Goal: Task Accomplishment & Management: Use online tool/utility

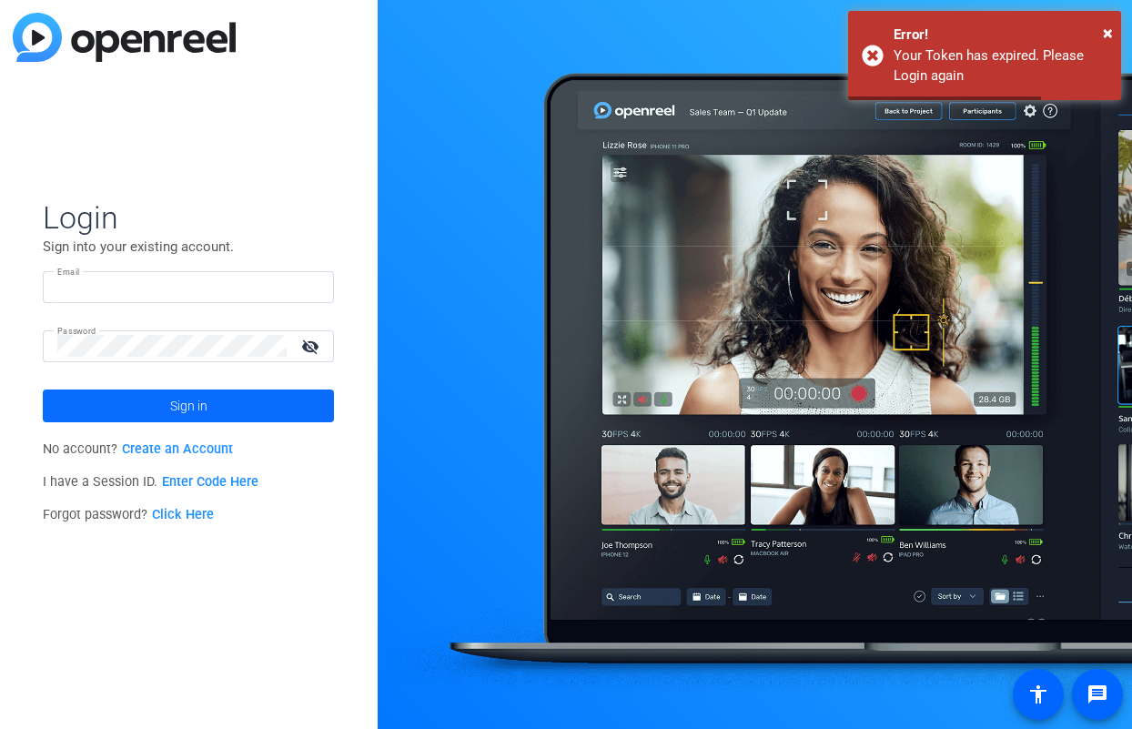
type input "[PERSON_NAME][EMAIL_ADDRESS][DOMAIN_NAME]"
click at [171, 407] on span "Sign in" at bounding box center [188, 405] width 37 height 45
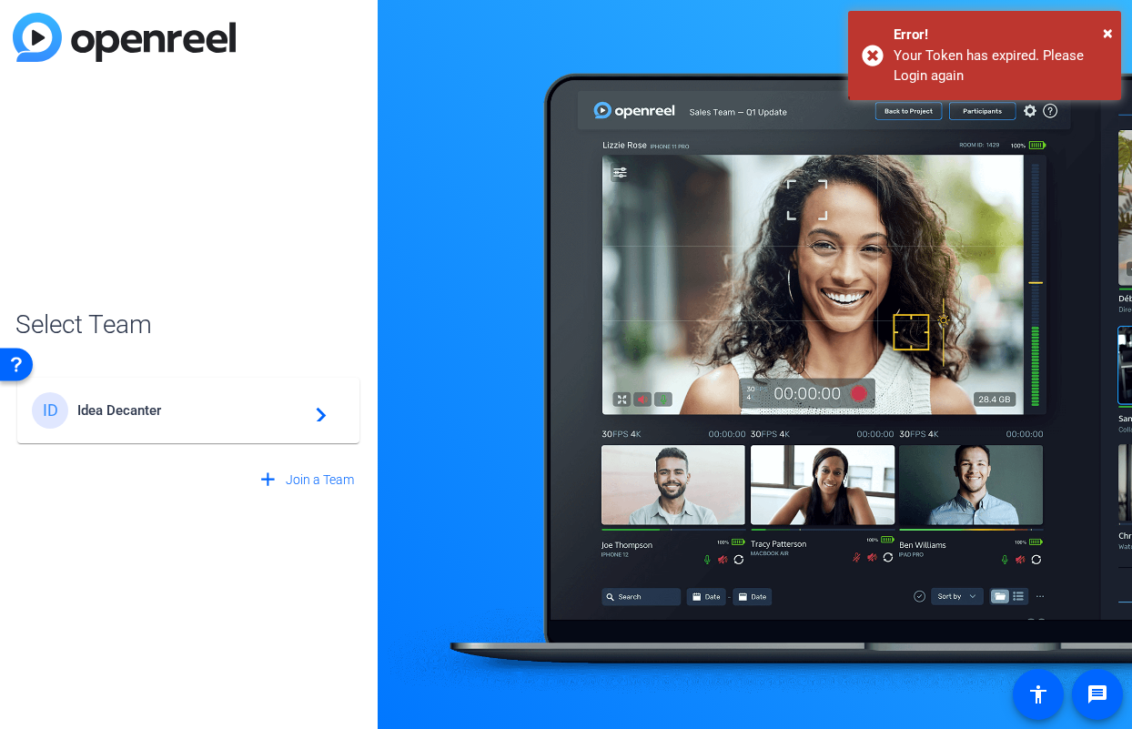
click at [199, 417] on span "Idea Decanter" at bounding box center [190, 410] width 227 height 16
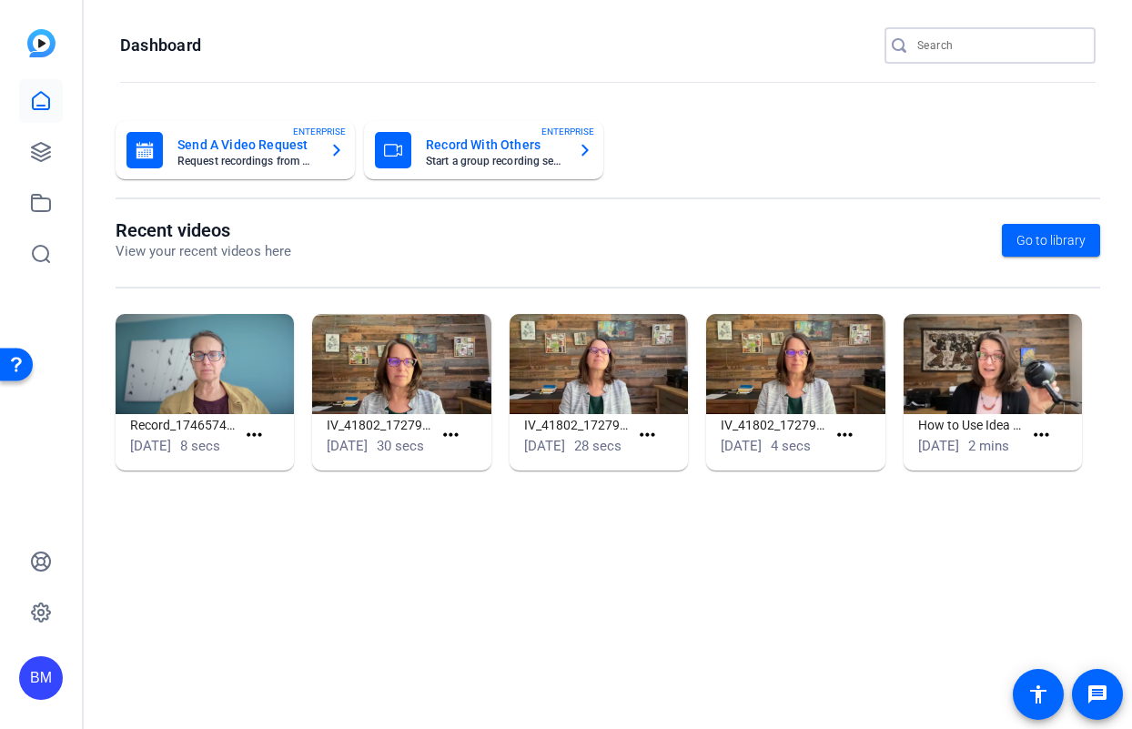
click at [932, 45] on input "Search" at bounding box center [999, 46] width 164 height 22
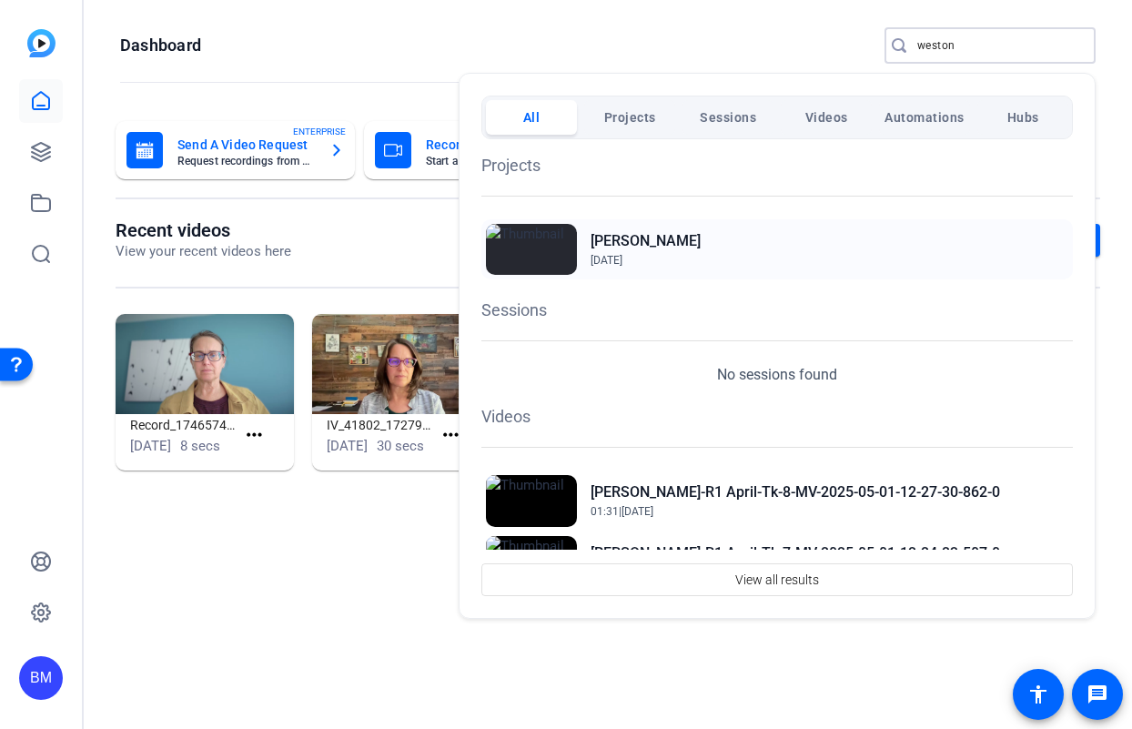
type input "weston"
click at [629, 252] on span "Jan 7, 2025" at bounding box center [645, 260] width 110 height 16
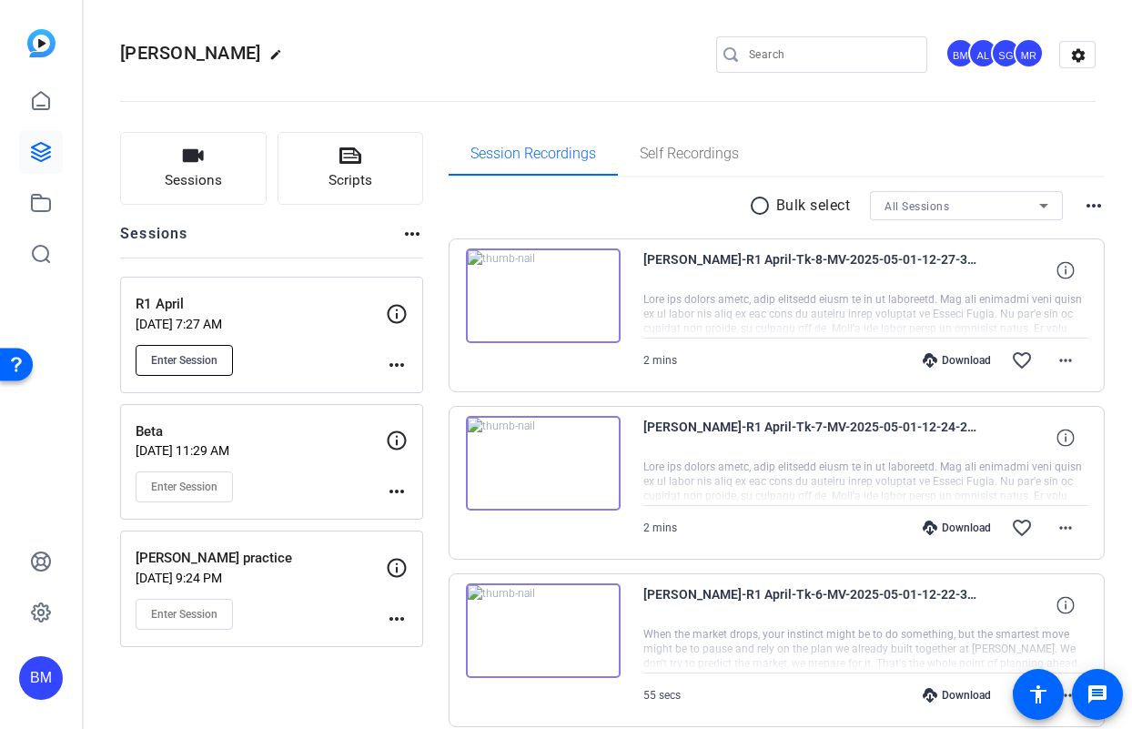
click at [172, 356] on span "Enter Session" at bounding box center [184, 360] width 66 height 15
click at [187, 170] on span "Sessions" at bounding box center [193, 180] width 57 height 21
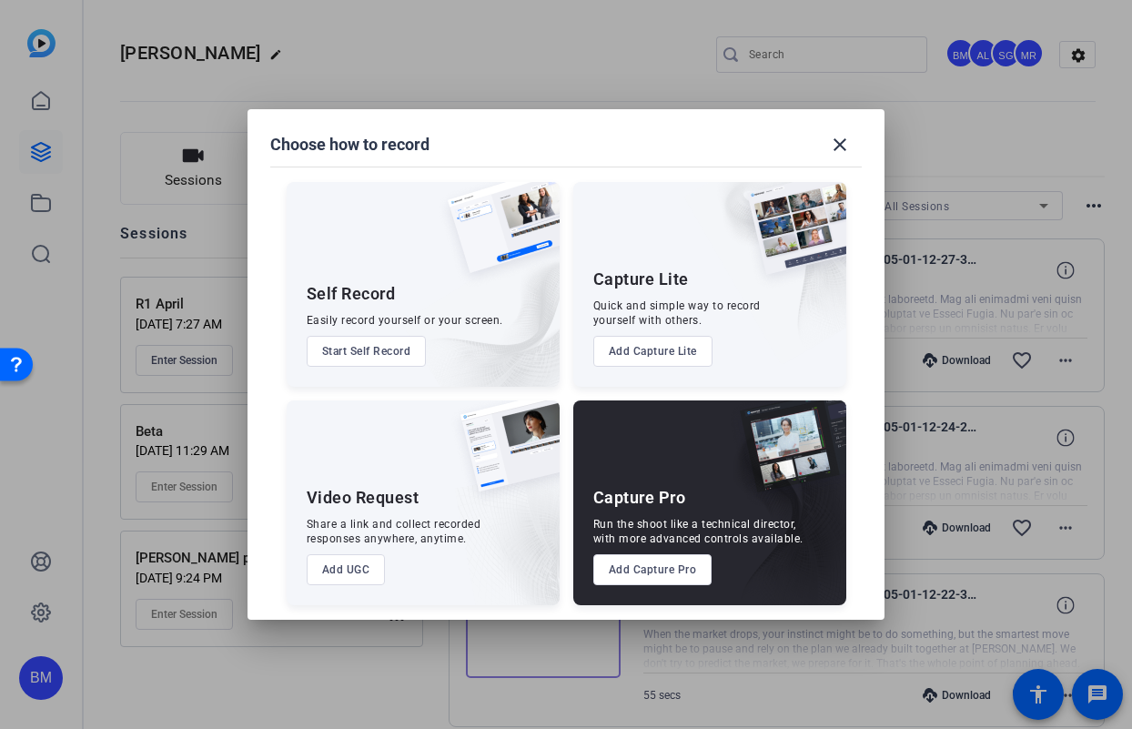
click at [660, 567] on button "Add Capture Pro" at bounding box center [652, 569] width 119 height 31
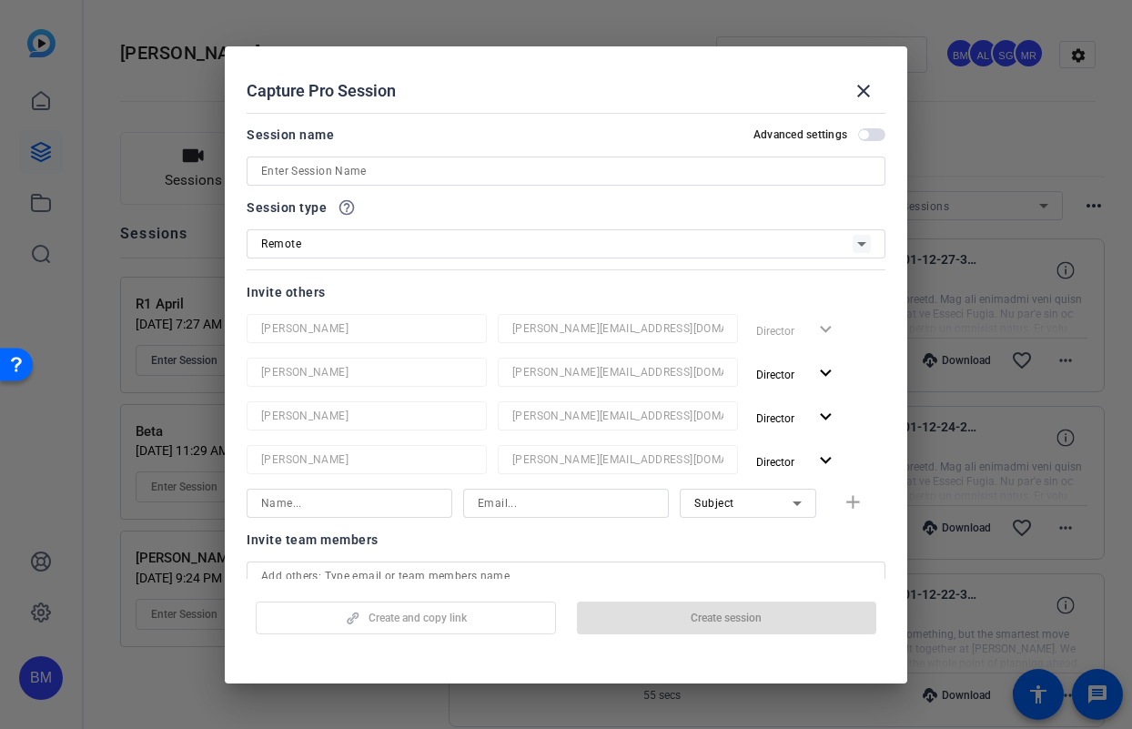
click at [352, 165] on input at bounding box center [566, 171] width 610 height 22
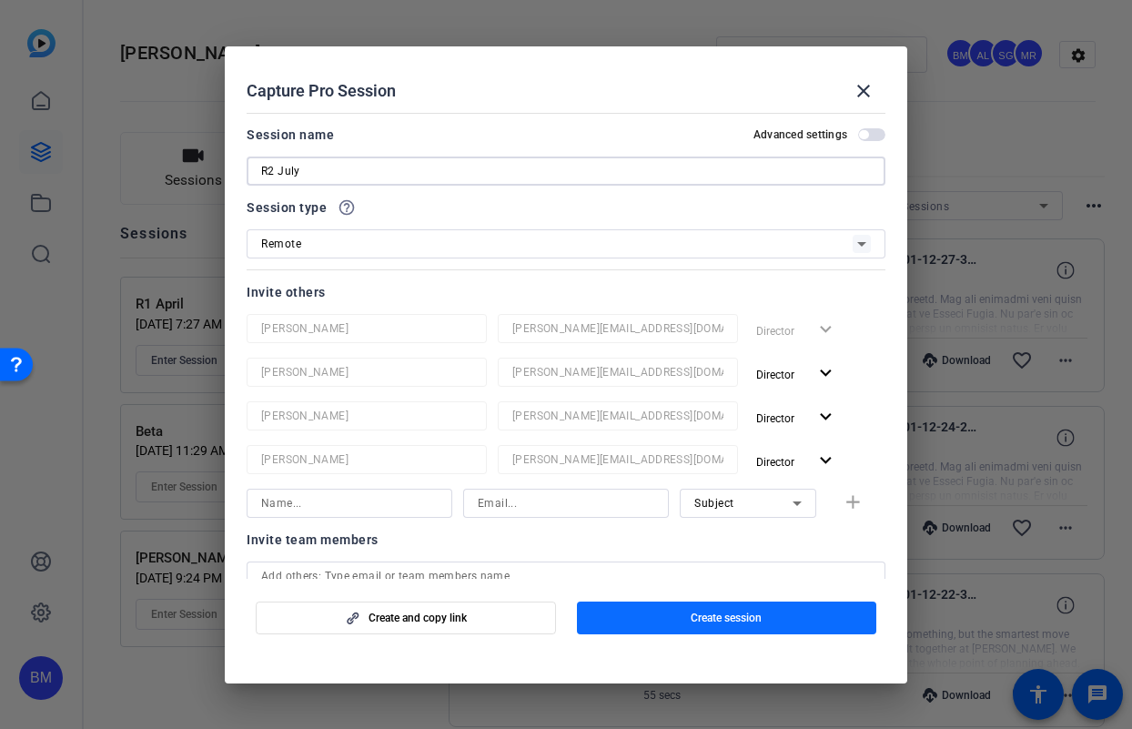
type input "R2 July"
click at [693, 610] on span "Create session" at bounding box center [726, 617] width 71 height 15
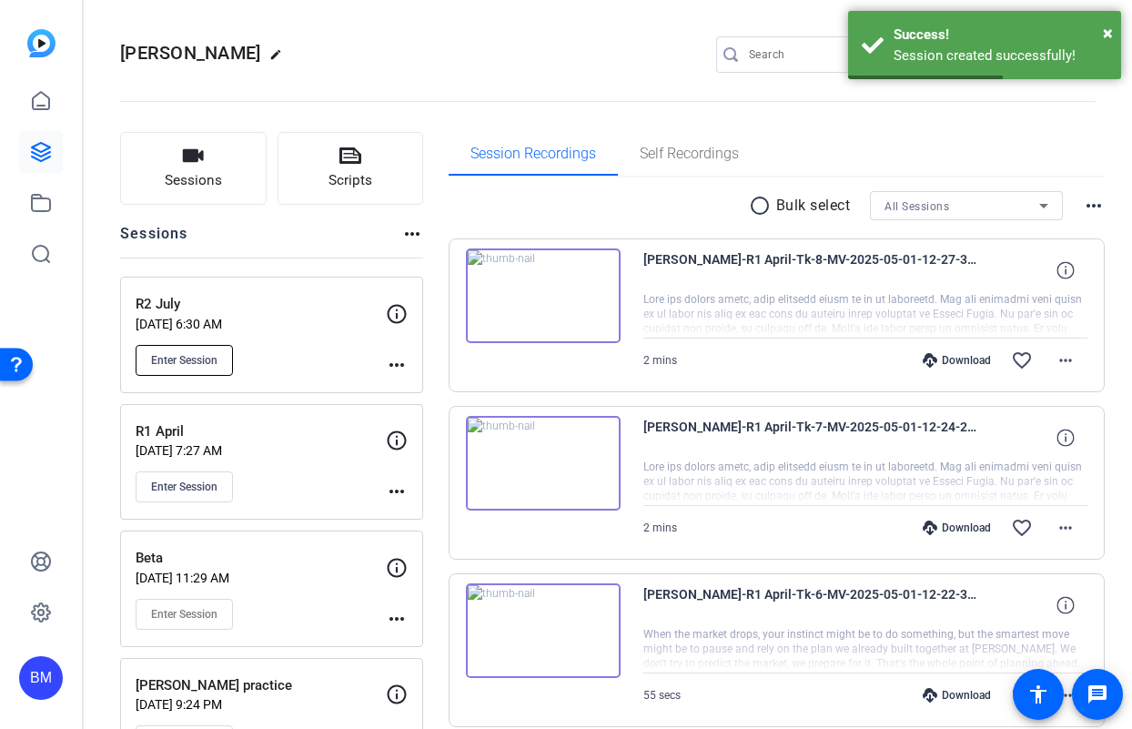
click at [179, 361] on span "Enter Session" at bounding box center [184, 360] width 66 height 15
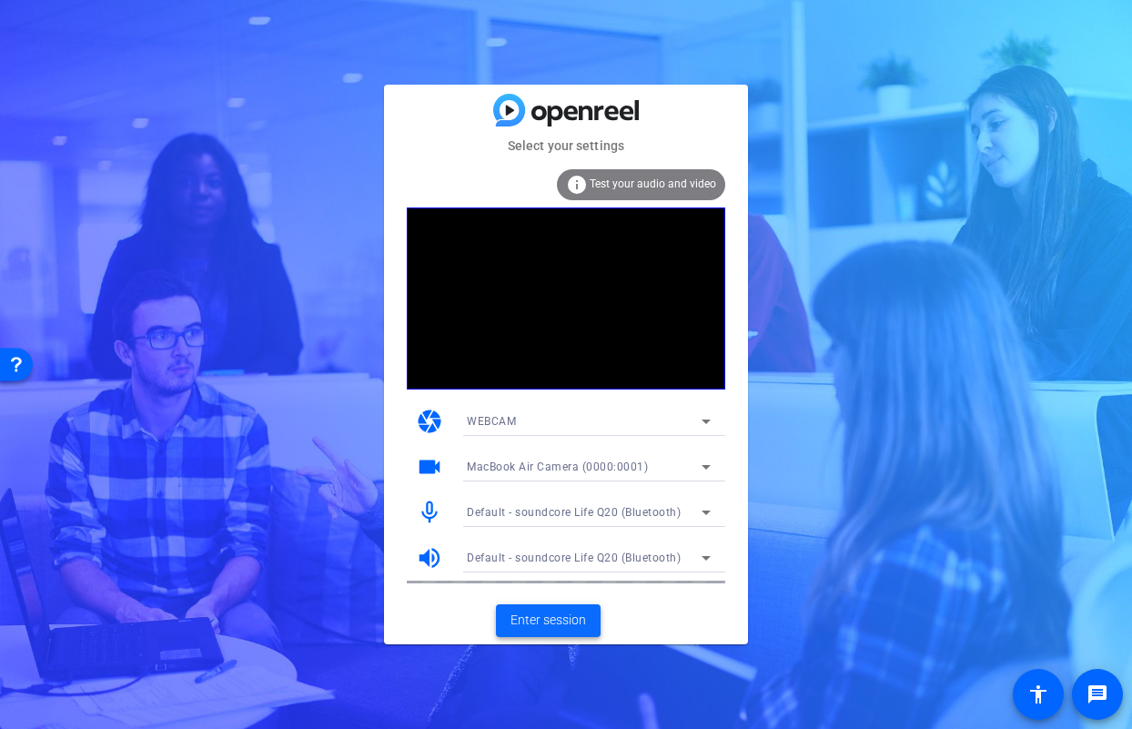
click at [526, 619] on span "Enter session" at bounding box center [548, 619] width 76 height 19
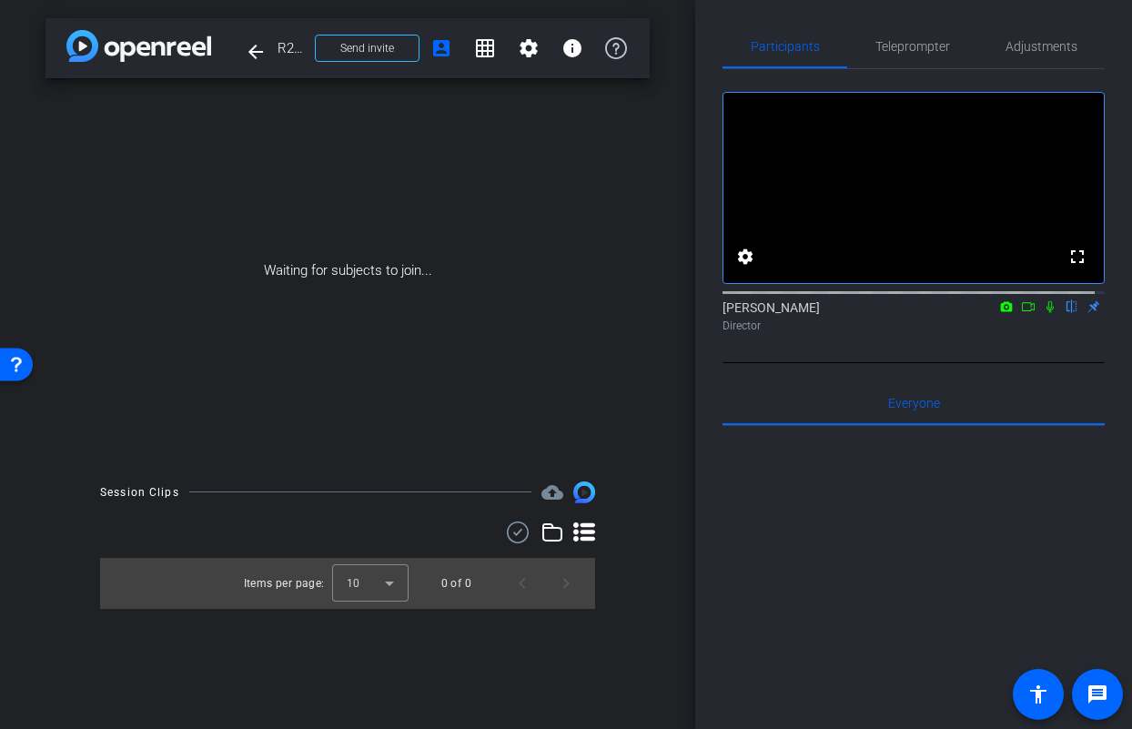
scroll to position [4, 0]
click at [882, 48] on span "Teleprompter" at bounding box center [912, 45] width 75 height 13
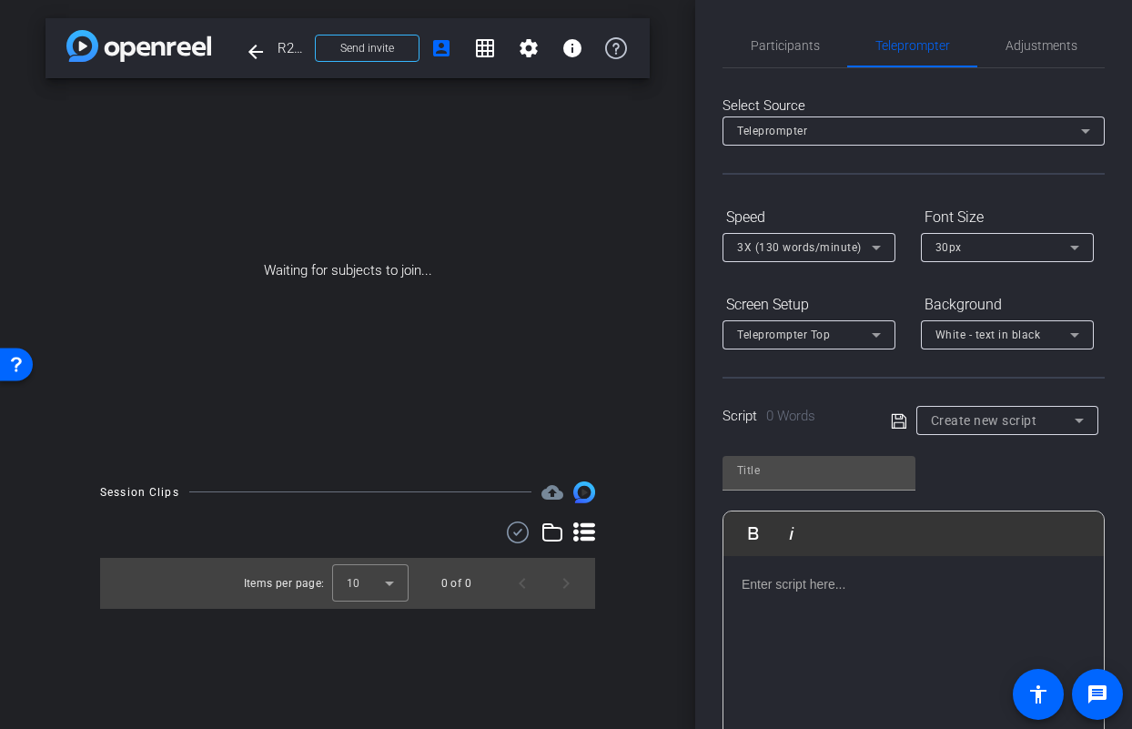
click at [978, 420] on span "Create new script" at bounding box center [984, 420] width 106 height 15
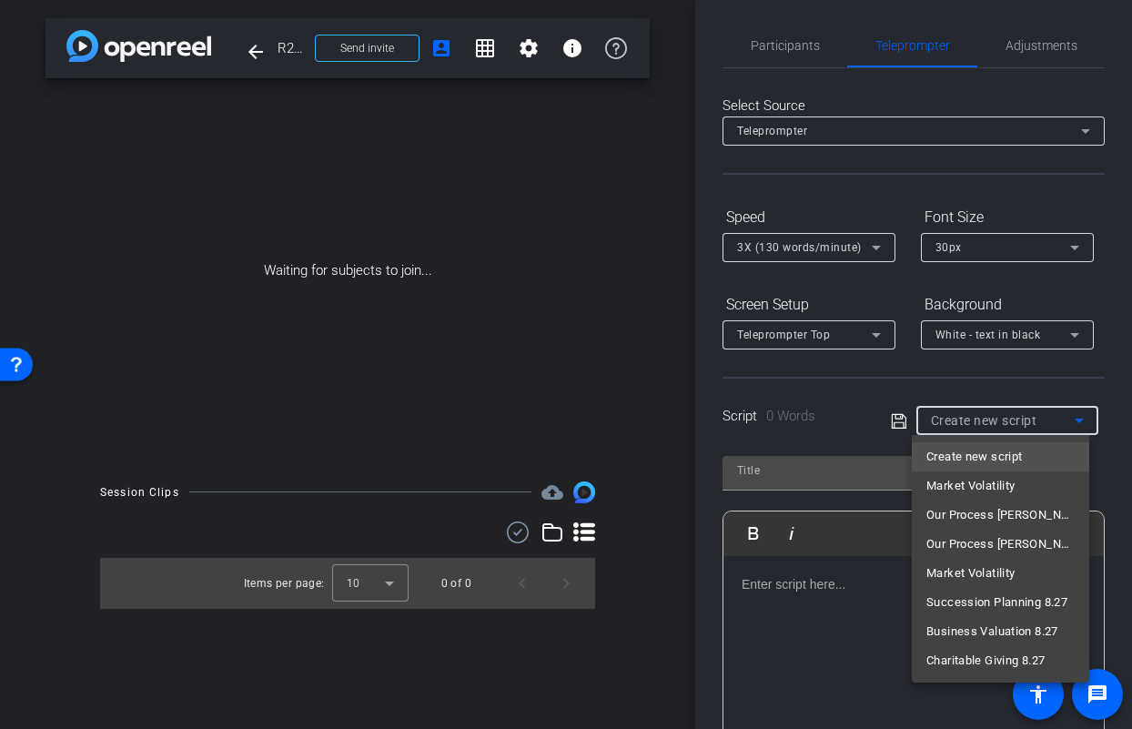
click at [778, 47] on div at bounding box center [566, 364] width 1132 height 729
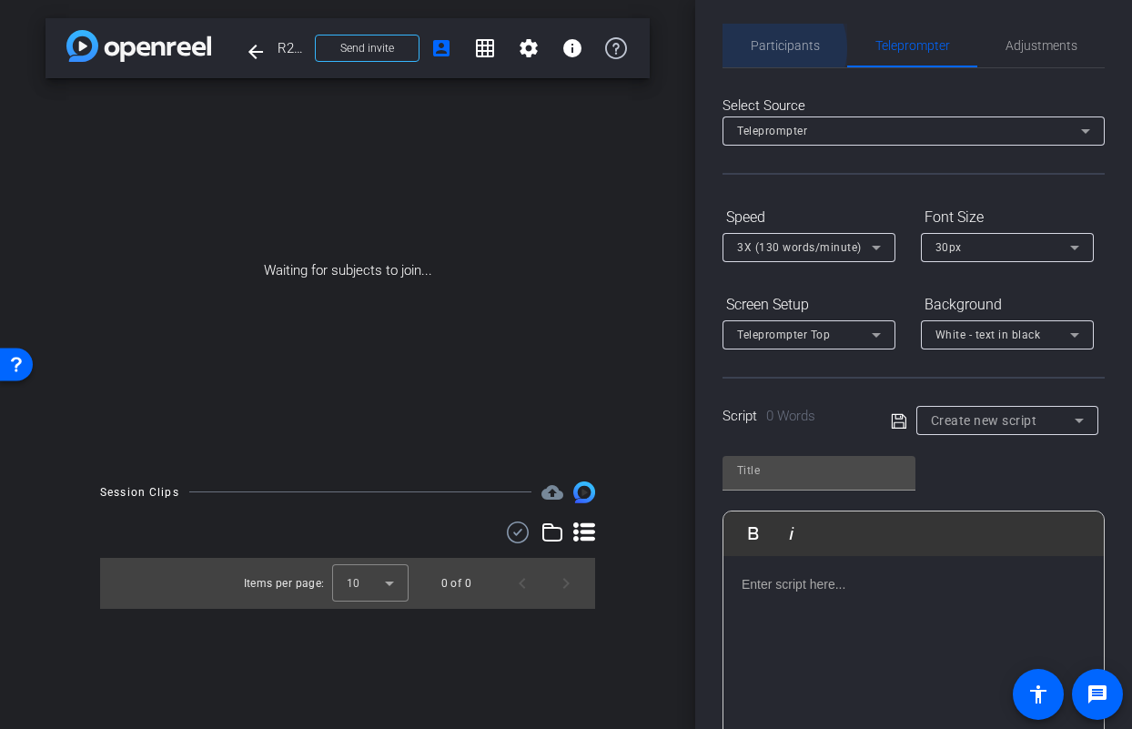
click at [771, 48] on span "Participants" at bounding box center [785, 45] width 69 height 13
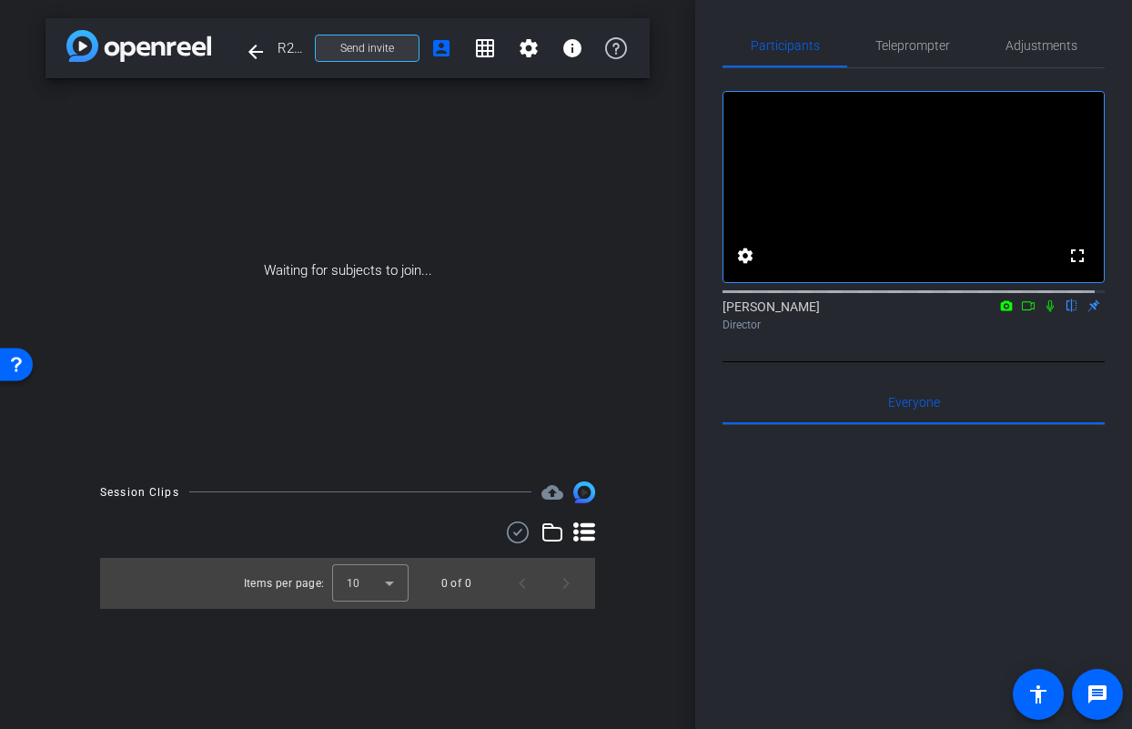
click at [382, 48] on span "Send invite" at bounding box center [367, 48] width 54 height 15
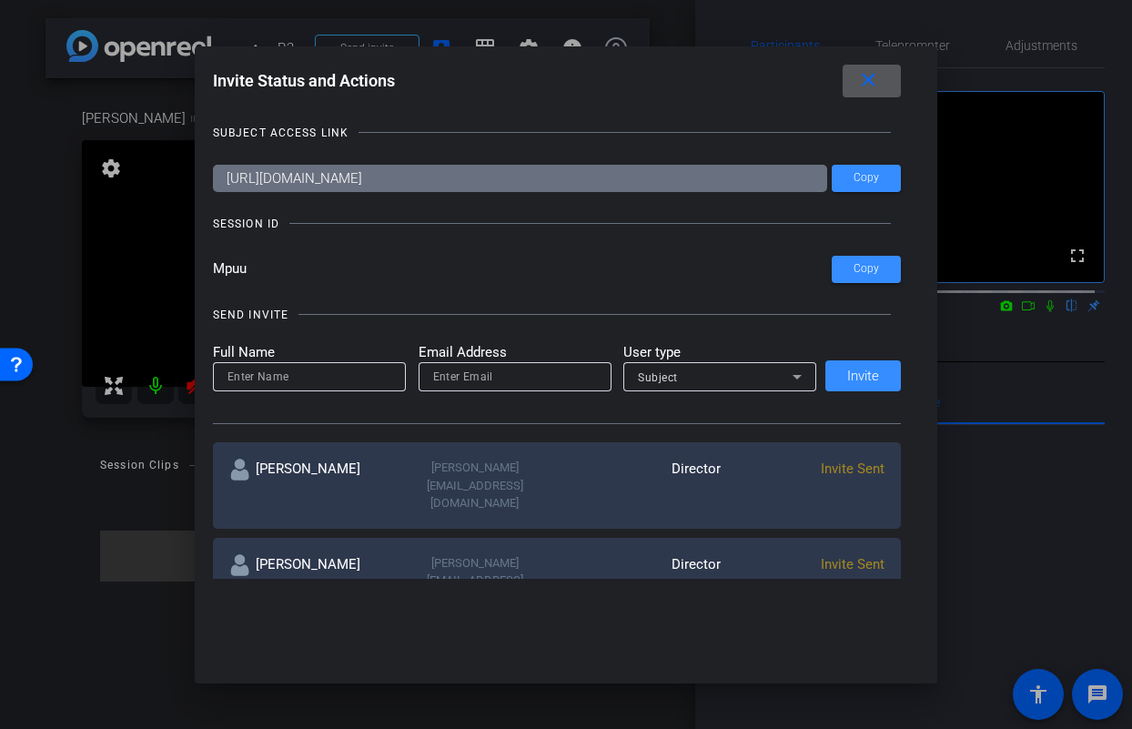
click at [866, 81] on mat-icon "close" at bounding box center [868, 80] width 23 height 23
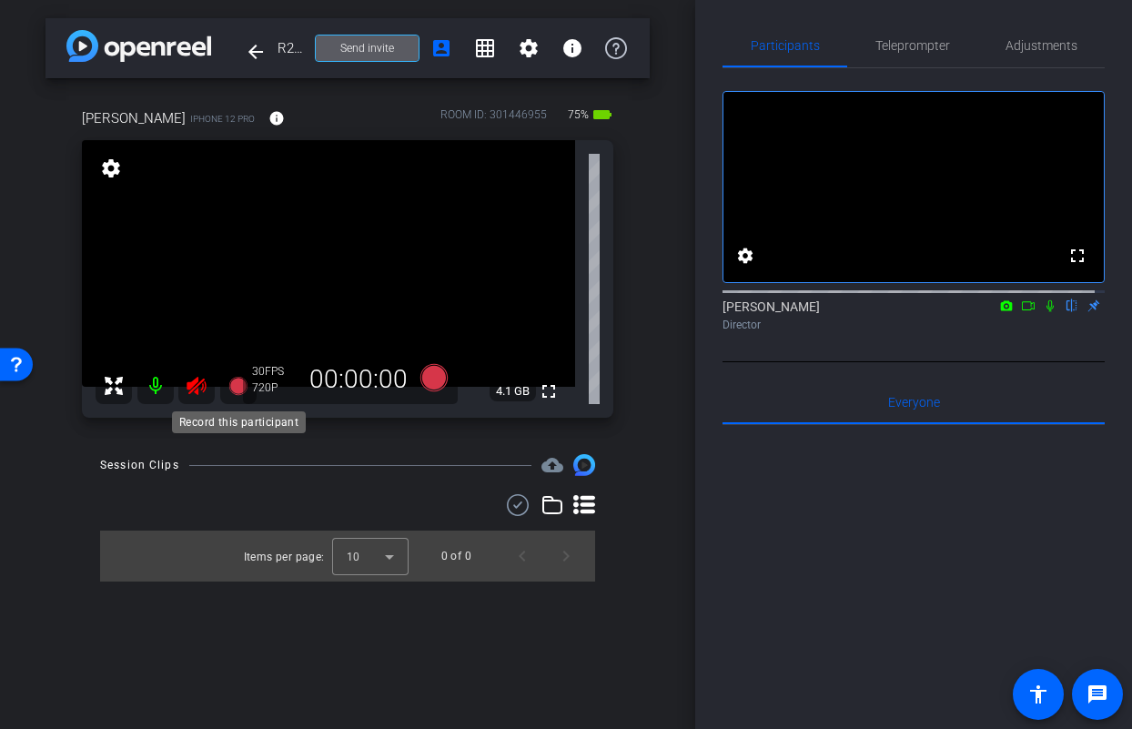
click at [205, 401] on mat-icon at bounding box center [196, 386] width 36 height 36
click at [193, 384] on icon at bounding box center [196, 386] width 19 height 18
click at [191, 384] on icon at bounding box center [196, 386] width 19 height 18
click at [258, 53] on mat-icon "arrow_back" at bounding box center [256, 52] width 22 height 22
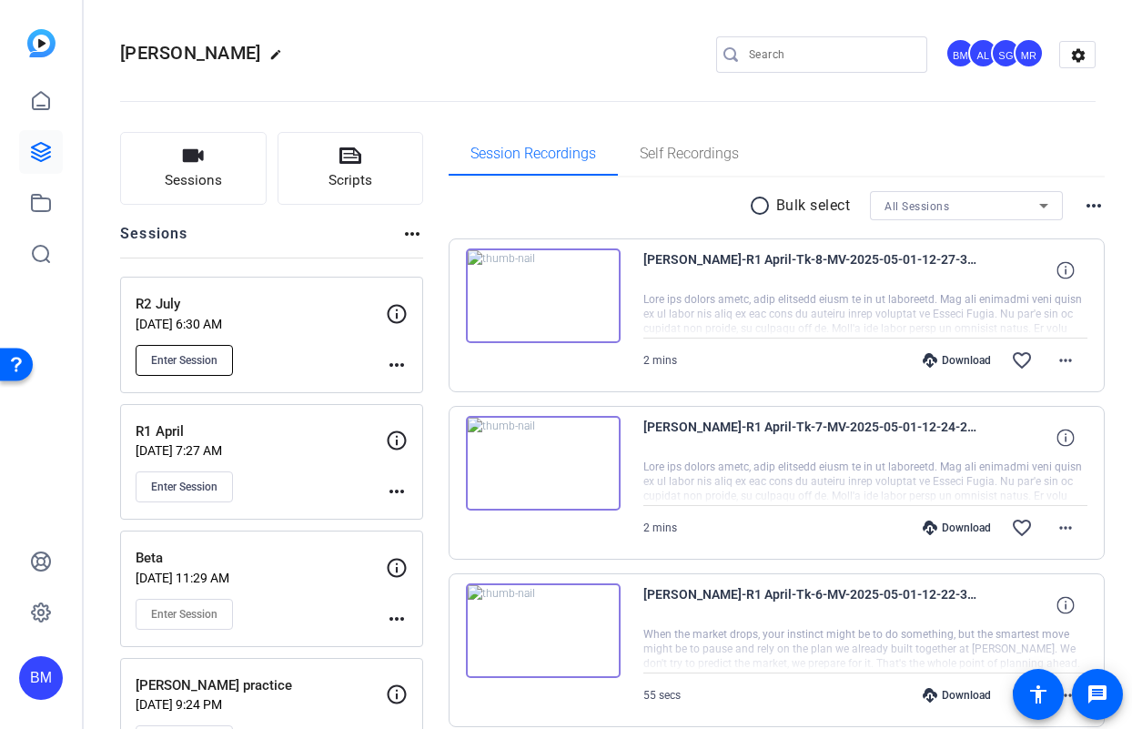
click at [214, 359] on span "Enter Session" at bounding box center [184, 360] width 66 height 15
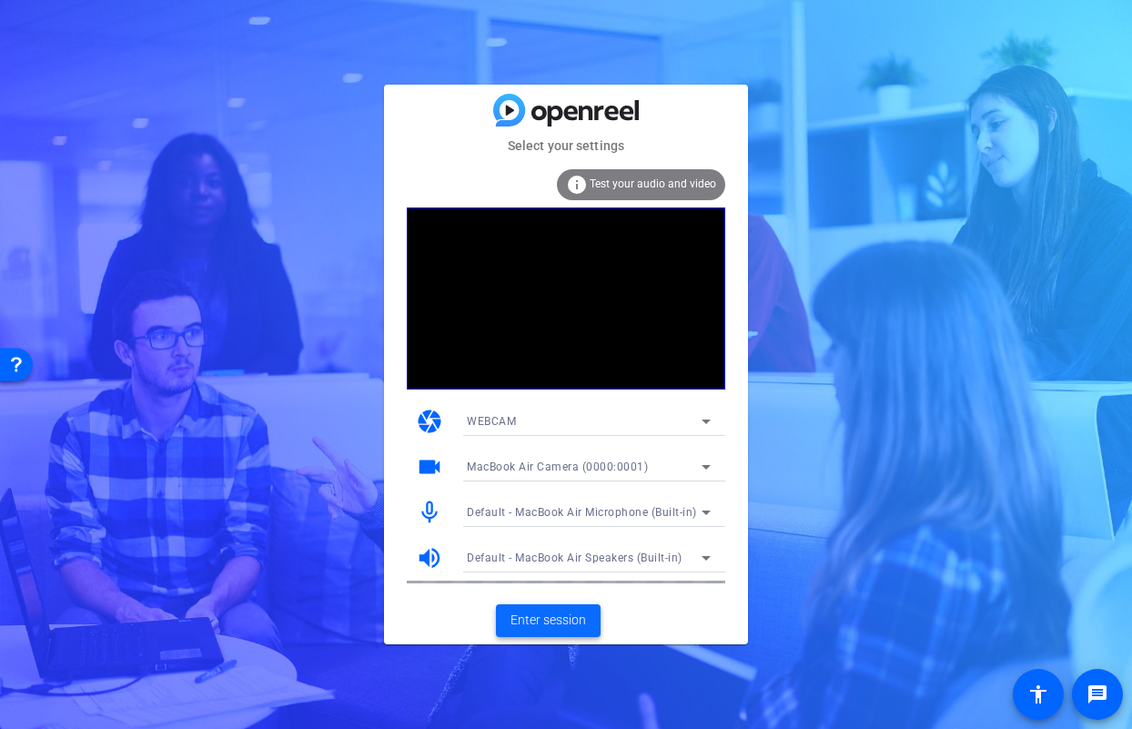
click at [555, 628] on span "Enter session" at bounding box center [548, 619] width 76 height 19
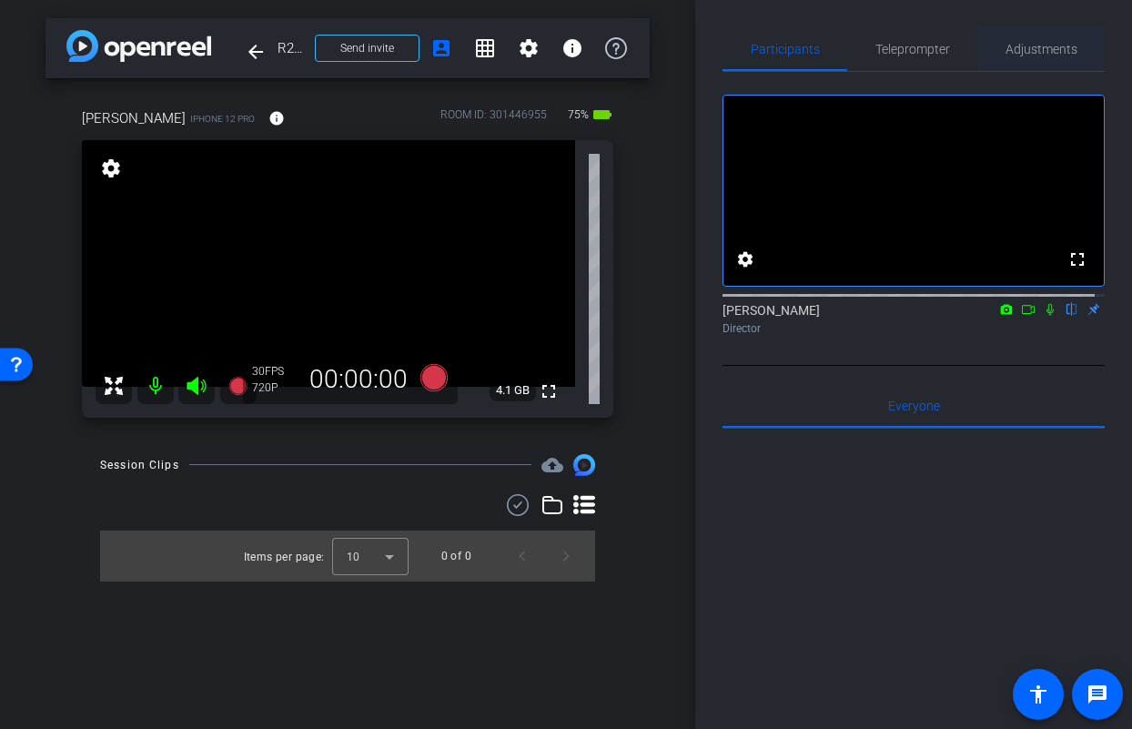
click at [1026, 51] on span "Adjustments" at bounding box center [1041, 49] width 72 height 13
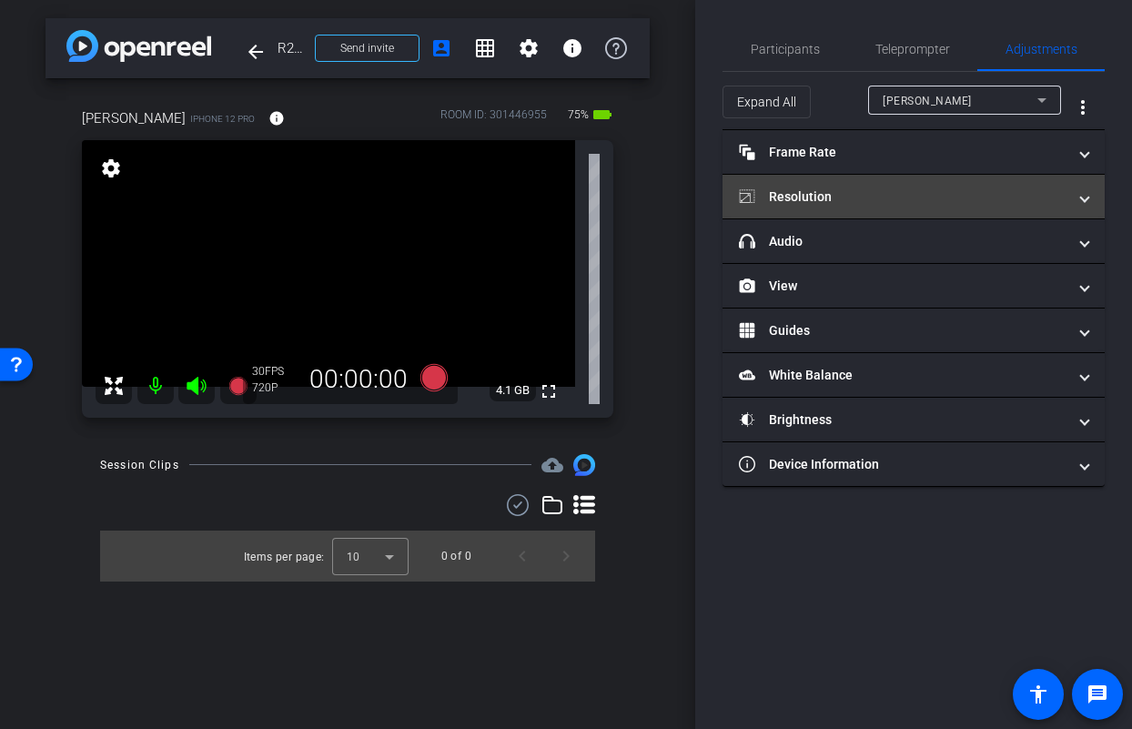
click at [928, 204] on mat-panel-title "Resolution" at bounding box center [903, 196] width 328 height 19
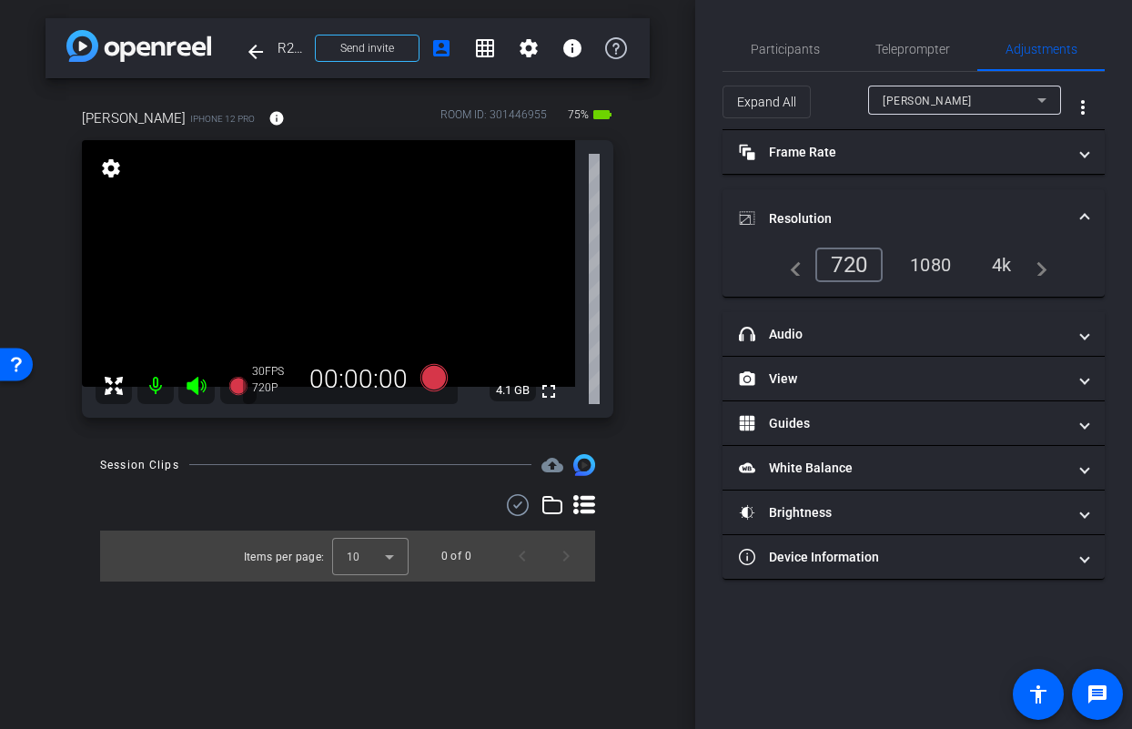
click at [944, 260] on div "1080" at bounding box center [930, 264] width 68 height 31
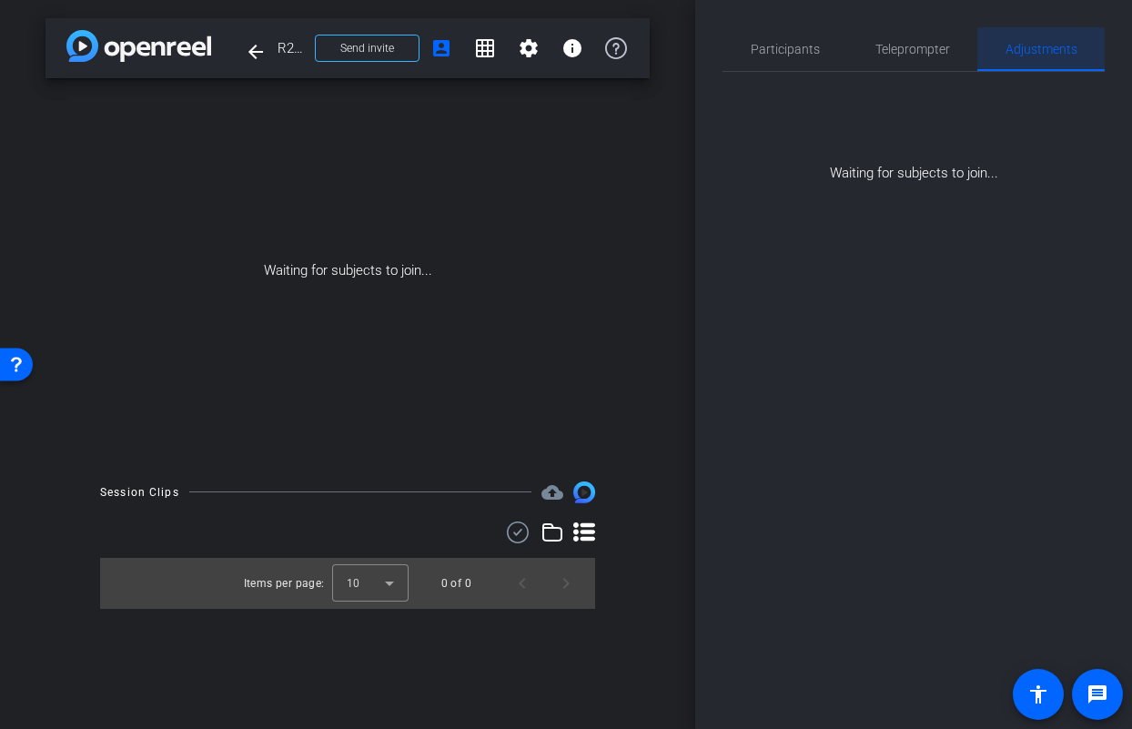
click at [1013, 45] on span "Adjustments" at bounding box center [1041, 49] width 72 height 13
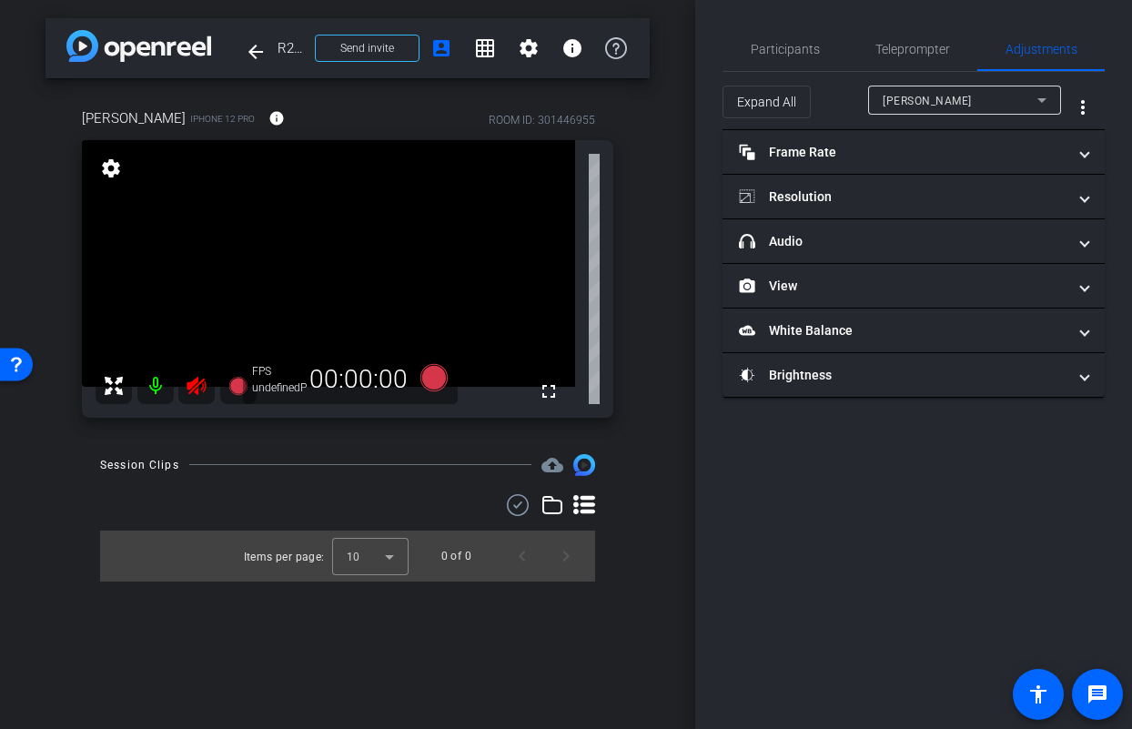
click at [197, 383] on icon at bounding box center [197, 386] width 22 height 22
click at [195, 388] on div at bounding box center [176, 386] width 161 height 36
click at [782, 55] on span "Participants" at bounding box center [785, 49] width 69 height 13
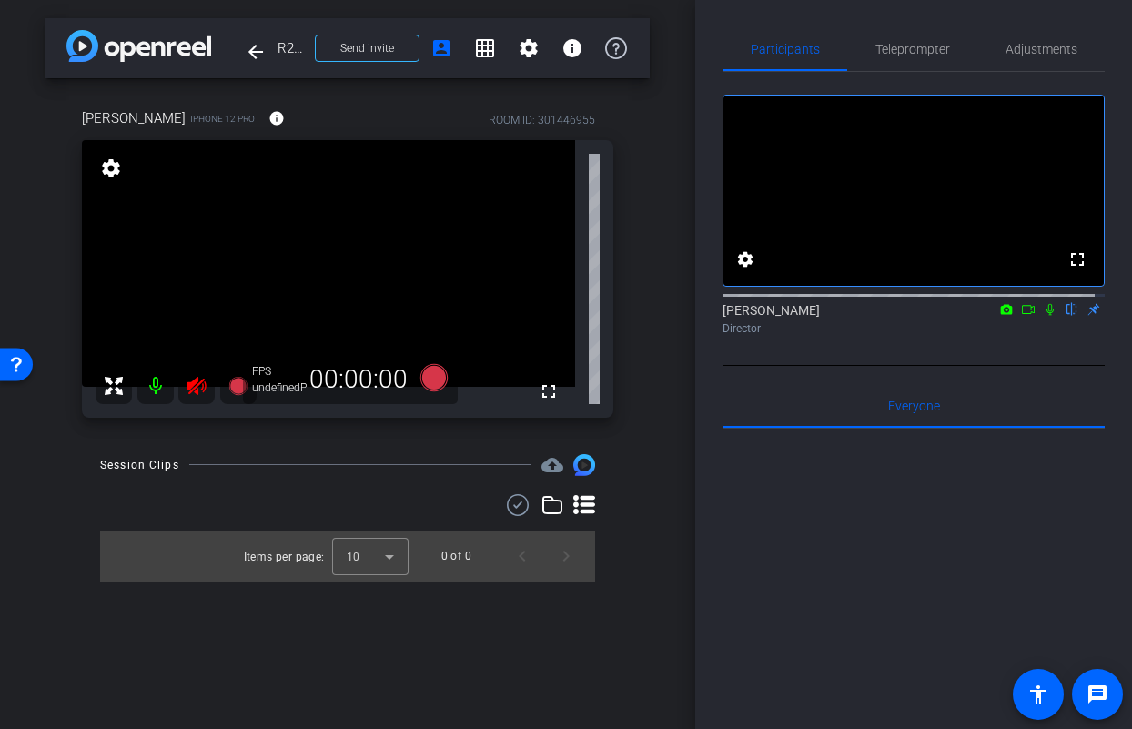
click at [196, 384] on div at bounding box center [176, 386] width 161 height 36
click at [1022, 52] on span "Adjustments" at bounding box center [1041, 49] width 72 height 13
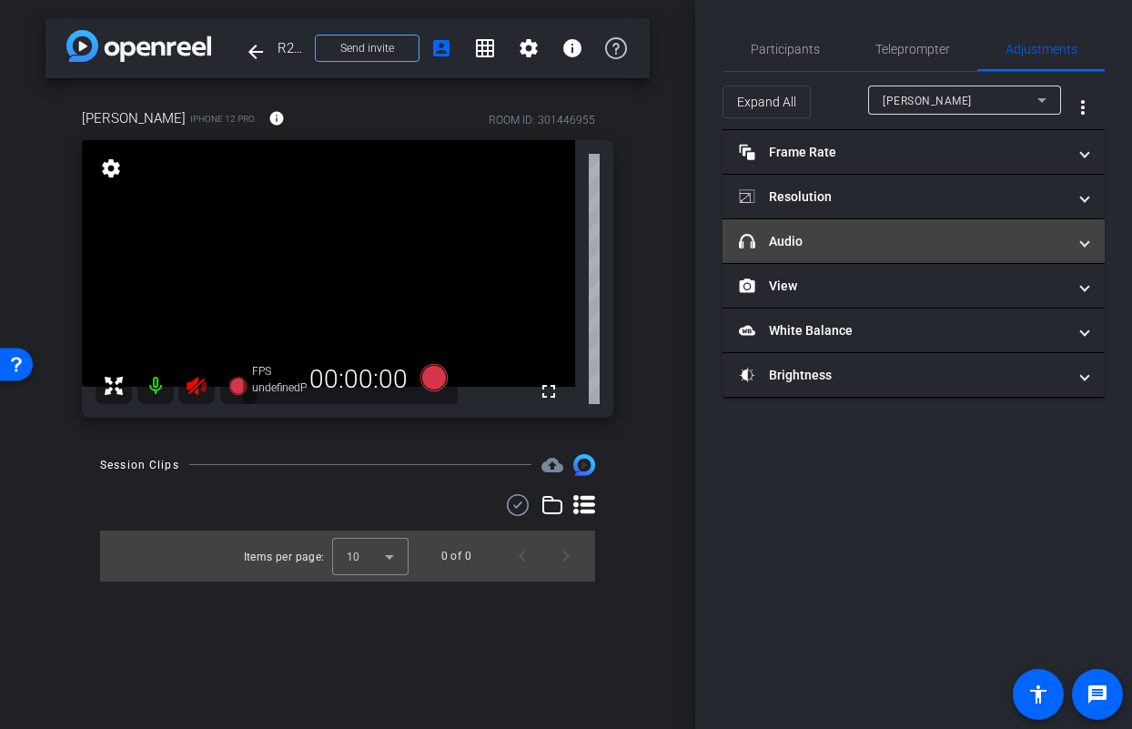
click at [838, 249] on mat-panel-title "headphone icon Audio" at bounding box center [903, 241] width 328 height 19
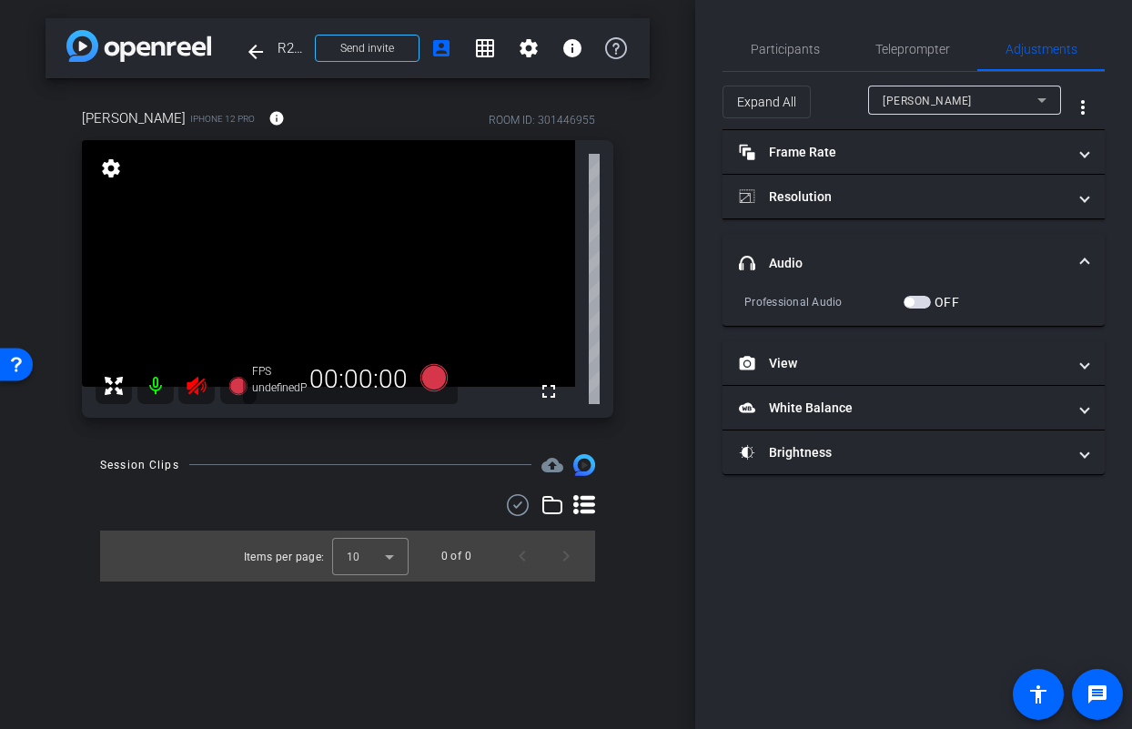
click at [921, 305] on span "button" at bounding box center [916, 302] width 27 height 13
click at [910, 301] on span "button" at bounding box center [916, 302] width 27 height 13
click at [920, 301] on span "button" at bounding box center [916, 302] width 27 height 13
click at [913, 303] on span "button" at bounding box center [916, 302] width 27 height 13
click at [923, 299] on span "button" at bounding box center [916, 302] width 27 height 13
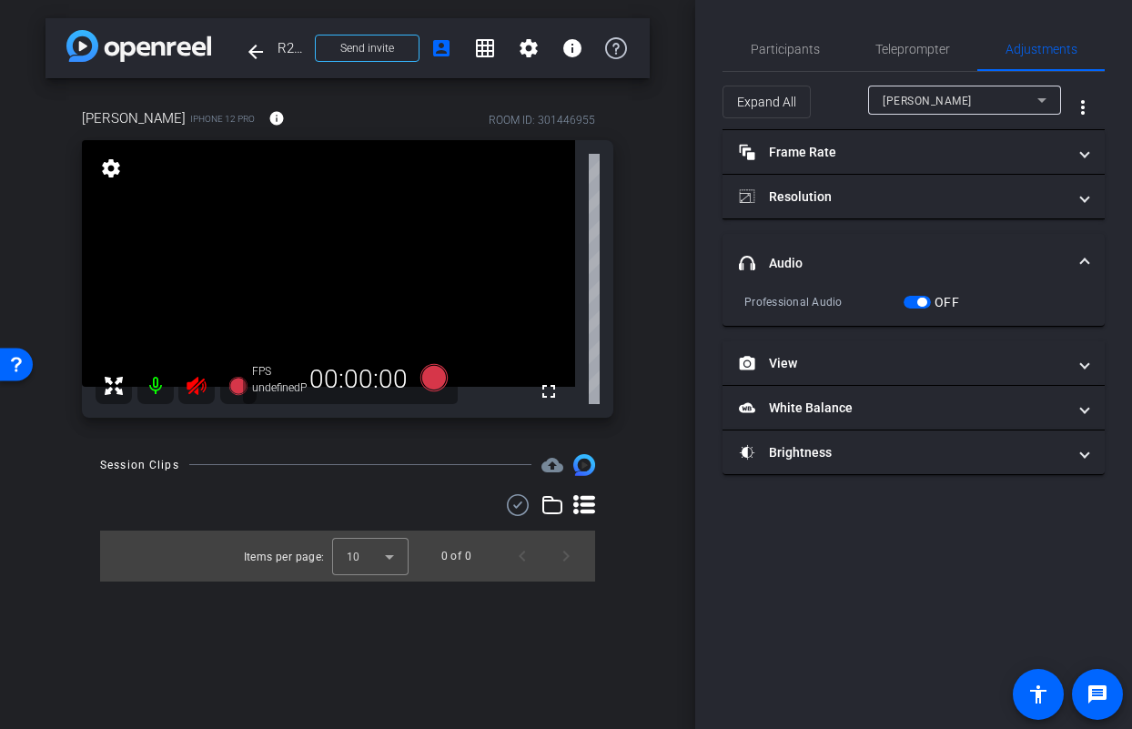
click at [911, 298] on span "button" at bounding box center [916, 302] width 27 height 13
click at [920, 297] on span "button" at bounding box center [916, 302] width 27 height 13
click at [432, 381] on icon at bounding box center [433, 377] width 27 height 27
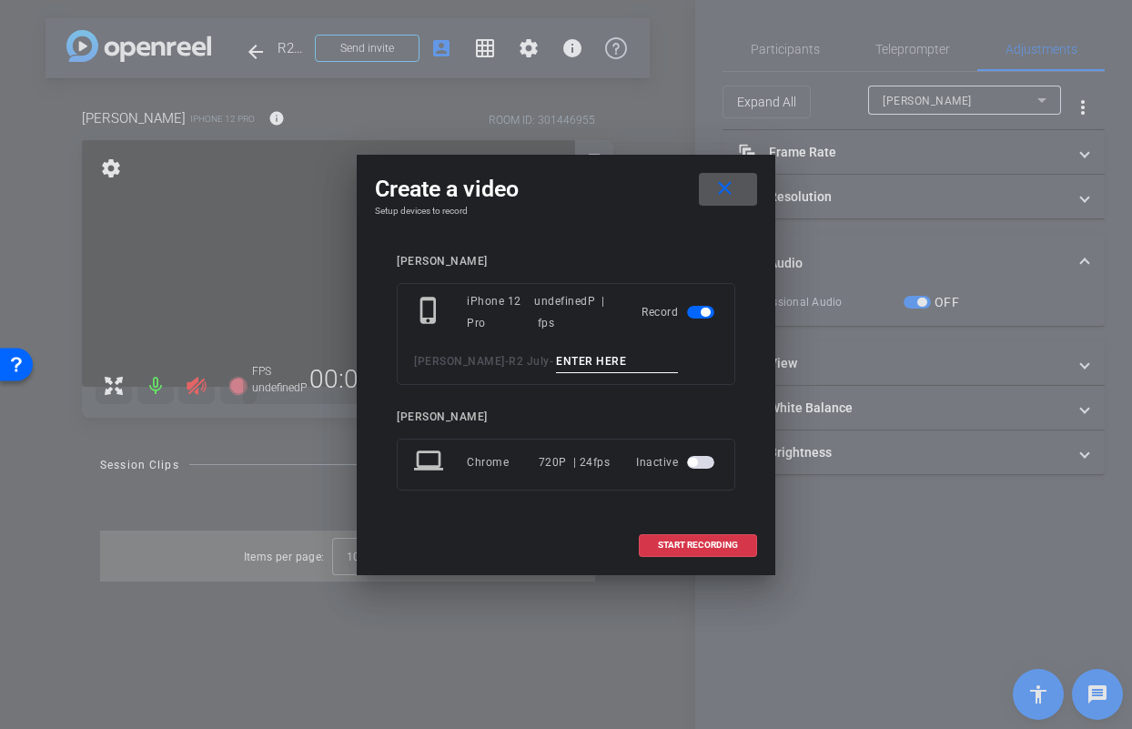
click at [576, 354] on input at bounding box center [617, 361] width 122 height 23
type input "mic test"
click at [694, 544] on span "START RECORDING" at bounding box center [698, 544] width 80 height 9
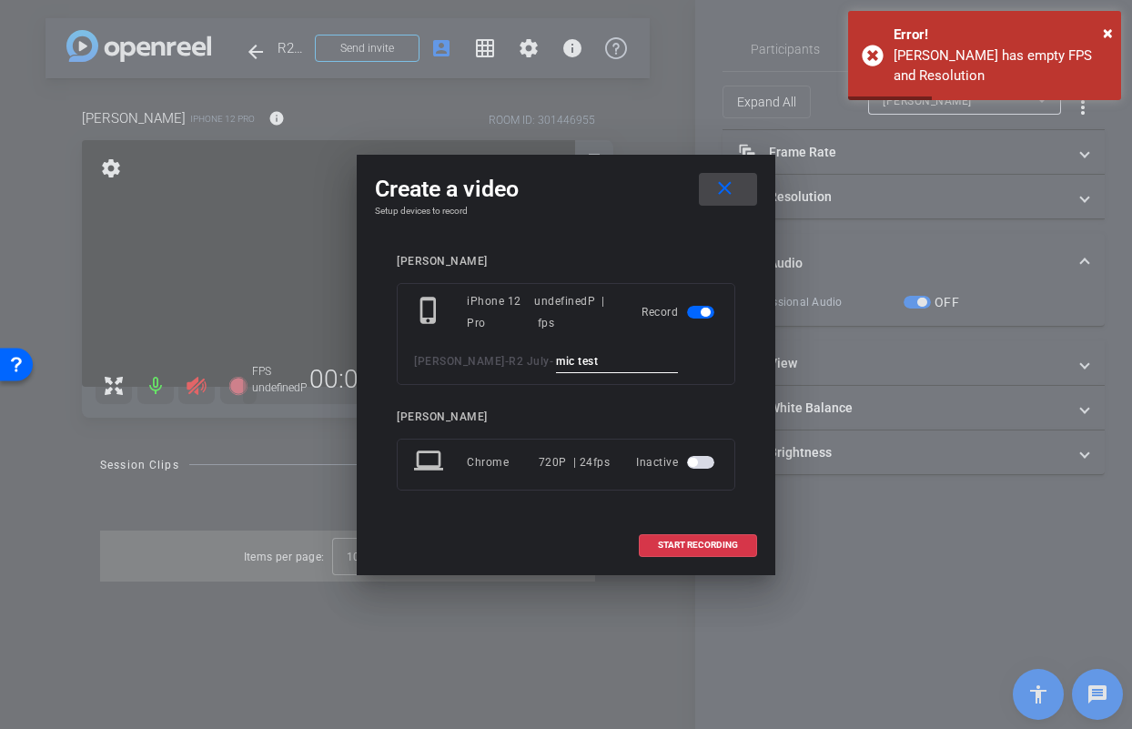
click at [729, 187] on mat-icon "close" at bounding box center [724, 188] width 23 height 23
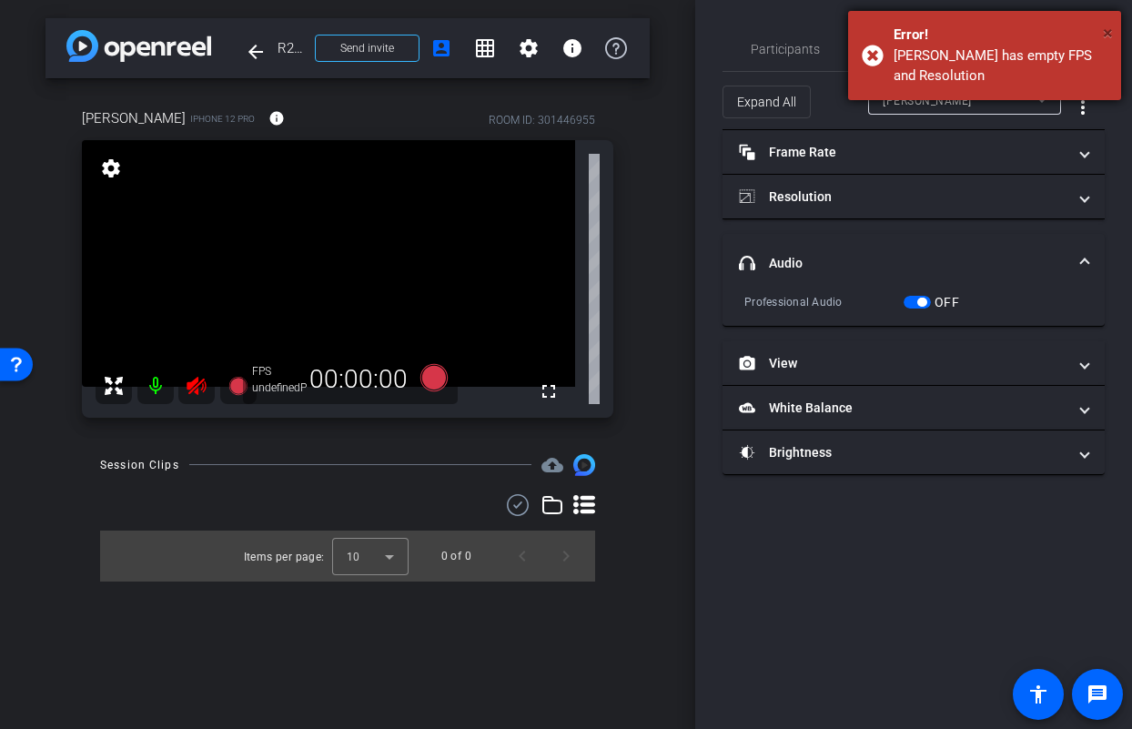
click at [1110, 26] on span "×" at bounding box center [1108, 33] width 10 height 22
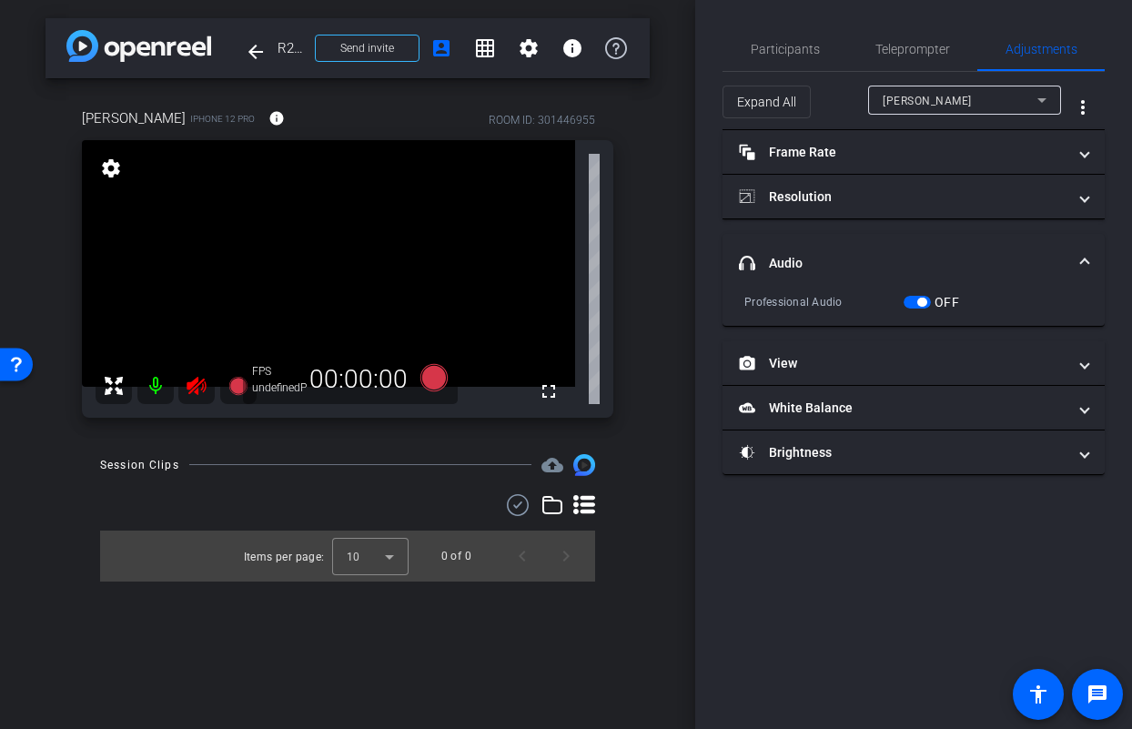
click at [914, 303] on span "button" at bounding box center [916, 302] width 27 height 13
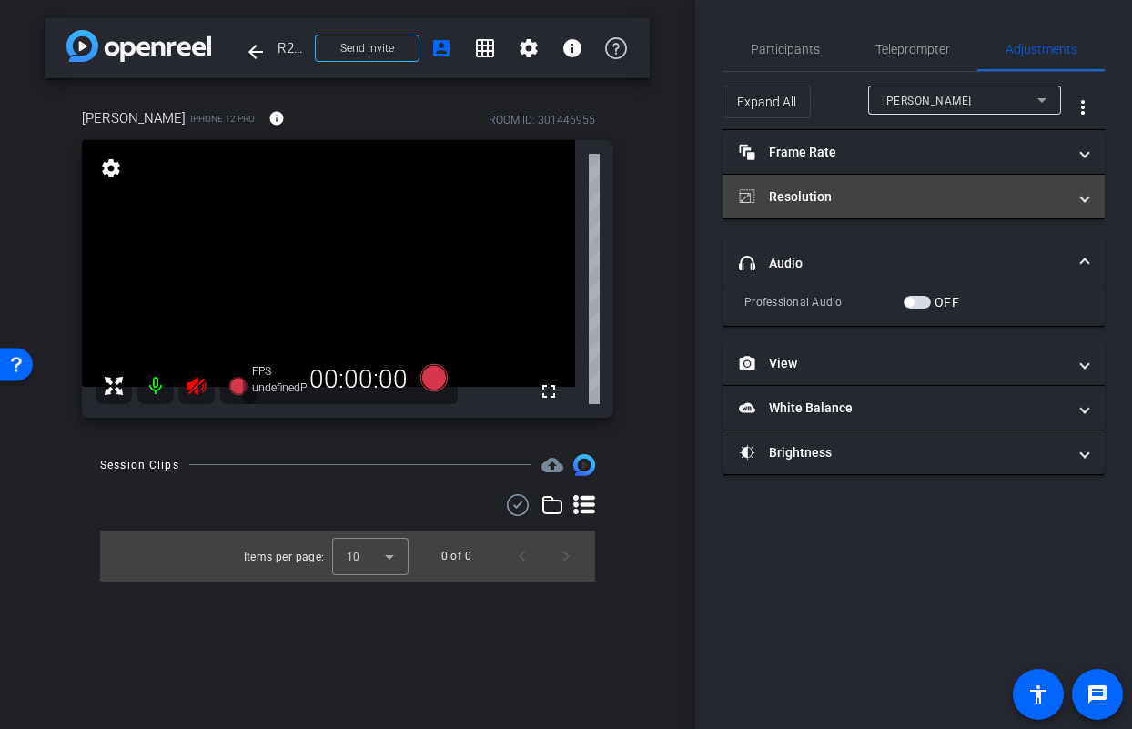
click at [929, 188] on mat-panel-title "Resolution" at bounding box center [903, 196] width 328 height 19
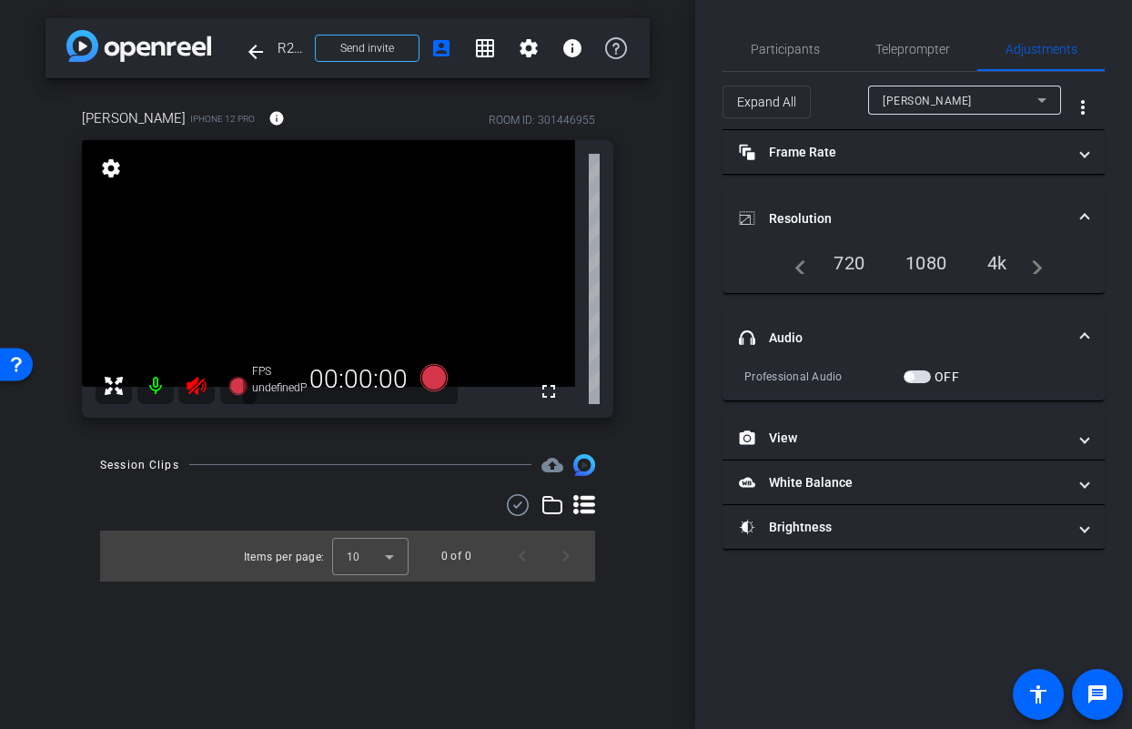
click at [937, 267] on div "1080" at bounding box center [926, 262] width 68 height 31
click at [920, 264] on div "1080" at bounding box center [926, 262] width 68 height 31
click at [919, 264] on div "1080" at bounding box center [926, 262] width 68 height 31
click at [198, 382] on icon at bounding box center [197, 386] width 22 height 22
click at [192, 384] on div at bounding box center [176, 386] width 161 height 36
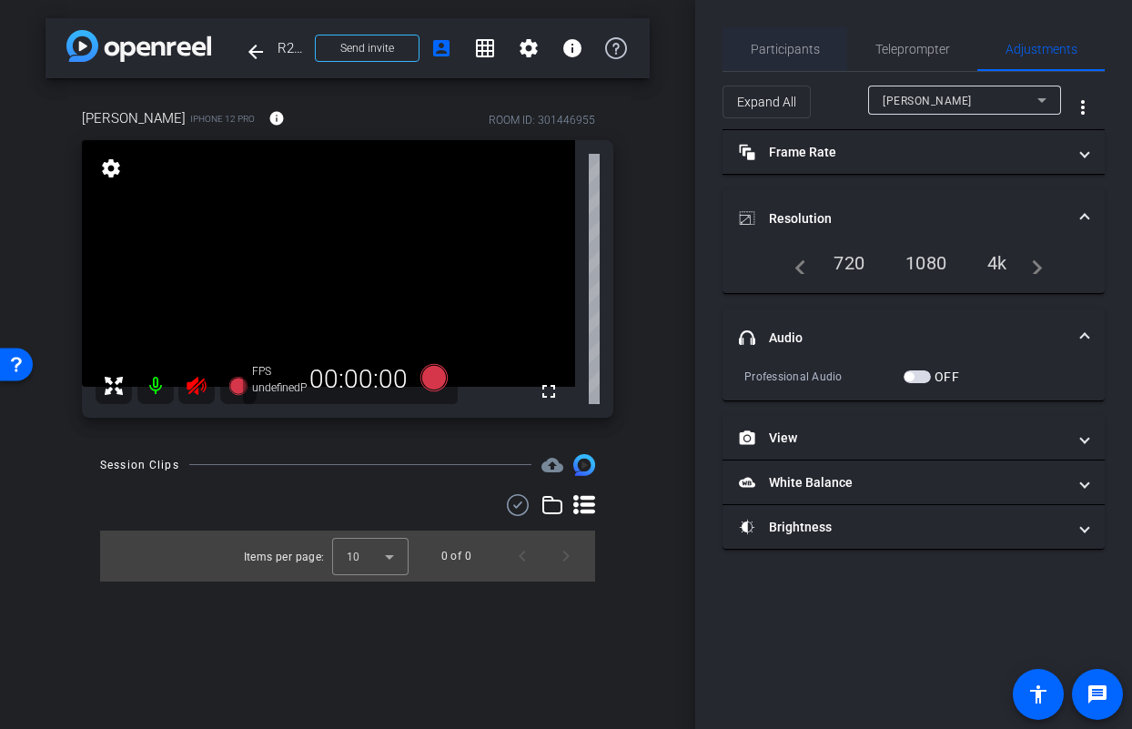
click at [793, 44] on span "Participants" at bounding box center [785, 49] width 69 height 13
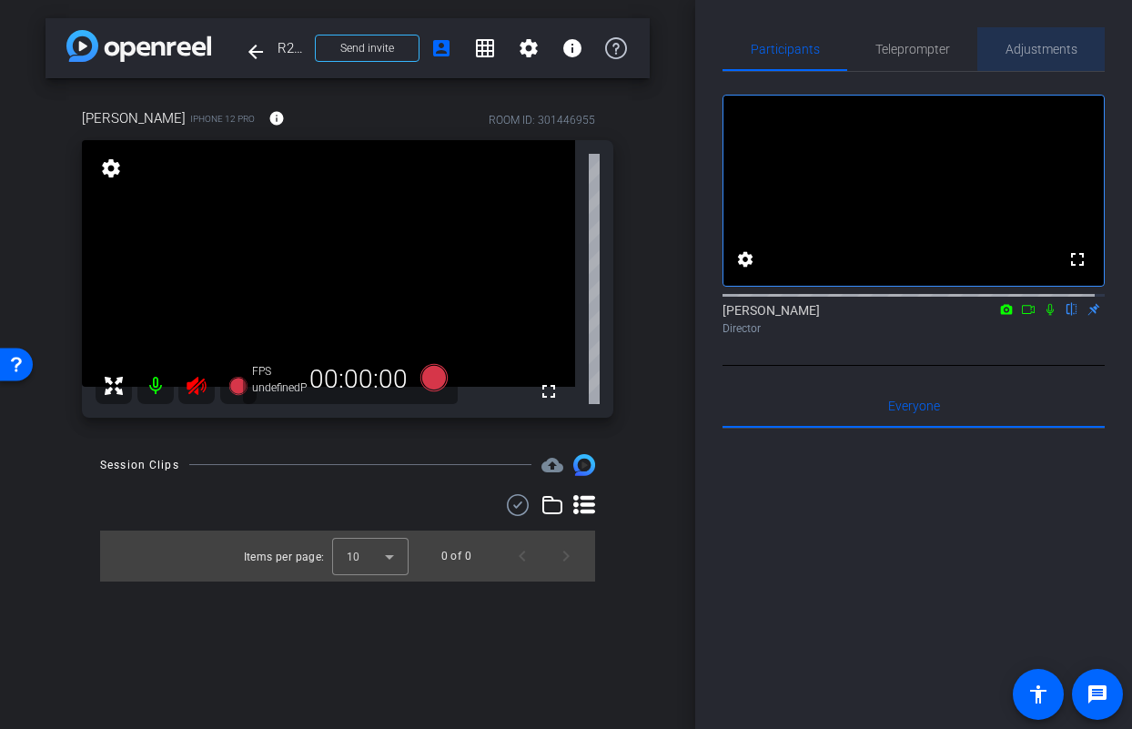
click at [1058, 48] on span "Adjustments" at bounding box center [1041, 49] width 72 height 13
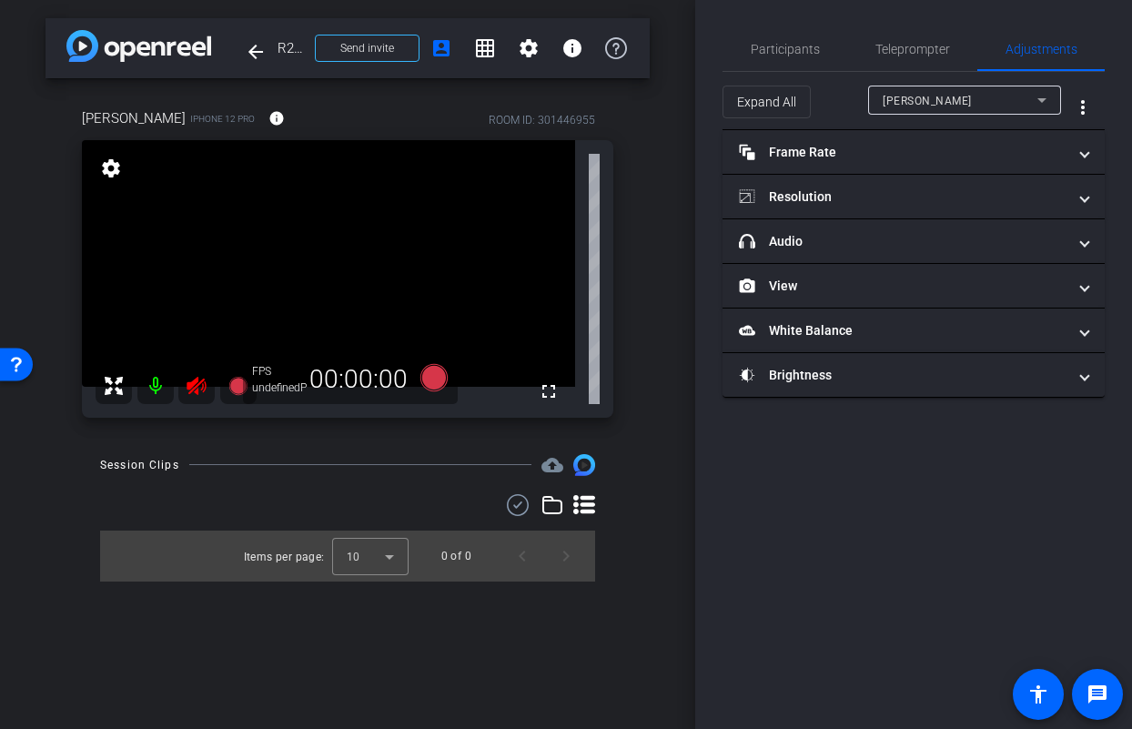
click at [935, 104] on span "jason steele" at bounding box center [927, 101] width 89 height 13
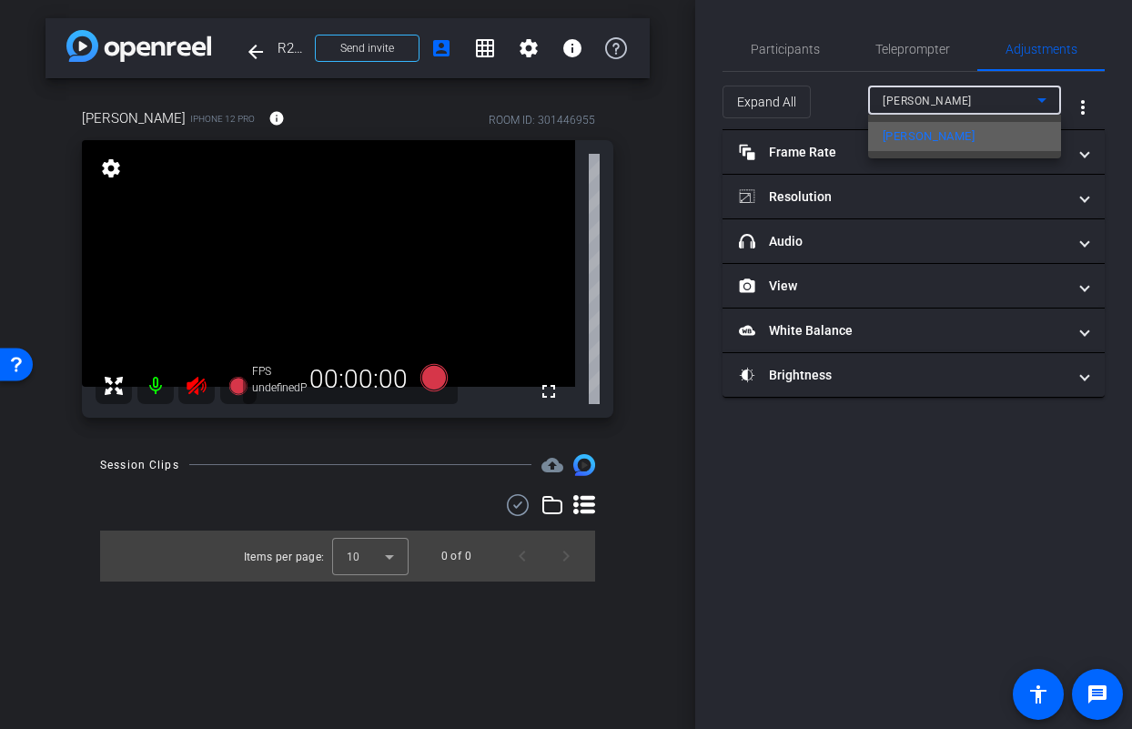
click at [935, 133] on span "jason steele" at bounding box center [929, 137] width 92 height 22
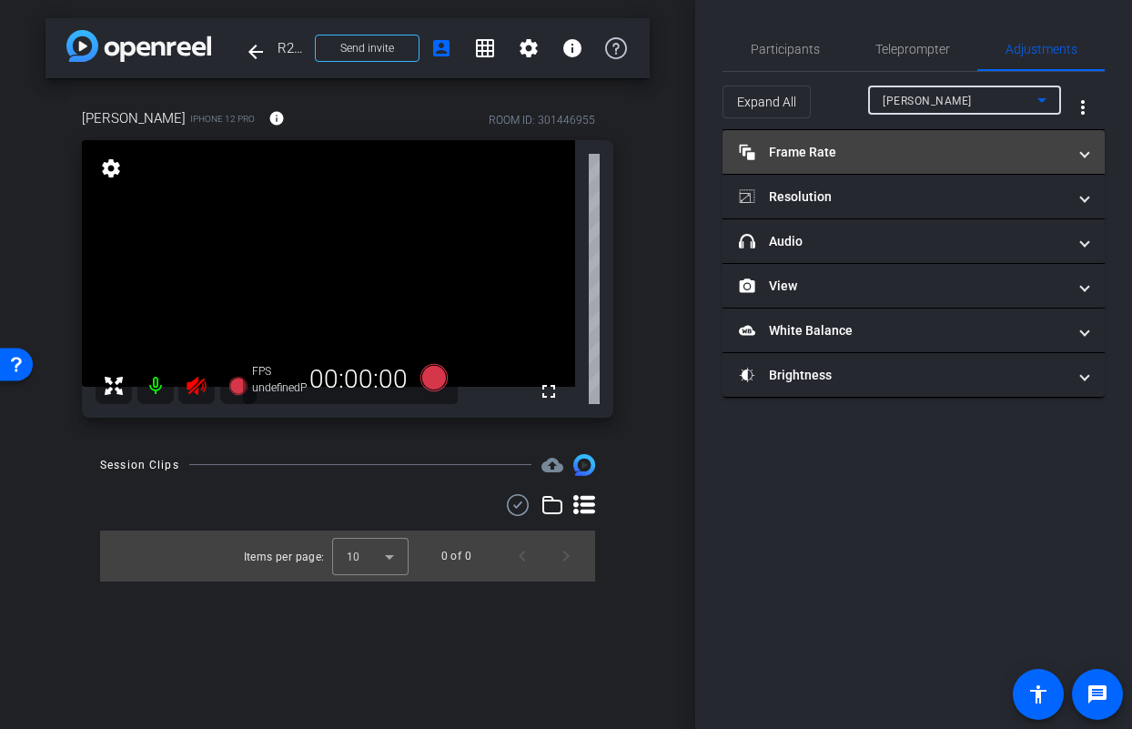
click at [888, 151] on mat-panel-title "Frame Rate Frame Rate" at bounding box center [903, 152] width 328 height 19
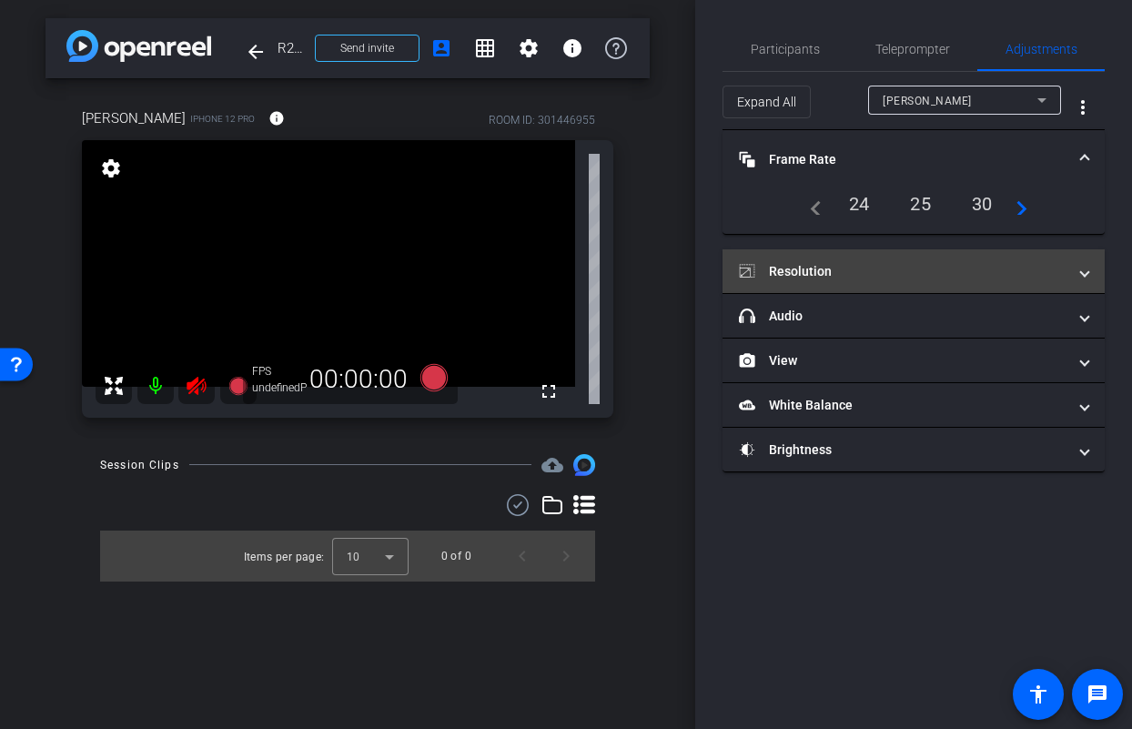
click at [907, 263] on mat-panel-title "Resolution" at bounding box center [903, 271] width 328 height 19
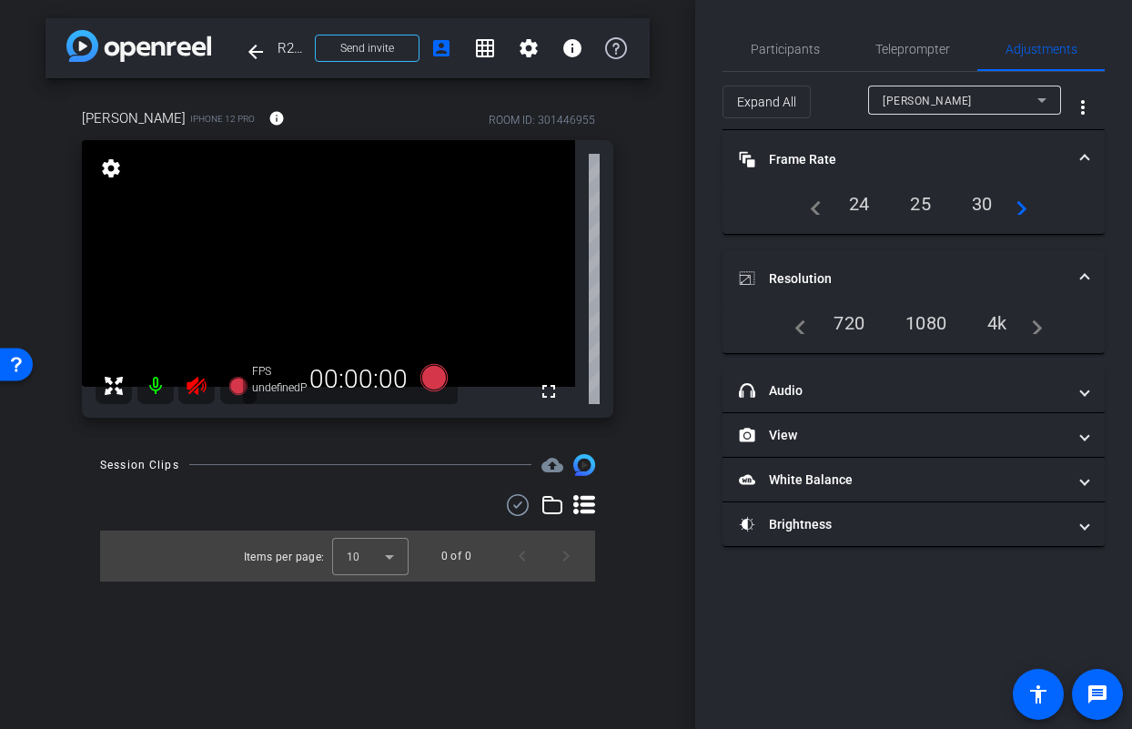
click at [931, 331] on div "1080" at bounding box center [926, 323] width 68 height 31
click at [928, 327] on div "1080" at bounding box center [926, 323] width 68 height 31
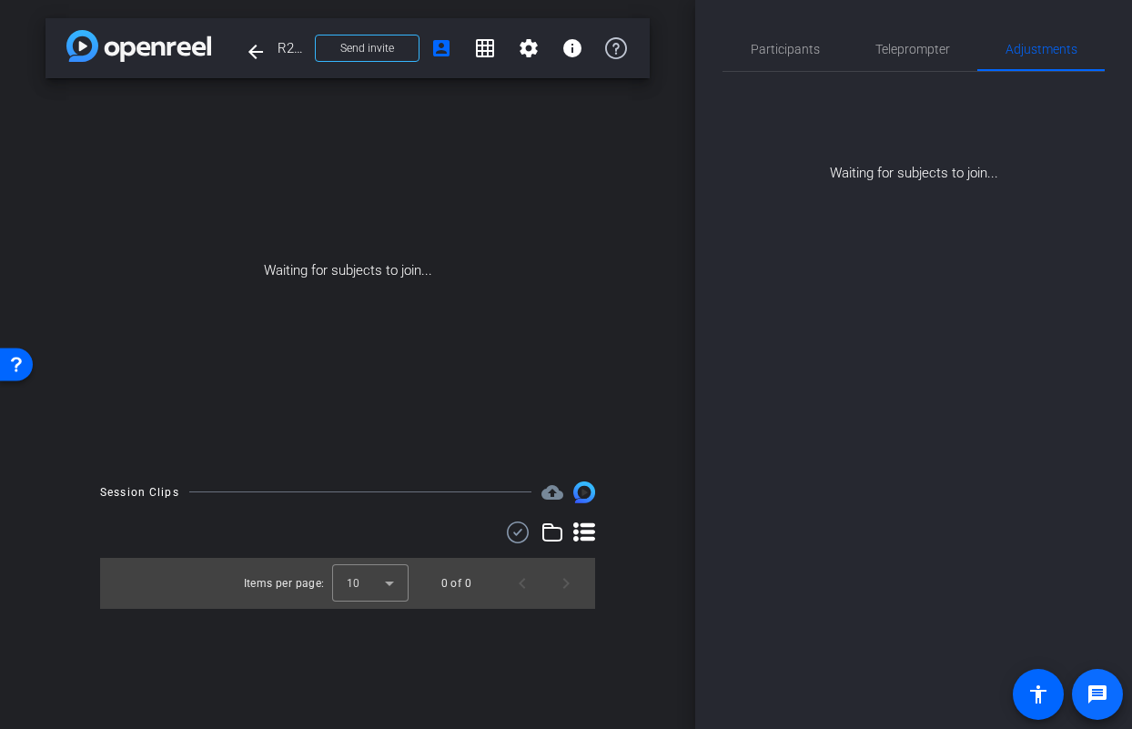
click at [1107, 686] on mat-icon "message" at bounding box center [1097, 694] width 22 height 22
click at [902, 51] on span "Teleprompter" at bounding box center [912, 49] width 75 height 13
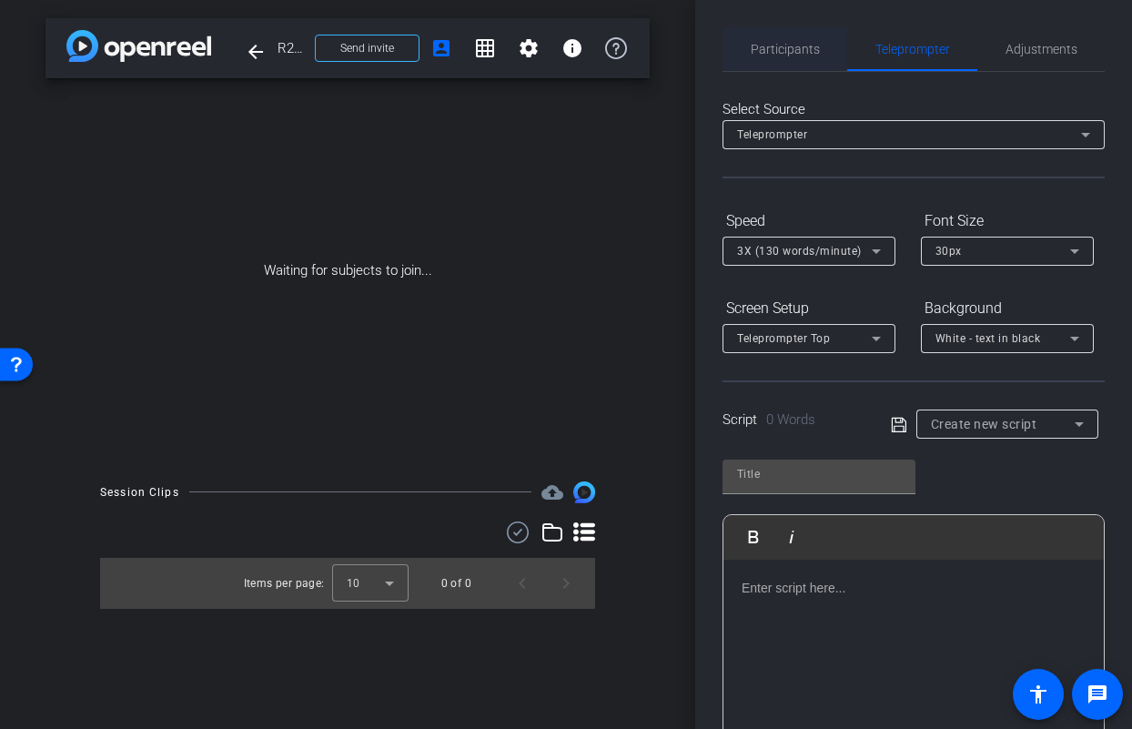
click at [761, 50] on span "Participants" at bounding box center [785, 49] width 69 height 13
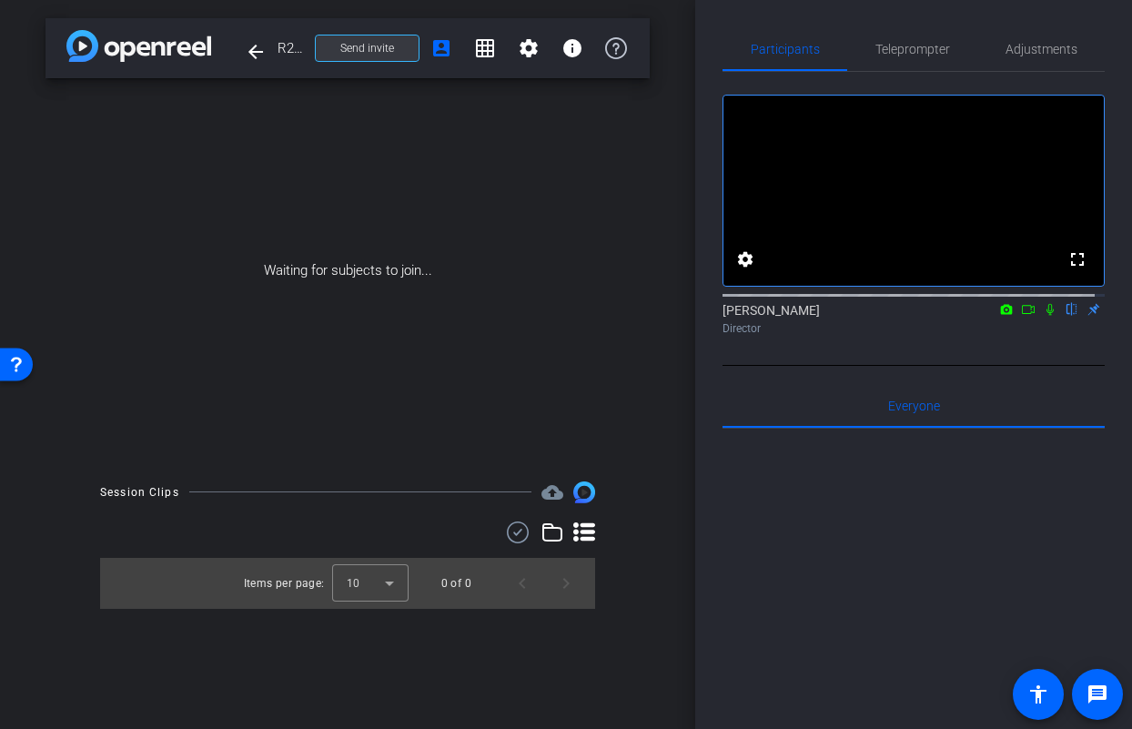
click at [393, 53] on span at bounding box center [367, 48] width 103 height 44
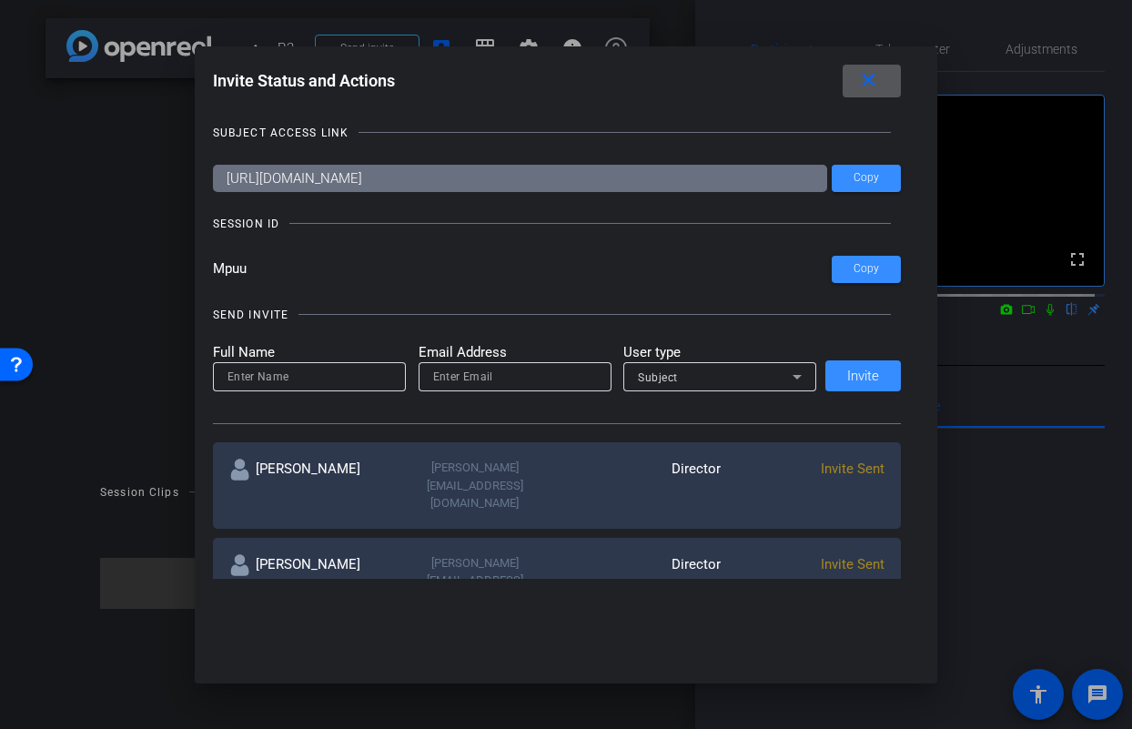
click at [880, 79] on mat-icon "close" at bounding box center [868, 80] width 23 height 23
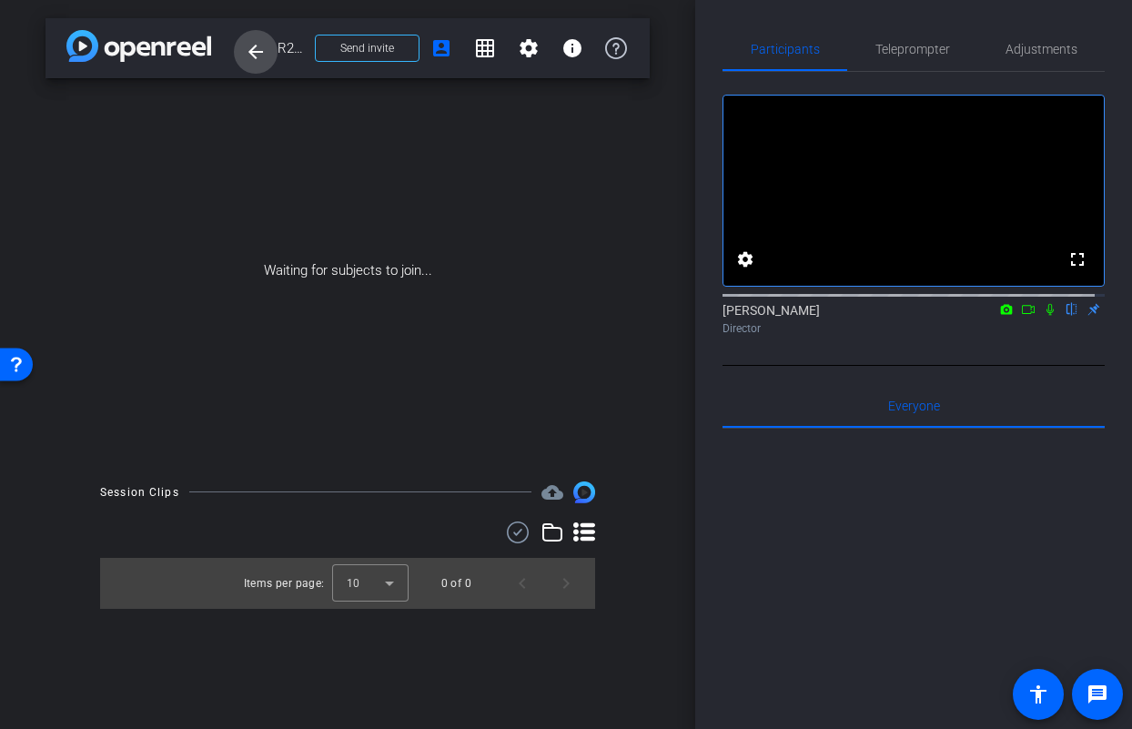
click at [249, 55] on mat-icon "arrow_back" at bounding box center [256, 52] width 22 height 22
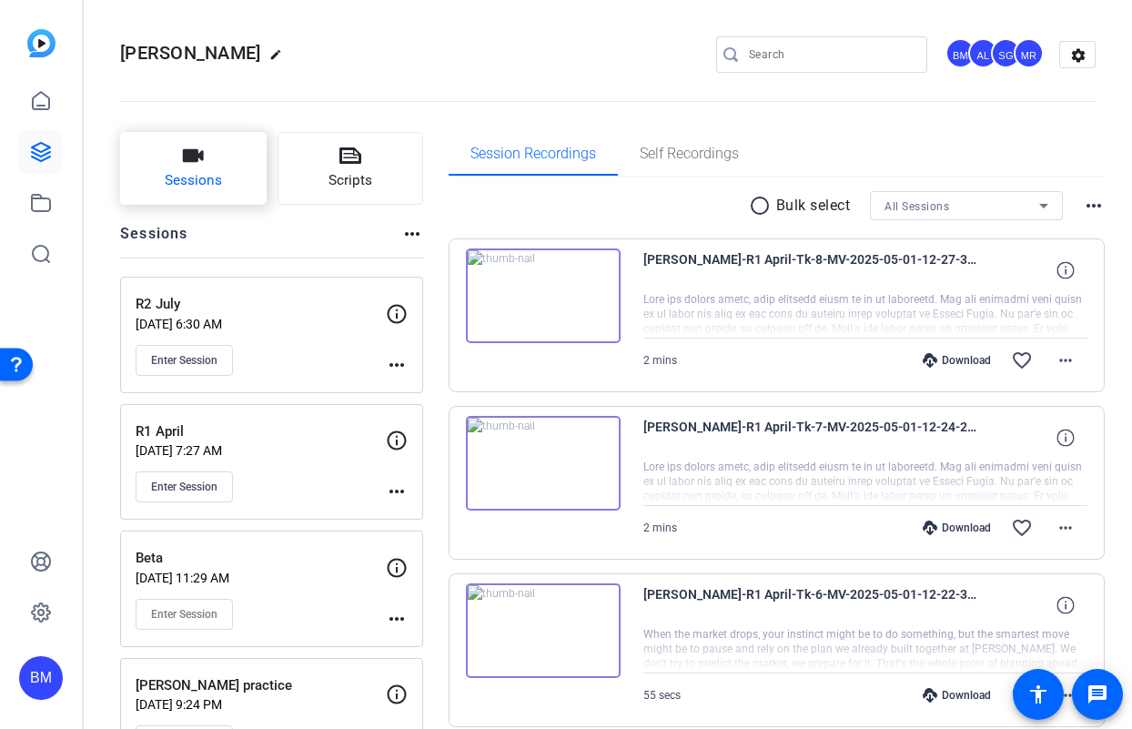
click at [183, 177] on span "Sessions" at bounding box center [193, 180] width 57 height 21
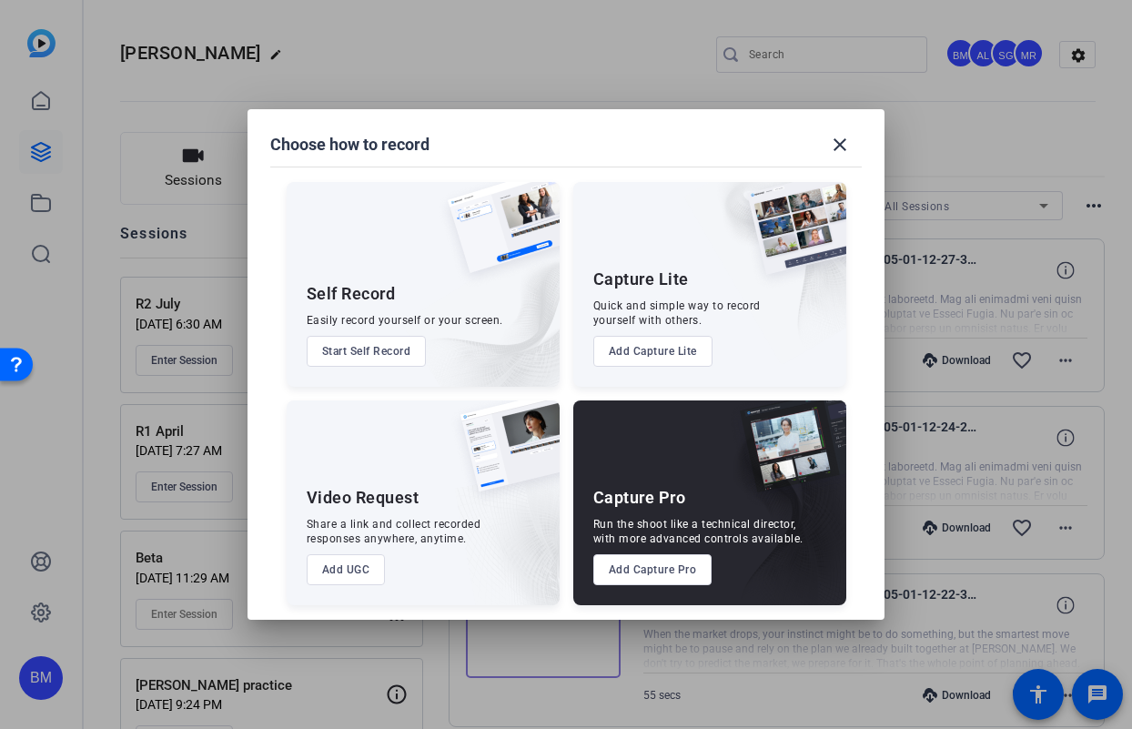
click at [623, 575] on button "Add Capture Pro" at bounding box center [652, 569] width 119 height 31
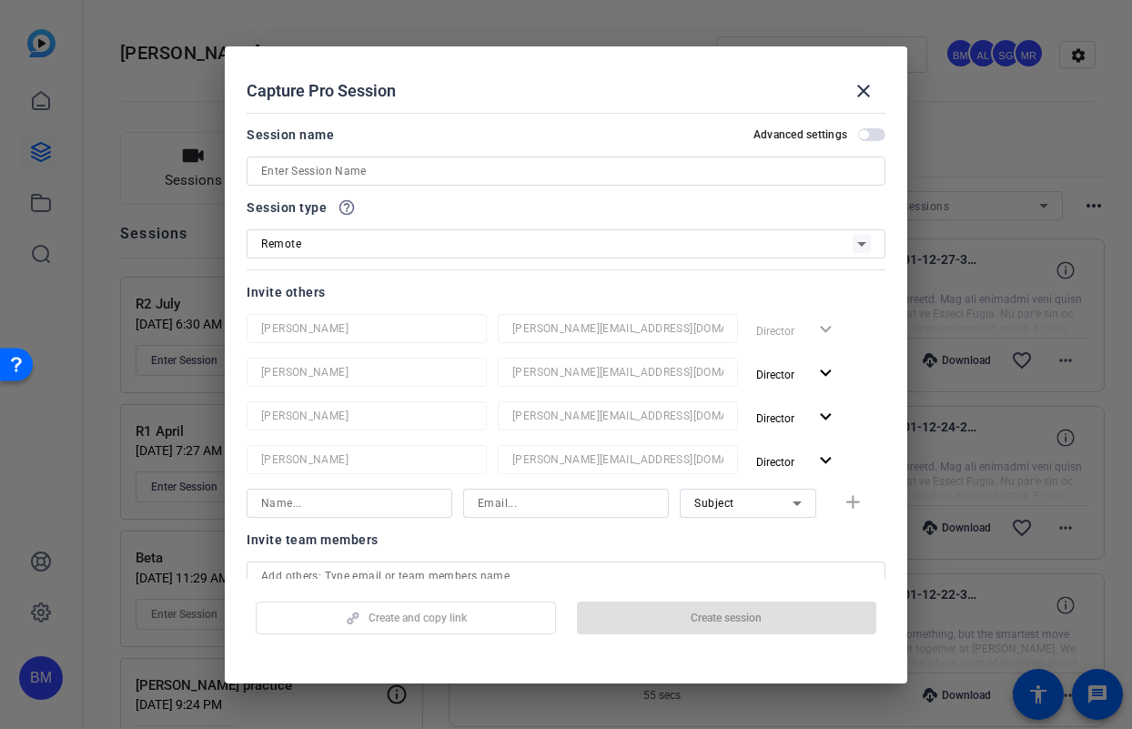
click at [355, 165] on input at bounding box center [566, 171] width 610 height 22
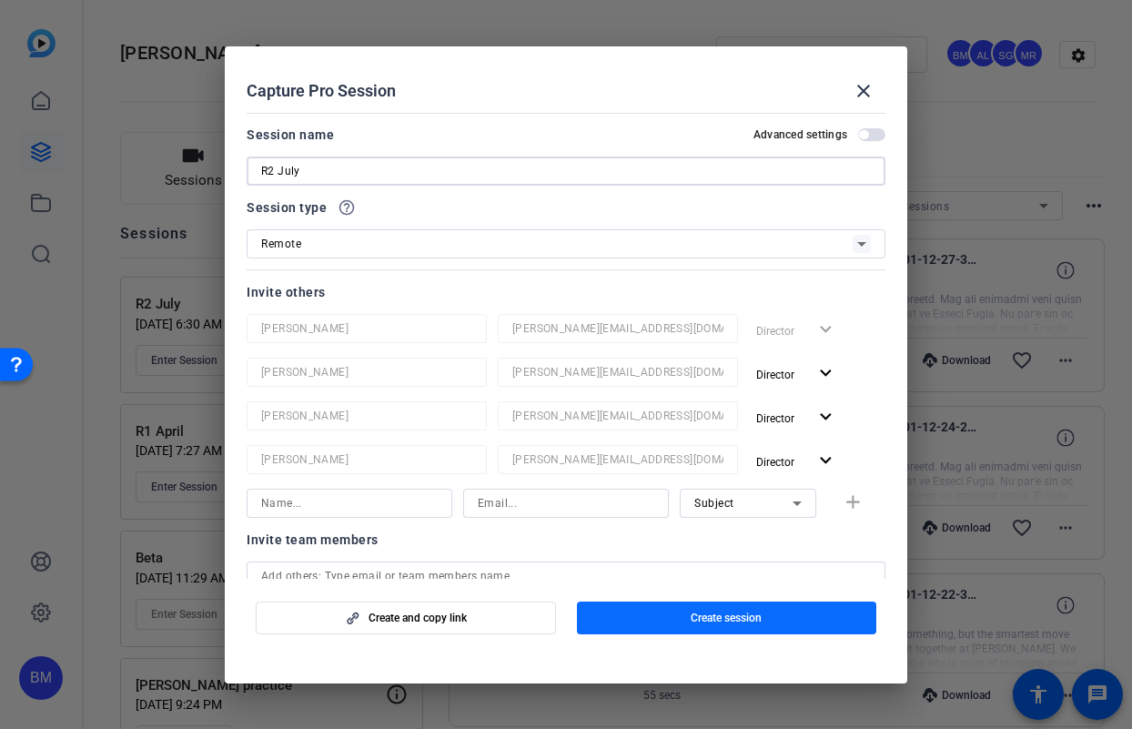
type input "R2 July"
click at [658, 602] on span "button" at bounding box center [727, 618] width 300 height 44
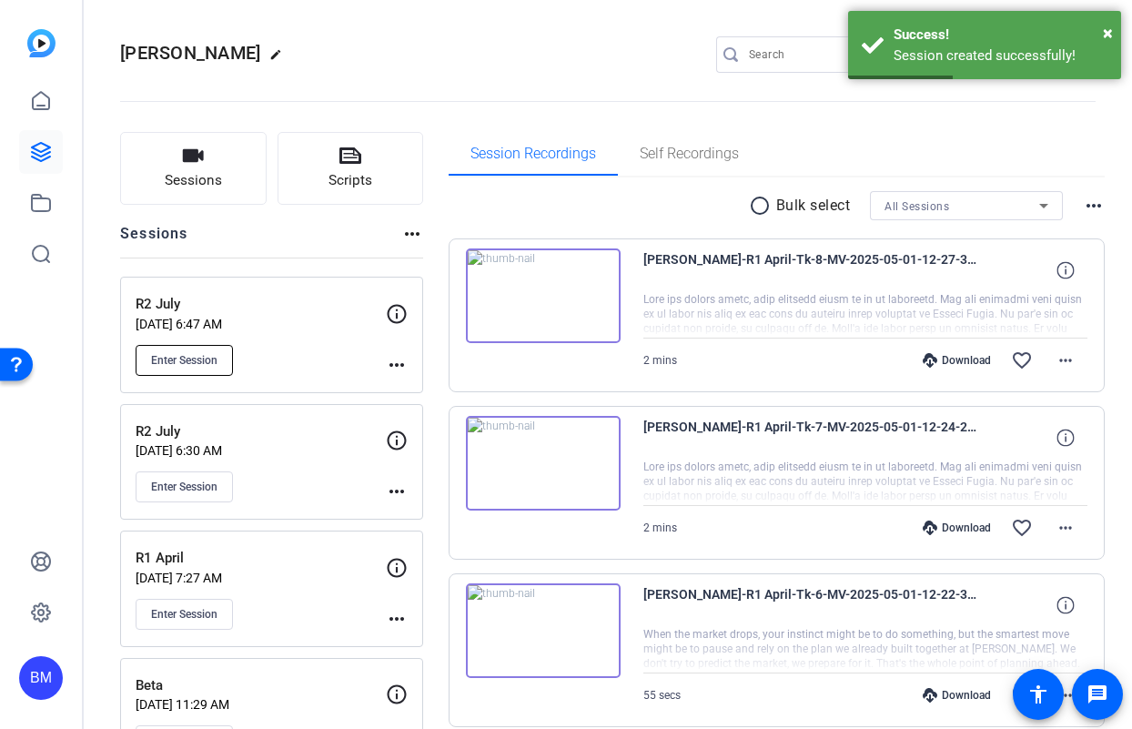
click at [180, 356] on span "Enter Session" at bounding box center [184, 360] width 66 height 15
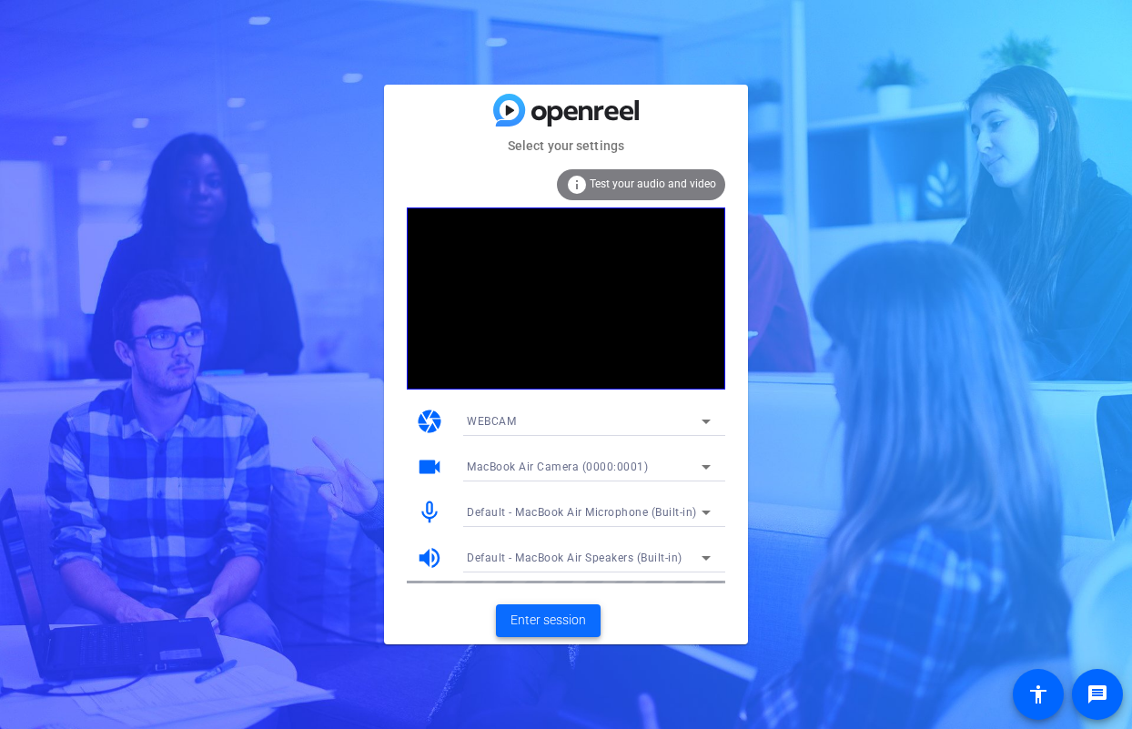
click at [560, 614] on span "Enter session" at bounding box center [548, 619] width 76 height 19
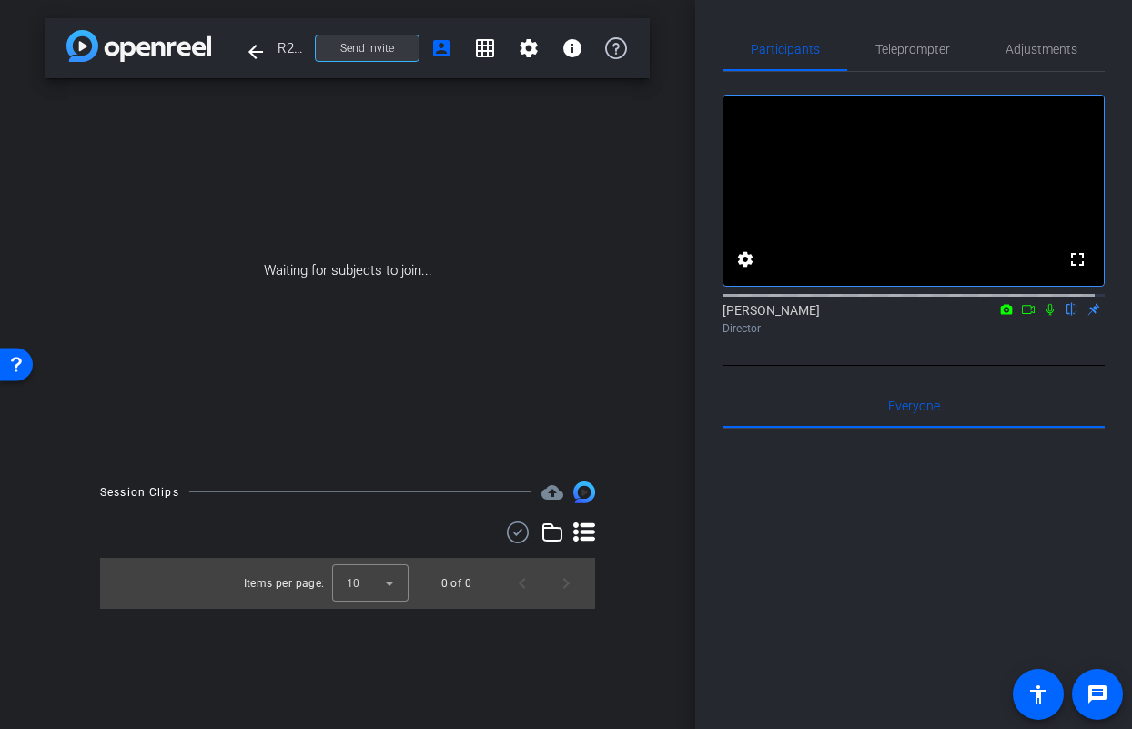
click at [368, 55] on span "Send invite" at bounding box center [367, 48] width 54 height 15
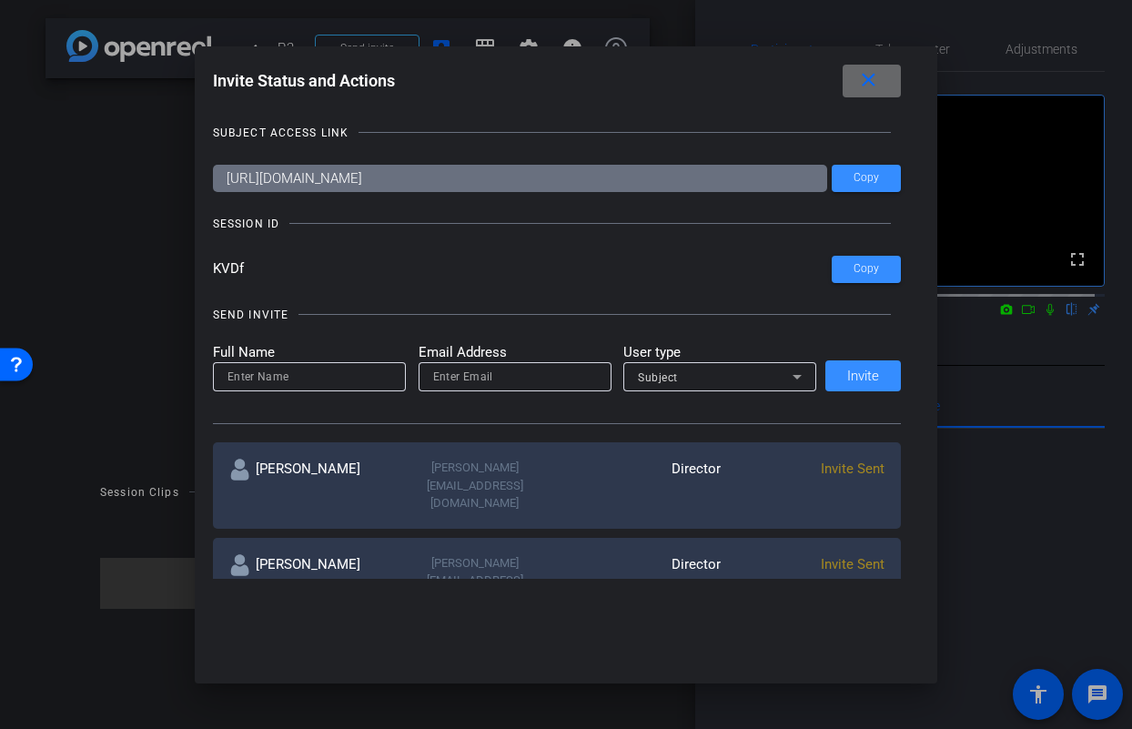
click at [880, 73] on mat-icon "close" at bounding box center [868, 80] width 23 height 23
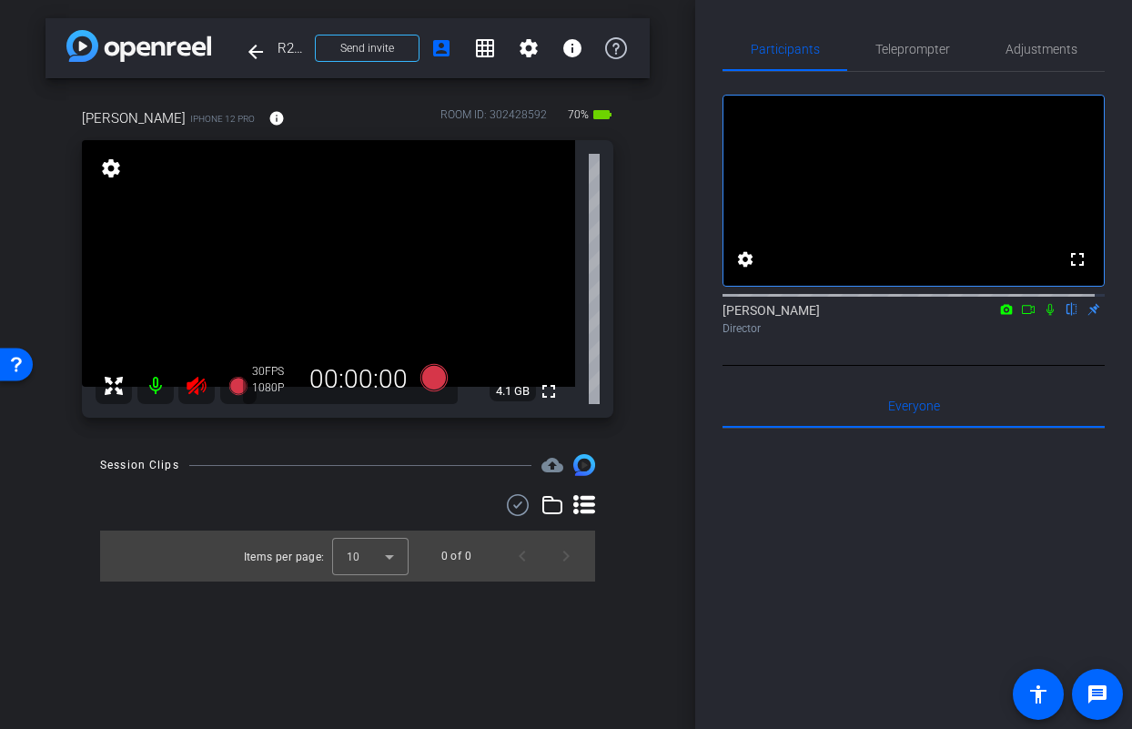
click at [194, 384] on icon at bounding box center [196, 386] width 19 height 18
click at [1034, 54] on span "Adjustments" at bounding box center [1041, 49] width 72 height 13
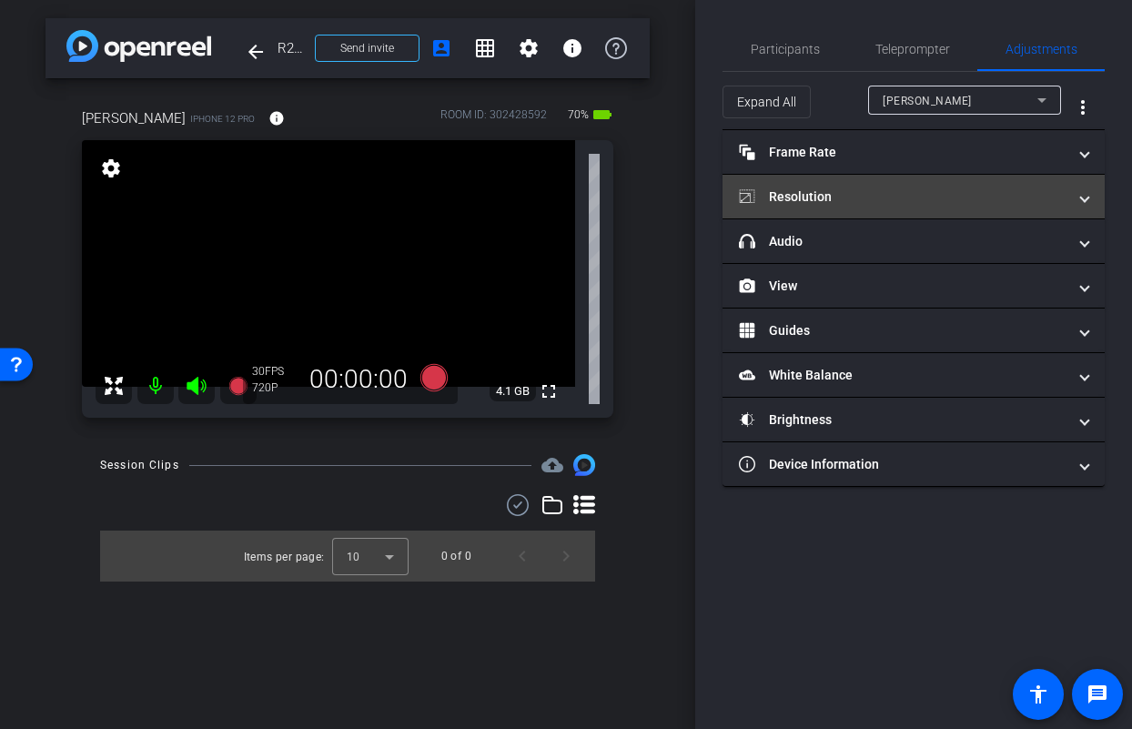
click at [885, 197] on mat-panel-title "Resolution" at bounding box center [903, 196] width 328 height 19
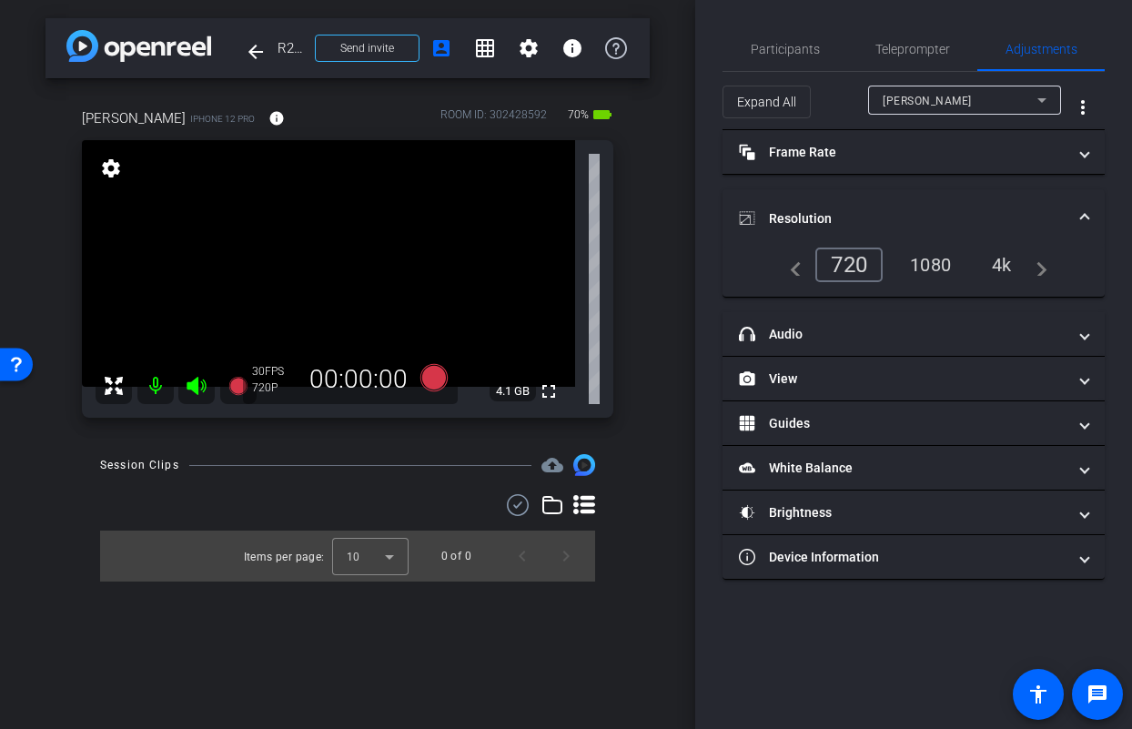
click at [932, 267] on div "1080" at bounding box center [930, 264] width 68 height 31
click at [788, 51] on span "Participants" at bounding box center [785, 49] width 69 height 13
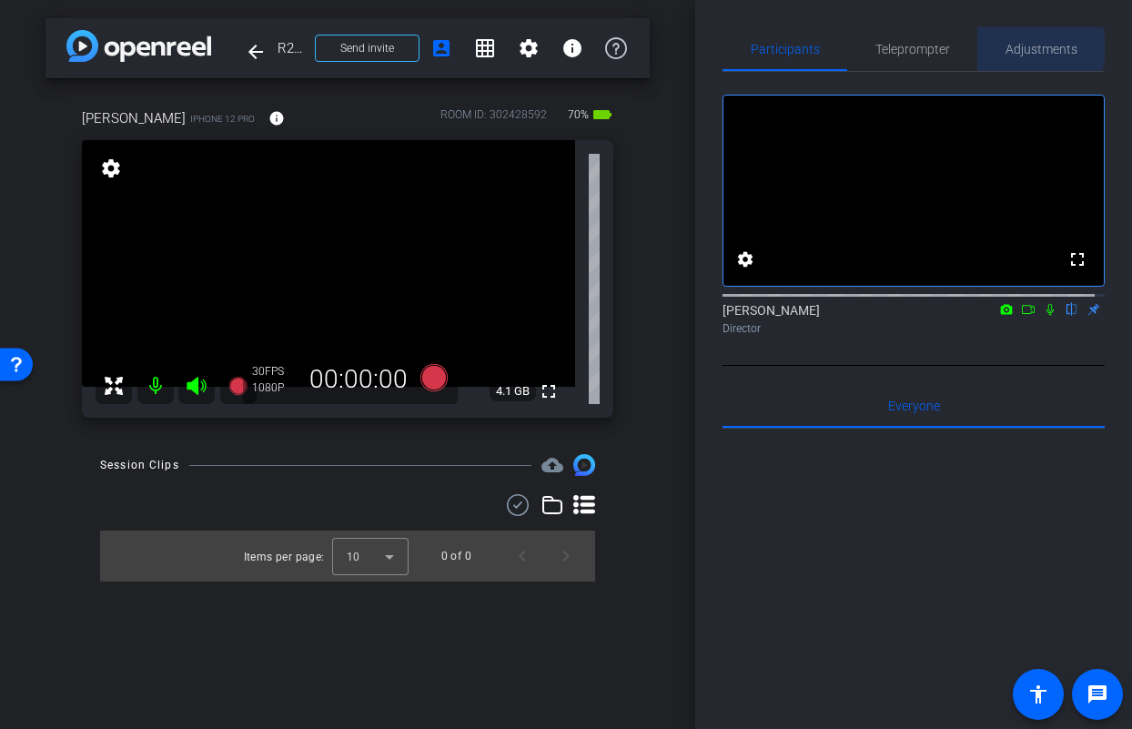
click at [1031, 47] on span "Adjustments" at bounding box center [1041, 49] width 72 height 13
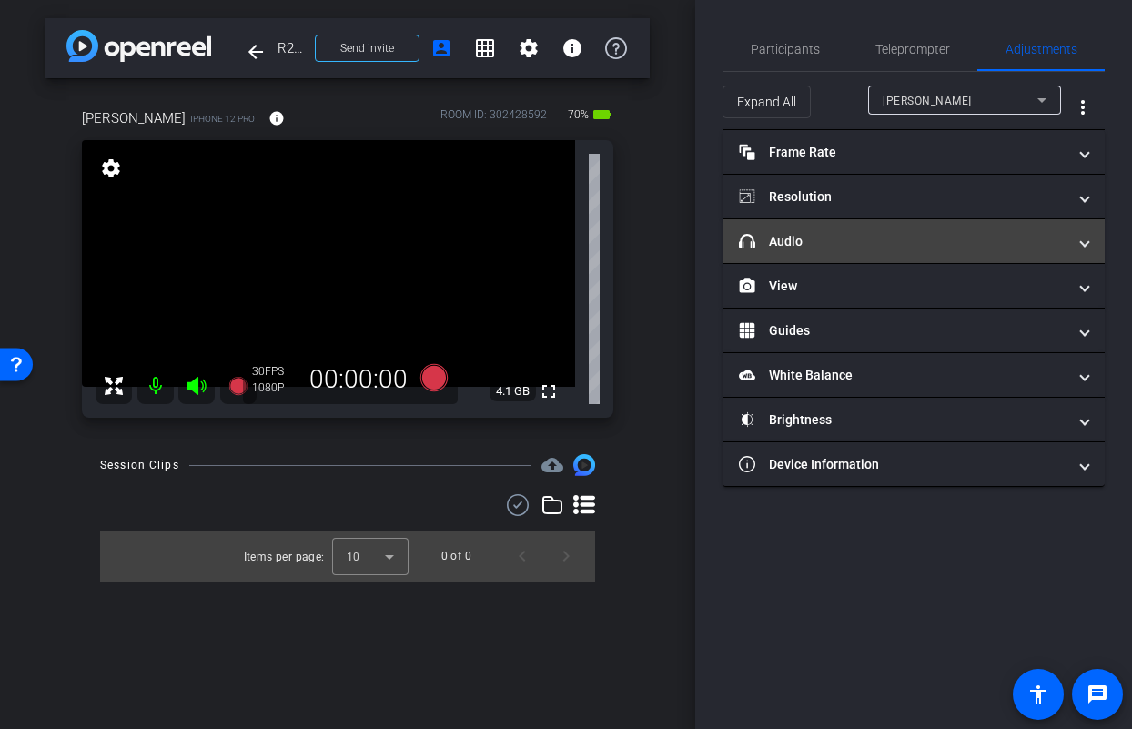
click at [953, 240] on mat-panel-title "headphone icon Audio" at bounding box center [903, 241] width 328 height 19
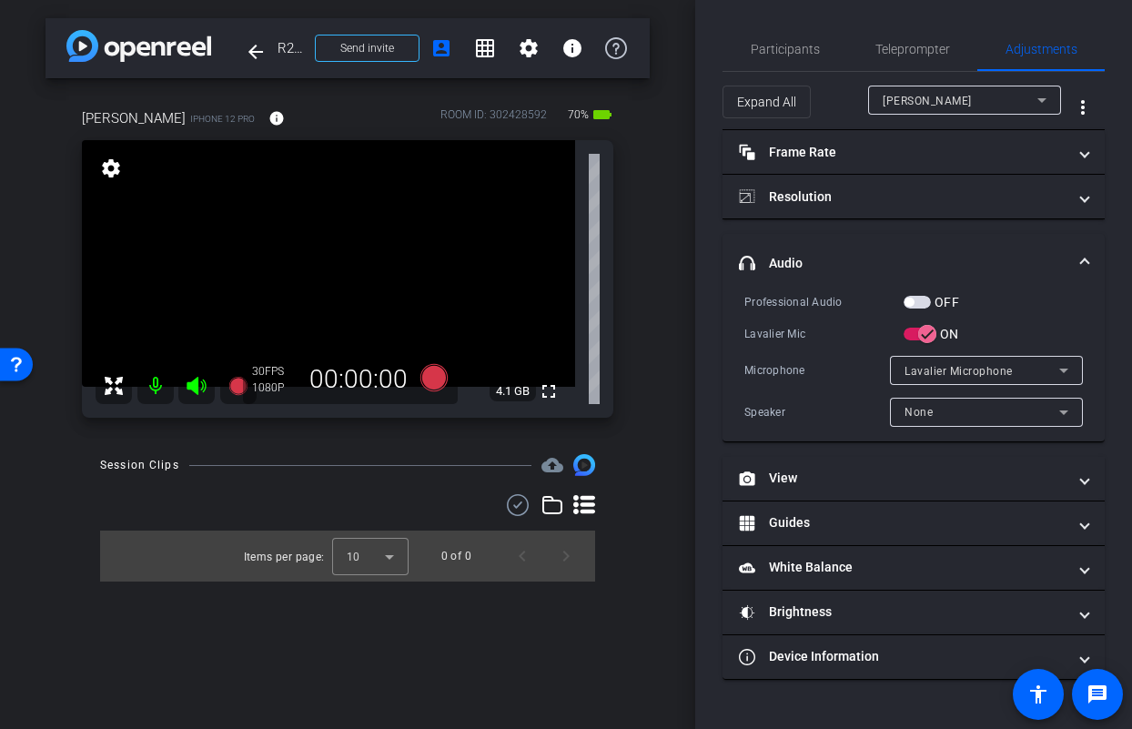
click at [929, 306] on button "OFF" at bounding box center [916, 302] width 27 height 13
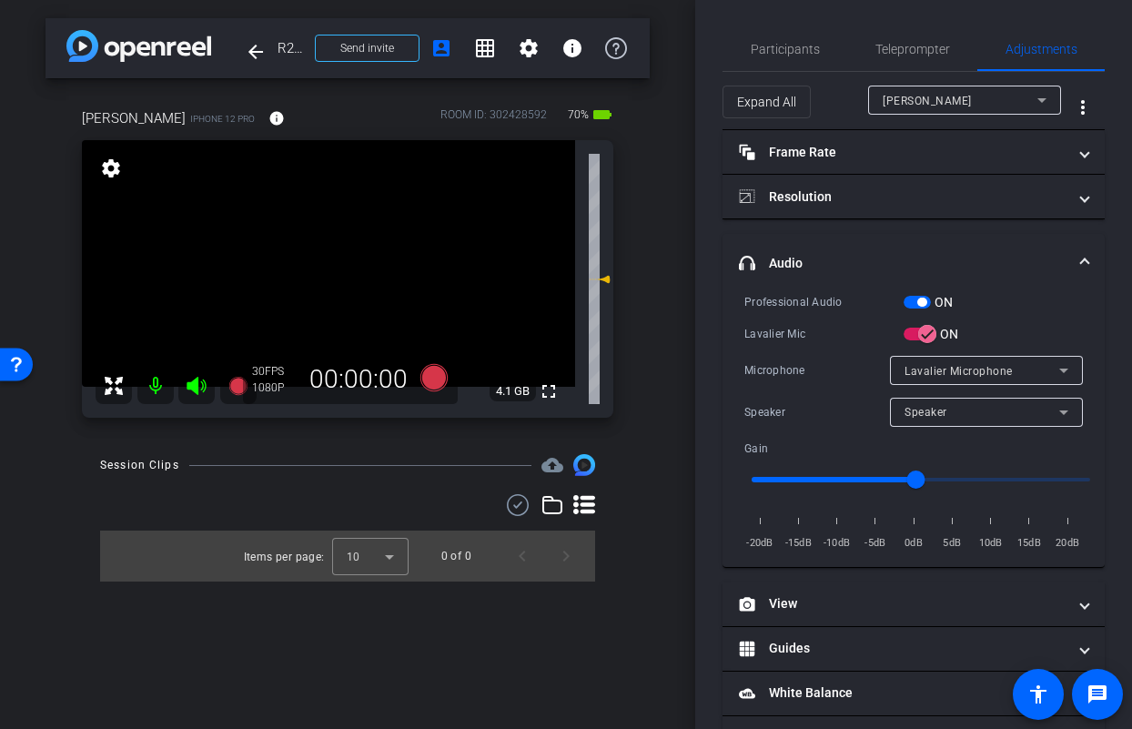
click at [912, 303] on span "button" at bounding box center [916, 302] width 27 height 13
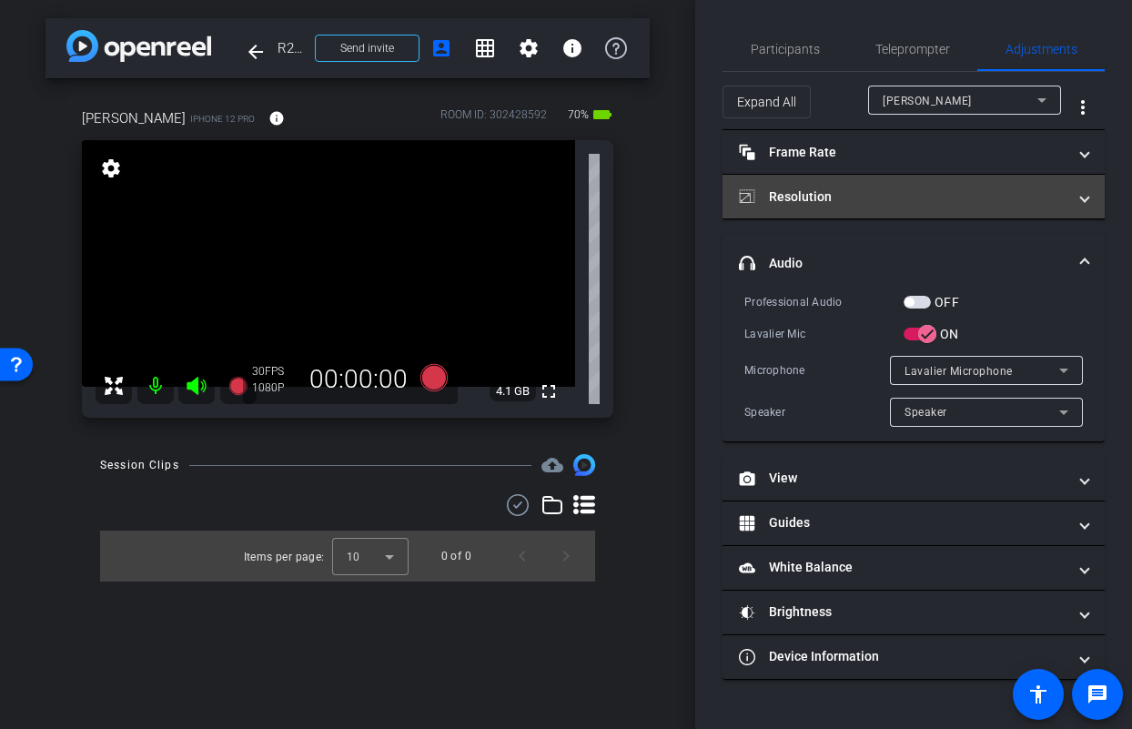
click at [818, 204] on mat-panel-title "Resolution" at bounding box center [903, 196] width 328 height 19
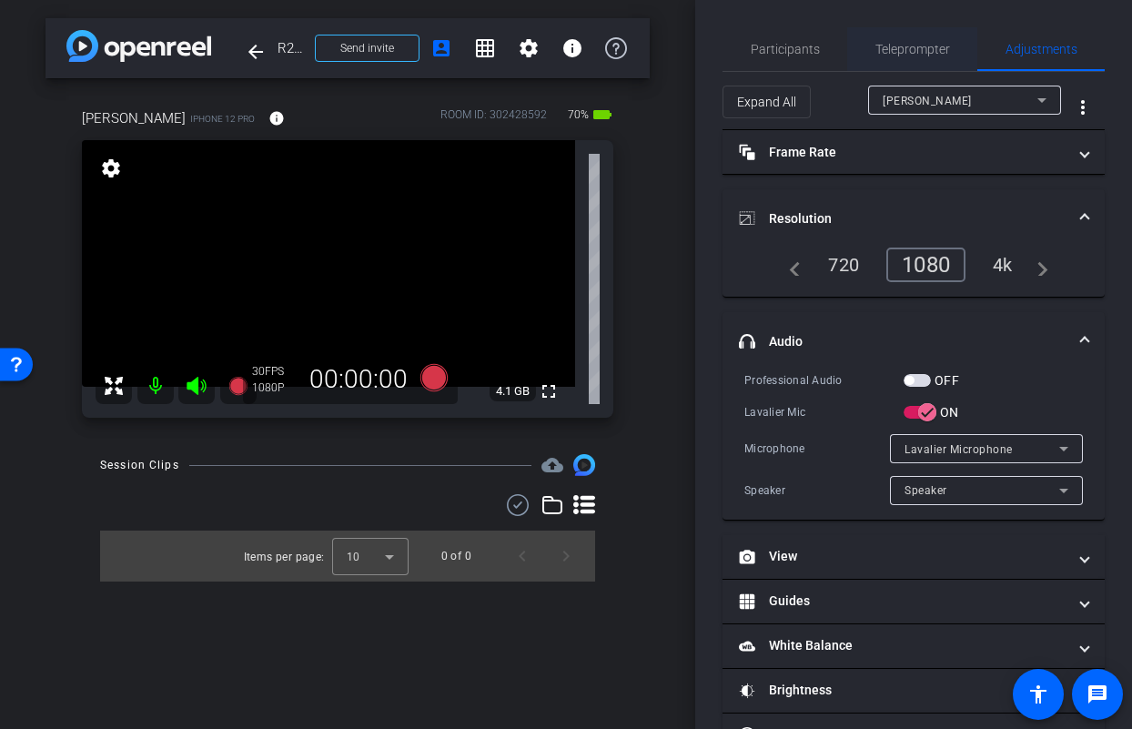
click at [900, 55] on span "Teleprompter" at bounding box center [912, 49] width 75 height 13
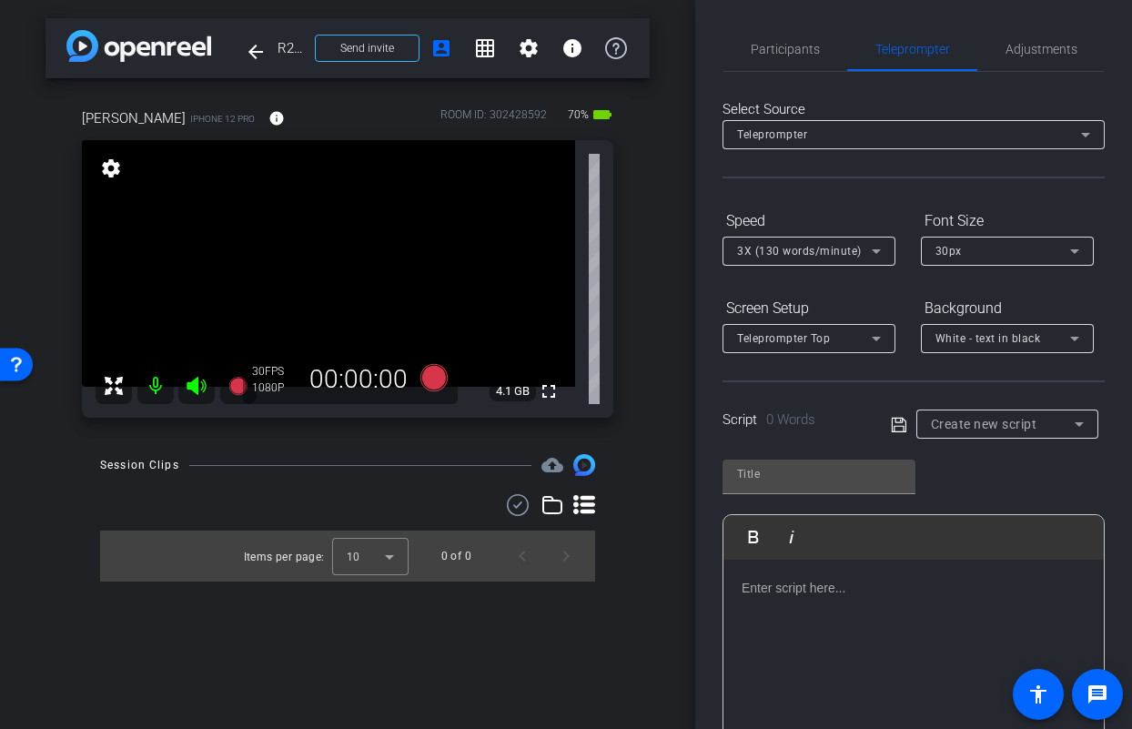
click at [966, 429] on span "Create new script" at bounding box center [984, 424] width 106 height 15
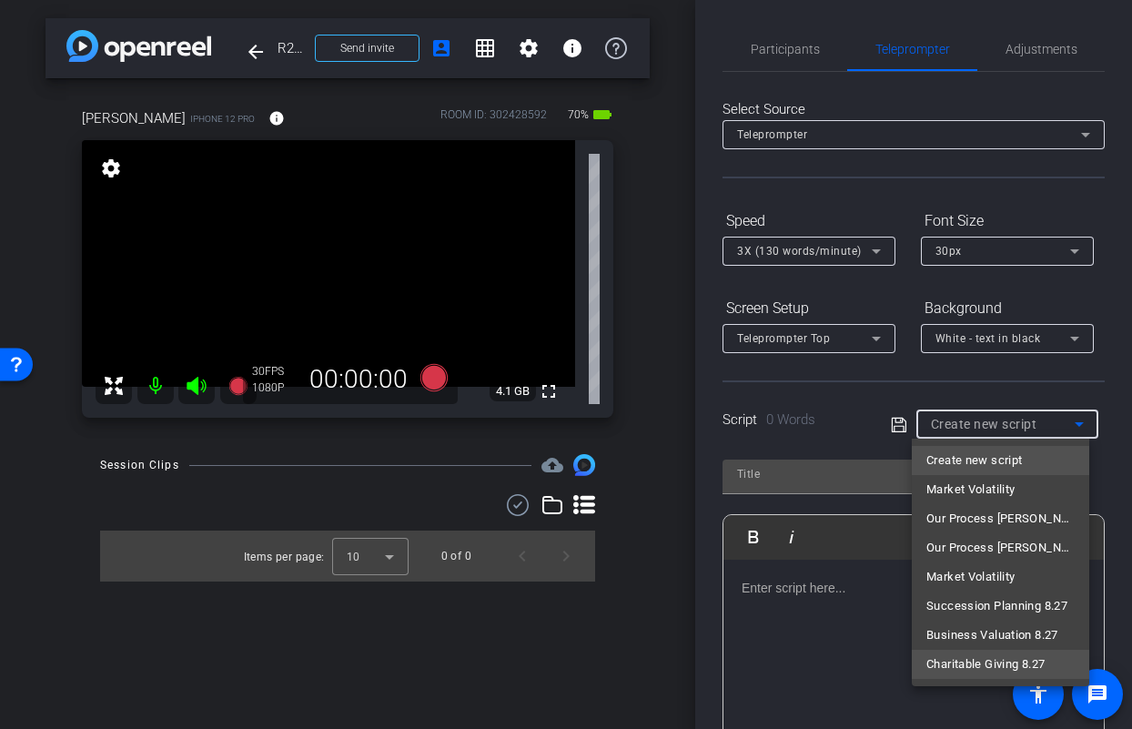
click at [957, 670] on span "Charitable Giving 8.27" at bounding box center [985, 664] width 118 height 22
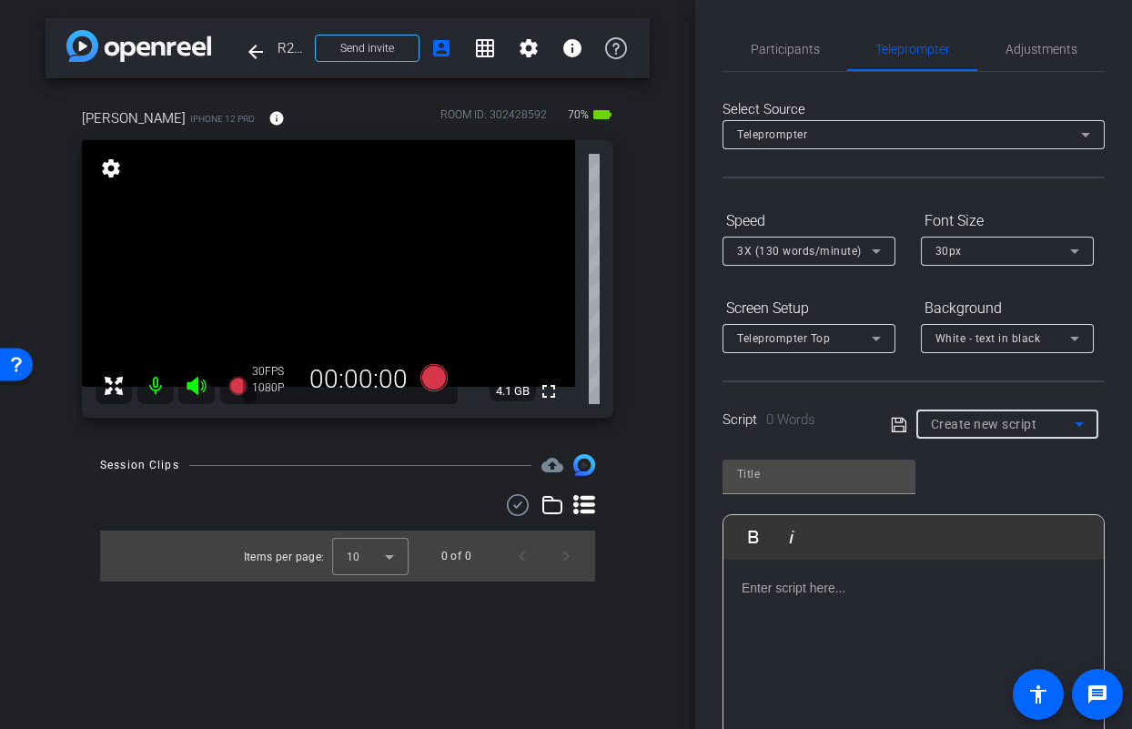
type input "Charitable Giving 8.27"
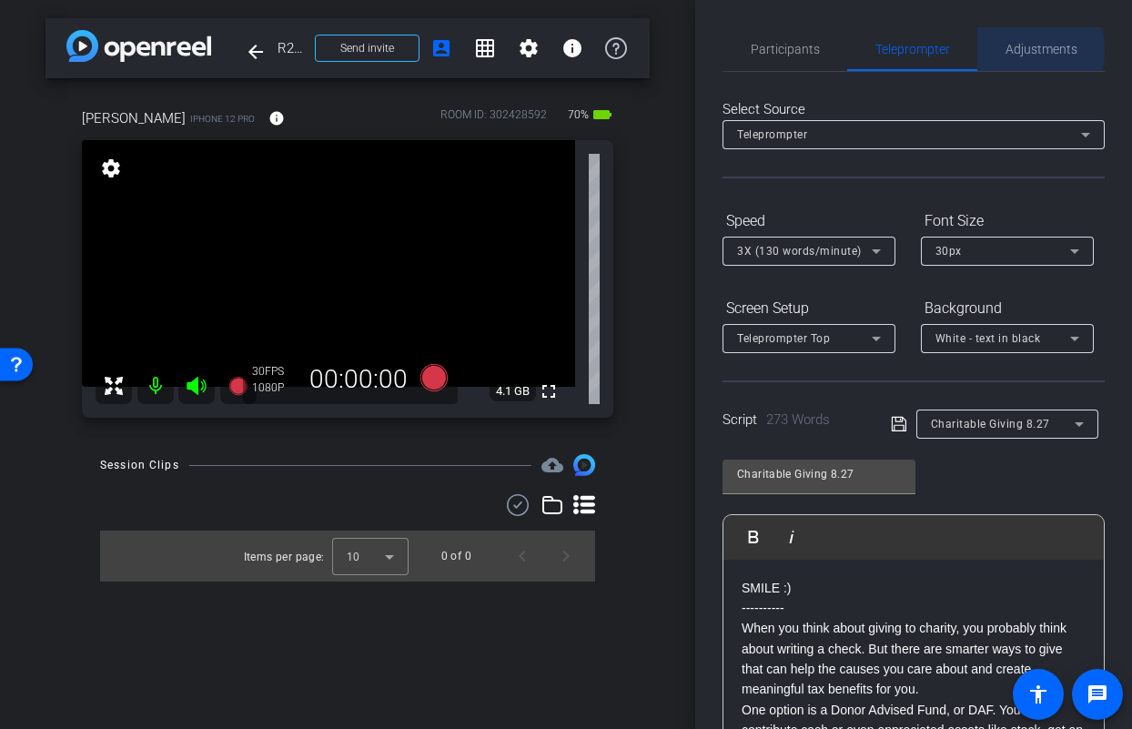
click at [1024, 50] on span "Adjustments" at bounding box center [1041, 49] width 72 height 13
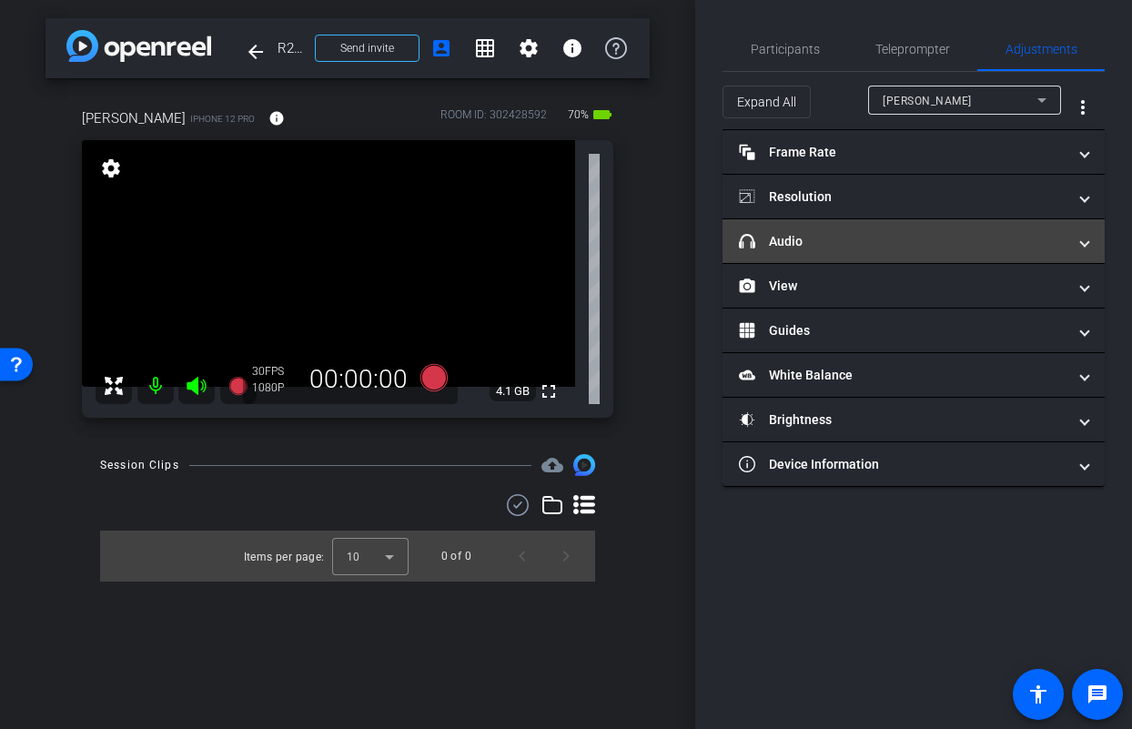
click at [833, 247] on mat-panel-title "headphone icon Audio" at bounding box center [903, 241] width 328 height 19
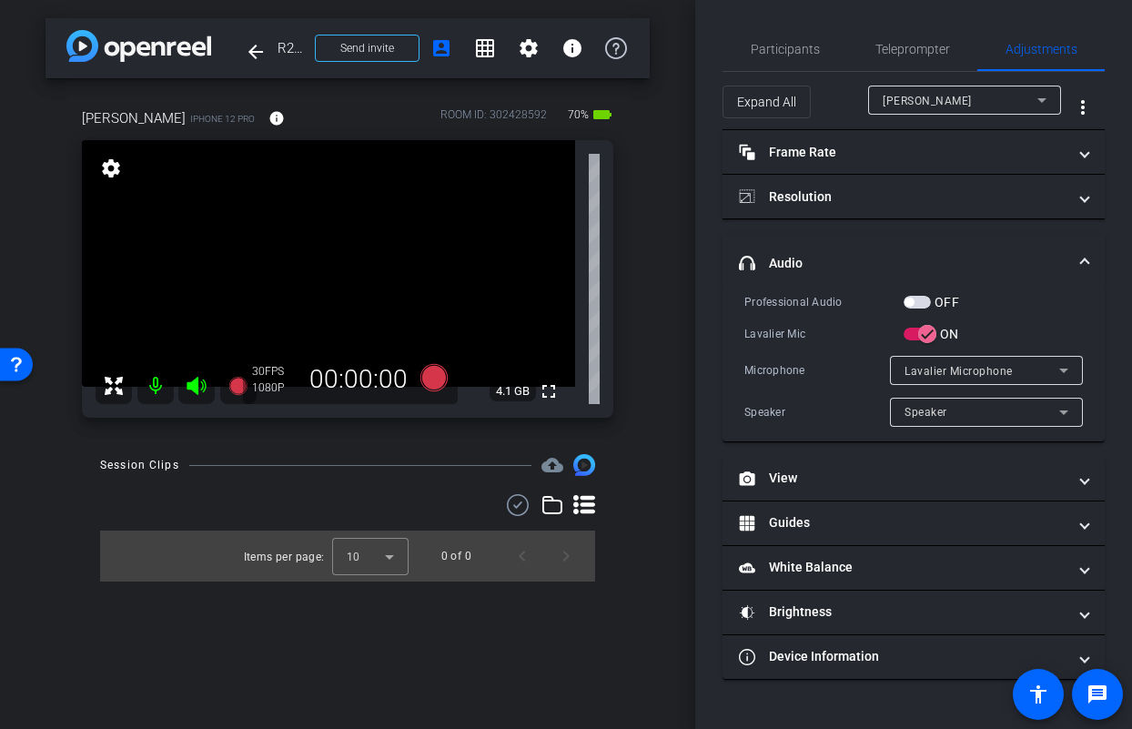
click at [922, 301] on span "button" at bounding box center [916, 302] width 27 height 13
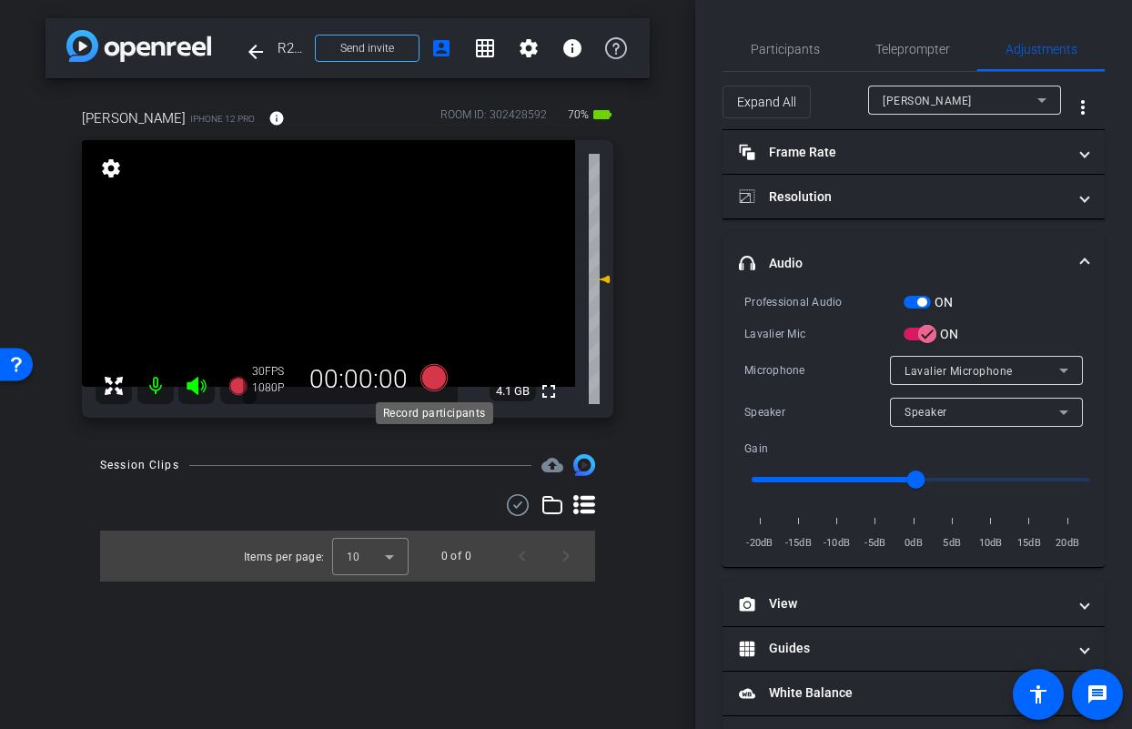
click at [442, 379] on icon at bounding box center [433, 377] width 27 height 27
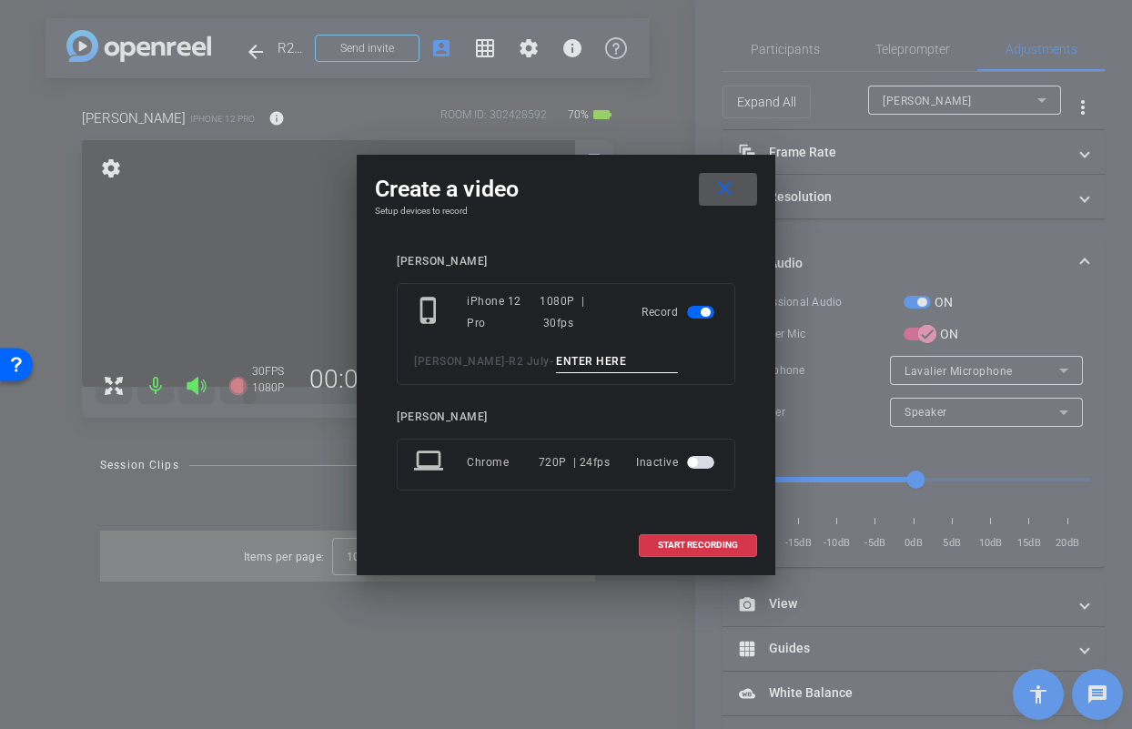
click at [597, 359] on input at bounding box center [617, 361] width 122 height 23
type input "mic test anisa"
click at [676, 550] on span at bounding box center [698, 545] width 116 height 44
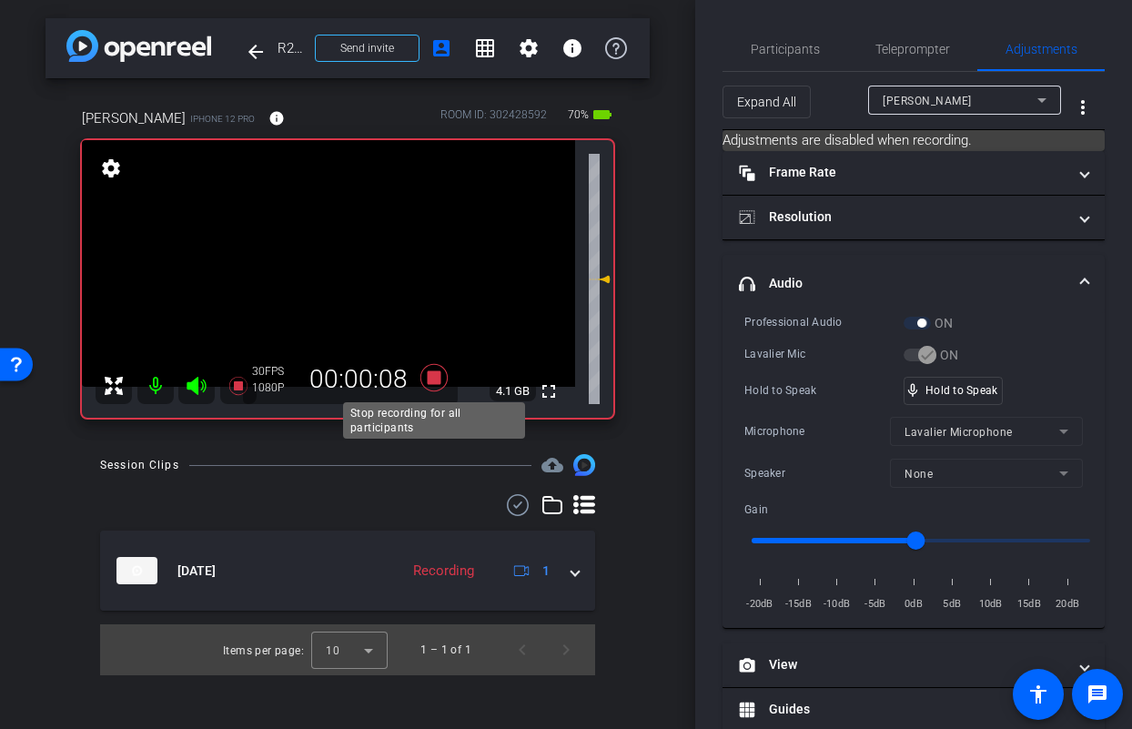
click at [441, 382] on icon at bounding box center [434, 377] width 44 height 33
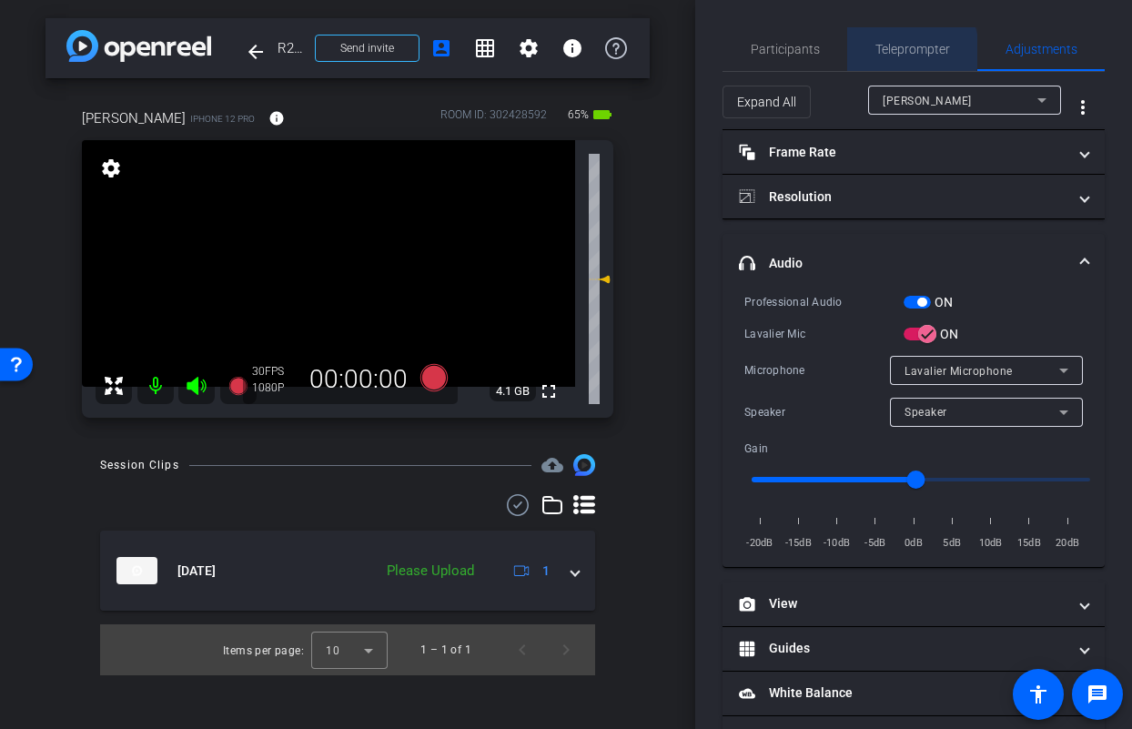
click at [899, 51] on span "Teleprompter" at bounding box center [912, 49] width 75 height 13
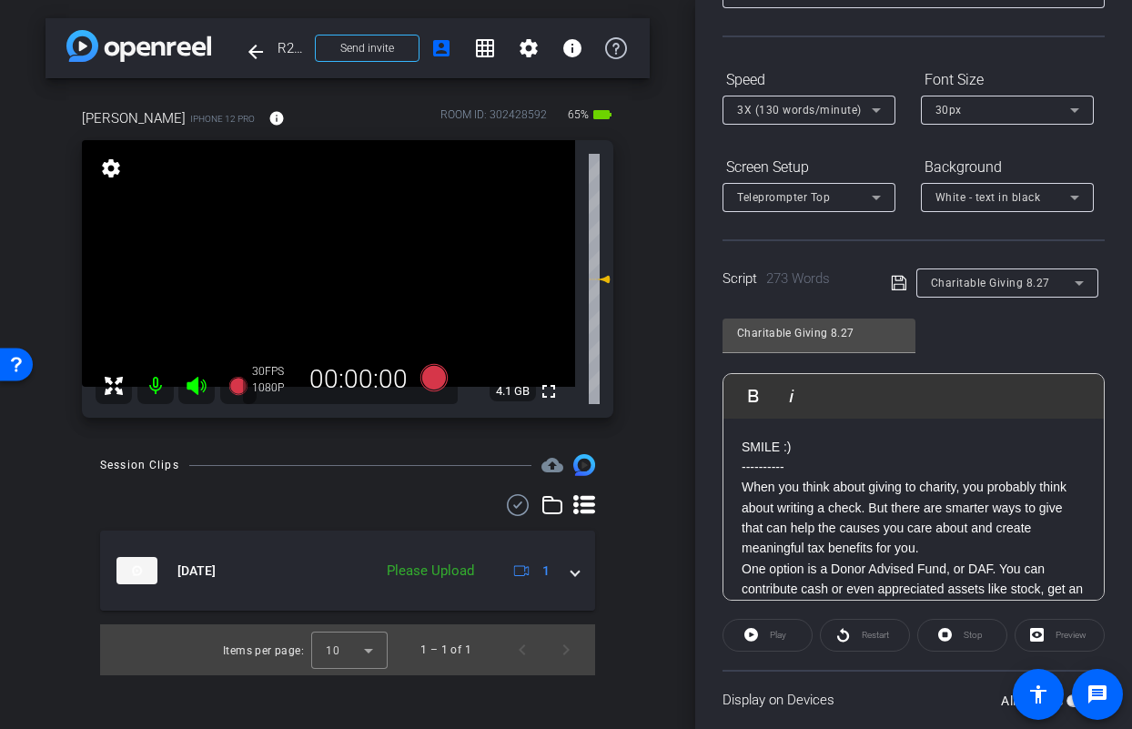
scroll to position [266, 0]
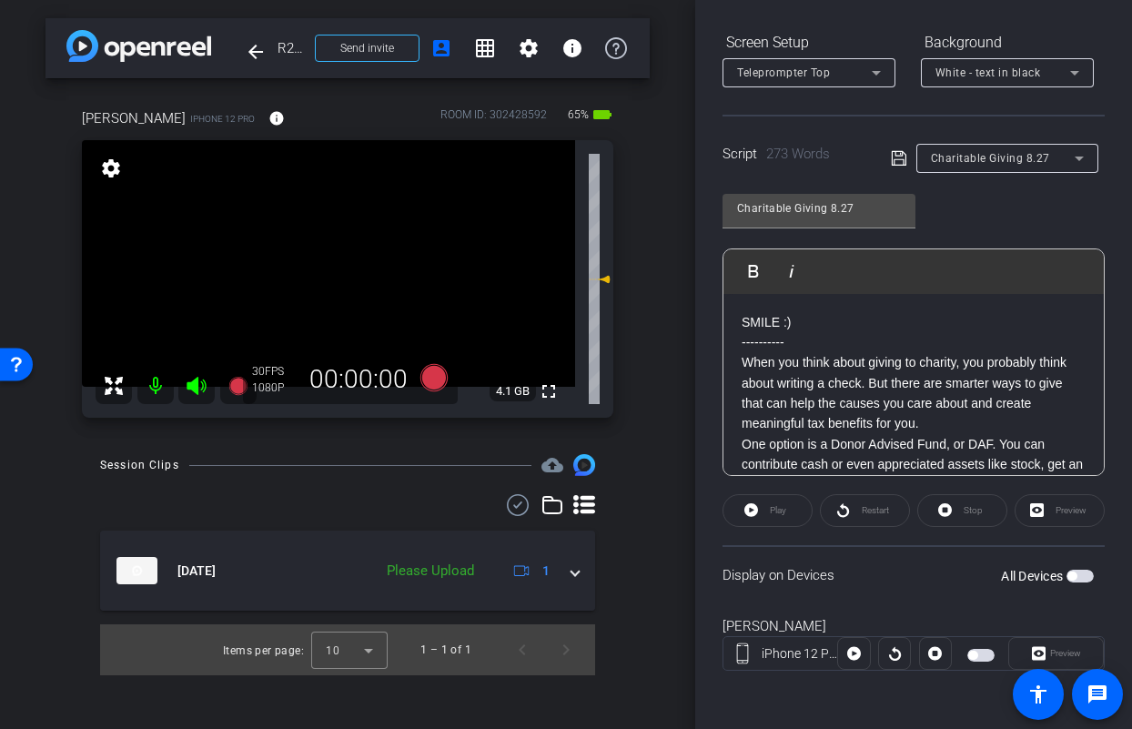
click at [1075, 575] on span "button" at bounding box center [1079, 576] width 27 height 13
click at [534, 52] on mat-icon "settings" at bounding box center [529, 48] width 22 height 22
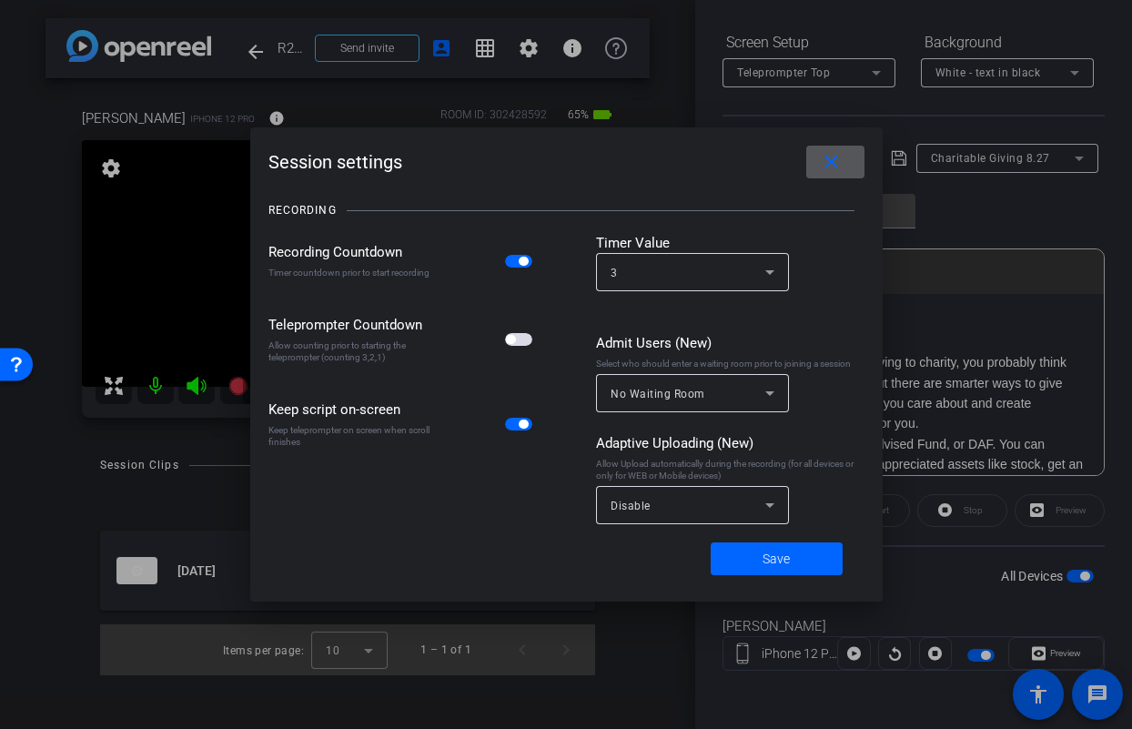
click at [526, 344] on span "button" at bounding box center [518, 339] width 27 height 13
click at [782, 560] on span "Save" at bounding box center [775, 559] width 27 height 19
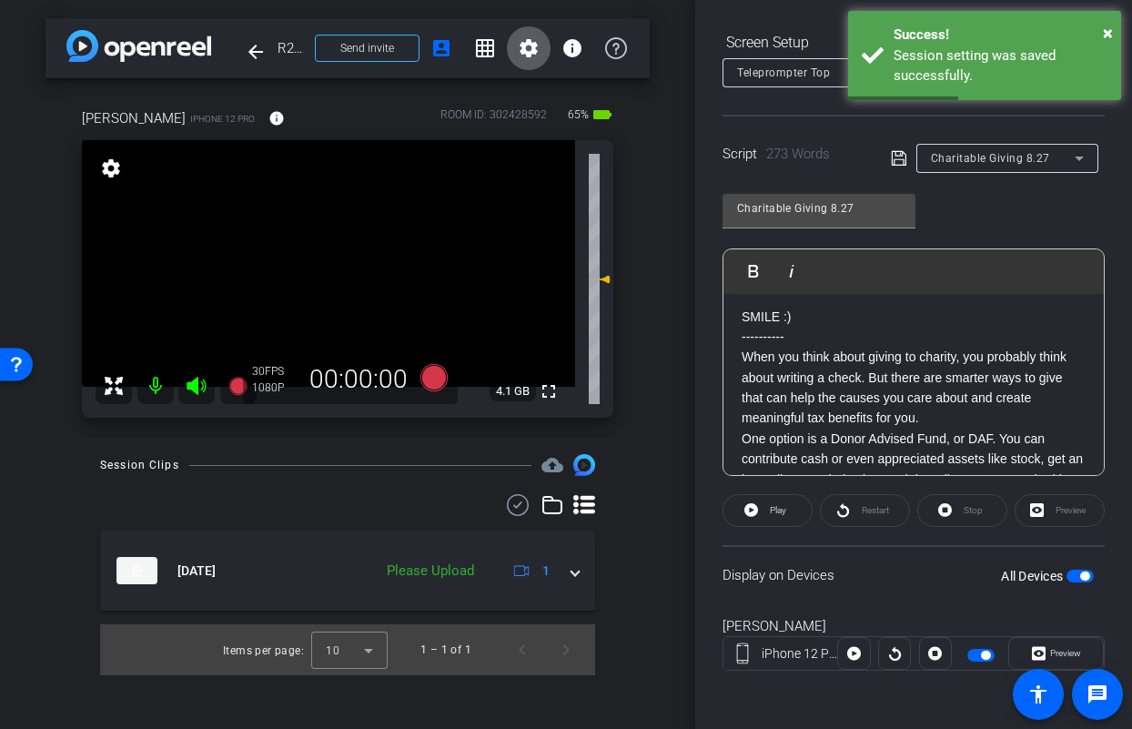
scroll to position [0, 0]
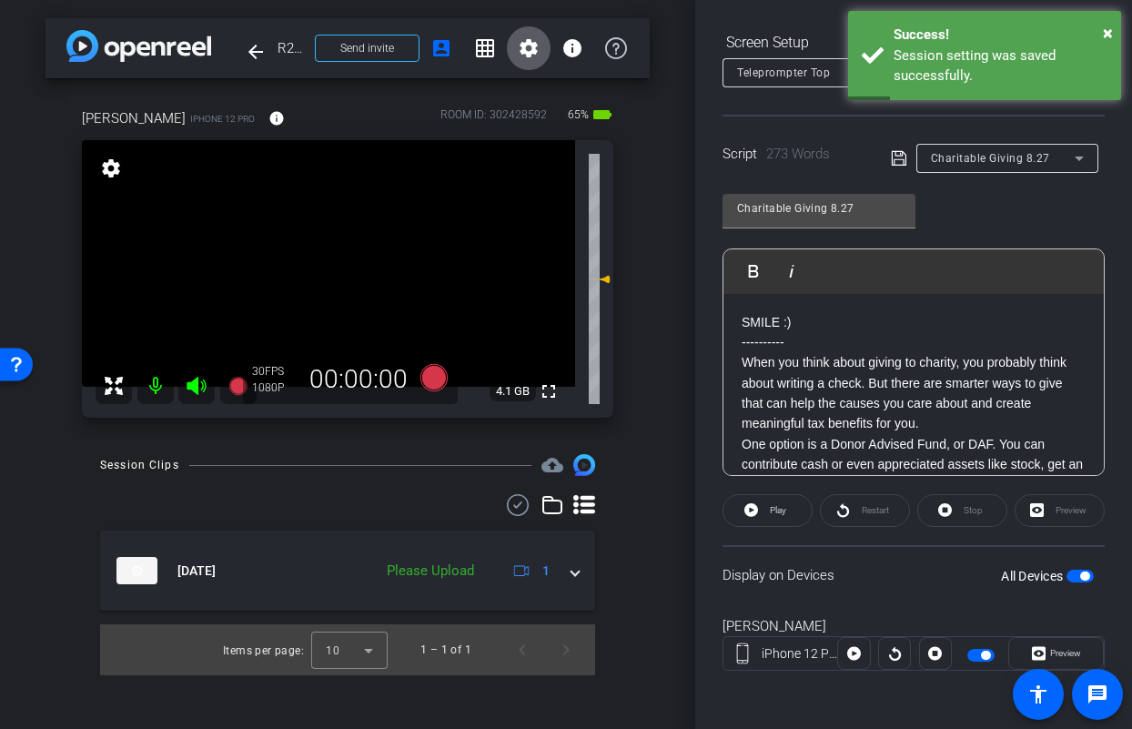
click at [767, 67] on span "Teleprompter Top" at bounding box center [783, 72] width 93 height 13
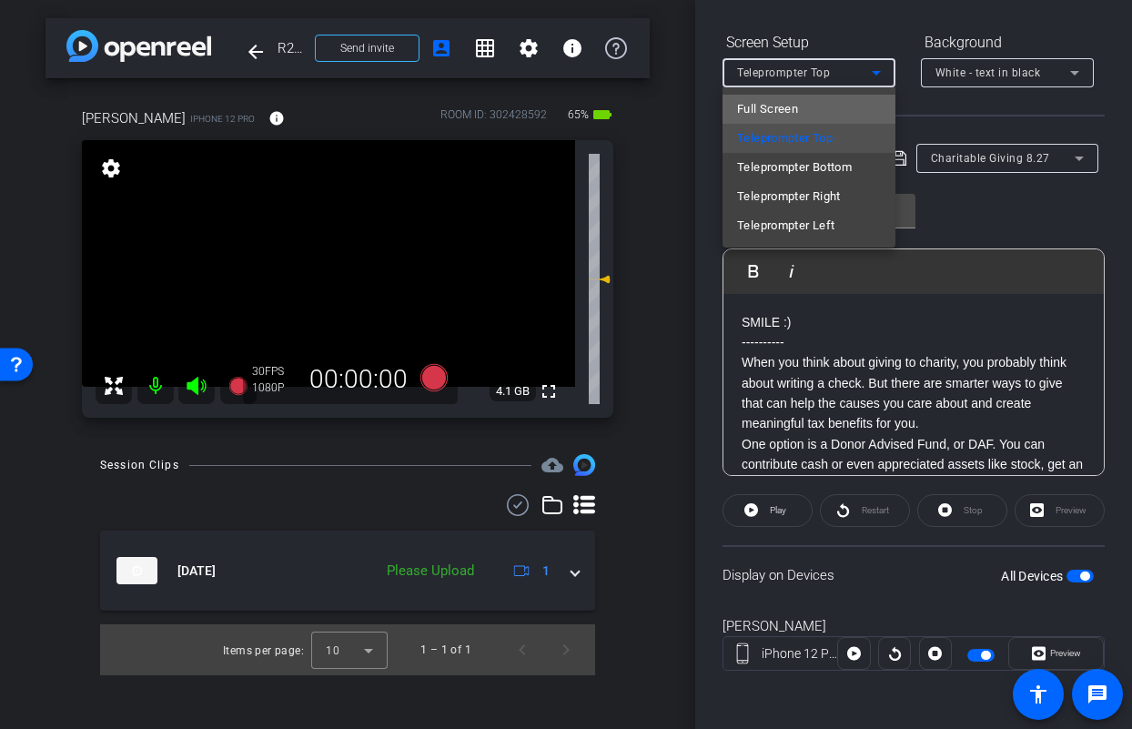
click at [785, 103] on span "Full Screen" at bounding box center [767, 109] width 61 height 22
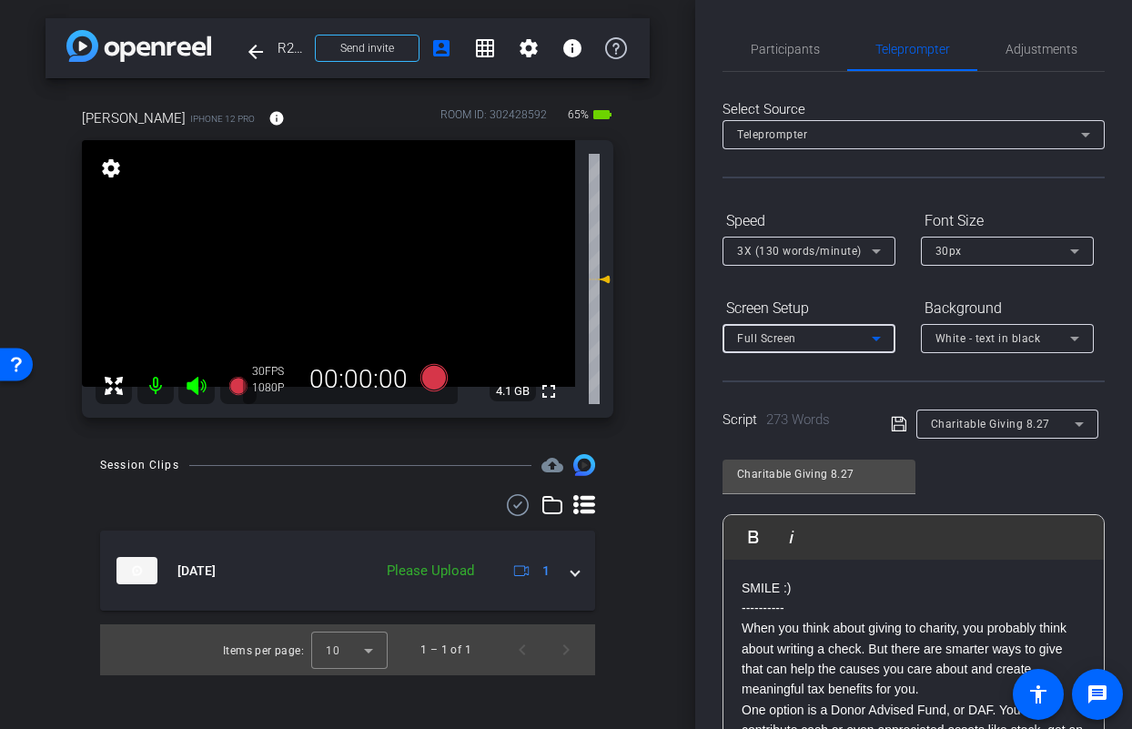
click at [834, 247] on span "3X (130 words/minute)" at bounding box center [799, 251] width 125 height 13
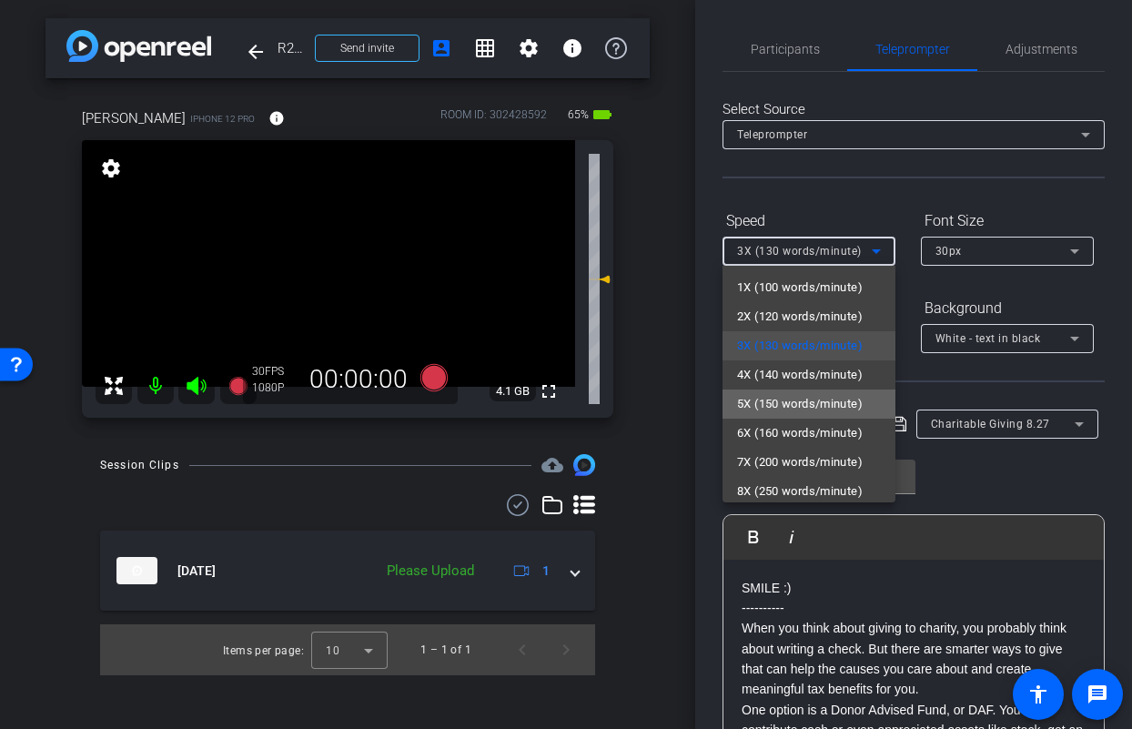
click at [824, 395] on span "5X (150 words/minute)" at bounding box center [800, 404] width 126 height 22
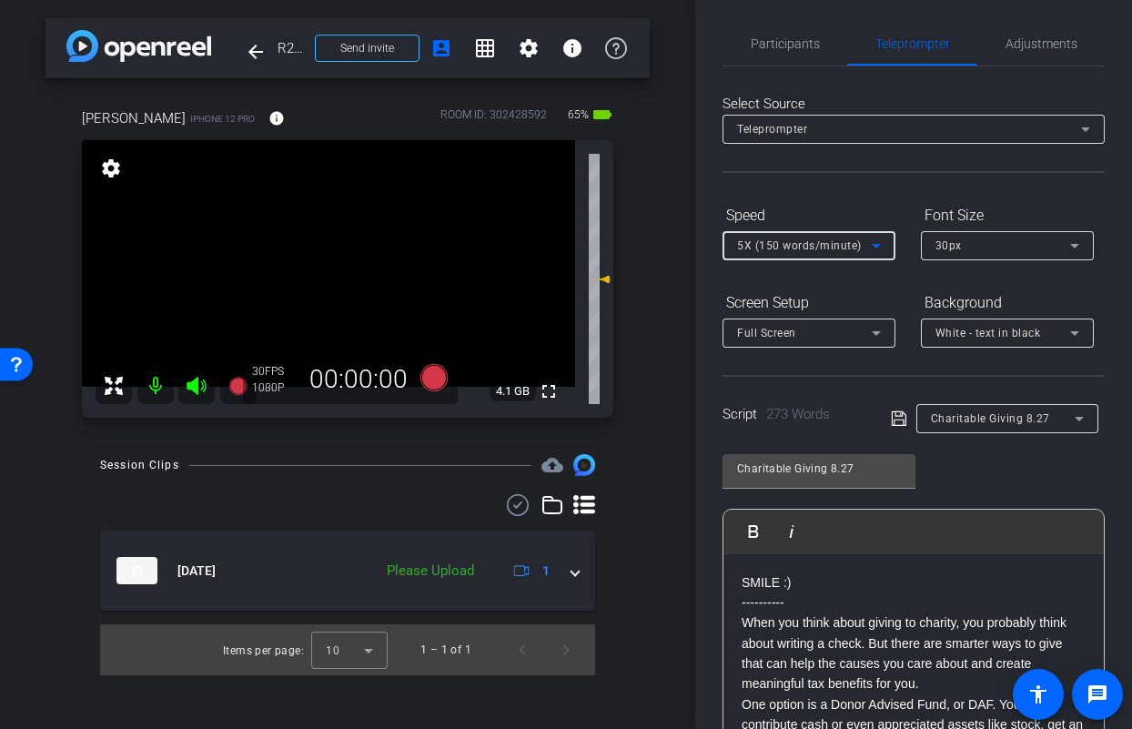
scroll to position [15, 0]
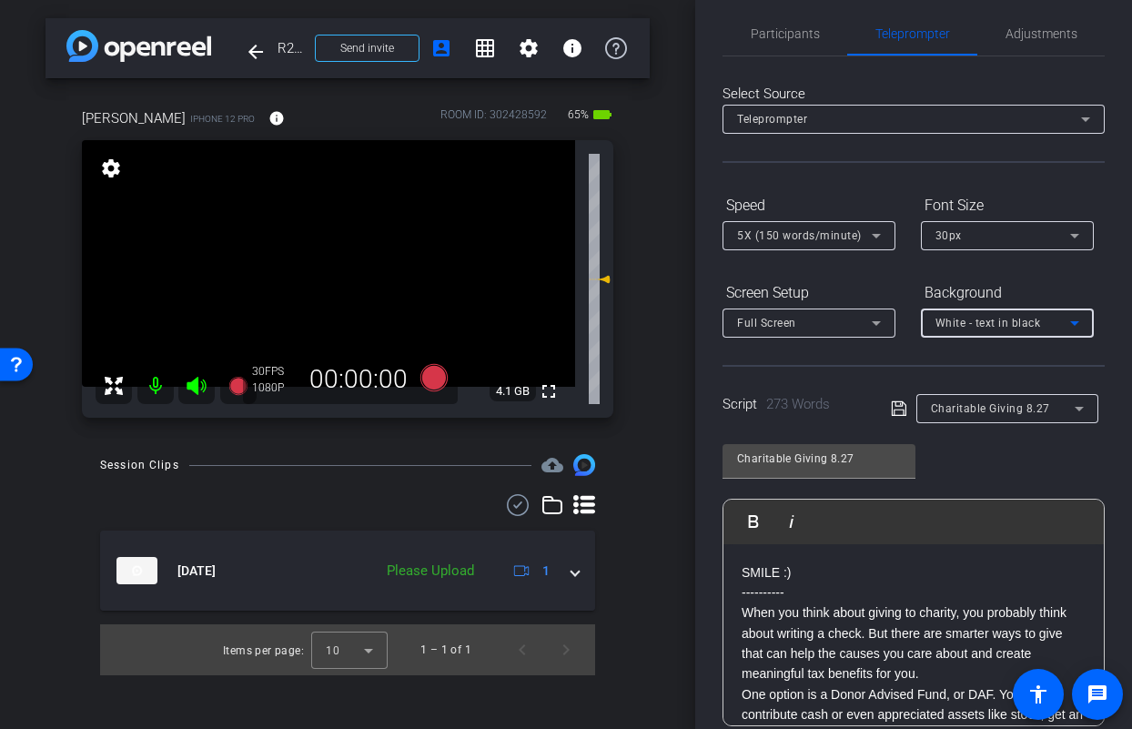
click at [979, 323] on span "White - text in black" at bounding box center [988, 323] width 106 height 13
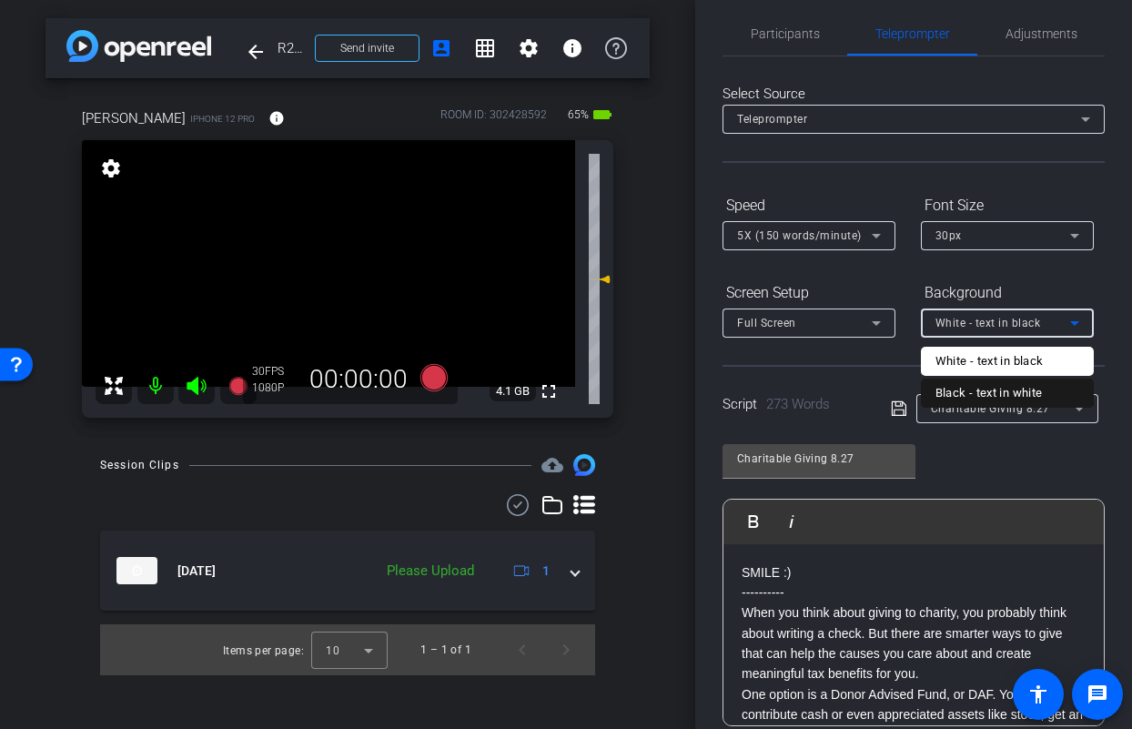
click at [969, 387] on div "Black - text in white" at bounding box center [988, 393] width 107 height 22
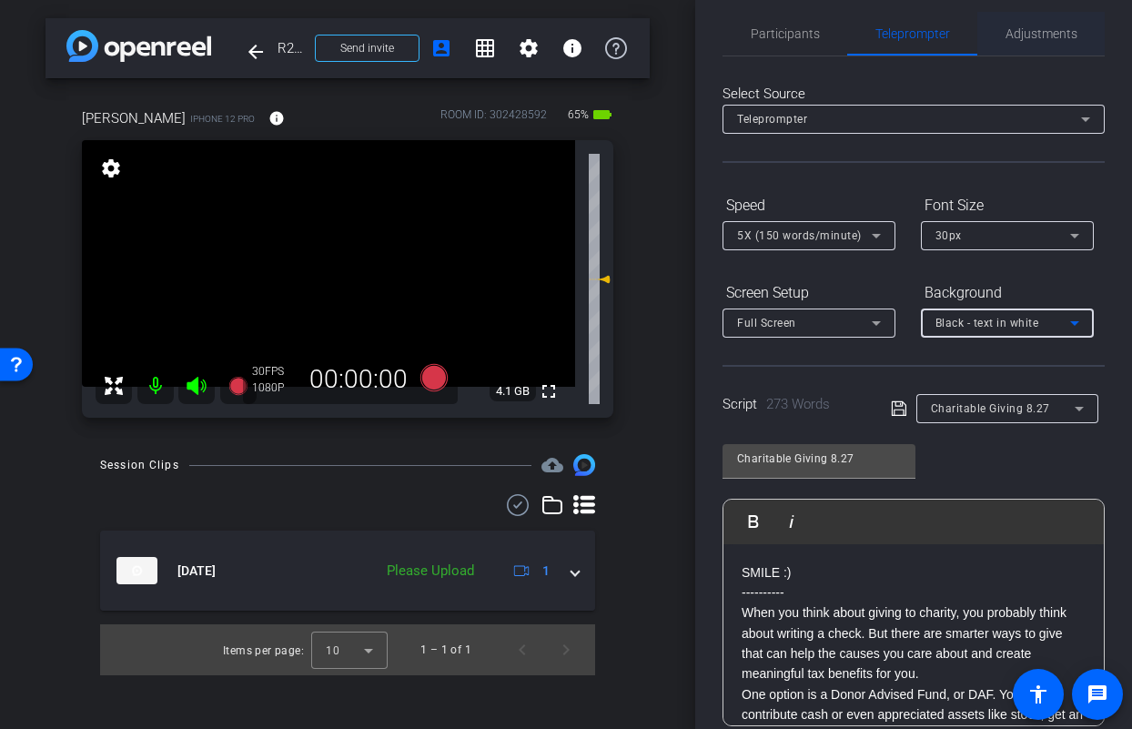
click at [1046, 31] on span "Adjustments" at bounding box center [1041, 33] width 72 height 13
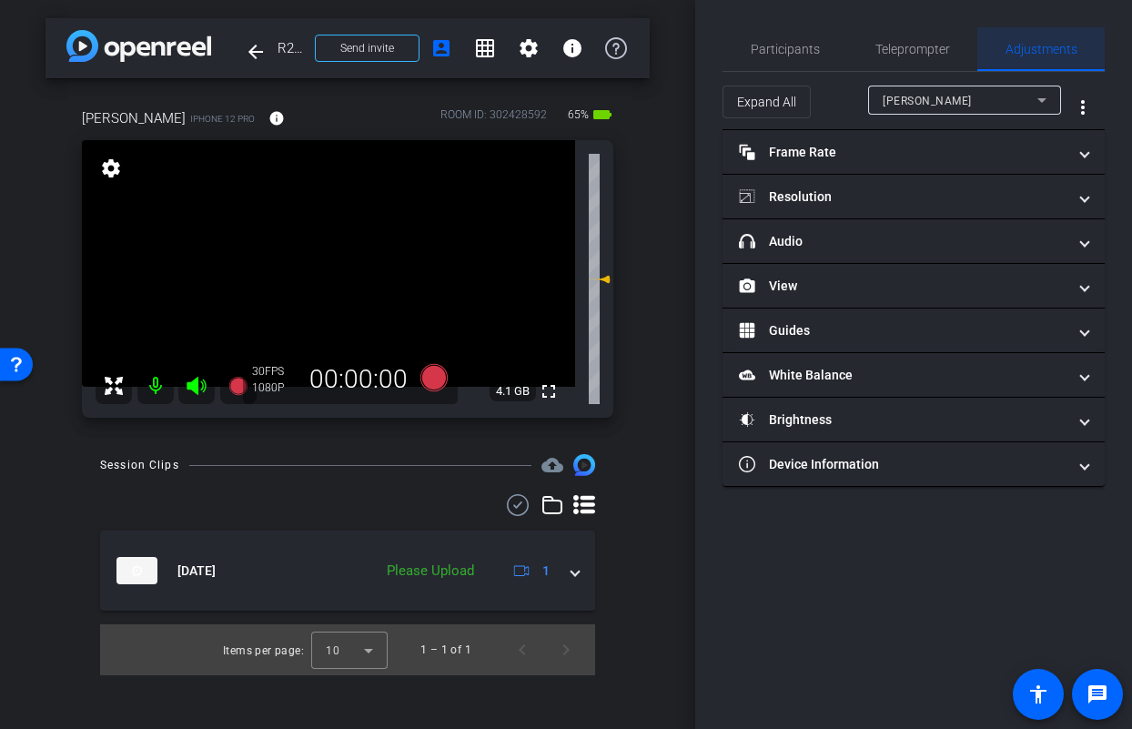
scroll to position [0, 0]
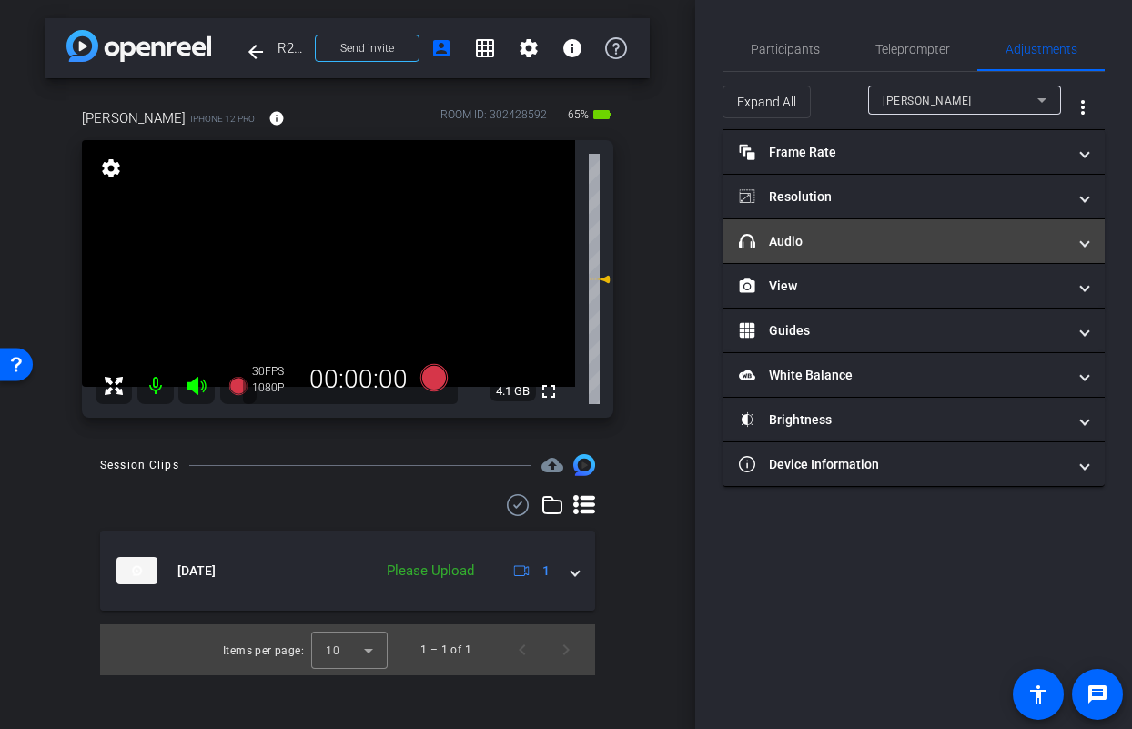
click at [924, 250] on mat-panel-title "headphone icon Audio" at bounding box center [903, 241] width 328 height 19
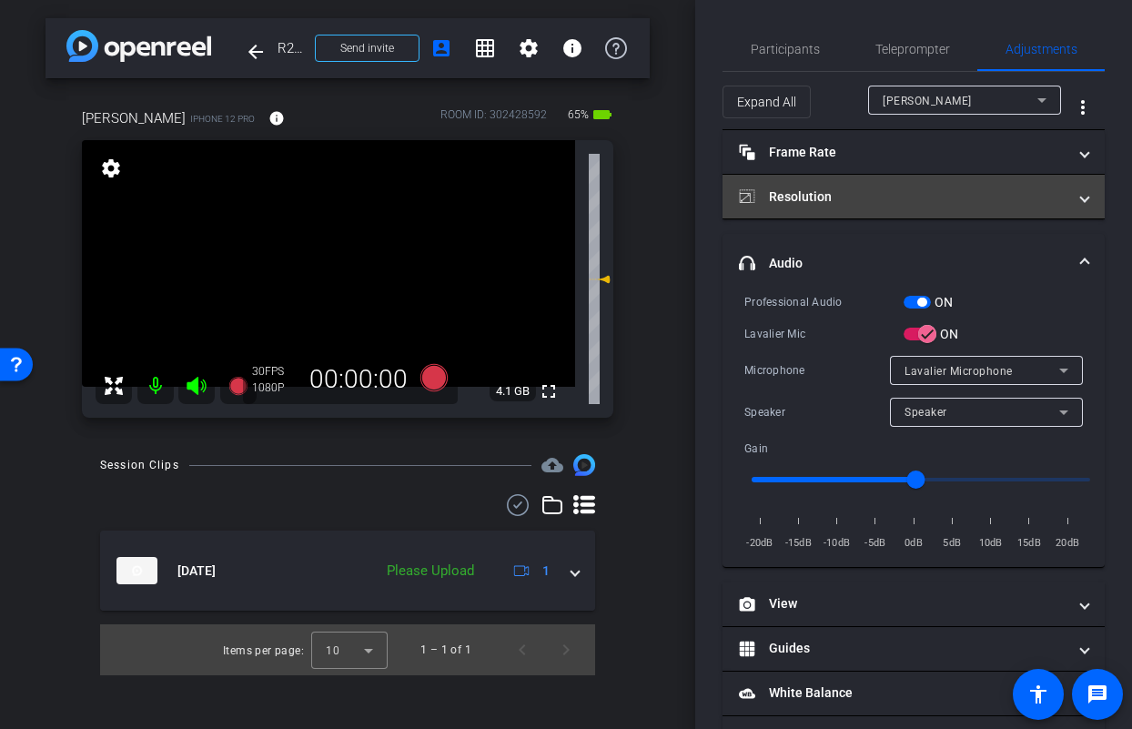
click at [923, 208] on mat-expansion-panel-header "Resolution" at bounding box center [913, 197] width 382 height 44
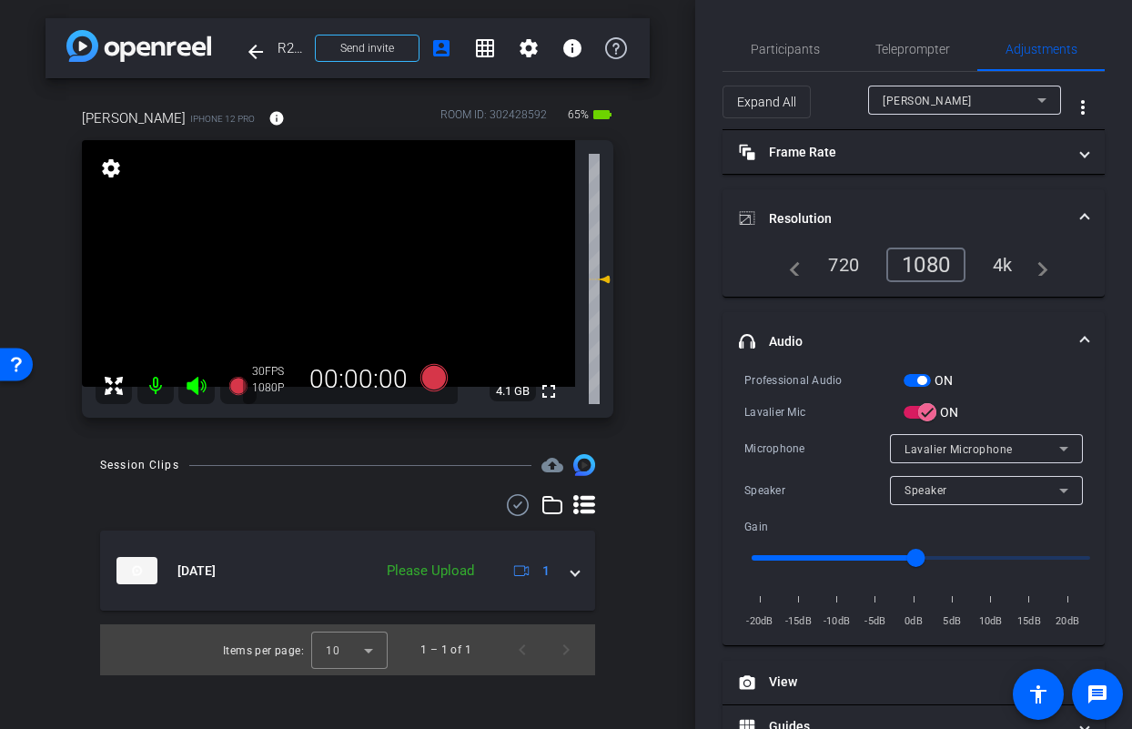
click at [932, 270] on div "1080" at bounding box center [925, 264] width 79 height 35
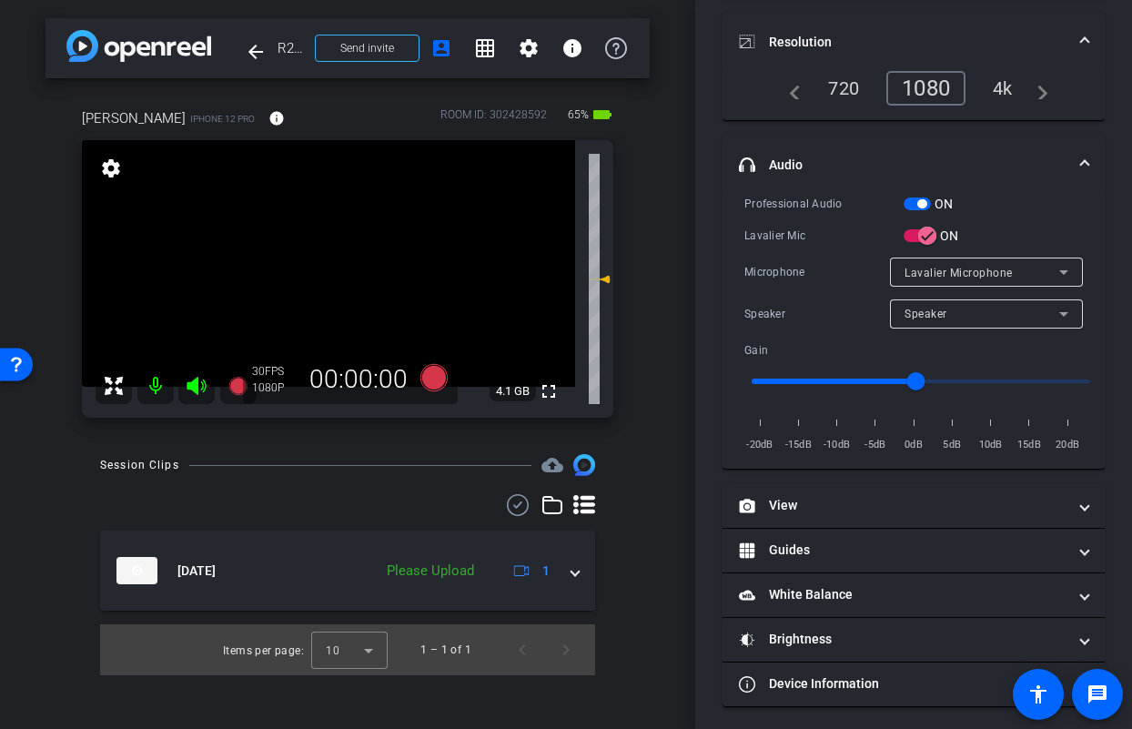
scroll to position [180, 0]
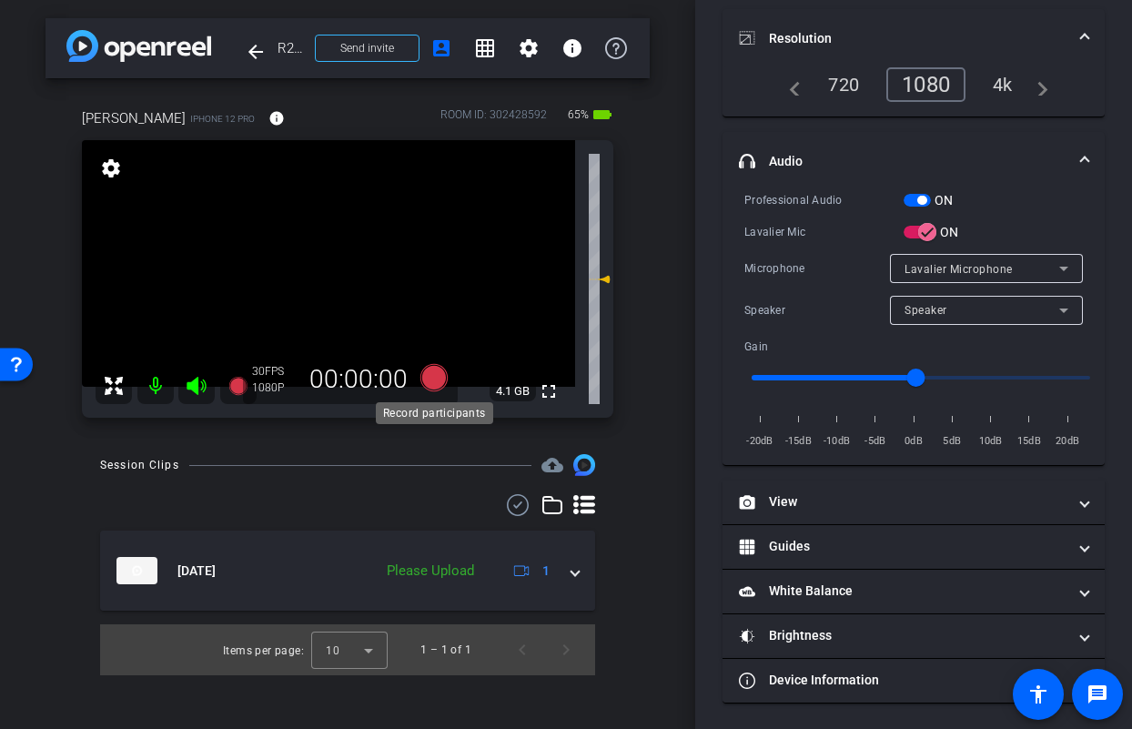
click at [431, 374] on icon at bounding box center [433, 377] width 27 height 27
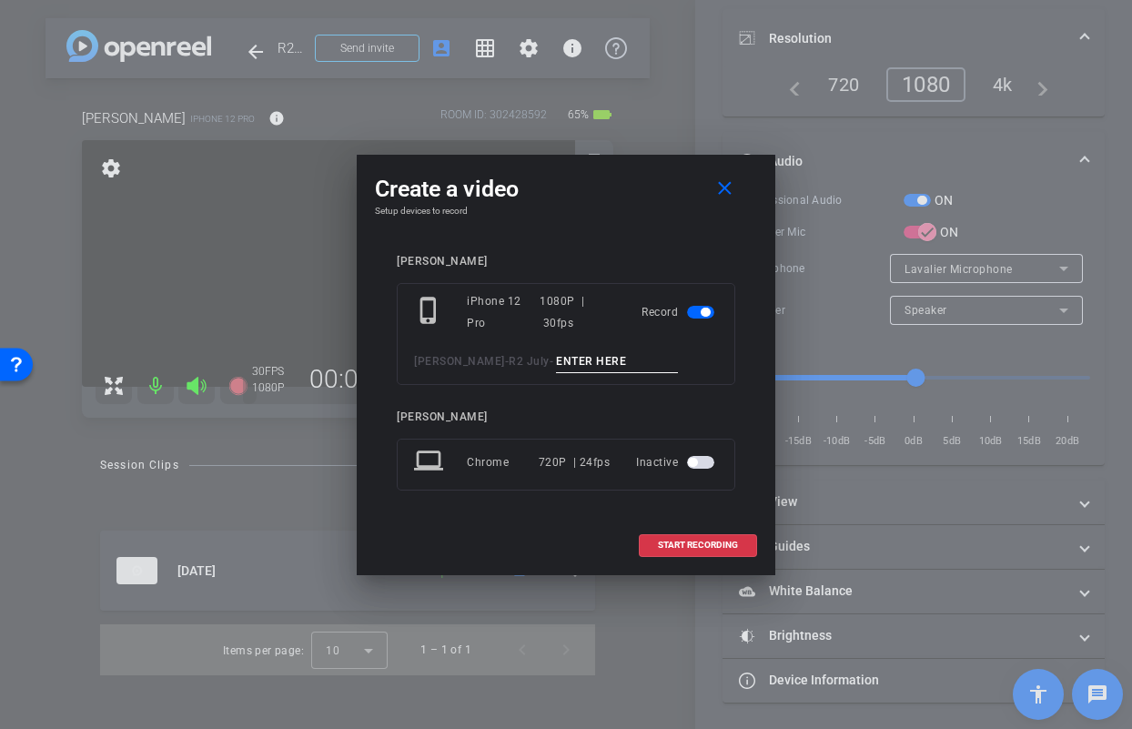
click at [572, 368] on input at bounding box center [617, 361] width 122 height 23
type input "Anisa TA1"
click at [699, 545] on span "START RECORDING" at bounding box center [698, 544] width 80 height 9
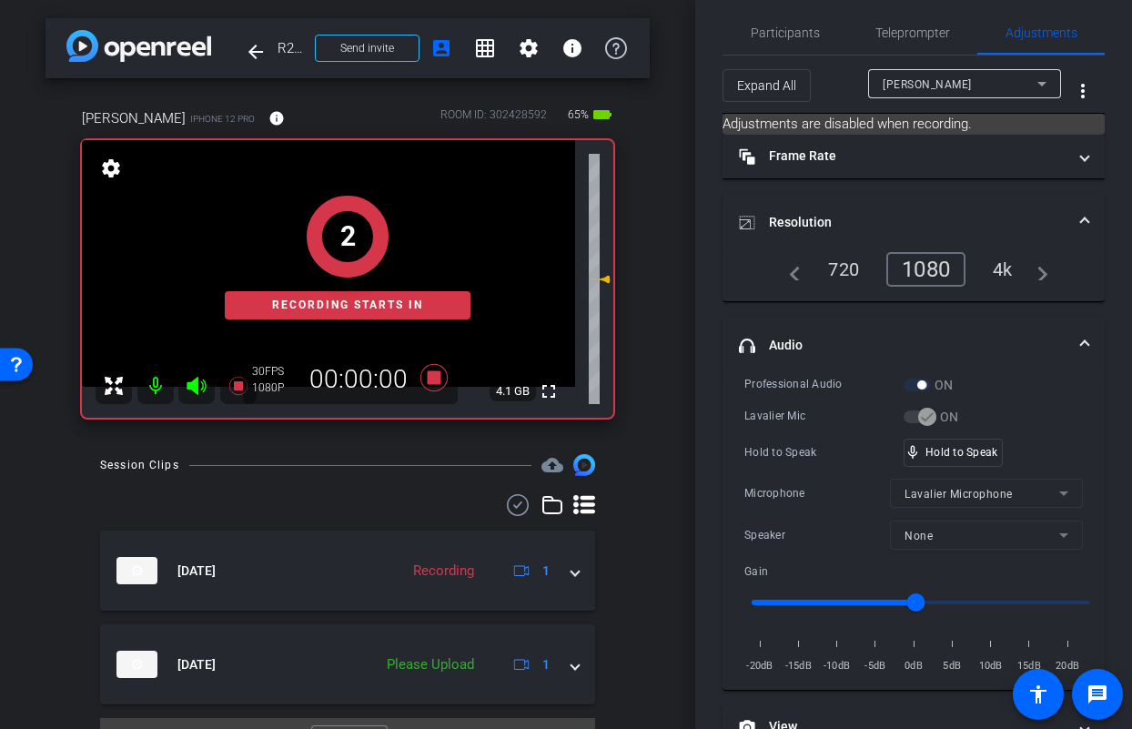
scroll to position [0, 0]
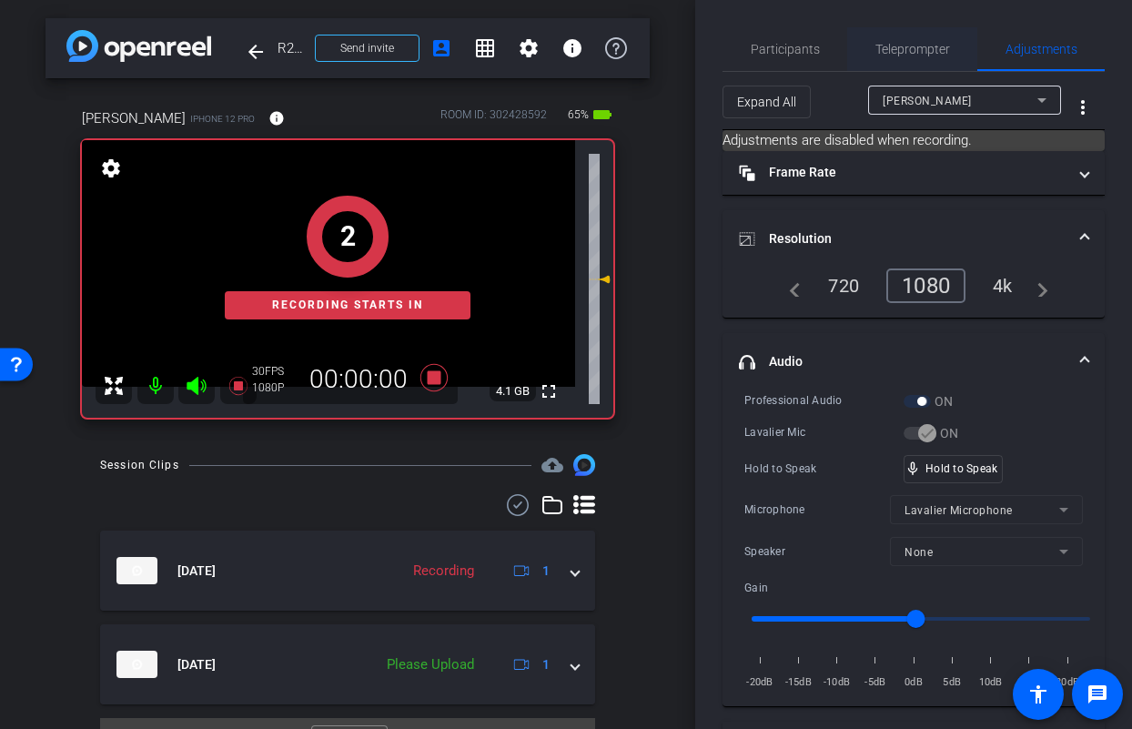
click at [900, 53] on span "Teleprompter" at bounding box center [912, 49] width 75 height 13
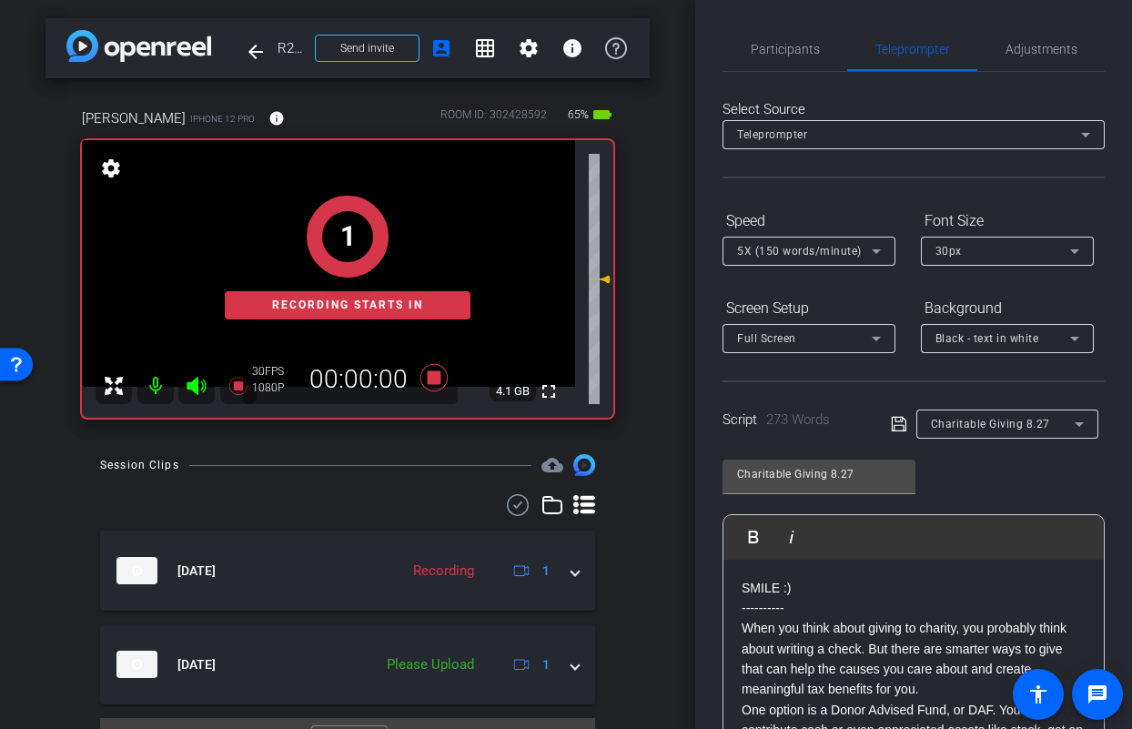
scroll to position [266, 0]
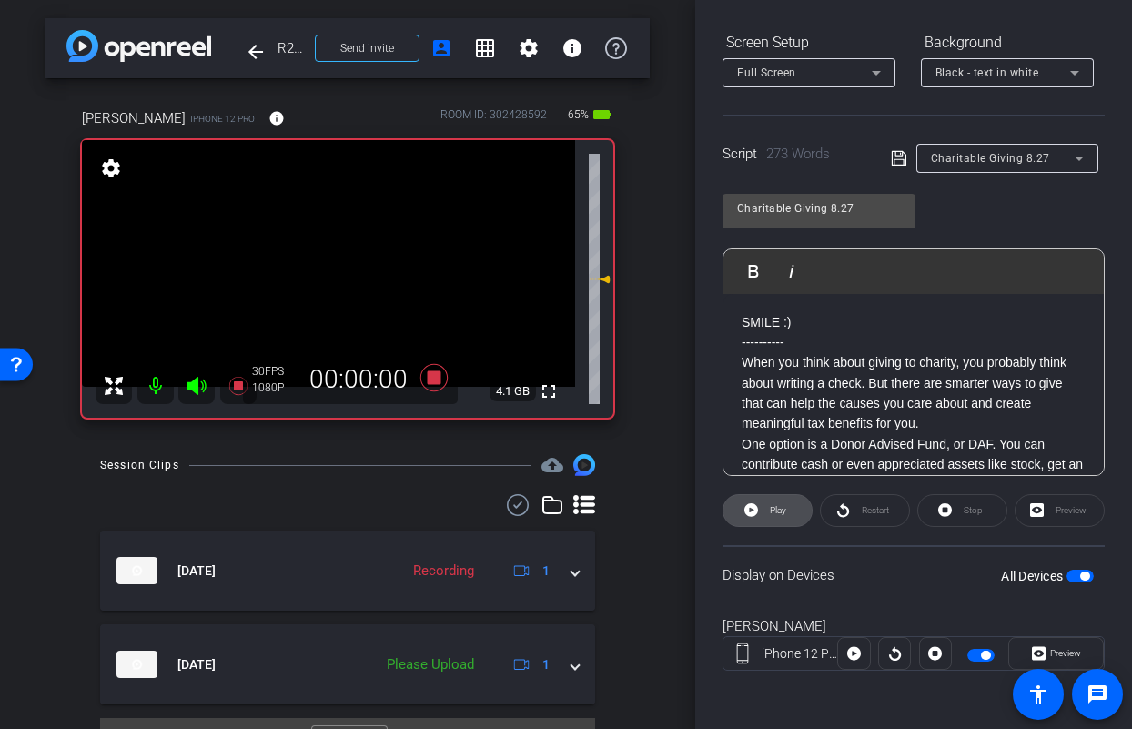
click at [770, 513] on span "Play" at bounding box center [778, 510] width 16 height 10
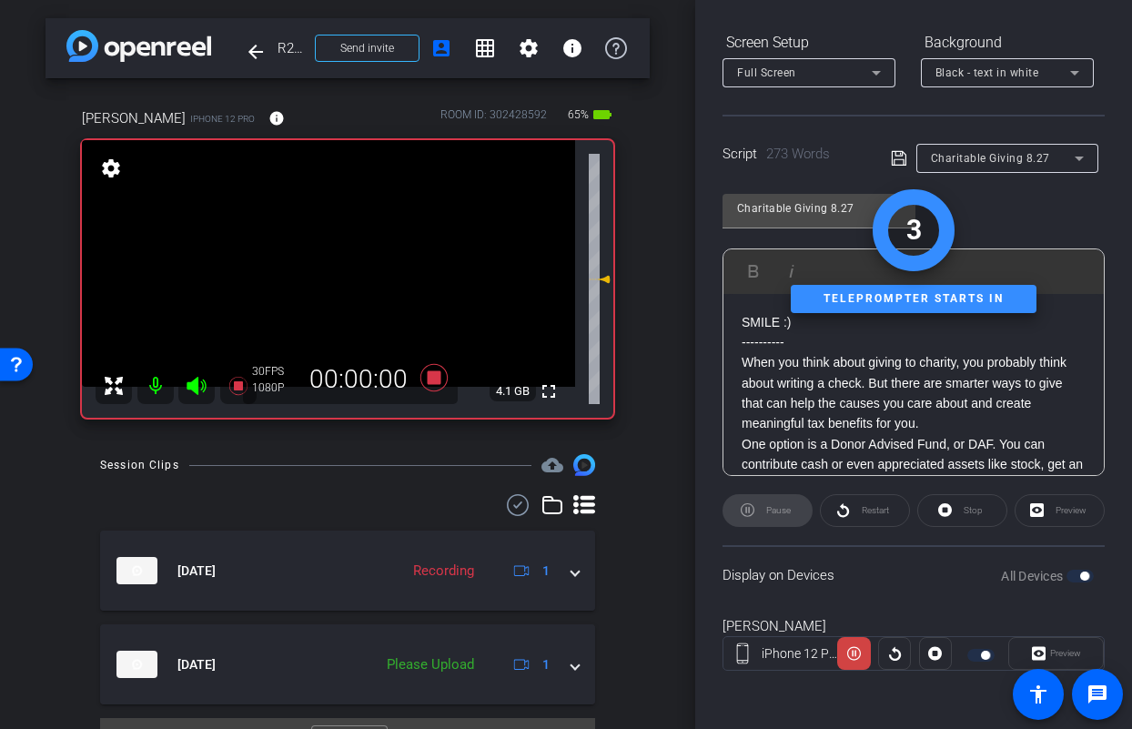
click at [196, 388] on icon at bounding box center [196, 386] width 19 height 18
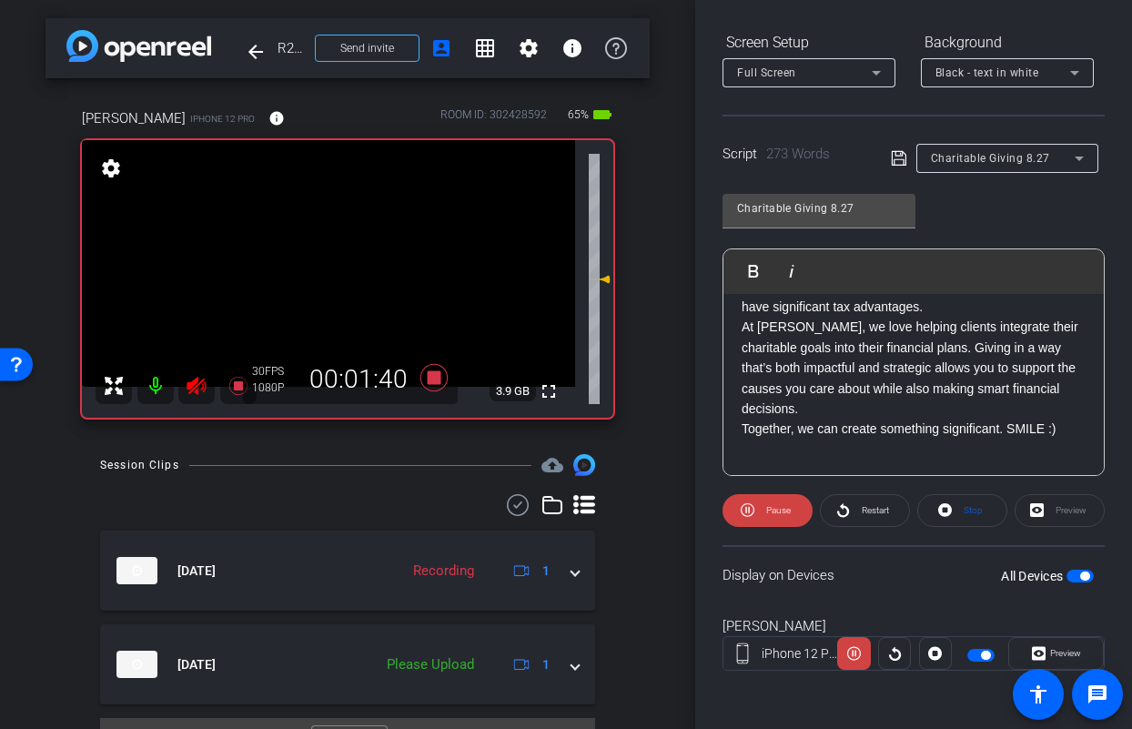
scroll to position [586, 0]
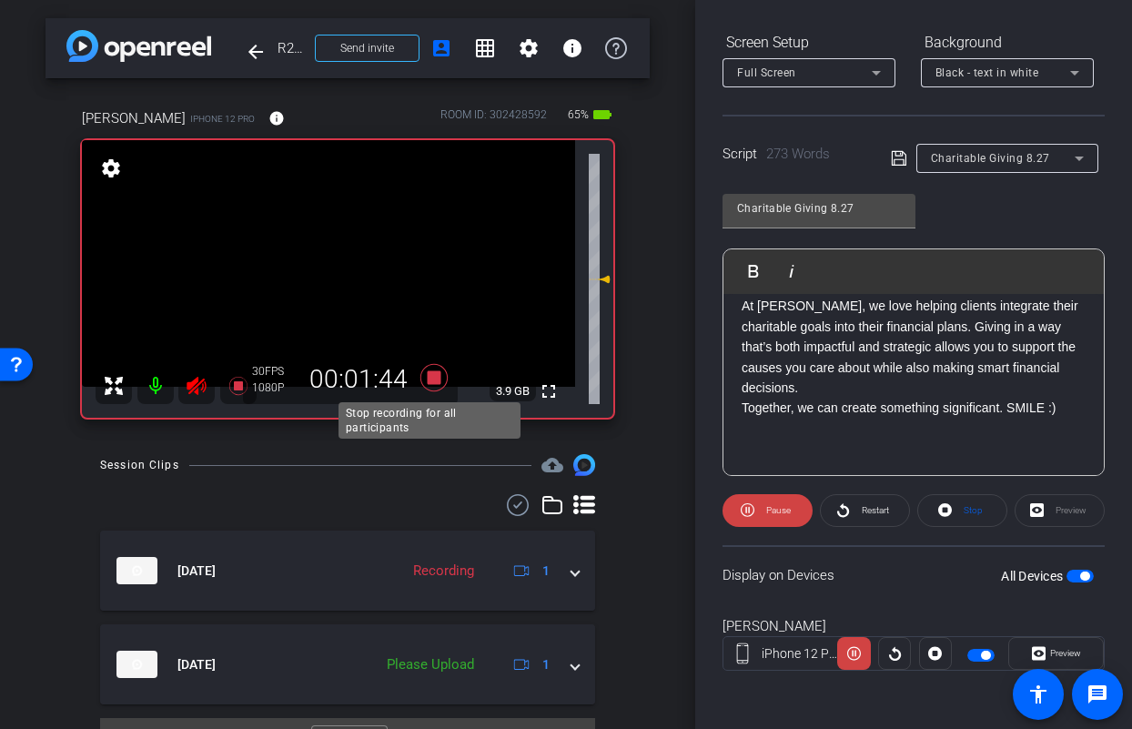
click at [429, 377] on icon at bounding box center [433, 377] width 27 height 27
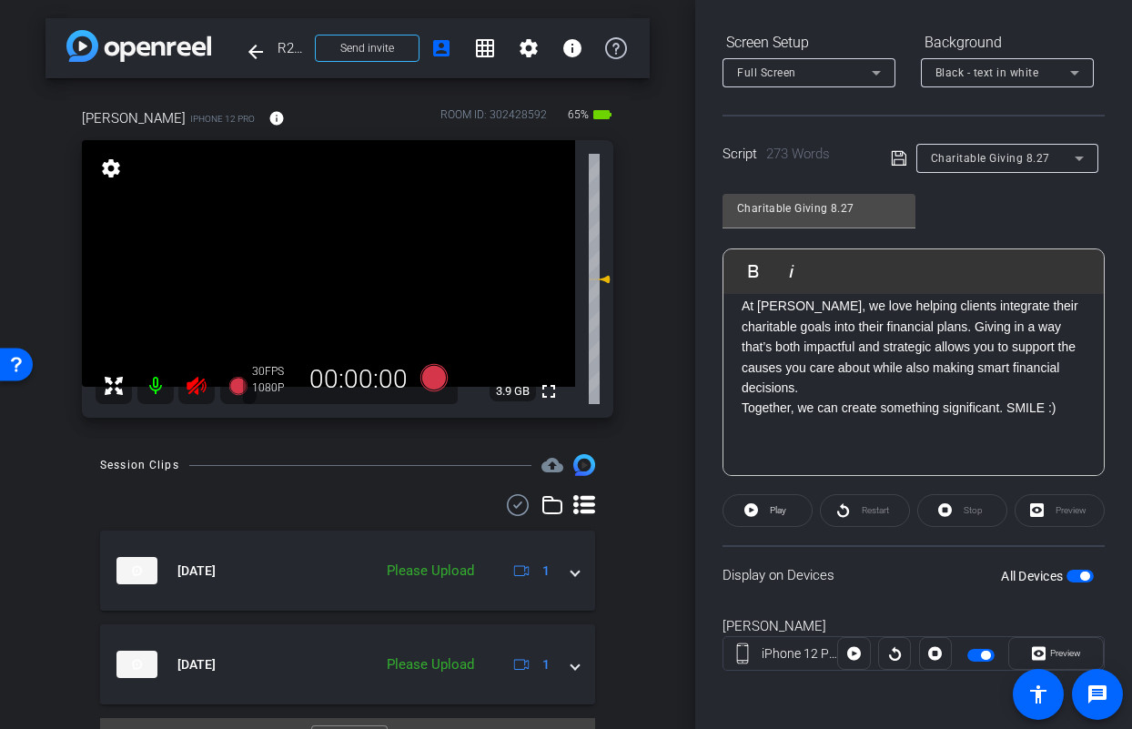
click at [195, 388] on icon at bounding box center [197, 386] width 22 height 22
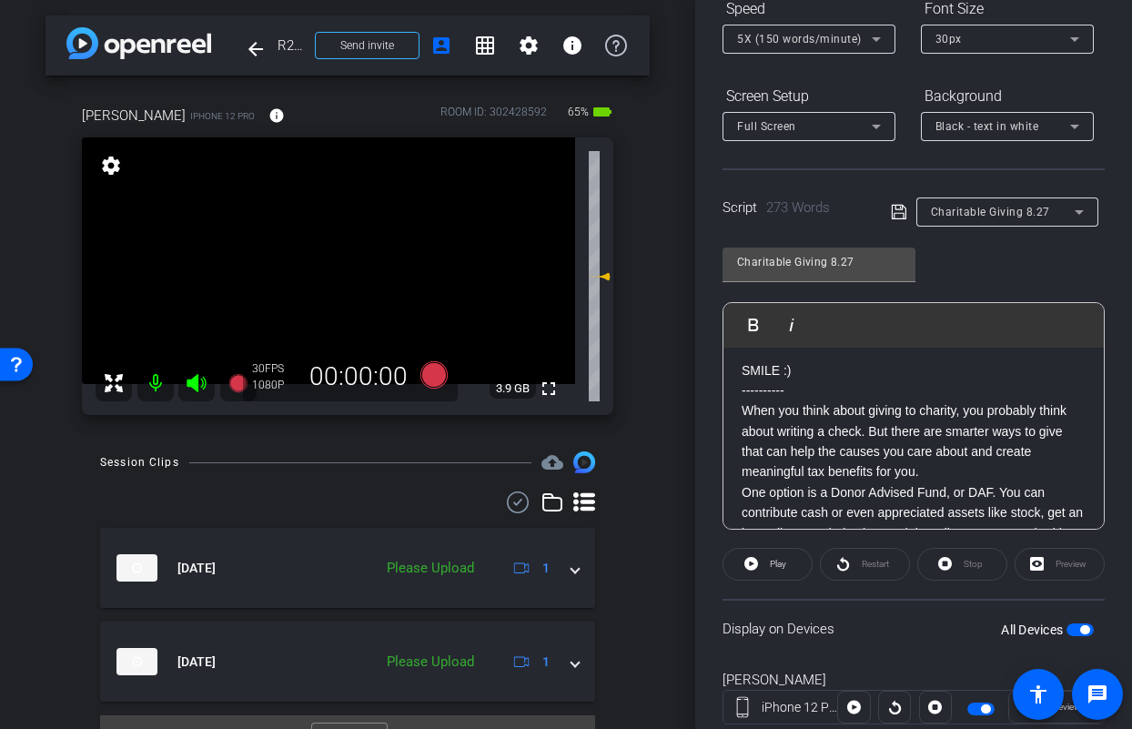
scroll to position [4, 0]
click at [430, 377] on icon at bounding box center [433, 373] width 27 height 27
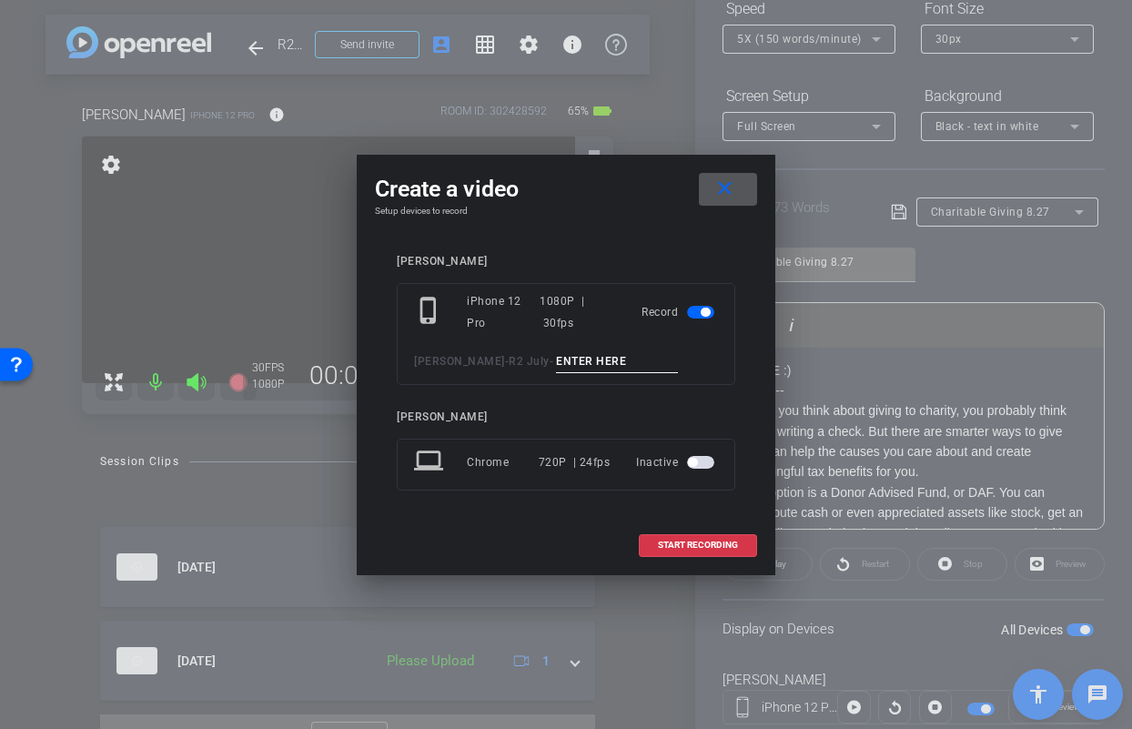
click at [573, 368] on input at bounding box center [617, 361] width 122 height 23
type input "Anisa TA2"
click at [719, 545] on span "START RECORDING" at bounding box center [698, 544] width 80 height 9
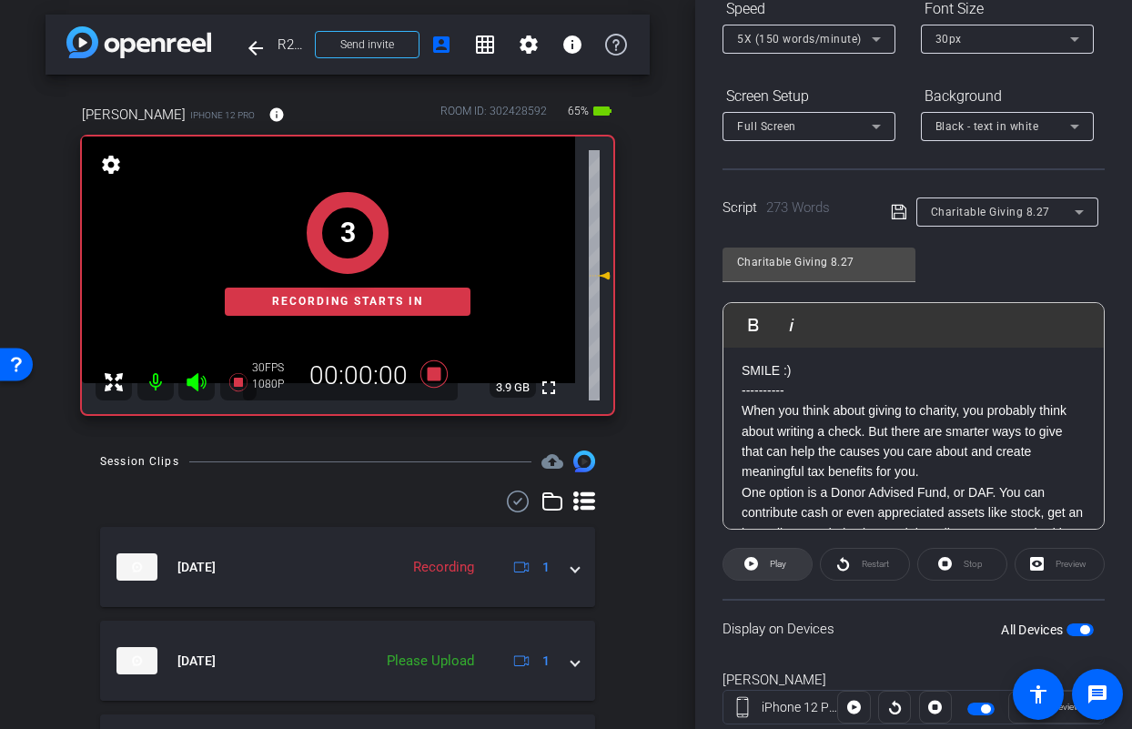
click at [772, 566] on span "Play" at bounding box center [778, 564] width 16 height 10
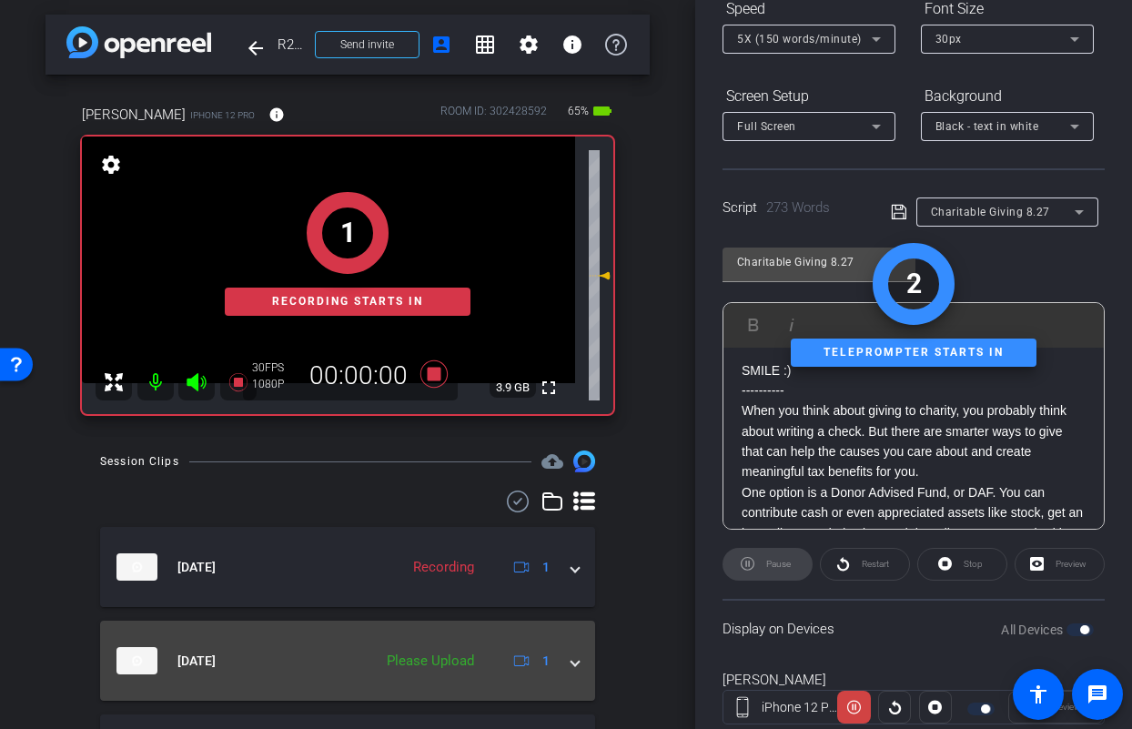
click at [556, 670] on div "Aug 27, 2025 Please Upload 1" at bounding box center [343, 660] width 455 height 27
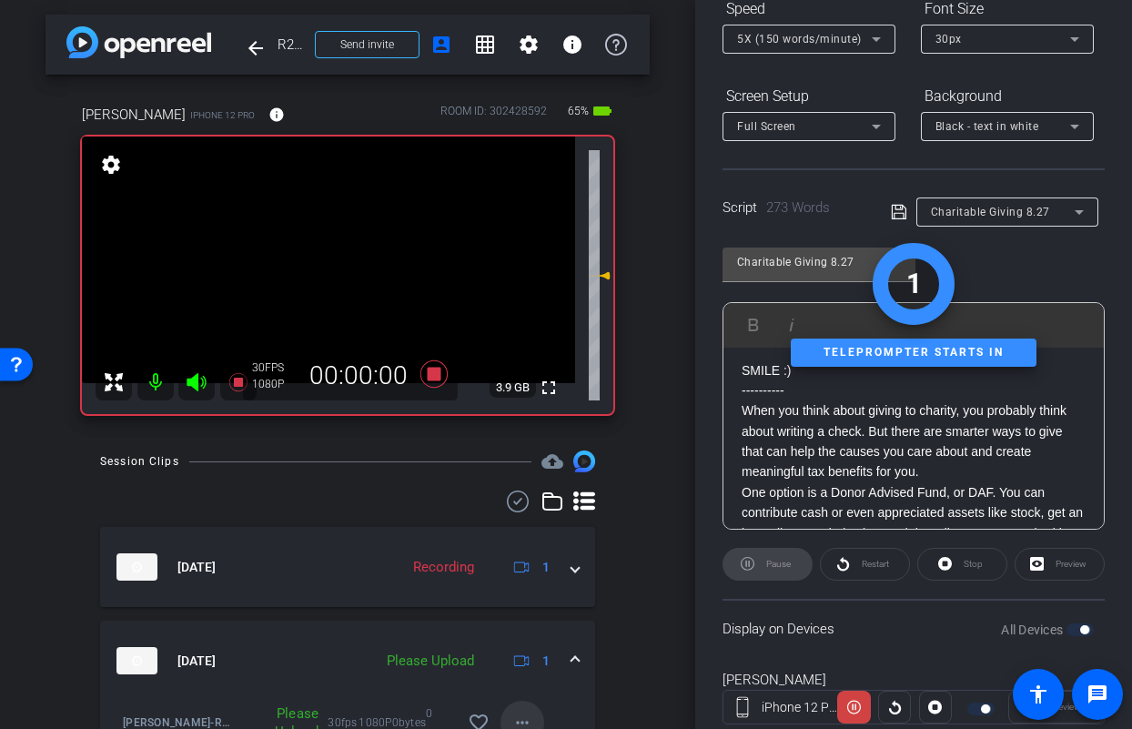
click at [512, 719] on mat-icon "more_horiz" at bounding box center [522, 722] width 22 height 22
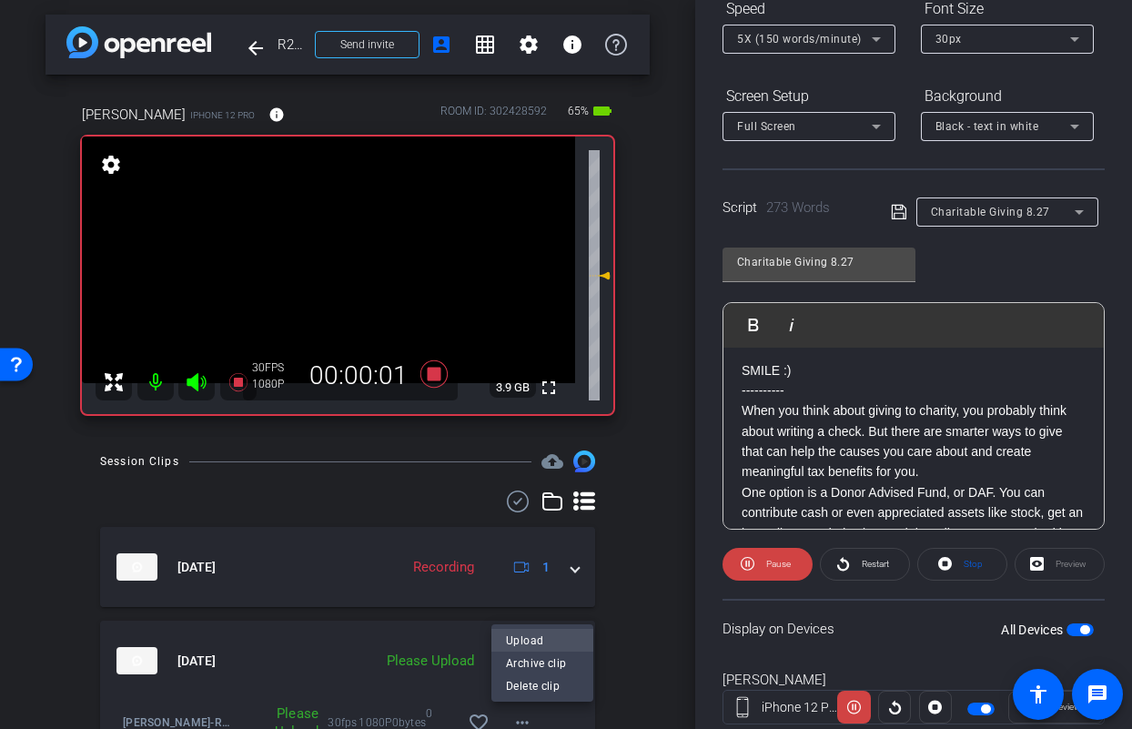
click at [533, 641] on span "Upload" at bounding box center [542, 640] width 73 height 22
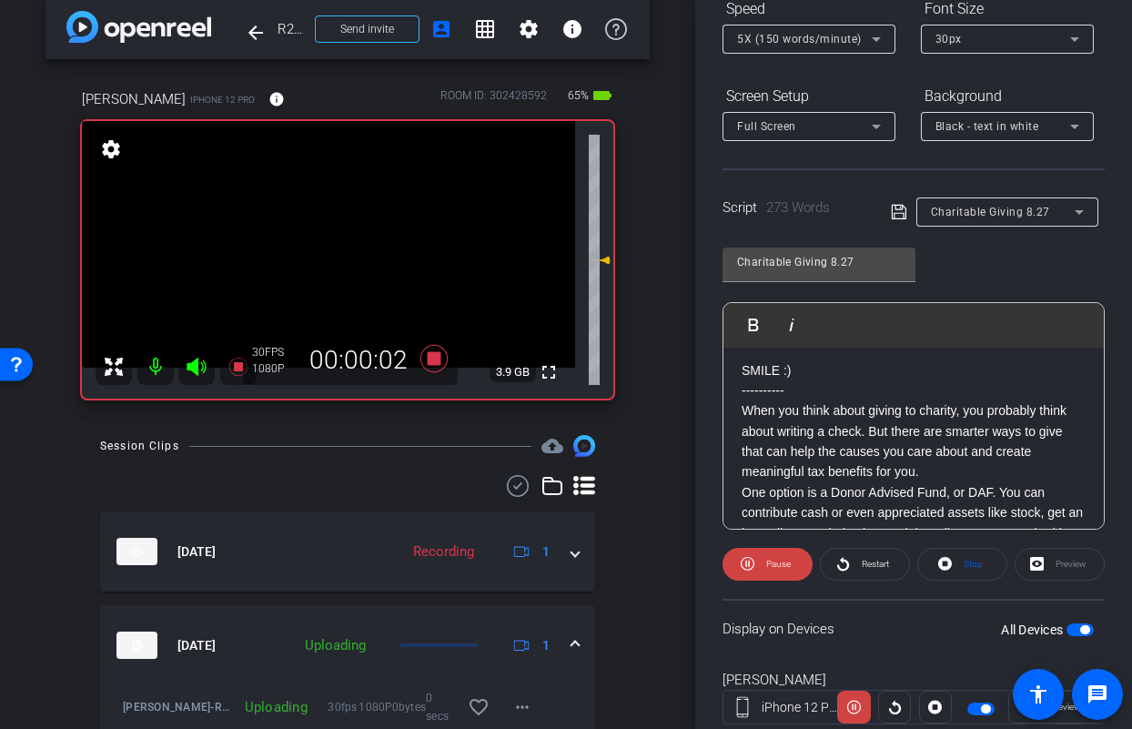
click at [197, 363] on icon at bounding box center [196, 367] width 19 height 18
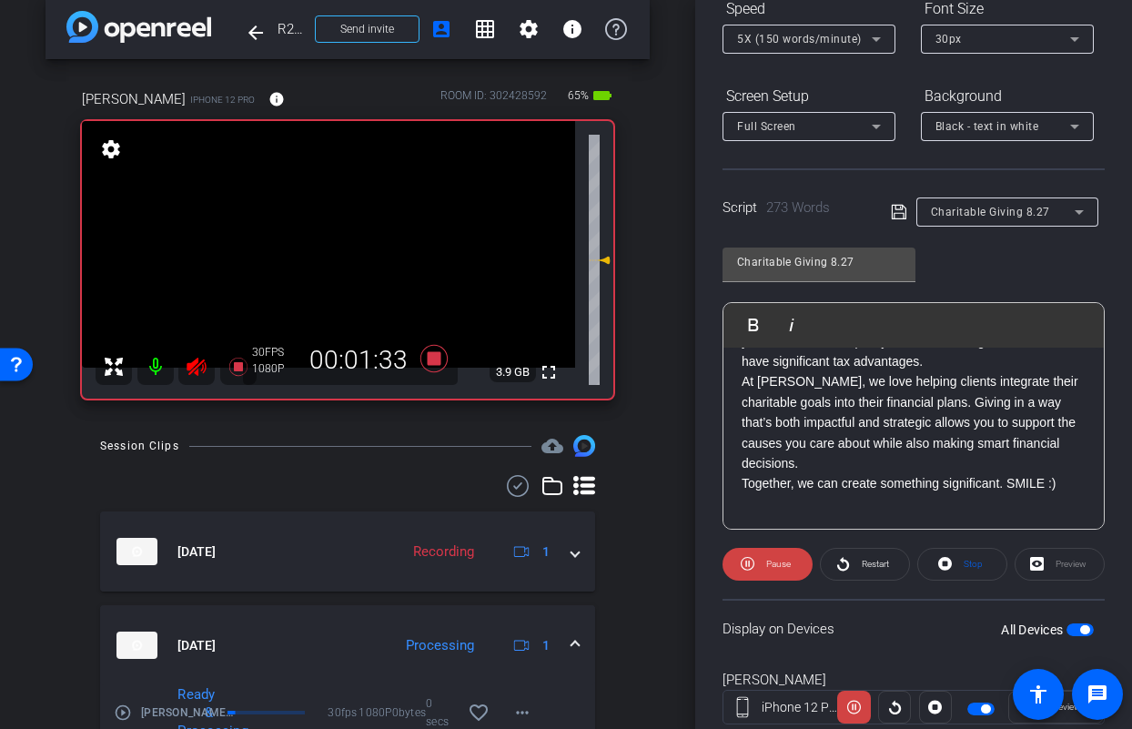
scroll to position [569, 0]
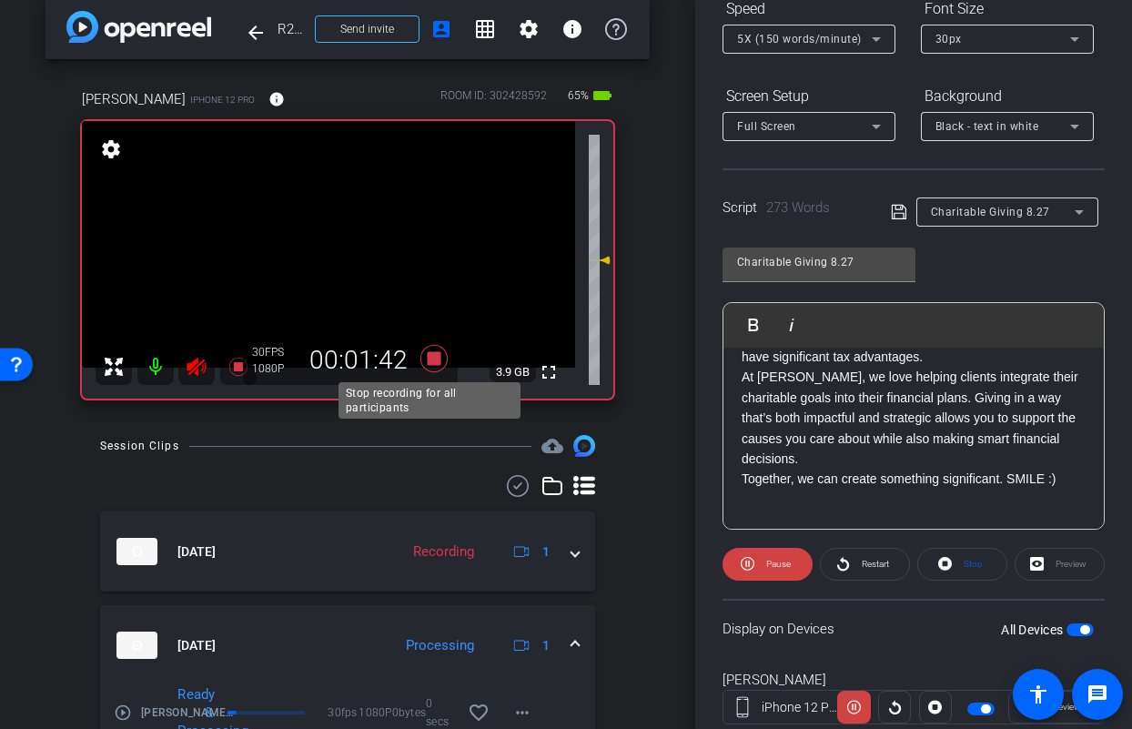
click at [435, 355] on icon at bounding box center [433, 358] width 27 height 27
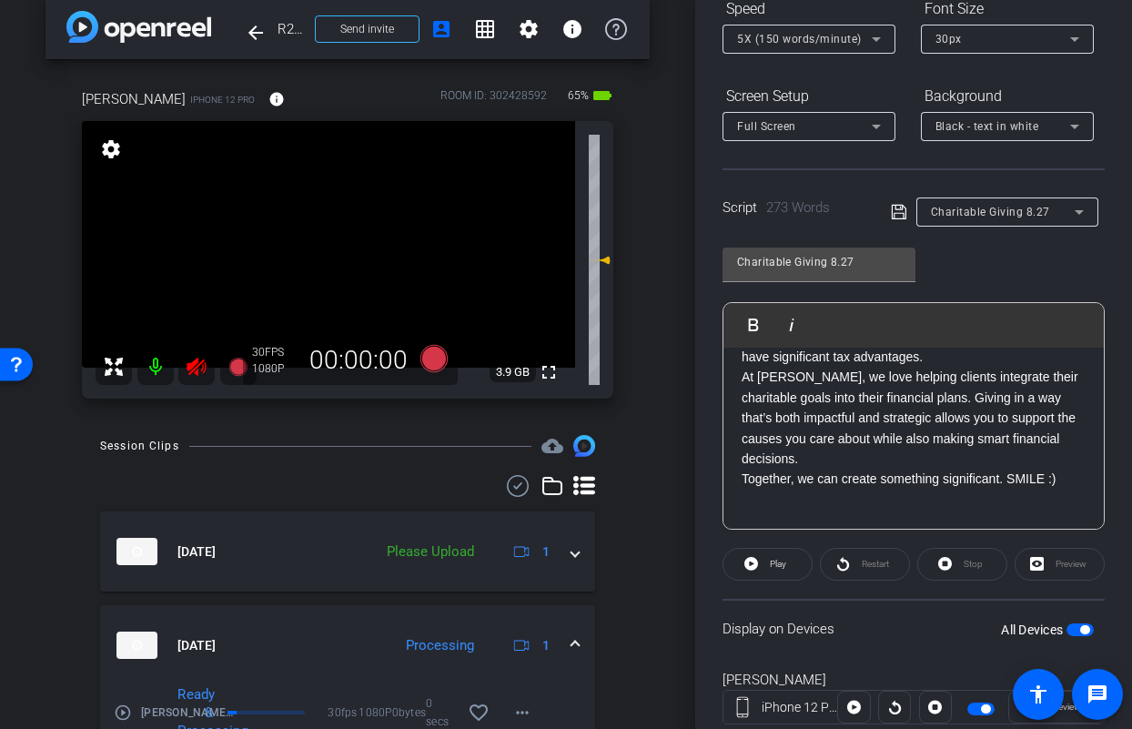
click at [205, 367] on icon at bounding box center [196, 367] width 19 height 18
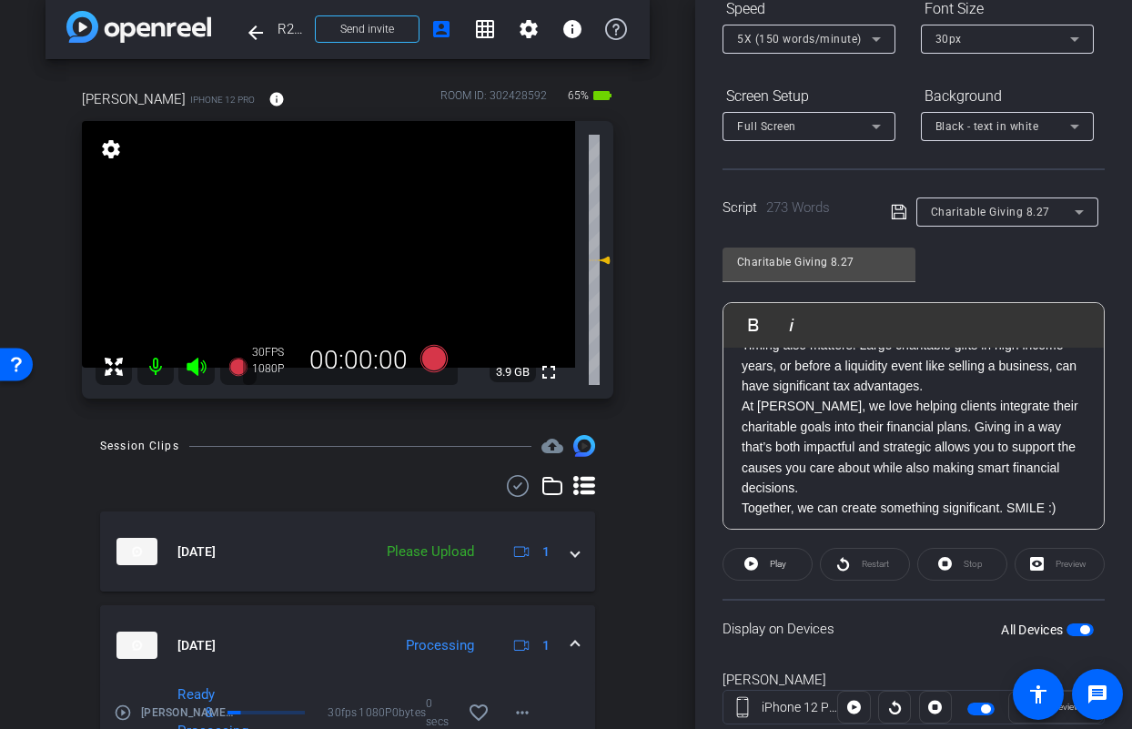
scroll to position [541, 0]
click at [433, 358] on icon at bounding box center [433, 358] width 27 height 27
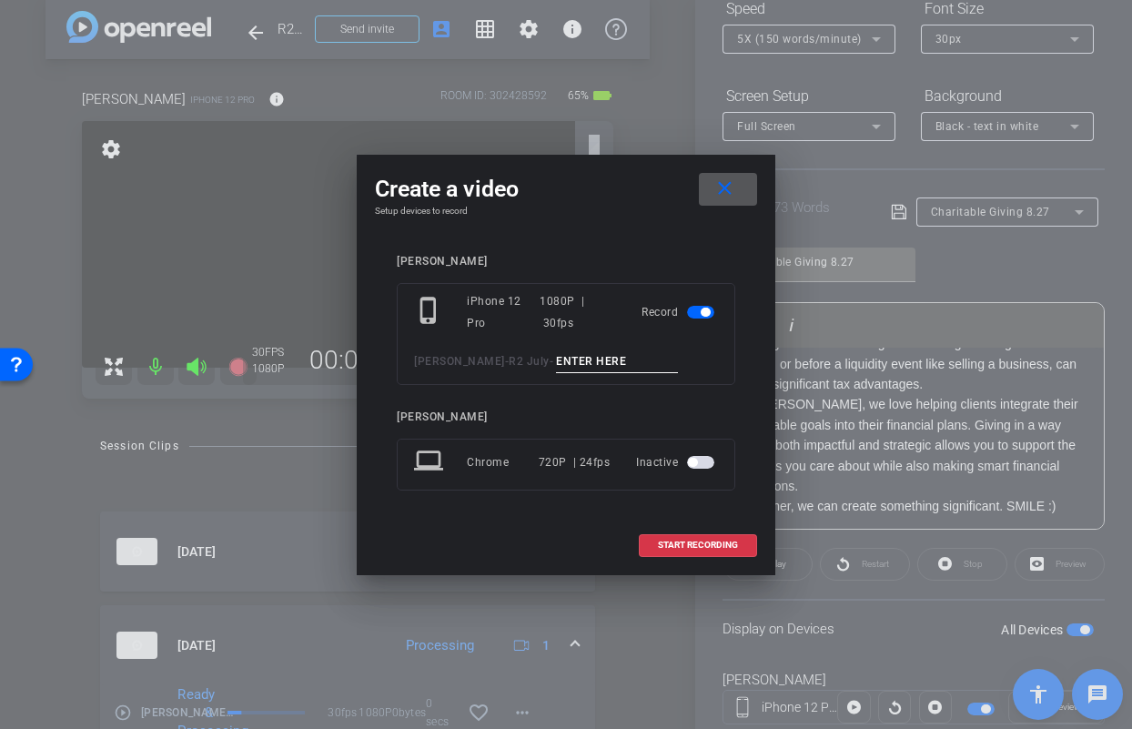
click at [574, 360] on input at bounding box center [617, 361] width 122 height 23
type input "Anisa TA3"
click at [713, 540] on span "START RECORDING" at bounding box center [698, 544] width 80 height 9
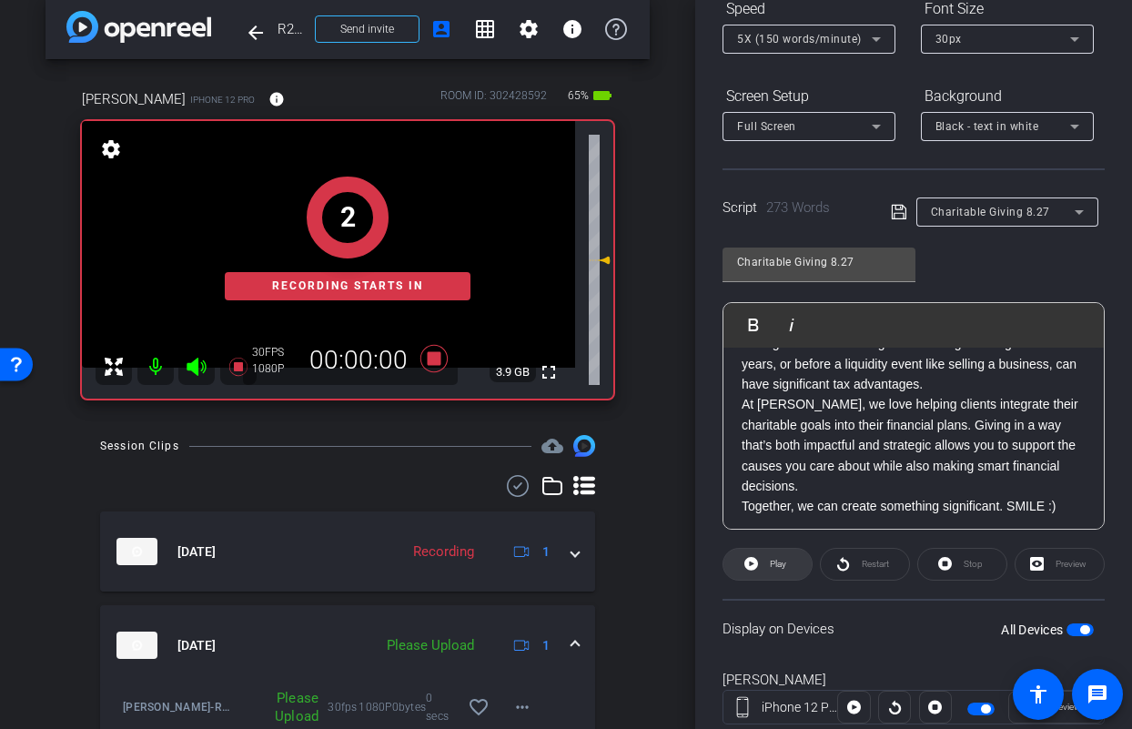
click at [772, 563] on span "Play" at bounding box center [778, 564] width 16 height 10
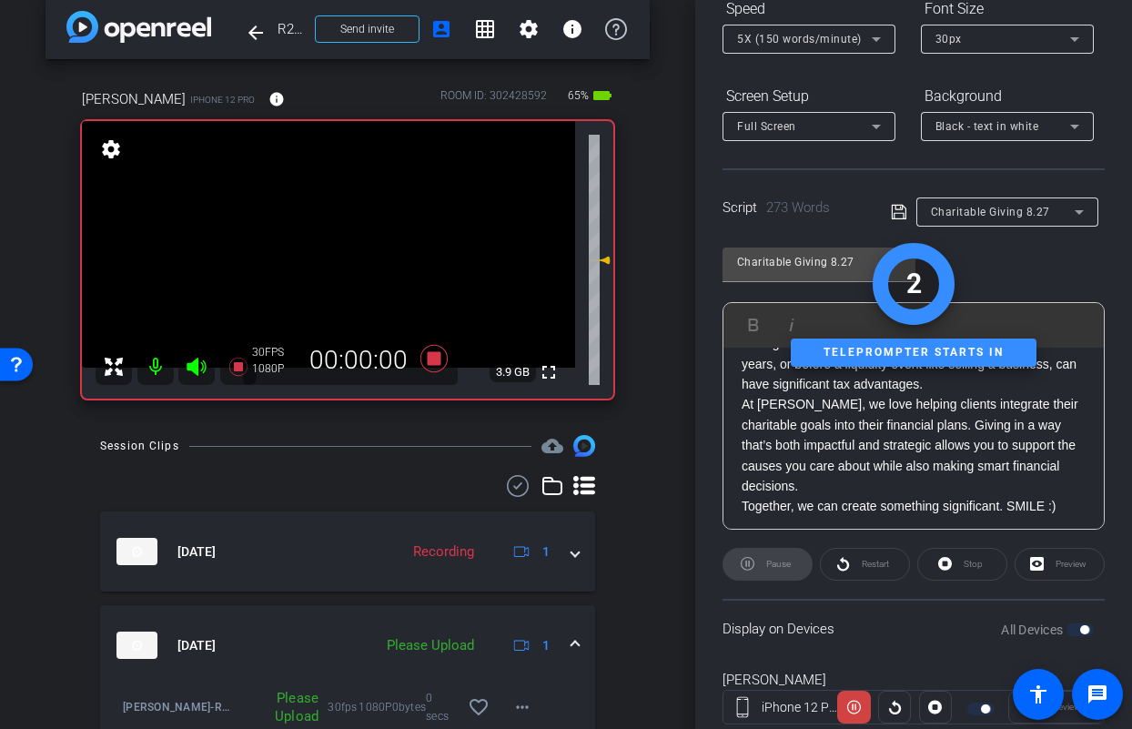
click at [198, 367] on icon at bounding box center [197, 367] width 22 height 22
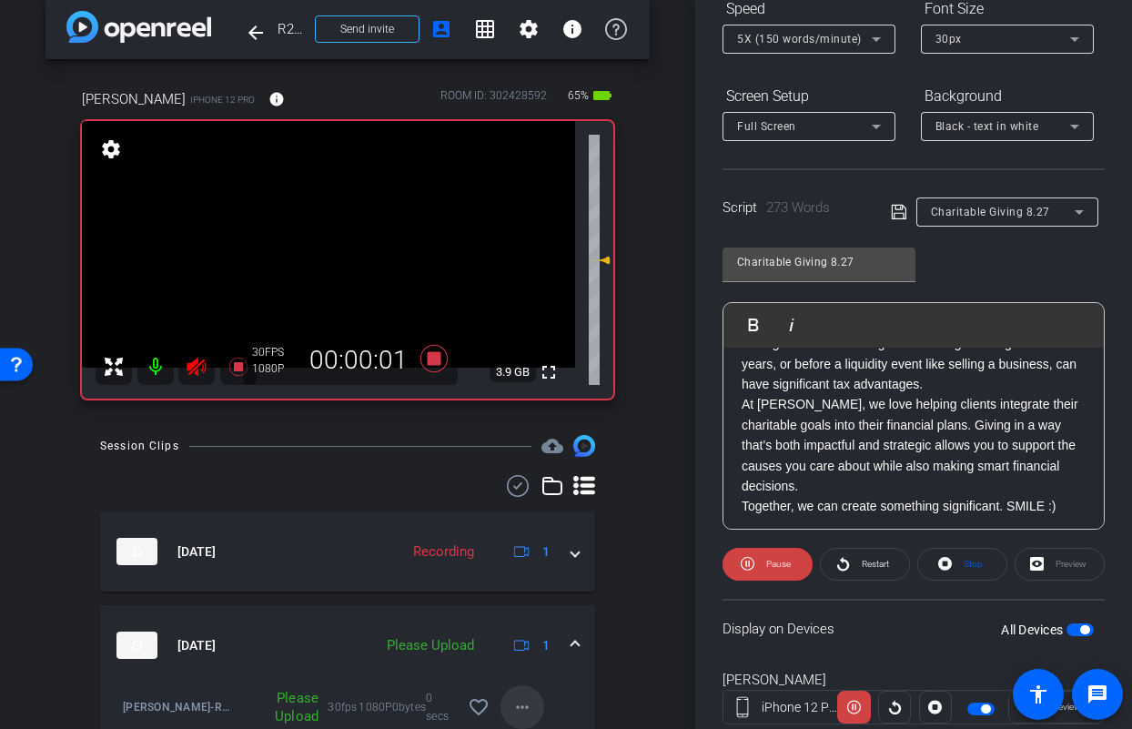
click at [520, 707] on mat-icon "more_horiz" at bounding box center [522, 707] width 22 height 22
click at [529, 621] on span "Upload" at bounding box center [542, 624] width 73 height 22
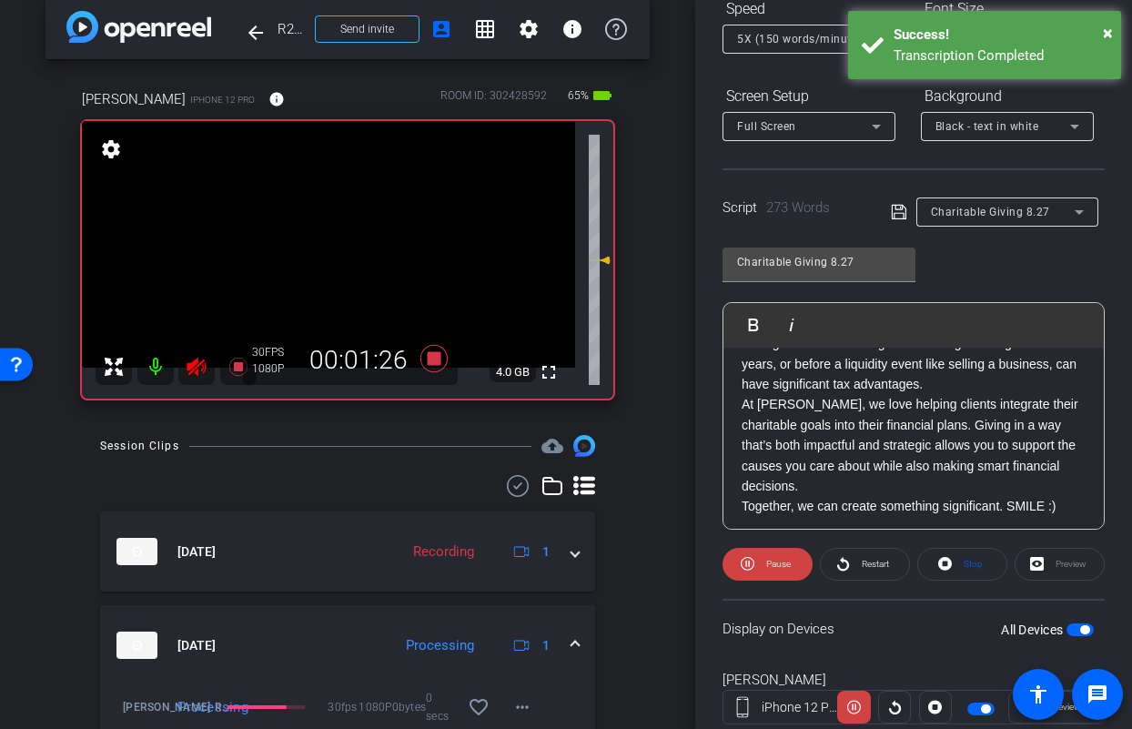
scroll to position [542, 0]
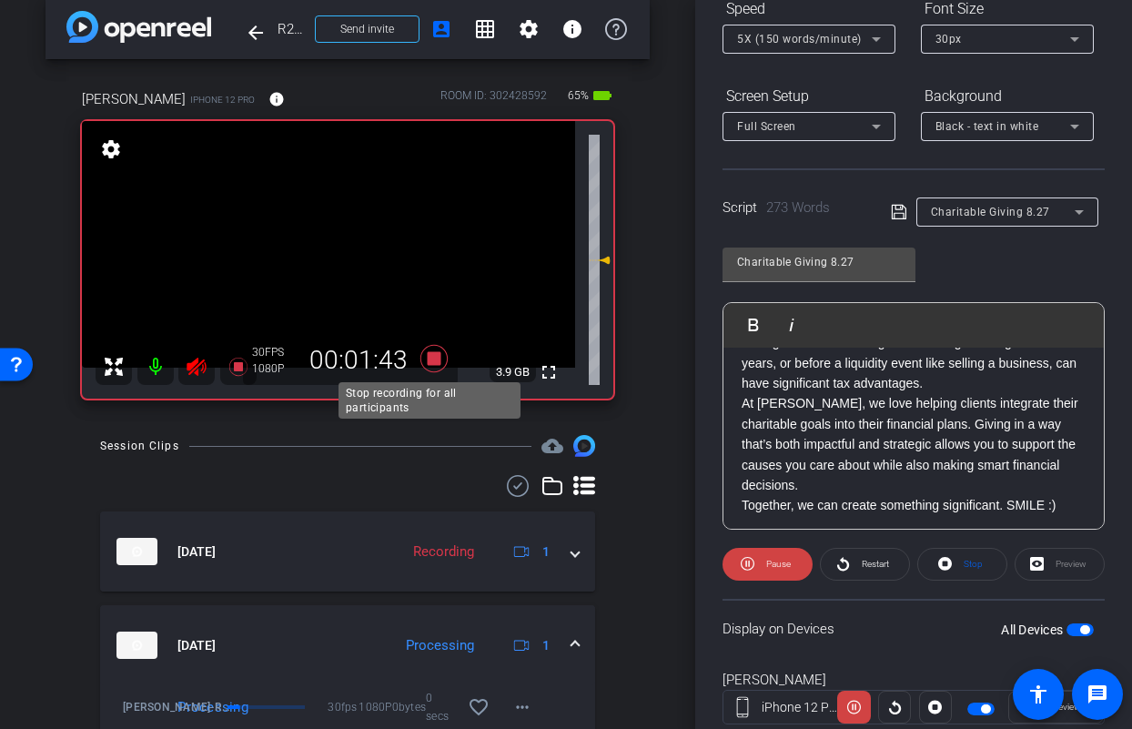
click at [428, 356] on icon at bounding box center [433, 358] width 27 height 27
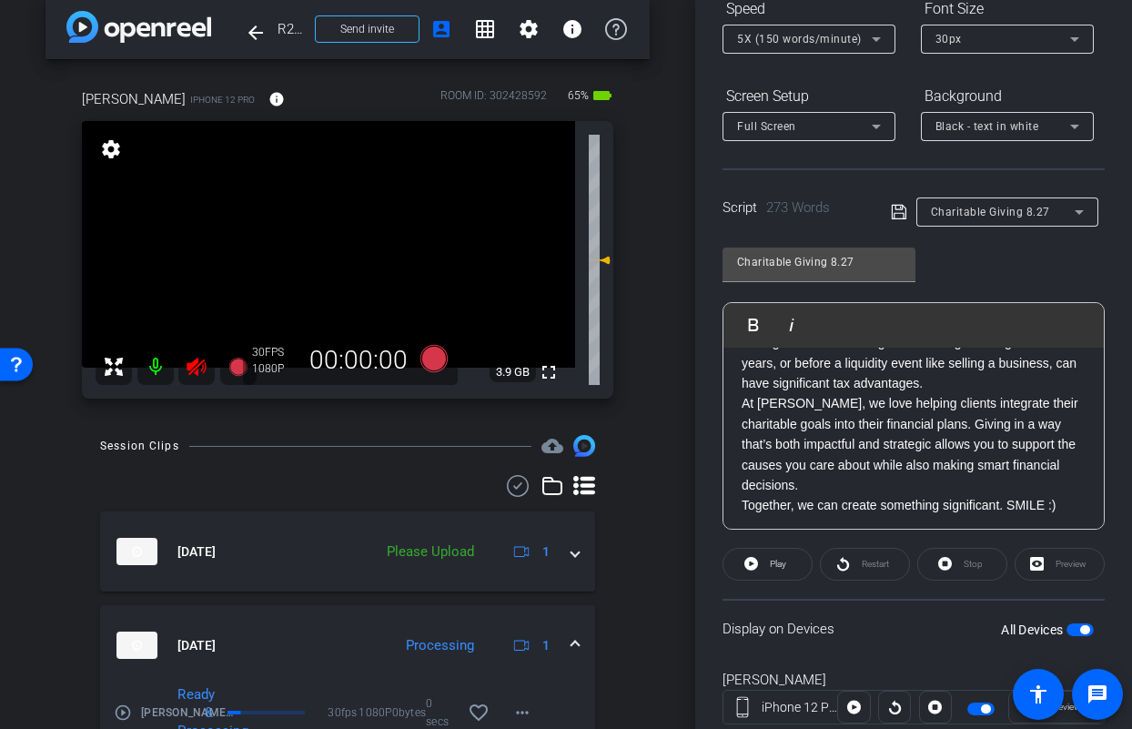
click at [206, 368] on icon at bounding box center [197, 367] width 22 height 22
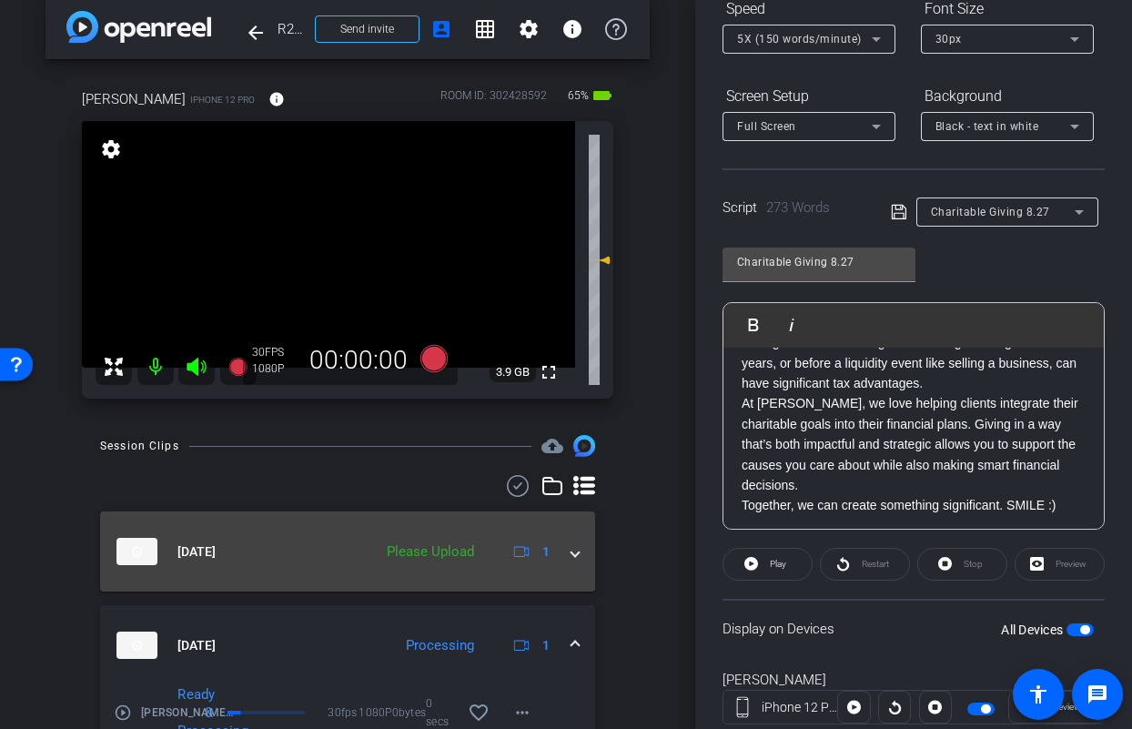
click at [577, 558] on mat-expansion-panel-header "Aug 27, 2025 Please Upload 1" at bounding box center [347, 551] width 495 height 80
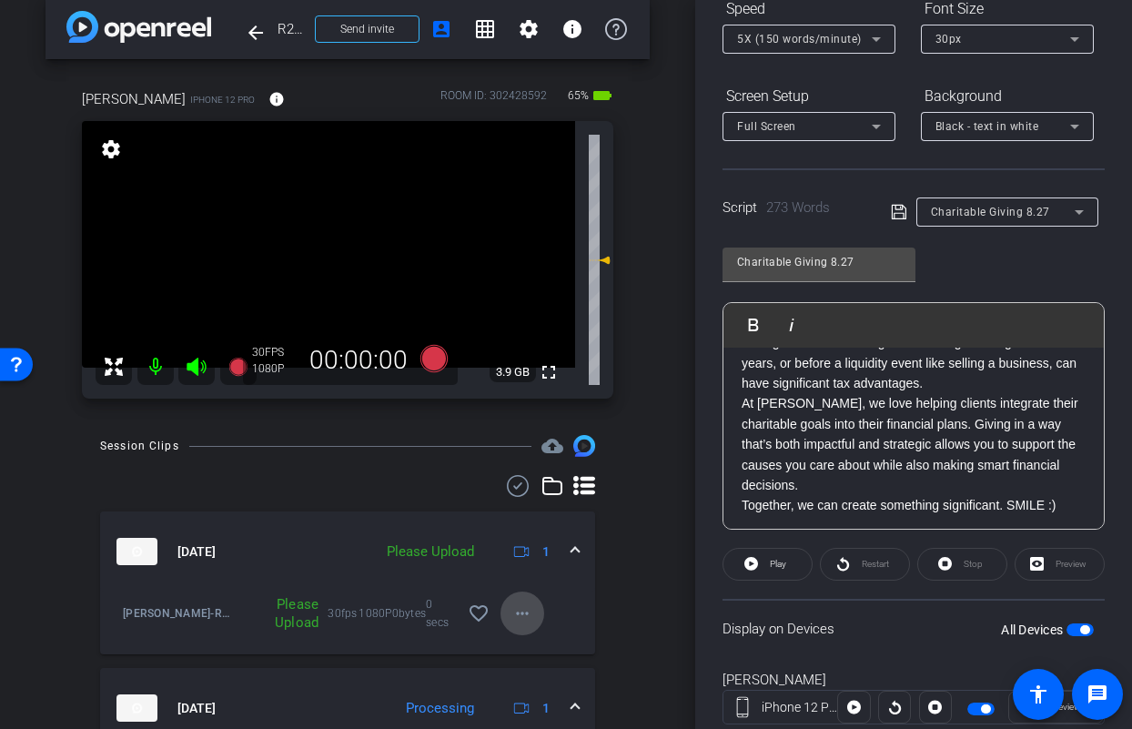
click at [511, 615] on mat-icon "more_horiz" at bounding box center [522, 613] width 22 height 22
click at [523, 647] on span "Upload" at bounding box center [542, 652] width 73 height 22
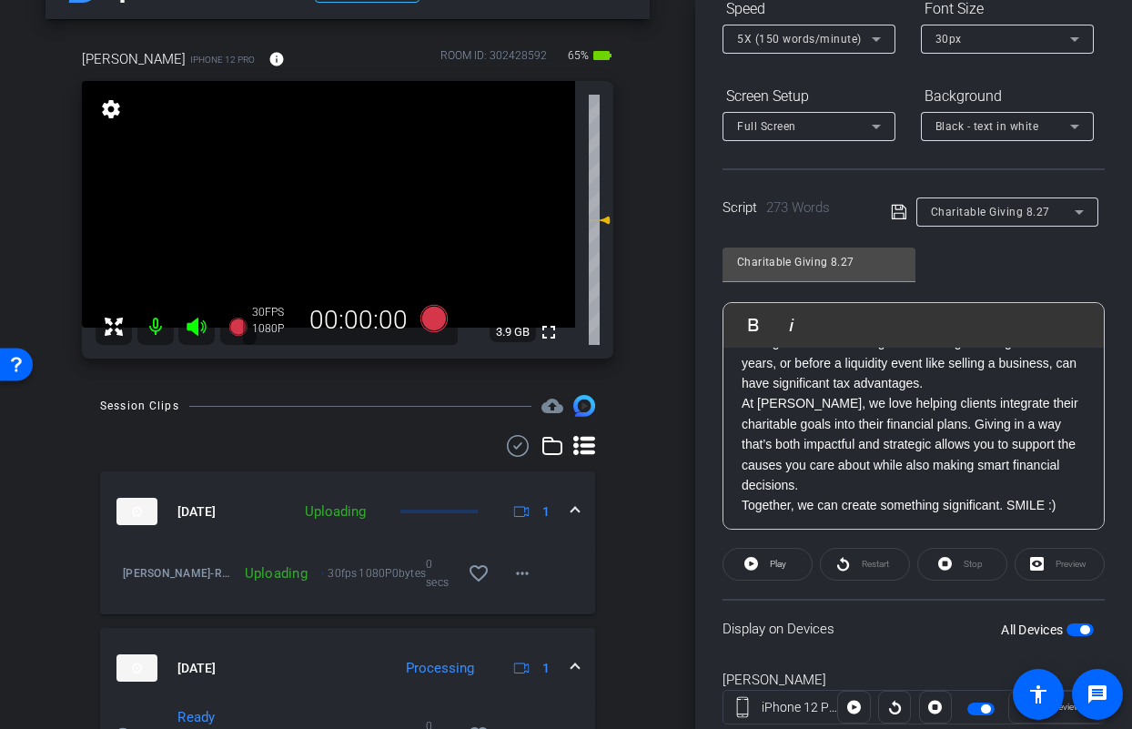
scroll to position [160, 0]
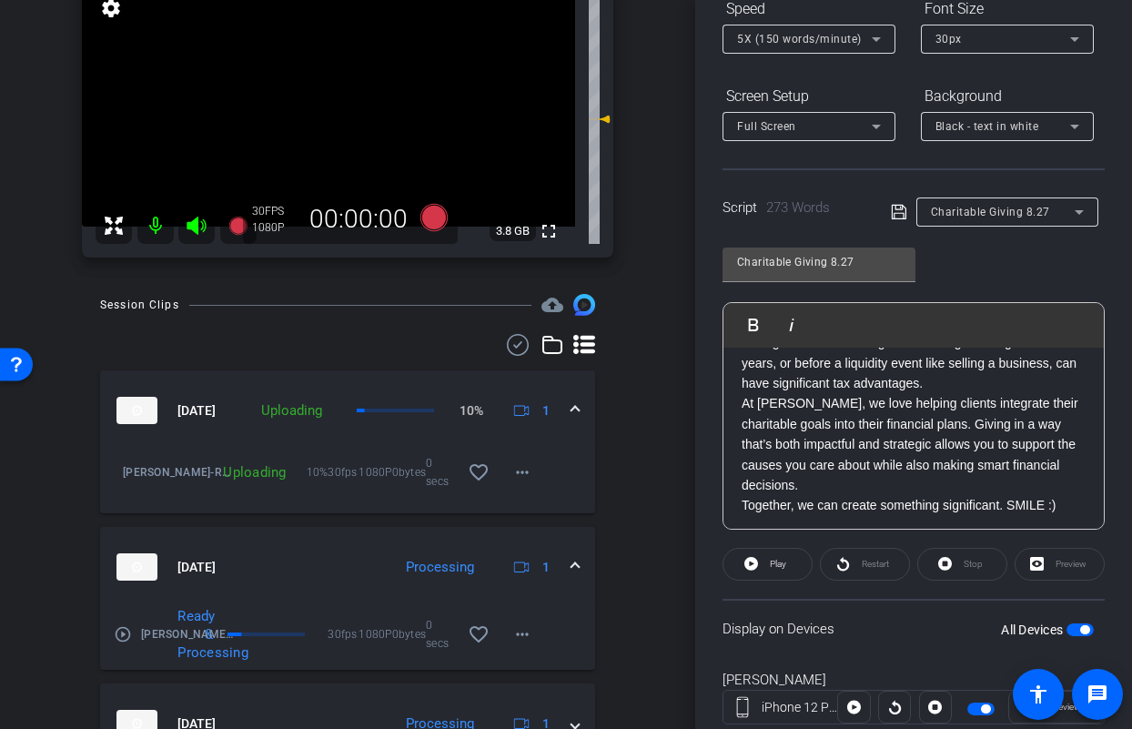
click at [1066, 630] on span "button" at bounding box center [1079, 629] width 27 height 13
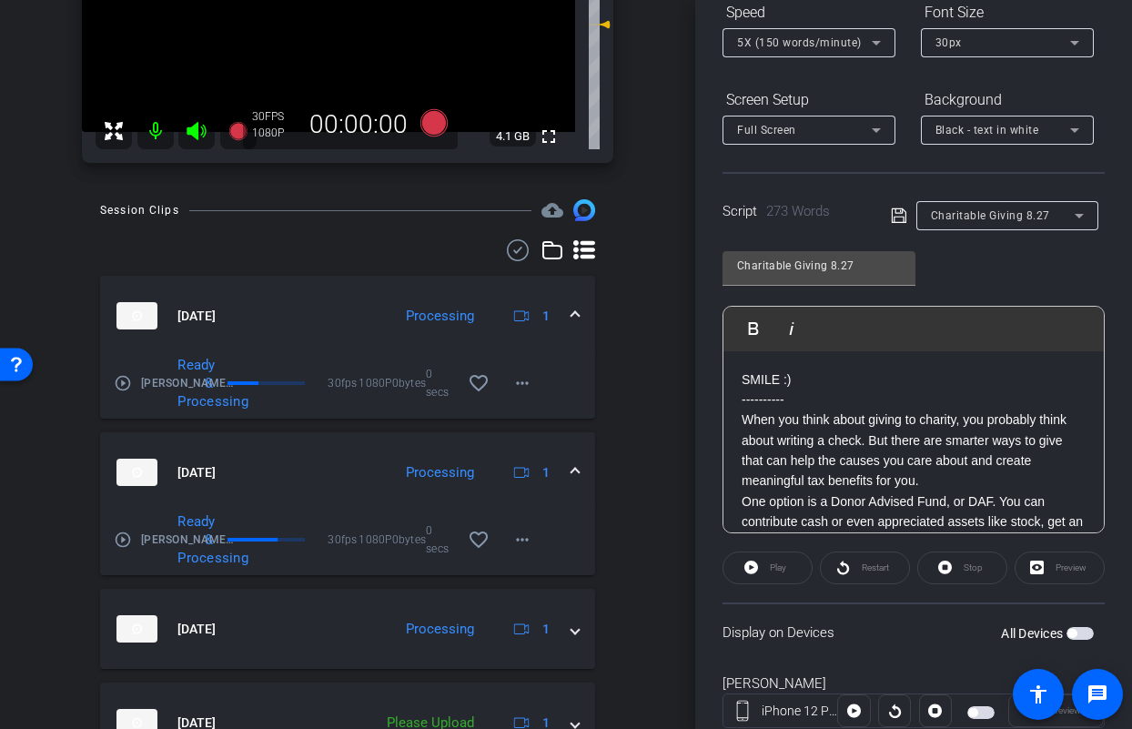
scroll to position [353, 0]
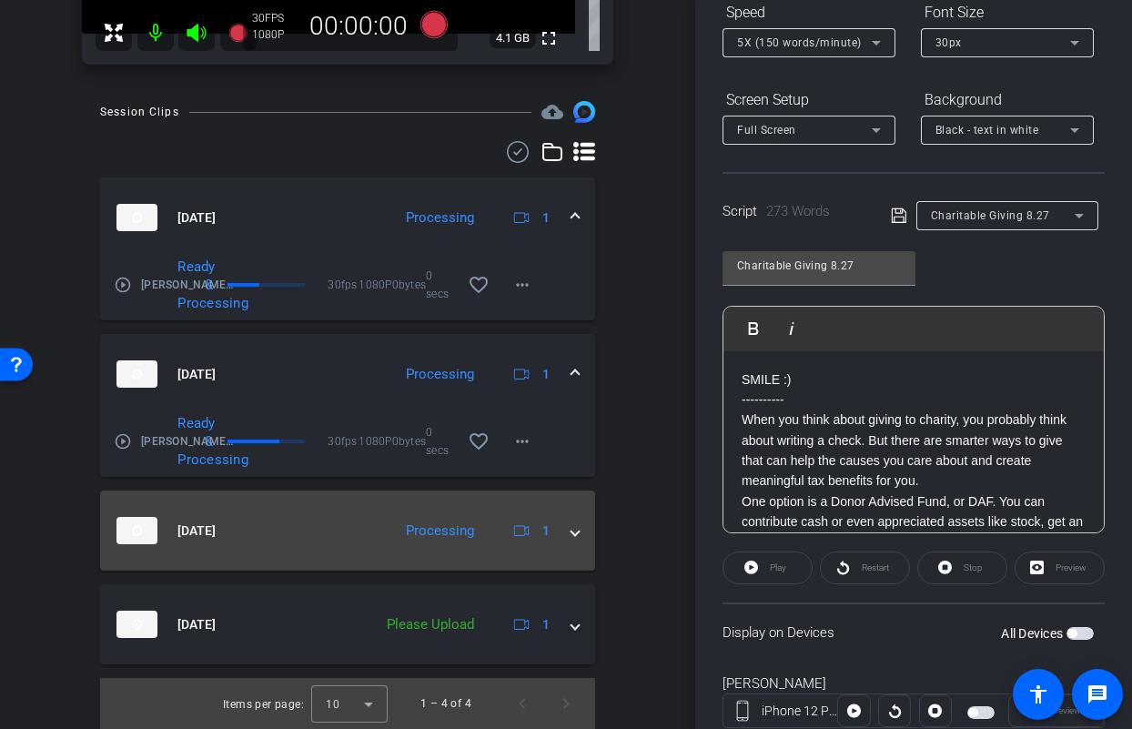
click at [571, 537] on span at bounding box center [574, 530] width 7 height 19
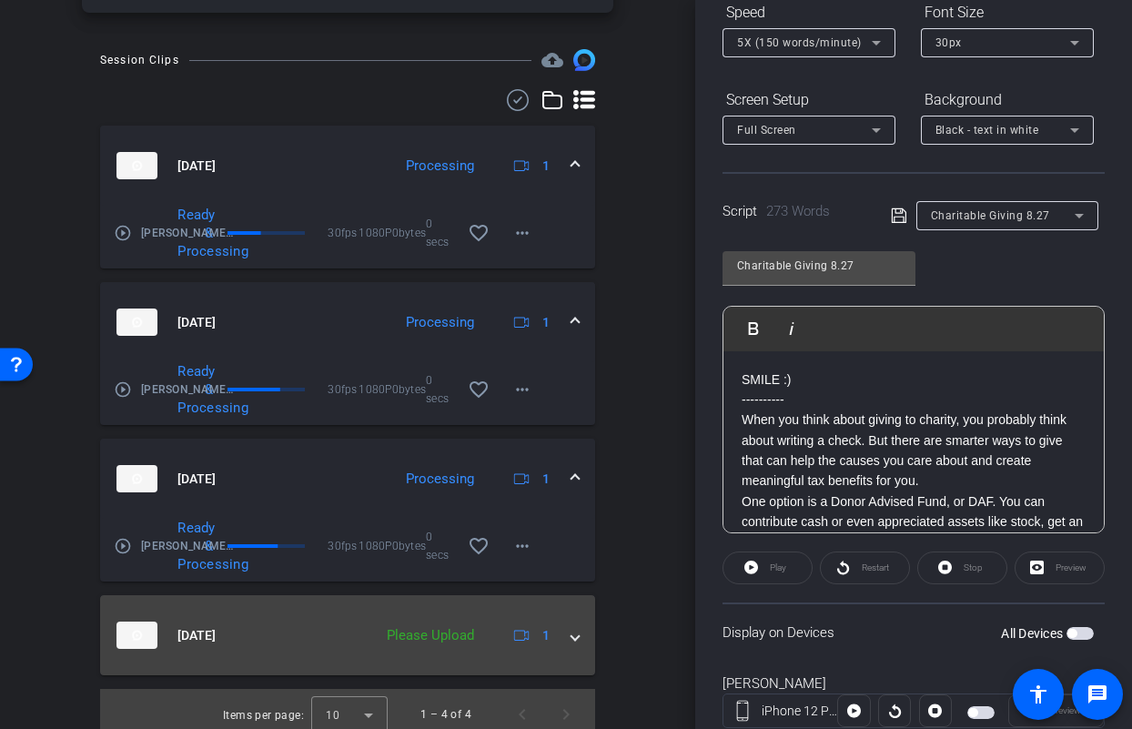
scroll to position [416, 0]
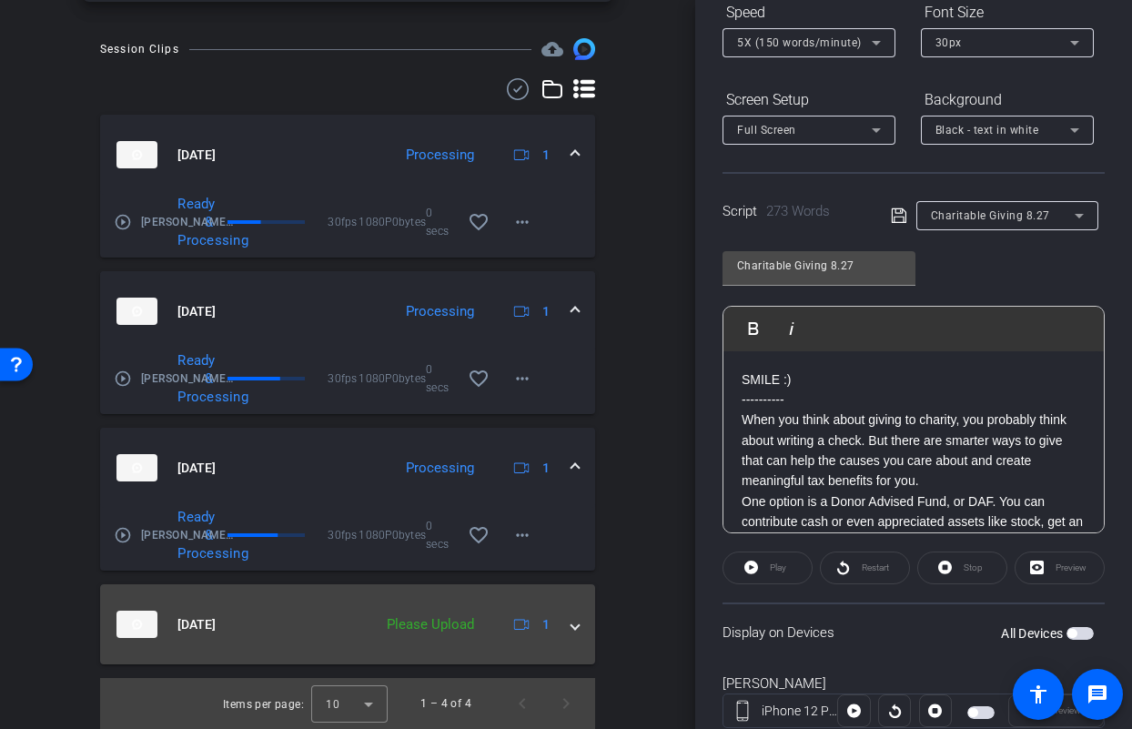
click at [553, 630] on div "Aug 27, 2025 Please Upload 1" at bounding box center [343, 623] width 455 height 27
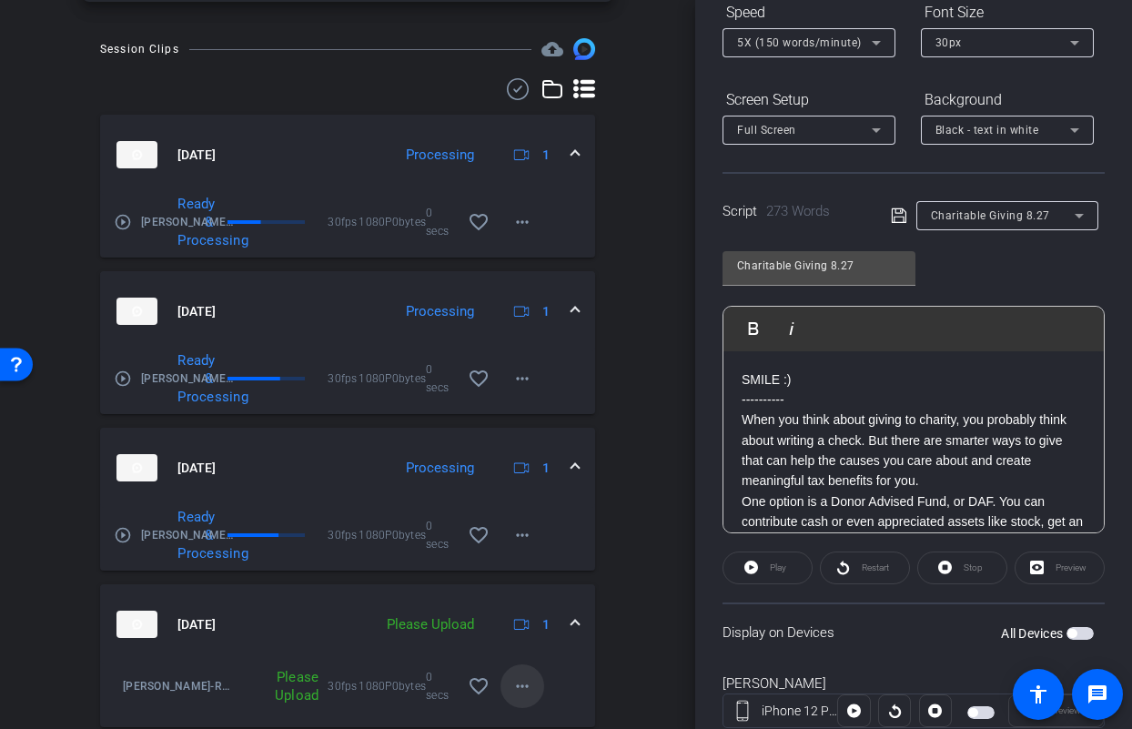
click at [511, 682] on mat-icon "more_horiz" at bounding box center [522, 686] width 22 height 22
click at [520, 597] on span "Upload" at bounding box center [542, 603] width 73 height 22
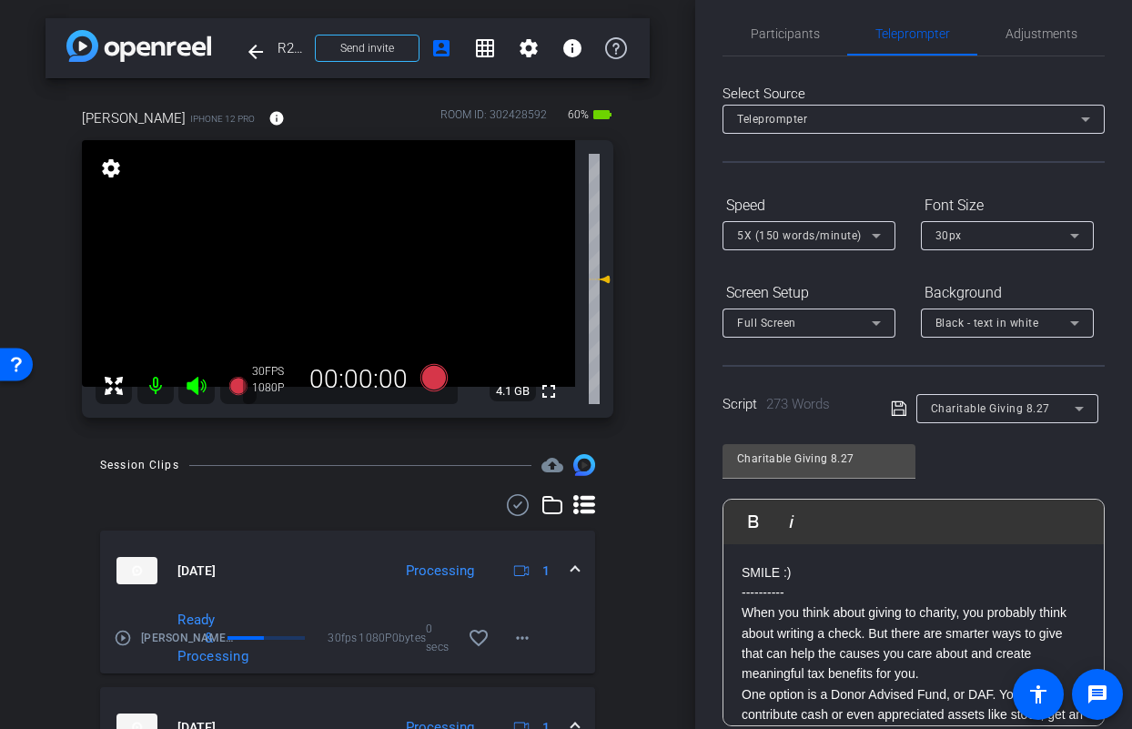
scroll to position [0, 0]
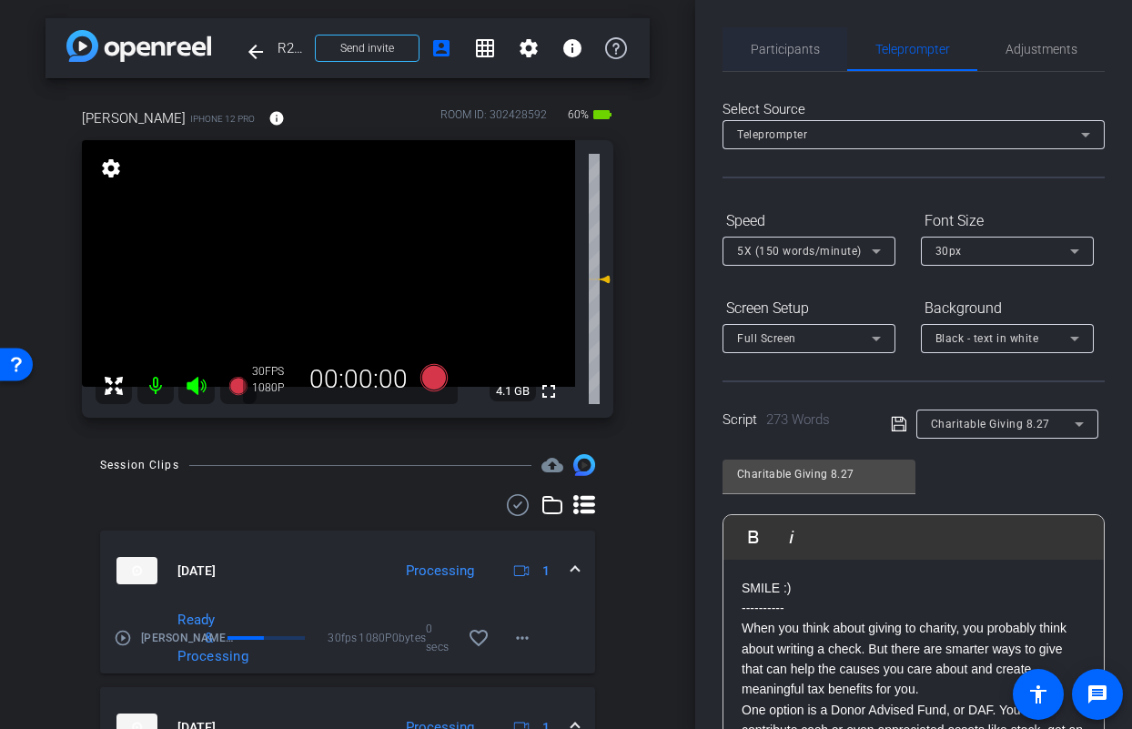
click at [782, 51] on span "Participants" at bounding box center [785, 49] width 69 height 13
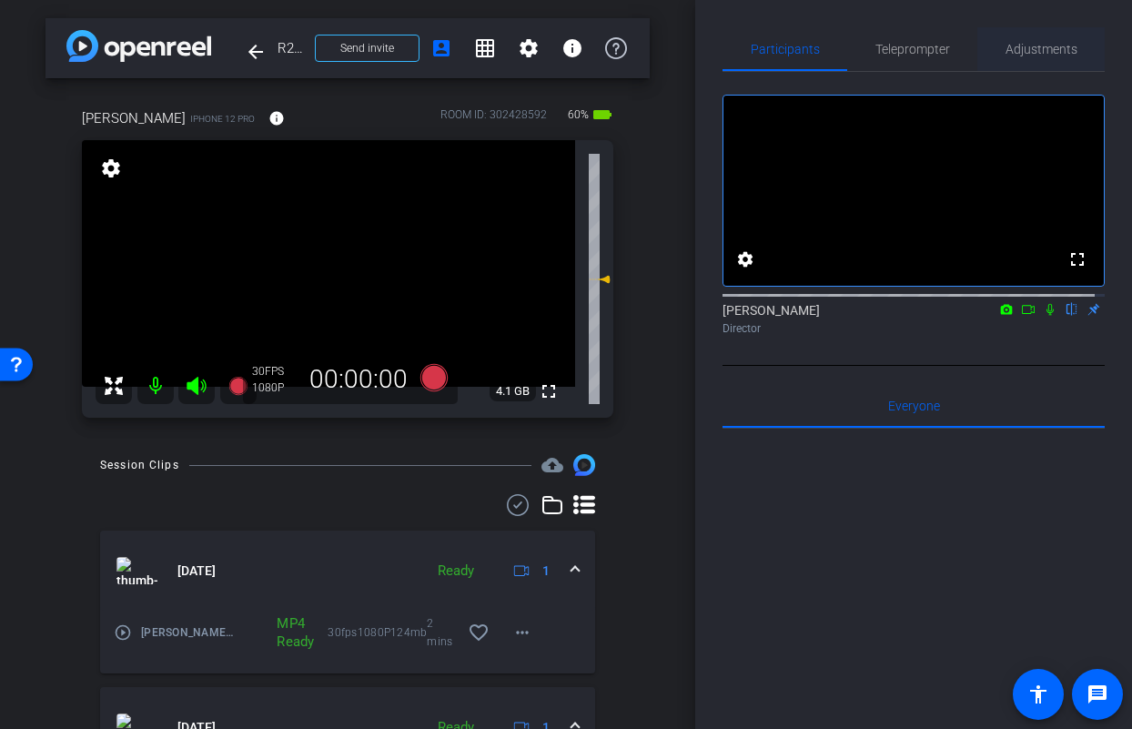
click at [1021, 46] on span "Adjustments" at bounding box center [1041, 49] width 72 height 13
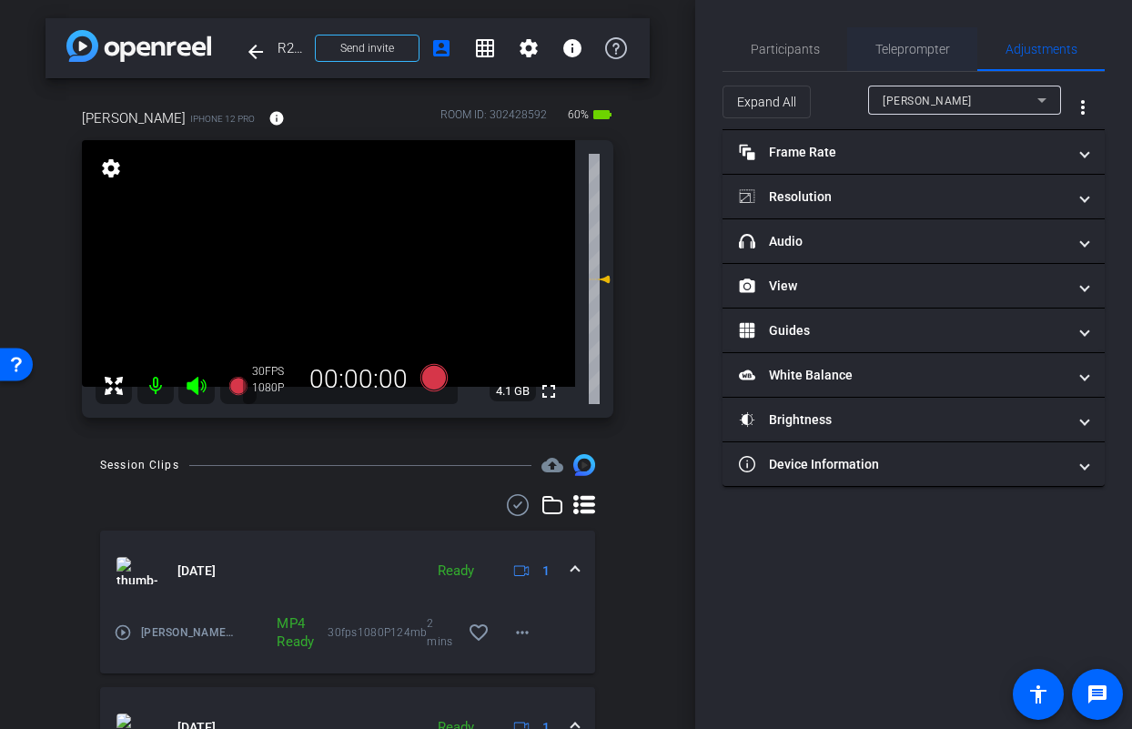
click at [910, 46] on span "Teleprompter" at bounding box center [912, 49] width 75 height 13
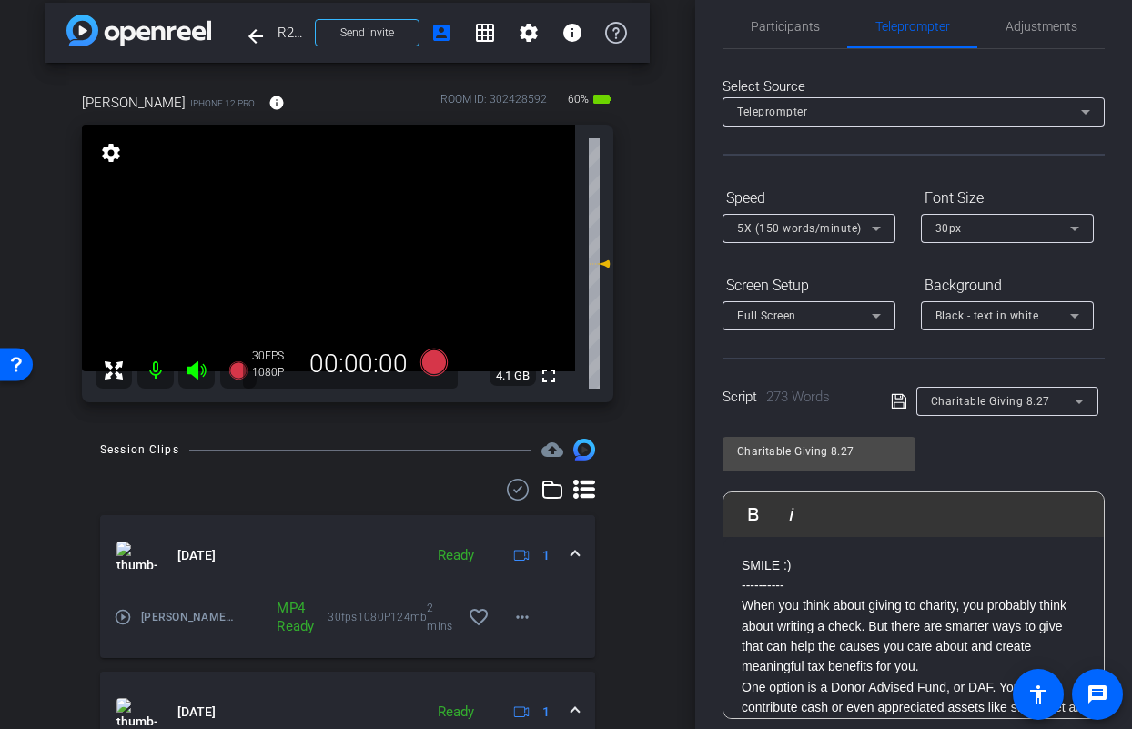
scroll to position [15, 0]
click at [428, 362] on icon at bounding box center [433, 361] width 27 height 27
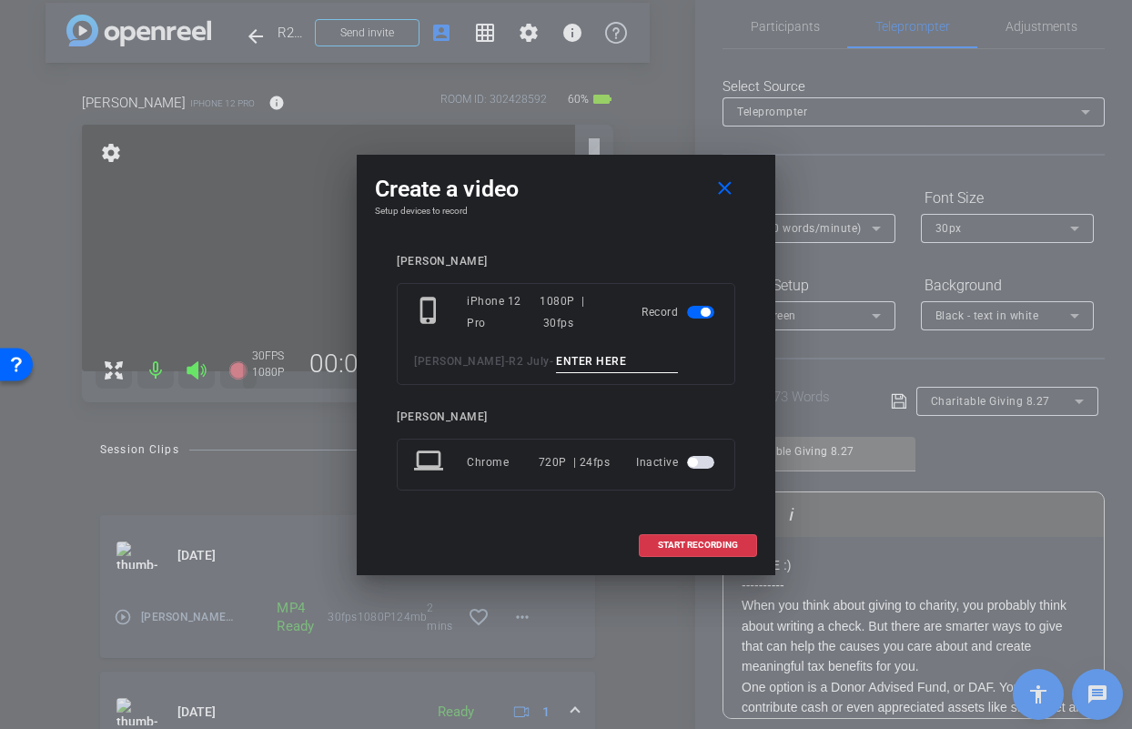
click at [574, 368] on input at bounding box center [617, 361] width 122 height 23
type input "Jason mic test"
click at [692, 546] on span "START RECORDING" at bounding box center [698, 544] width 80 height 9
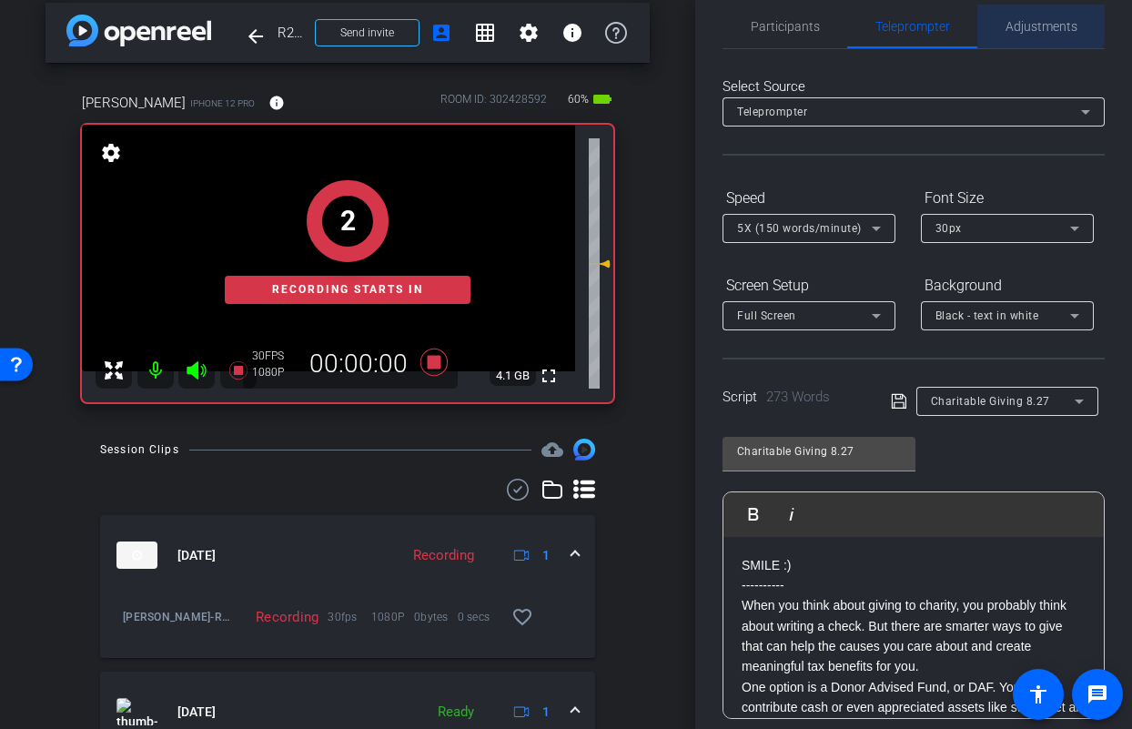
click at [1027, 20] on span "Adjustments" at bounding box center [1041, 26] width 72 height 13
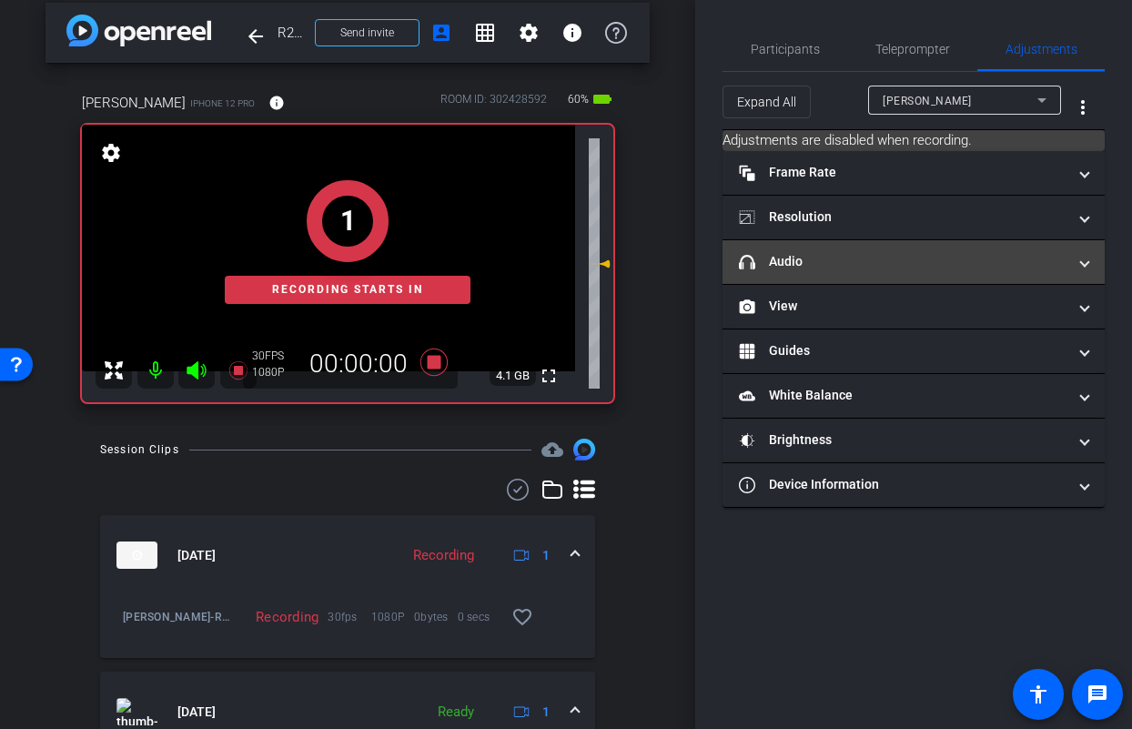
click at [848, 257] on mat-panel-title "headphone icon Audio" at bounding box center [903, 261] width 328 height 19
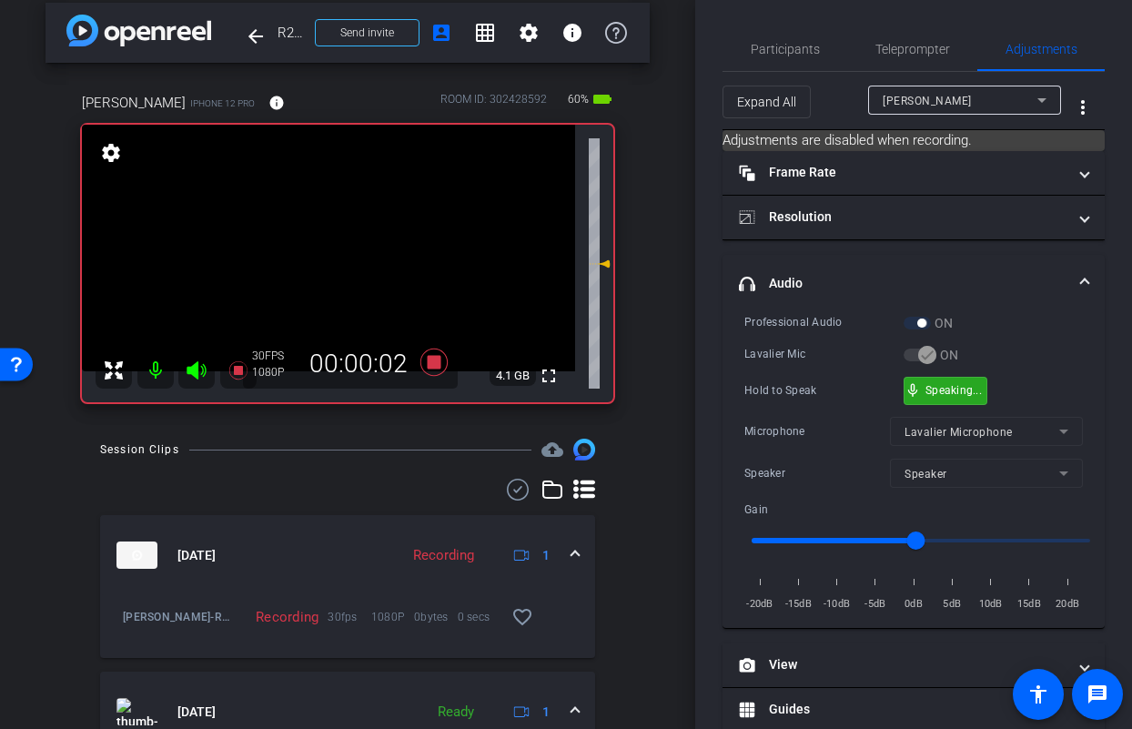
click at [933, 396] on div "mic_none Speaking..." at bounding box center [945, 391] width 82 height 26
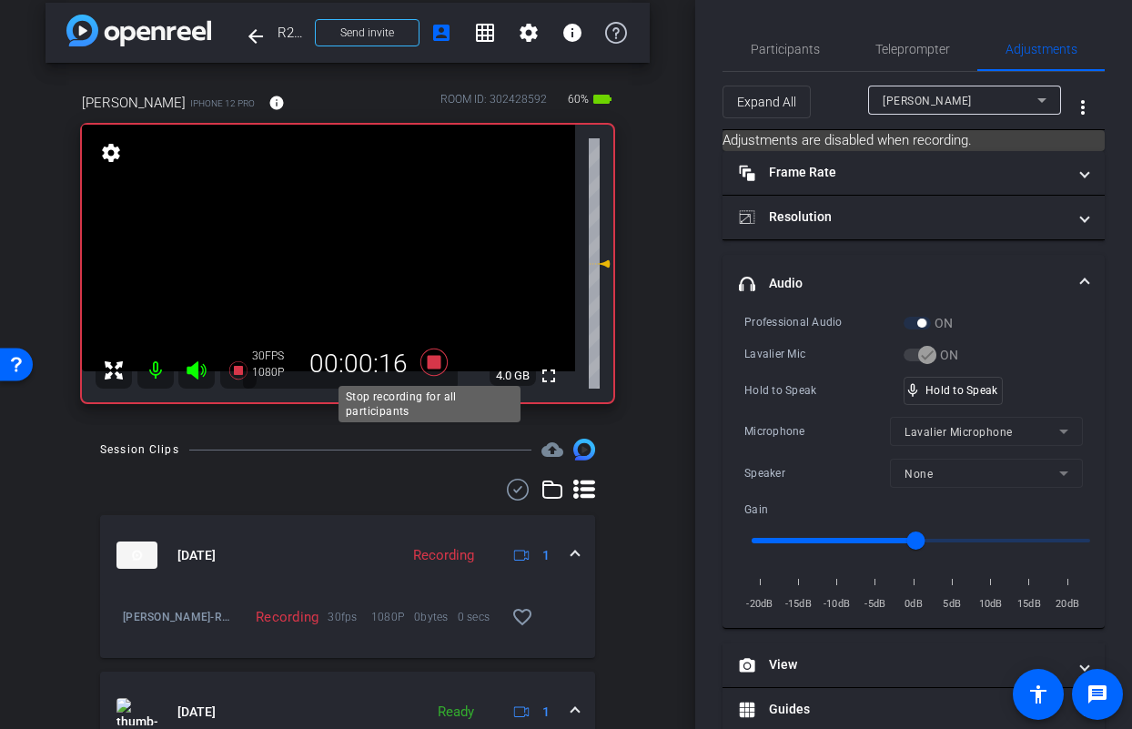
click at [431, 357] on icon at bounding box center [433, 361] width 27 height 27
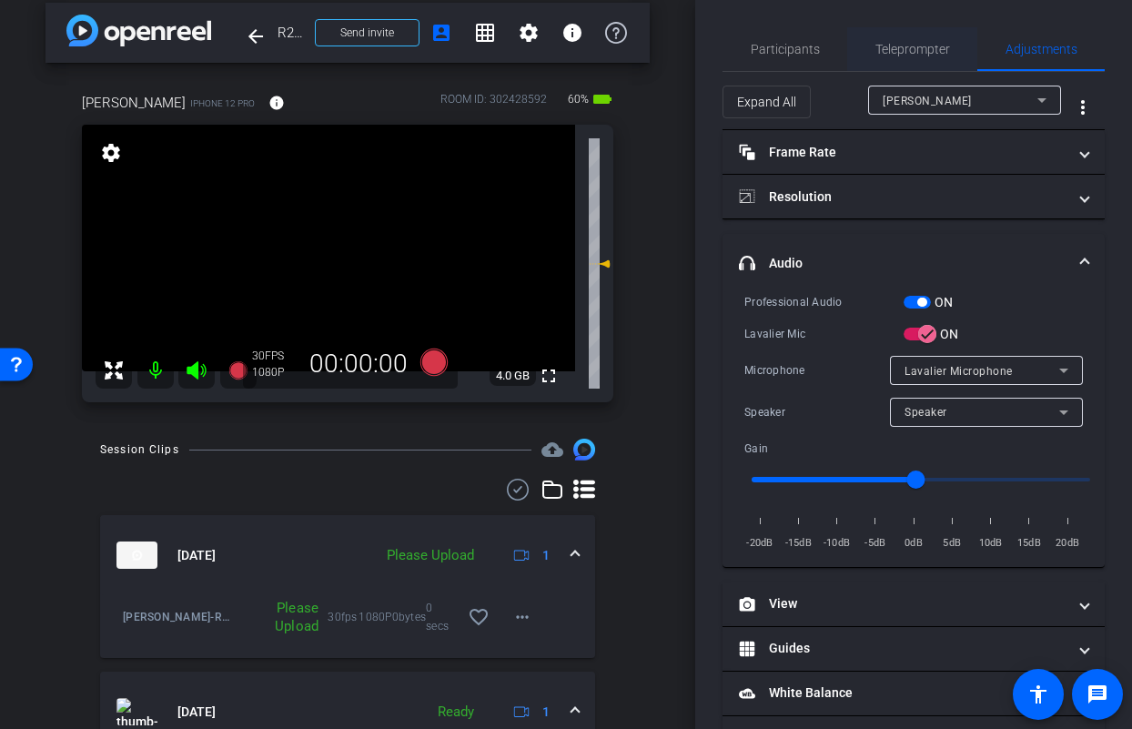
click at [924, 54] on span "Teleprompter" at bounding box center [912, 49] width 75 height 13
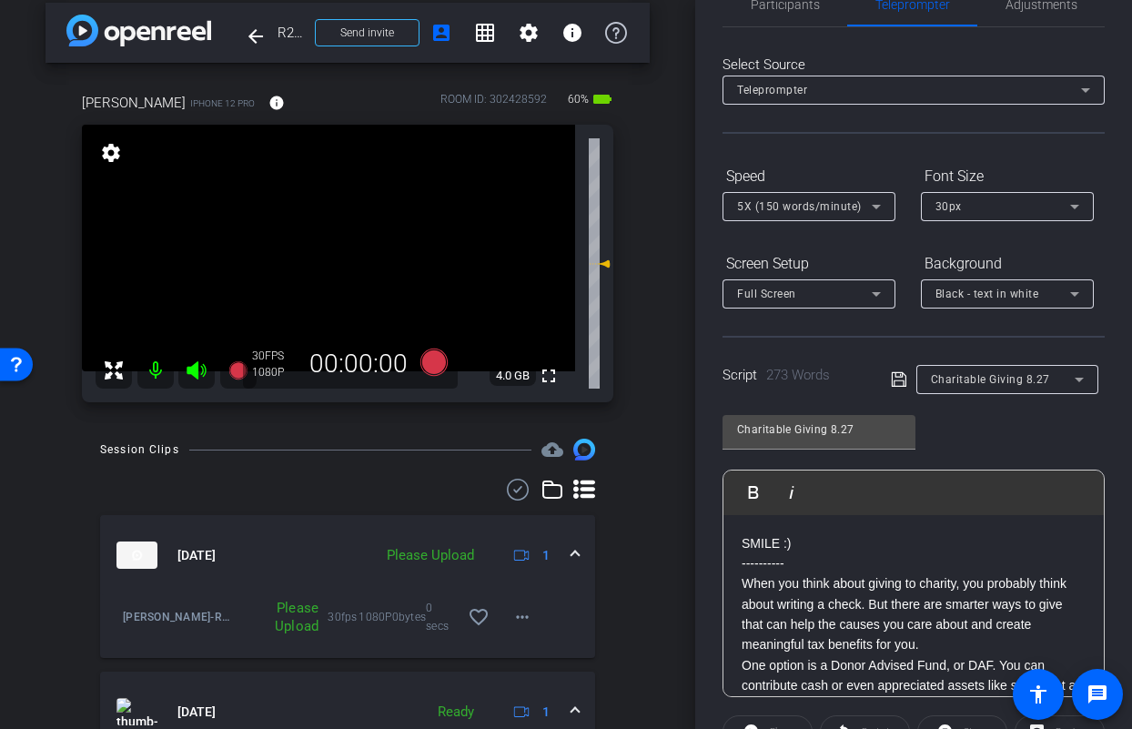
scroll to position [245, 0]
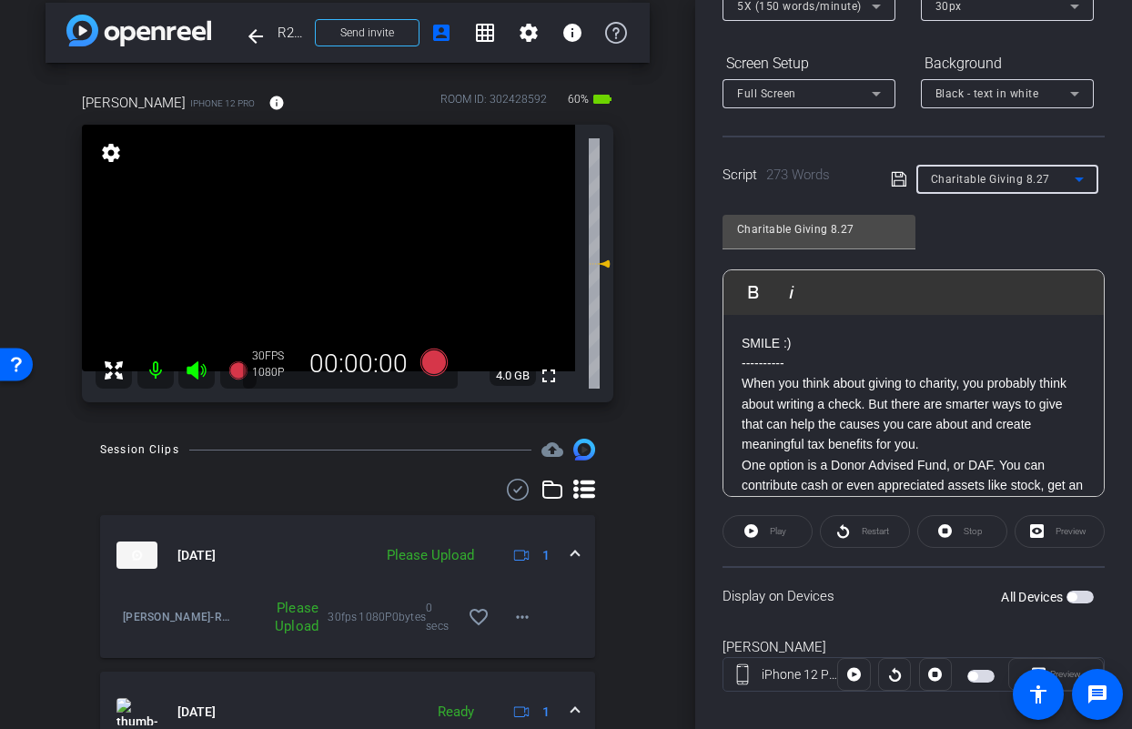
click at [994, 179] on span "Charitable Giving 8.27" at bounding box center [990, 179] width 119 height 13
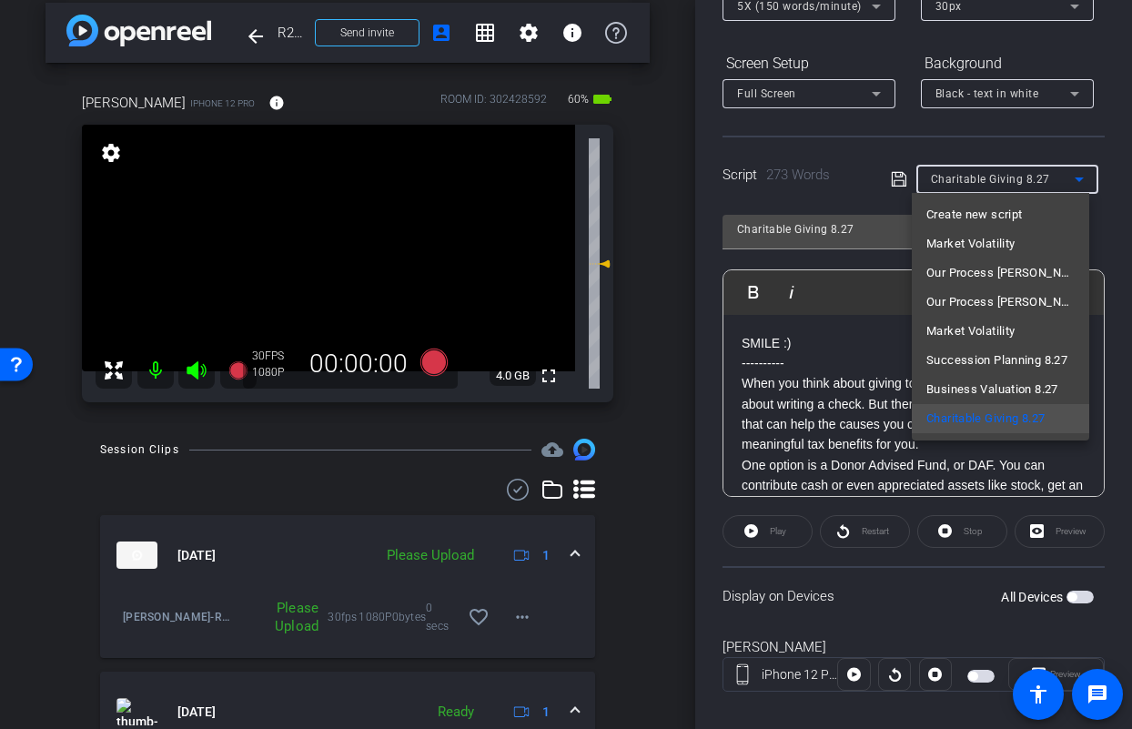
click at [1013, 144] on div at bounding box center [566, 364] width 1132 height 729
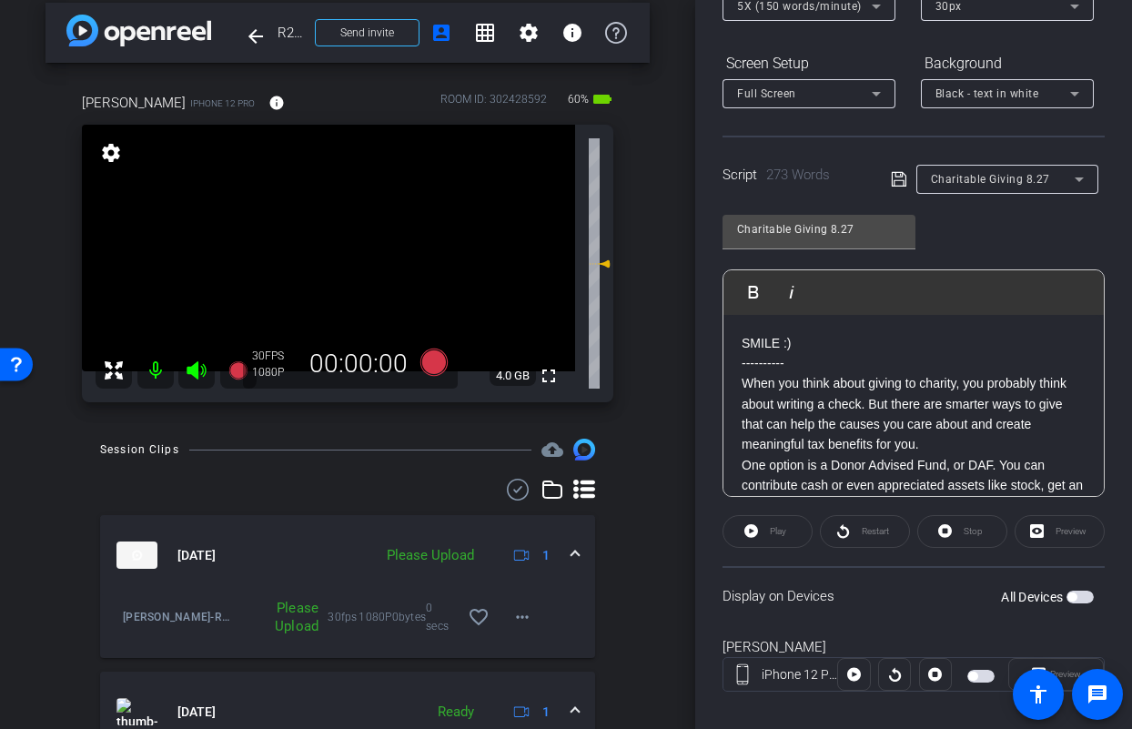
click at [1009, 190] on div "Charitable Giving 8.27" at bounding box center [1007, 179] width 153 height 29
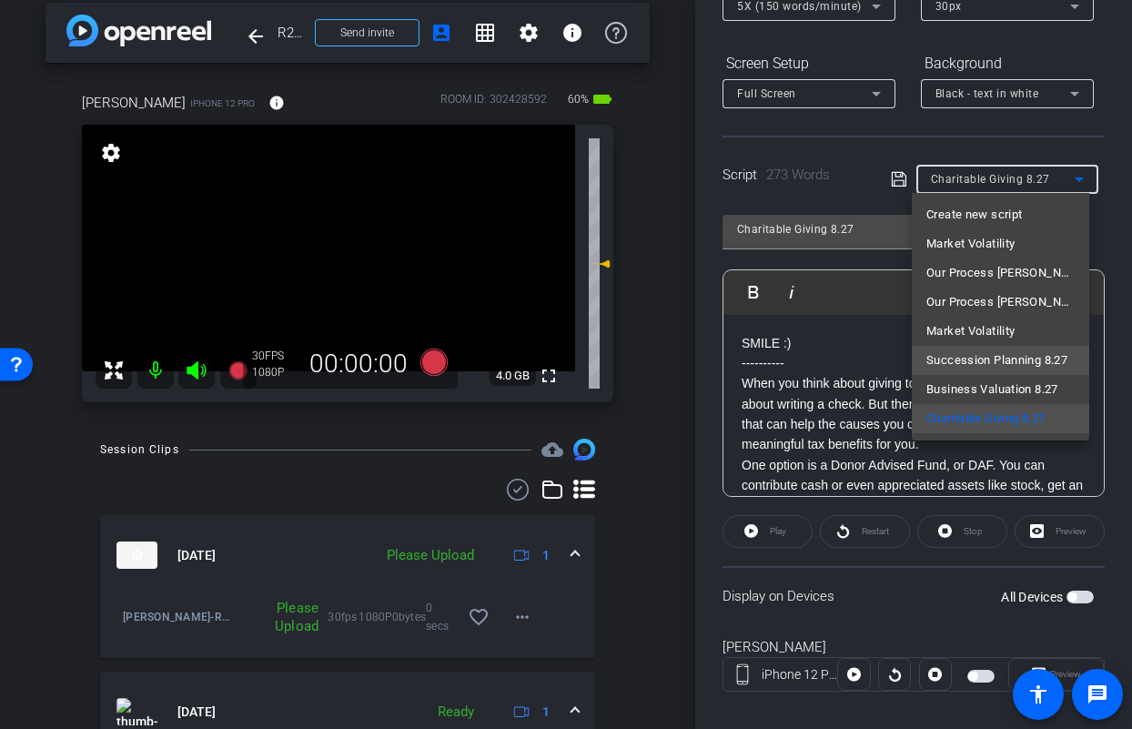
click at [1014, 356] on span "Succession Planning 8.27" at bounding box center [996, 360] width 141 height 22
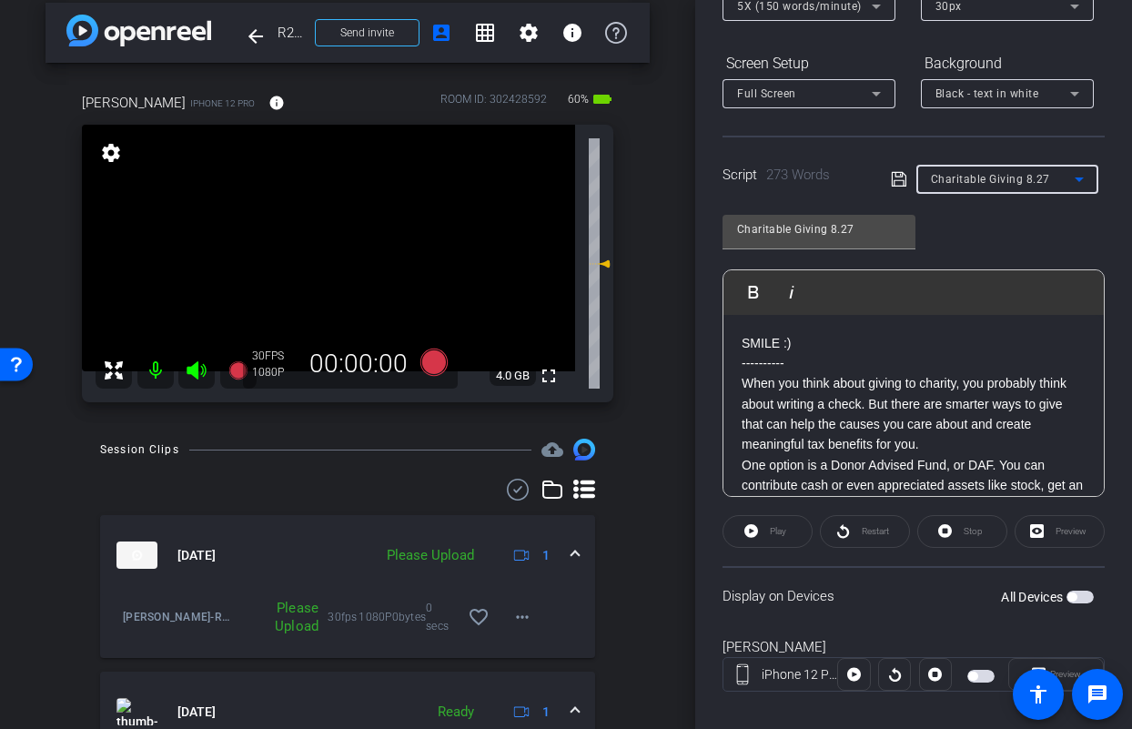
type input "Succession Planning 8.27"
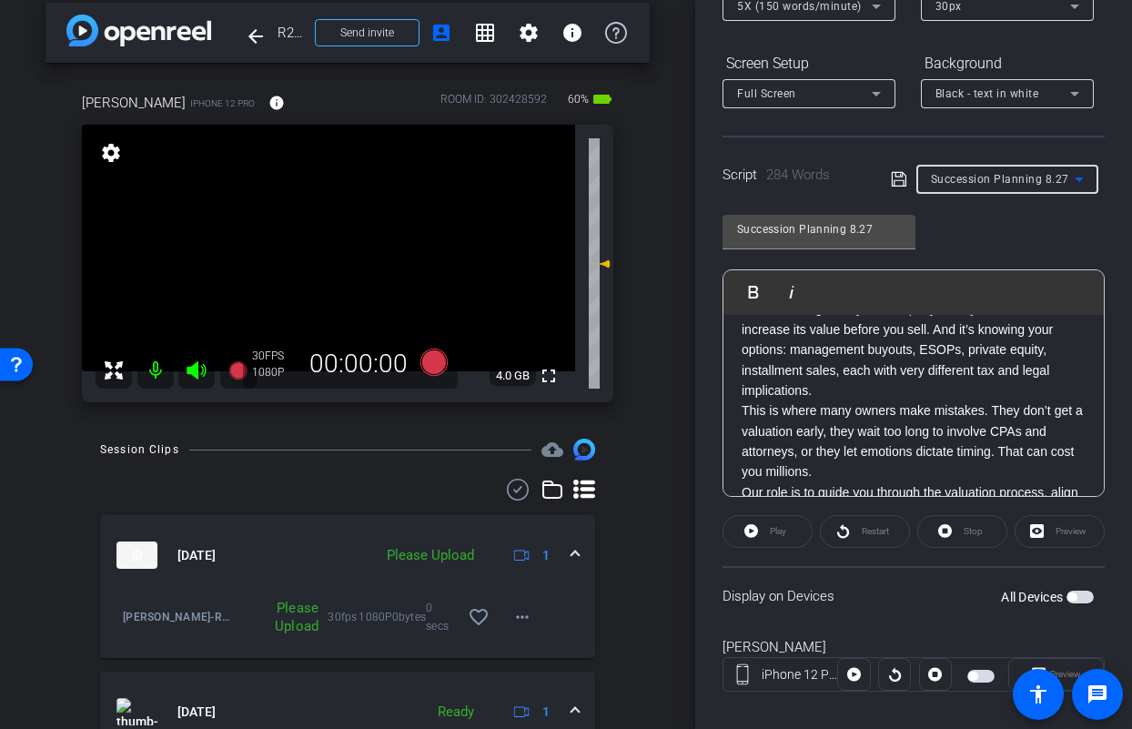
click at [1068, 599] on span "button" at bounding box center [1079, 596] width 27 height 13
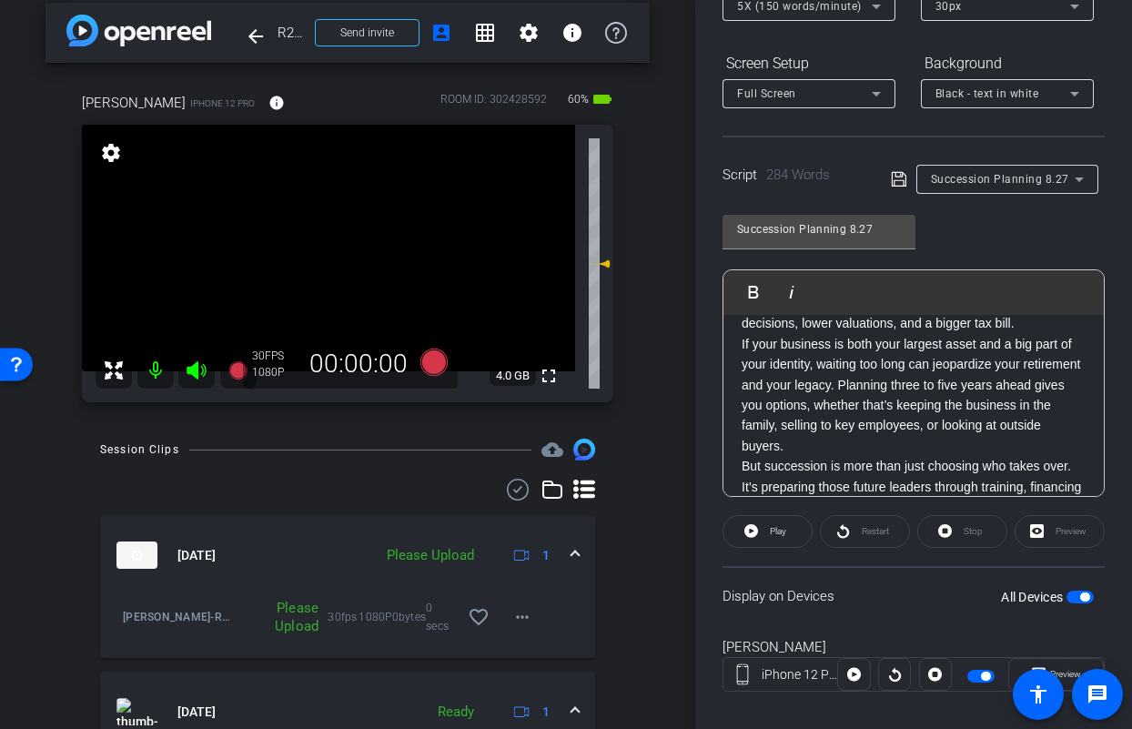
scroll to position [0, 0]
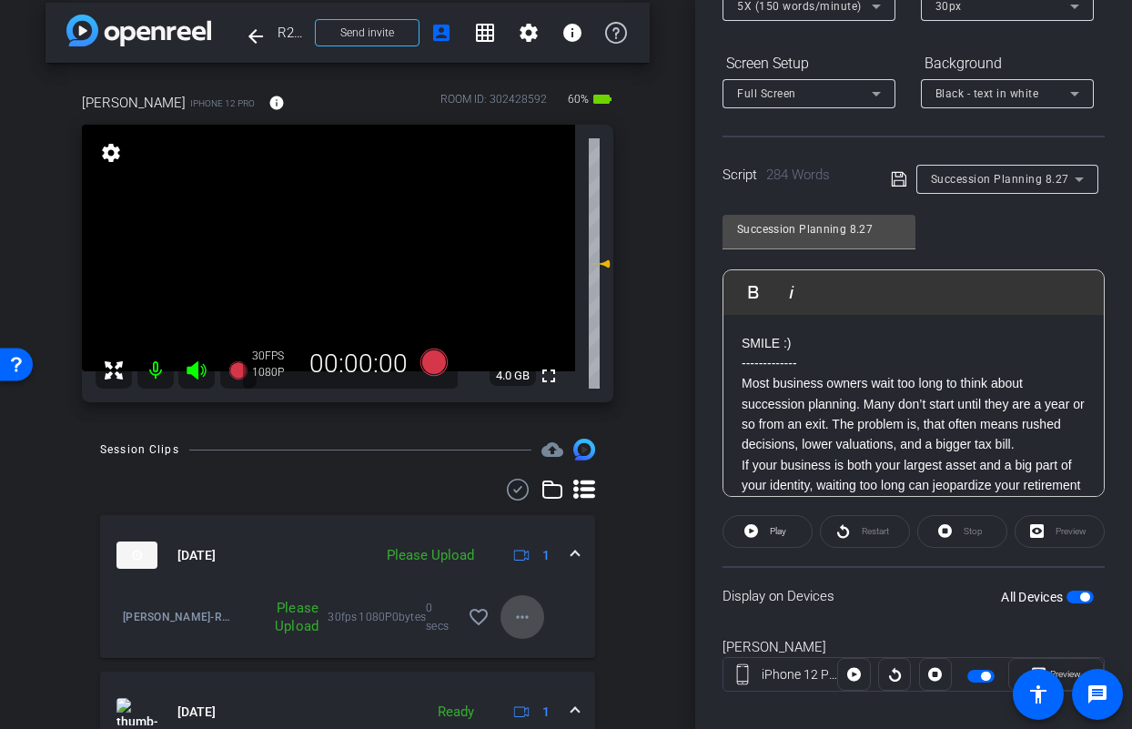
click at [511, 614] on mat-icon "more_horiz" at bounding box center [522, 617] width 22 height 22
click at [545, 651] on span "Upload" at bounding box center [542, 655] width 73 height 22
click at [433, 363] on icon at bounding box center [433, 361] width 27 height 27
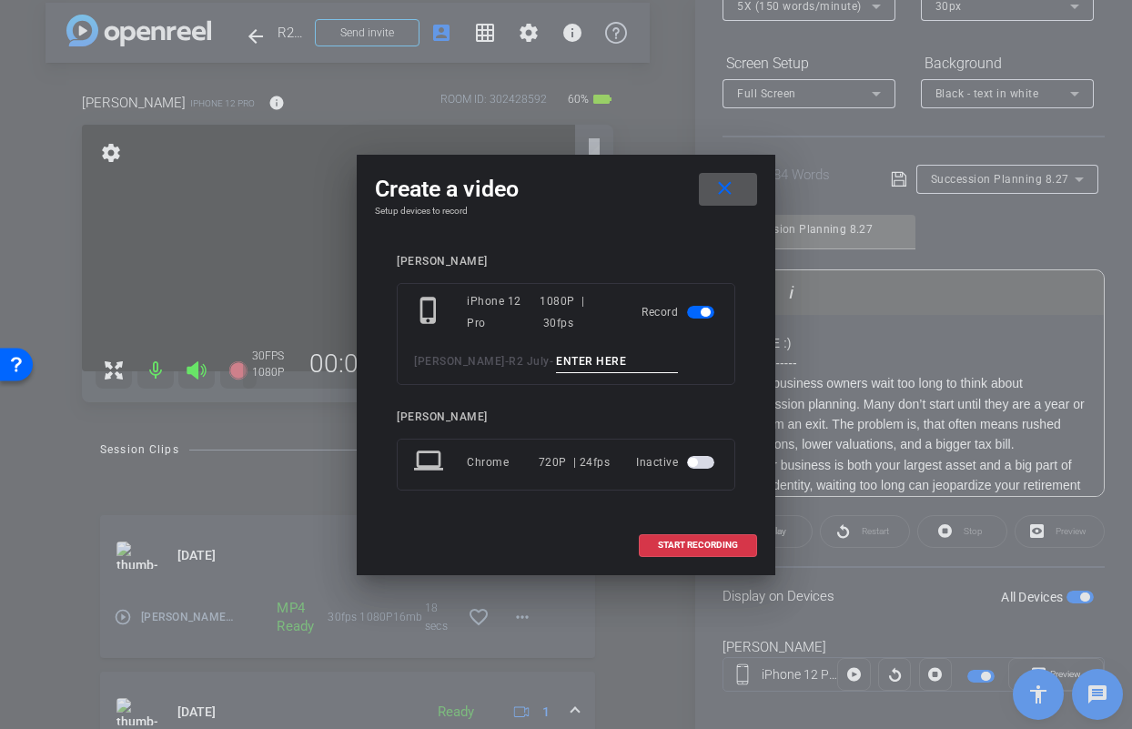
click at [556, 364] on input at bounding box center [617, 361] width 122 height 23
type input "Jason Succ TA1"
click at [721, 550] on span at bounding box center [698, 545] width 116 height 44
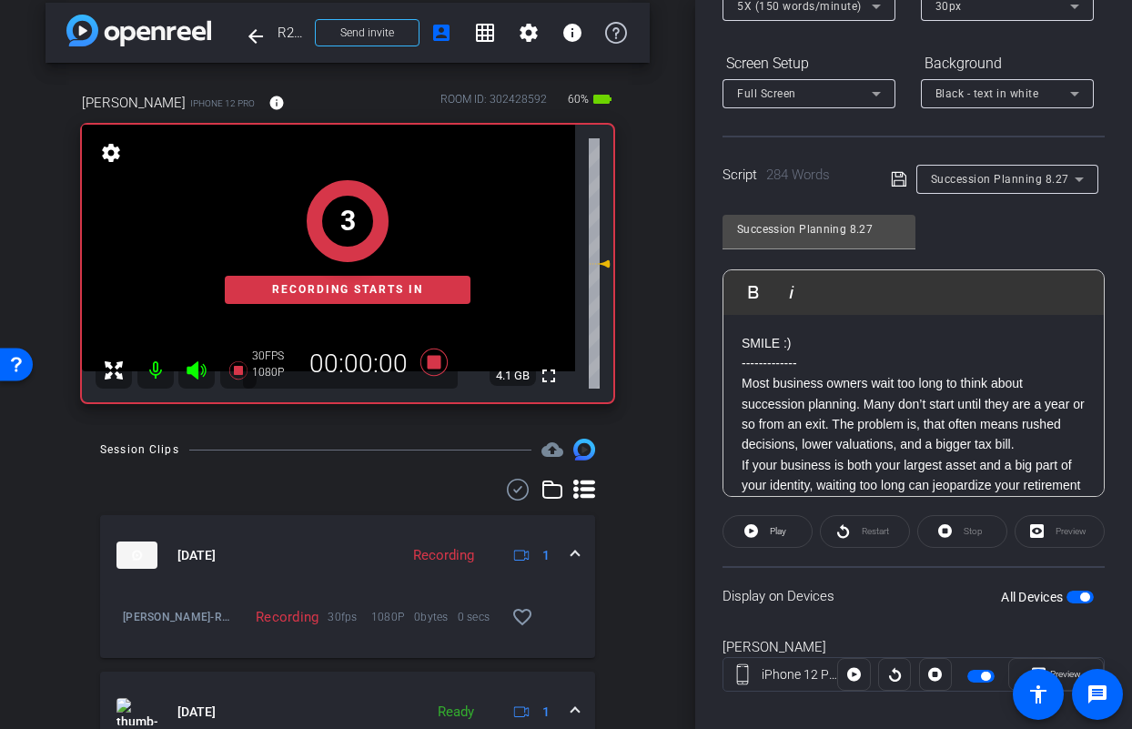
click at [196, 376] on div "3 Recording starts in" at bounding box center [347, 241] width 531 height 321
click at [783, 544] on span at bounding box center [767, 532] width 88 height 44
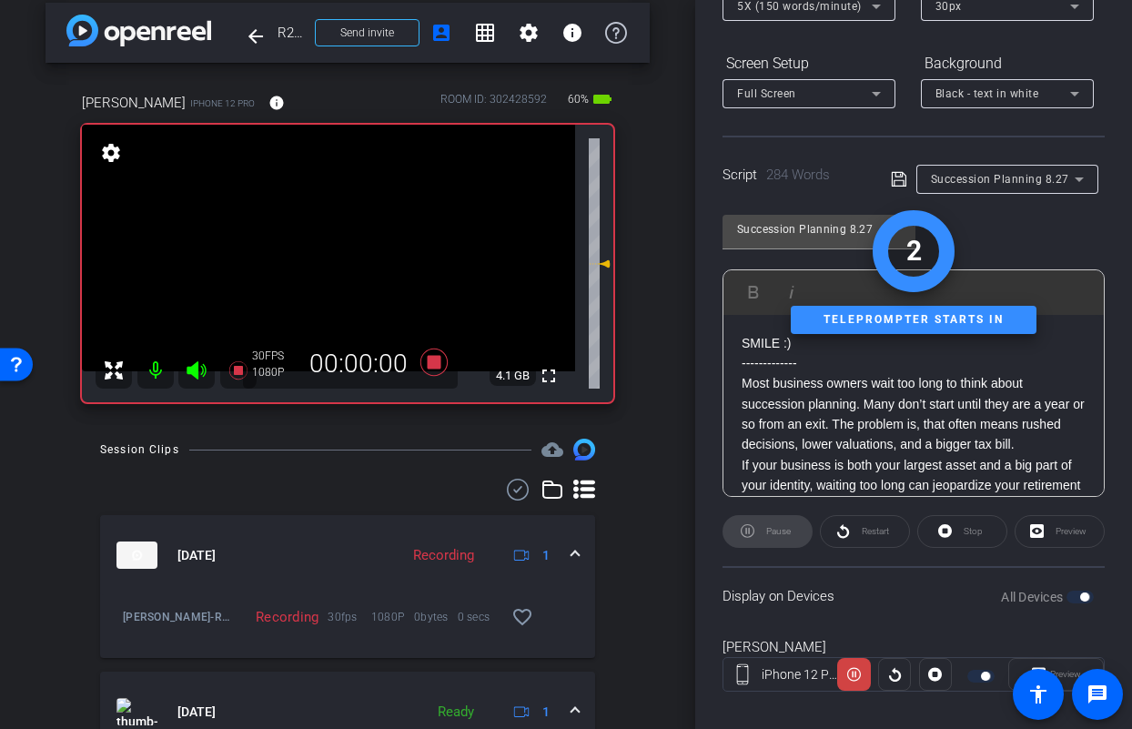
click at [200, 373] on icon at bounding box center [197, 370] width 22 height 22
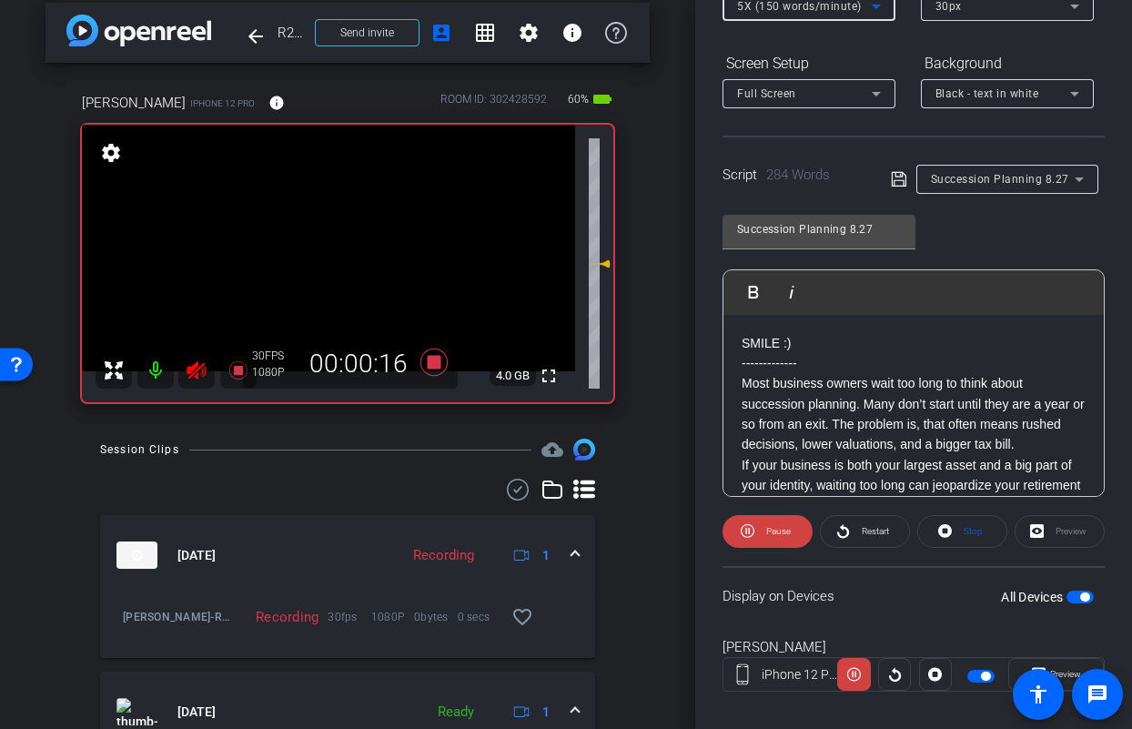
click at [819, 13] on div "5X (150 words/minute)" at bounding box center [804, 6] width 135 height 23
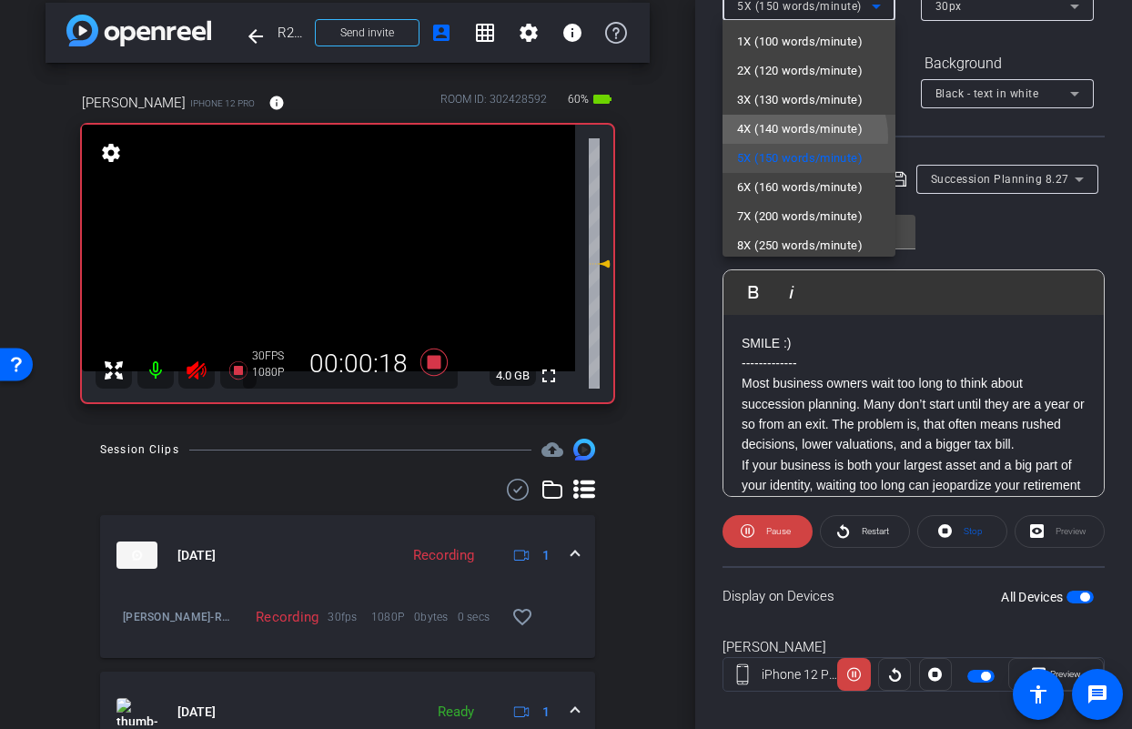
click at [792, 137] on span "4X (140 words/minute)" at bounding box center [800, 129] width 126 height 22
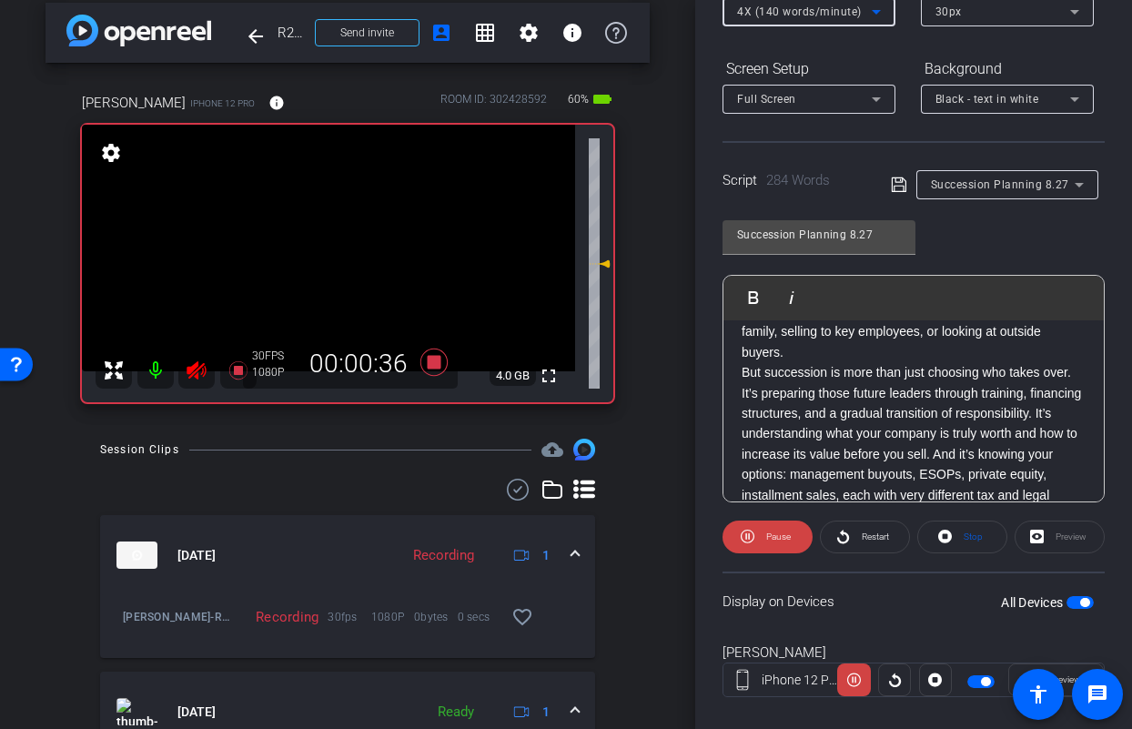
scroll to position [245, 0]
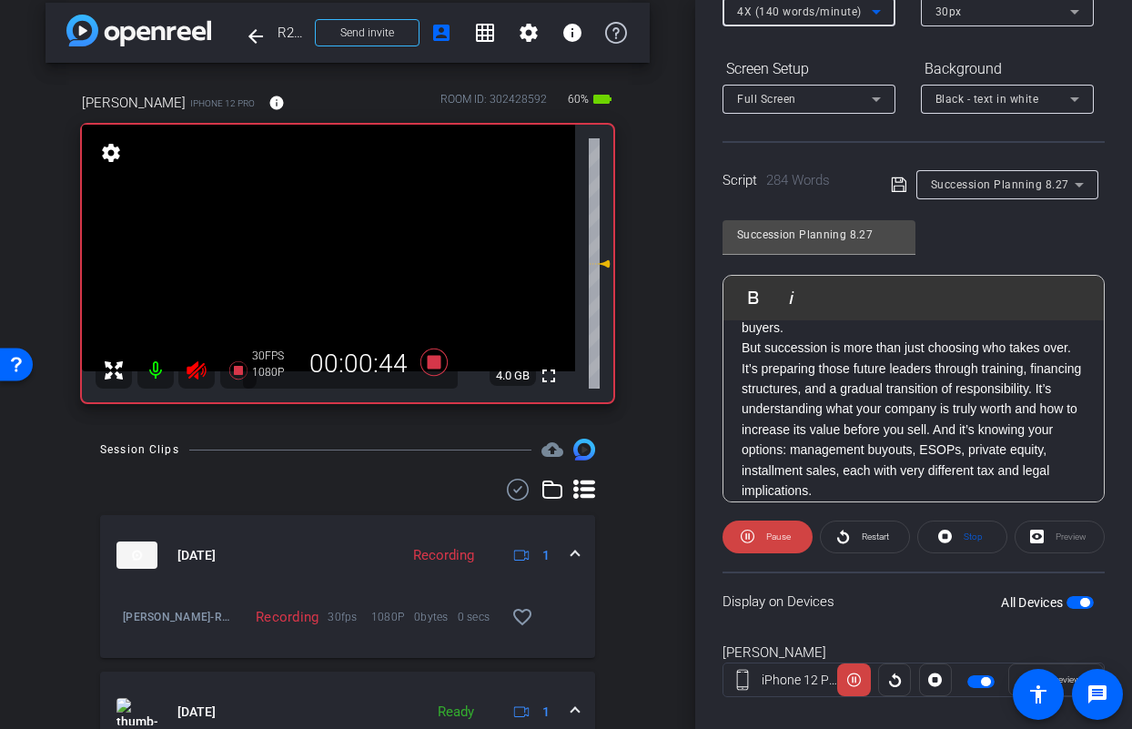
click at [744, 15] on span "4X (140 words/minute)" at bounding box center [799, 11] width 125 height 13
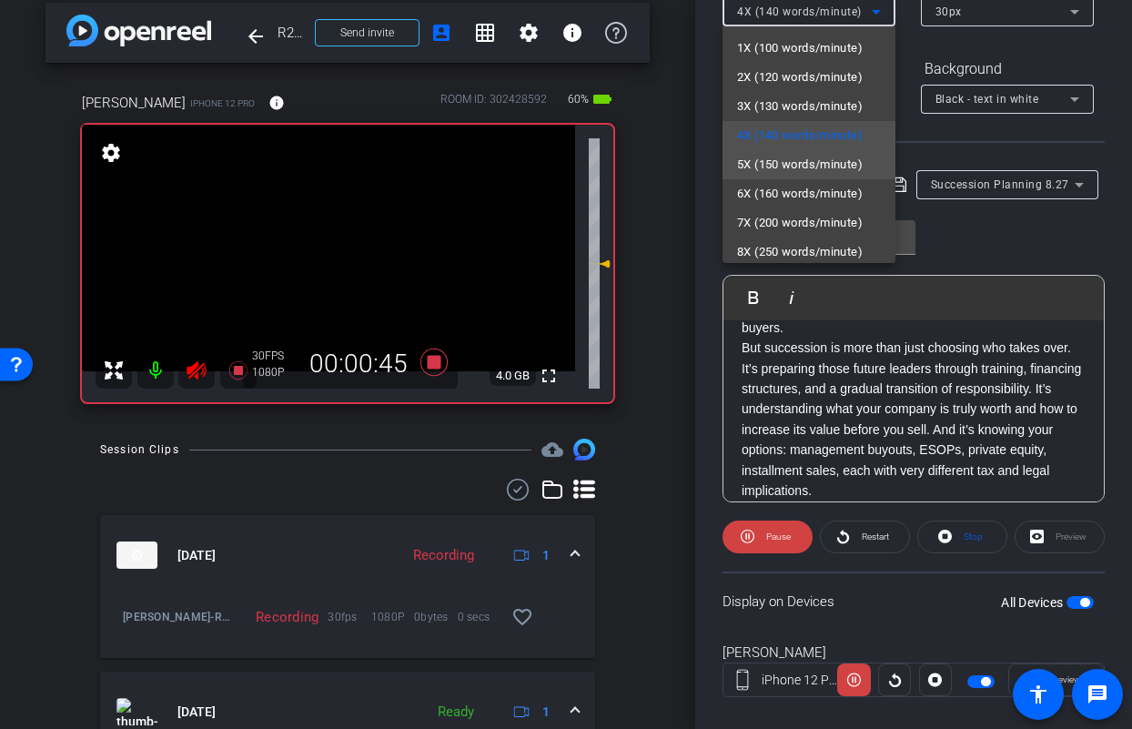
click at [795, 171] on span "5X (150 words/minute)" at bounding box center [800, 165] width 126 height 22
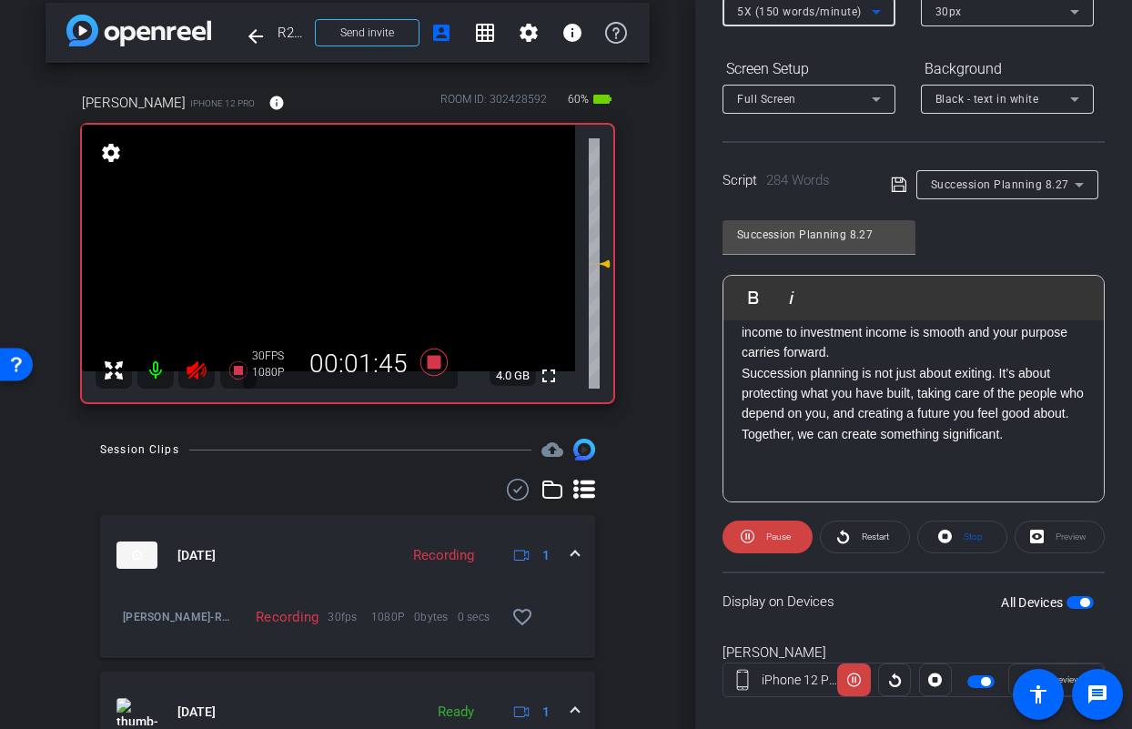
scroll to position [610, 0]
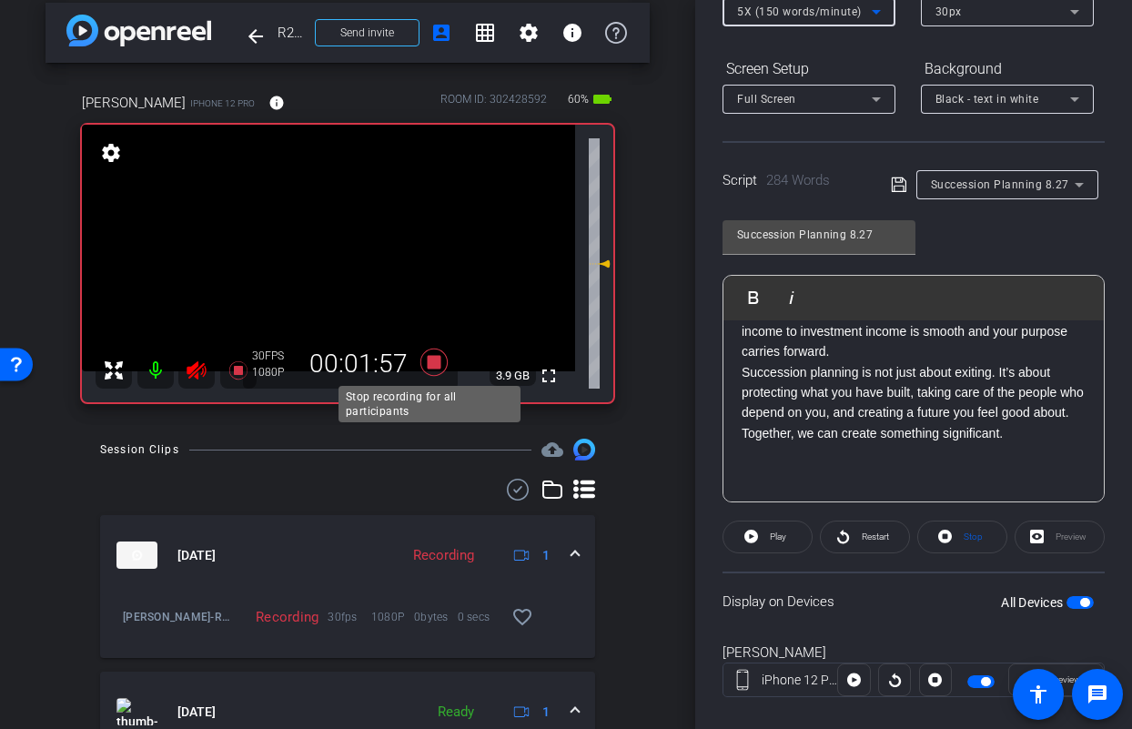
click at [426, 365] on icon at bounding box center [433, 361] width 27 height 27
click at [198, 371] on icon at bounding box center [197, 370] width 22 height 22
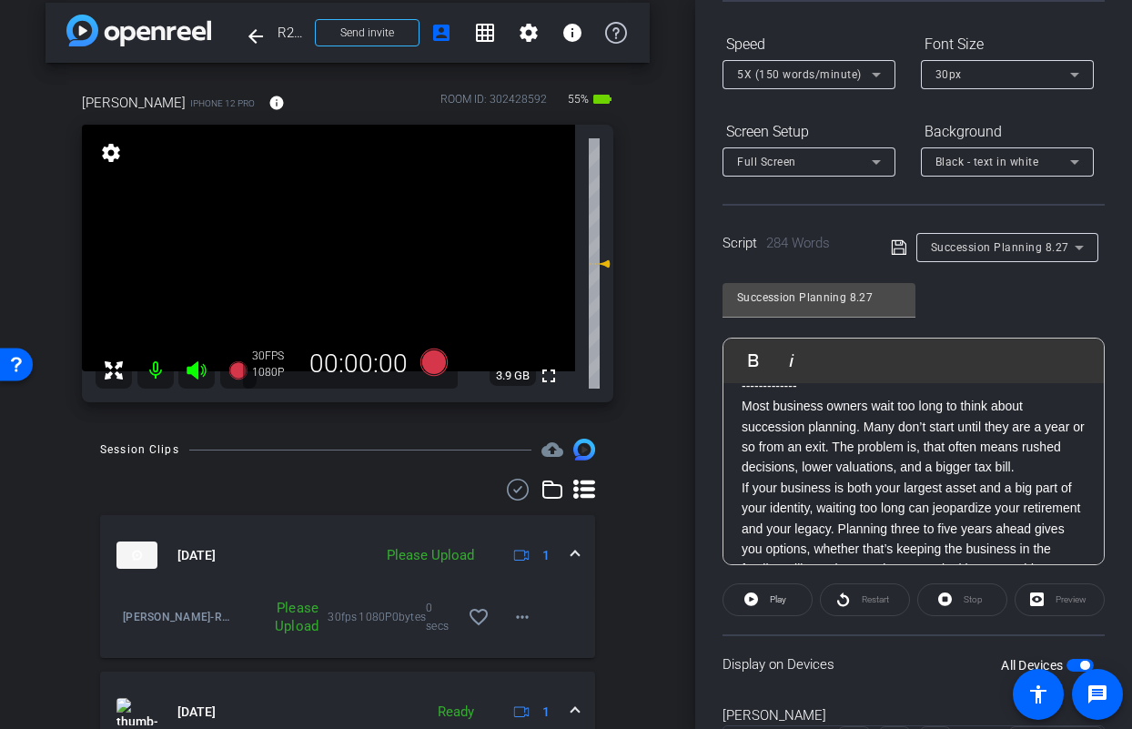
scroll to position [68, 0]
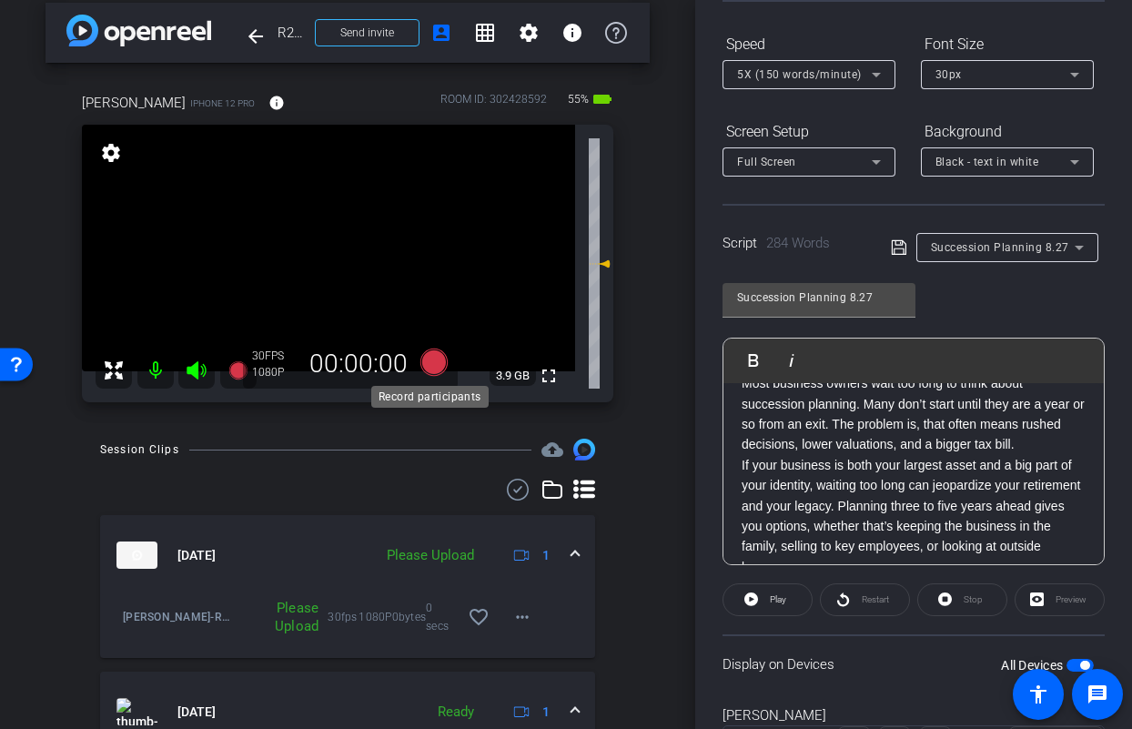
click at [422, 359] on icon at bounding box center [433, 361] width 27 height 27
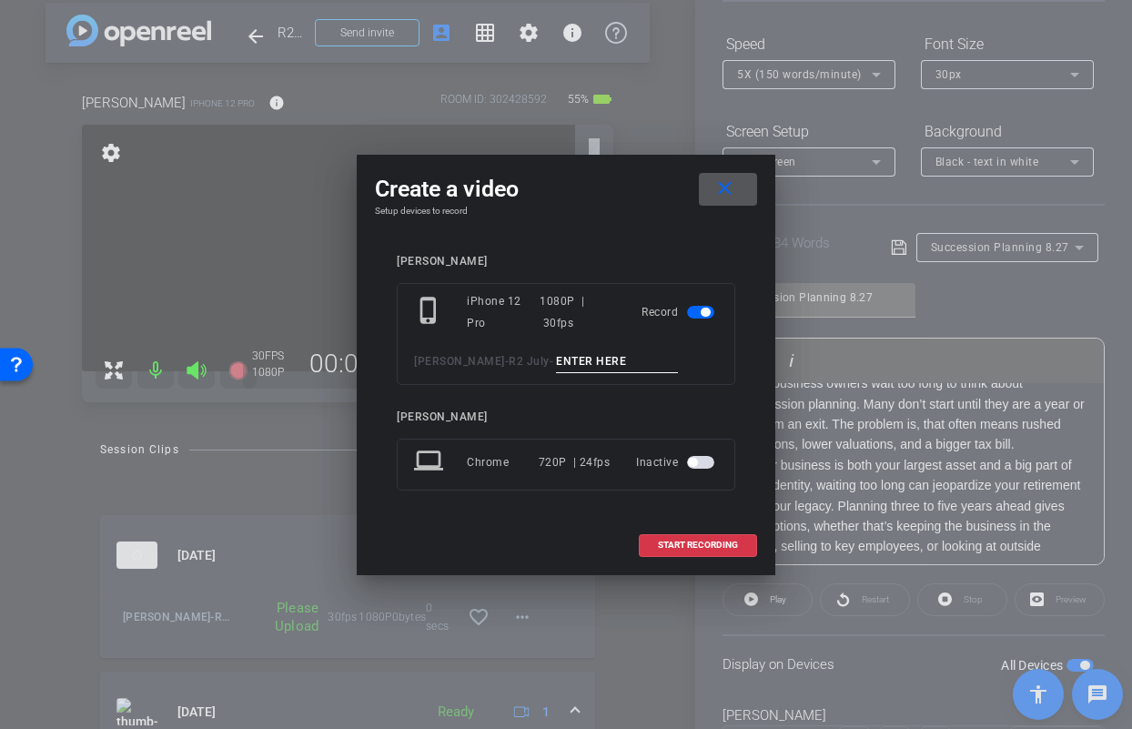
click at [579, 356] on input at bounding box center [617, 361] width 122 height 23
type input "Jason Succ TA2"
click at [690, 556] on span at bounding box center [698, 545] width 116 height 44
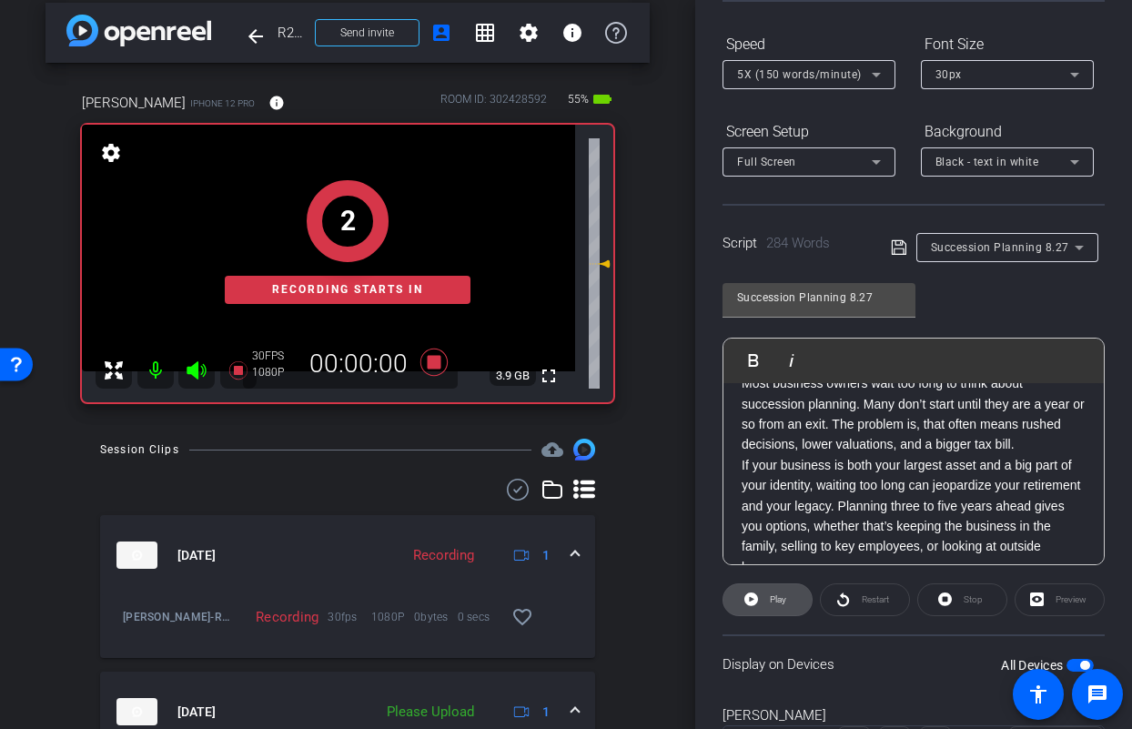
click at [766, 599] on span "Play" at bounding box center [775, 599] width 21 height 25
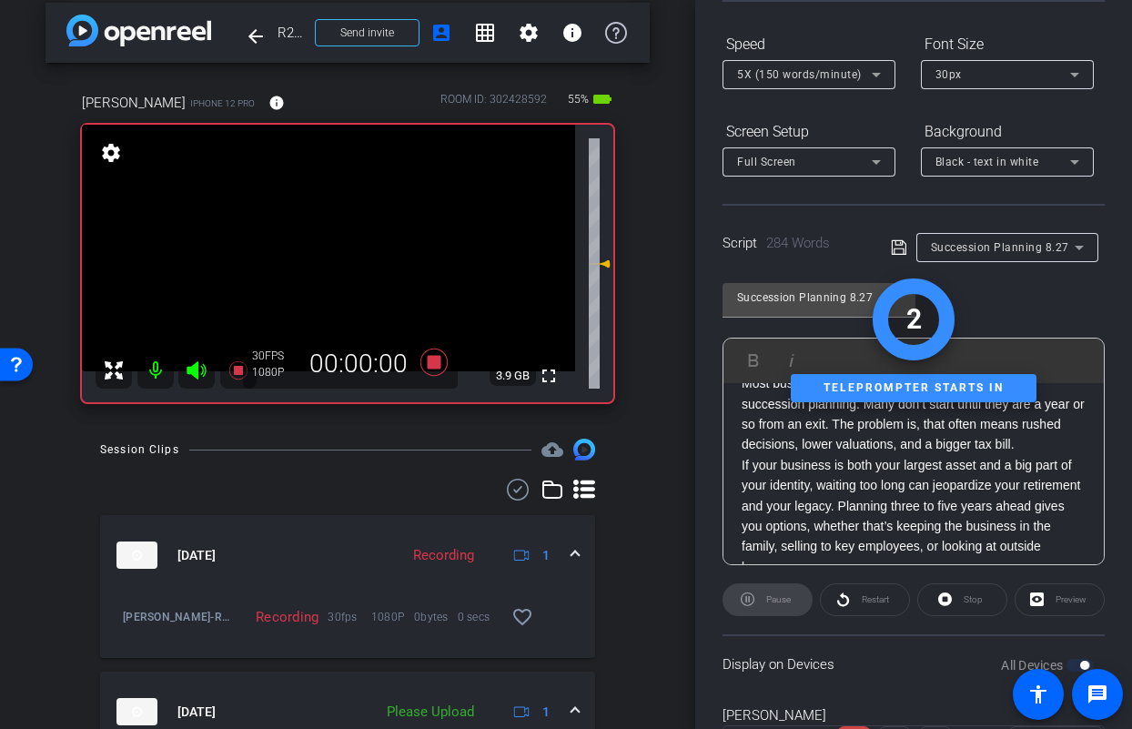
click at [199, 369] on icon at bounding box center [197, 370] width 22 height 22
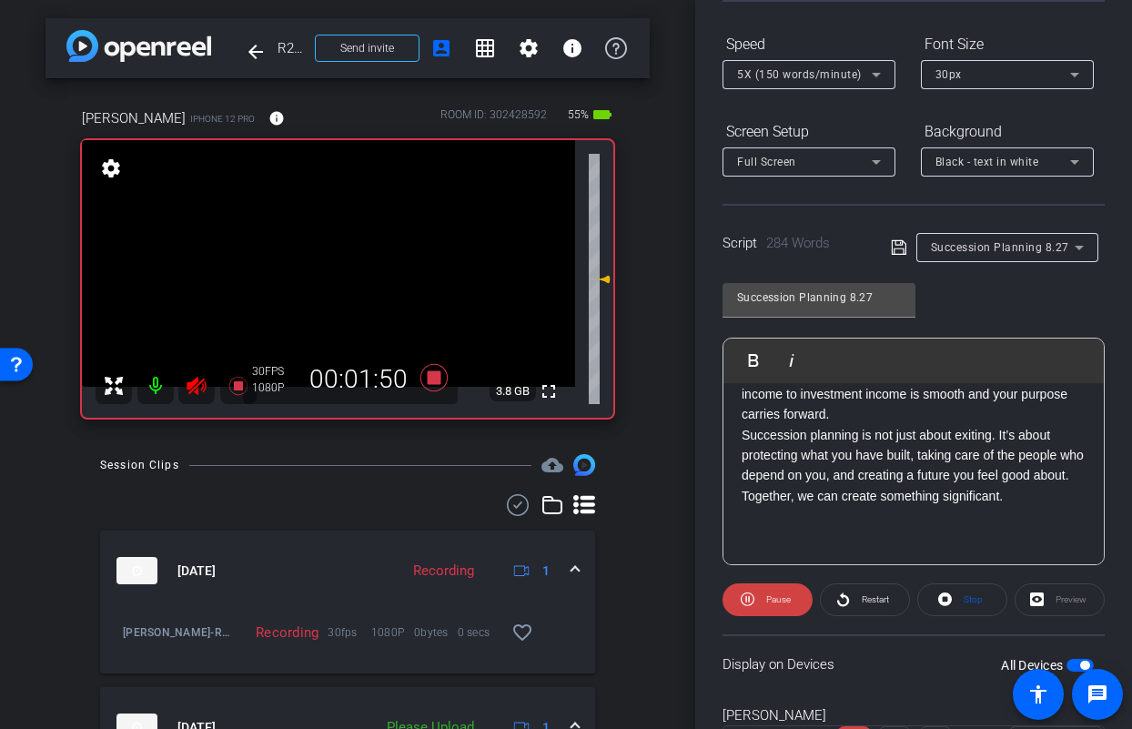
scroll to position [629, 0]
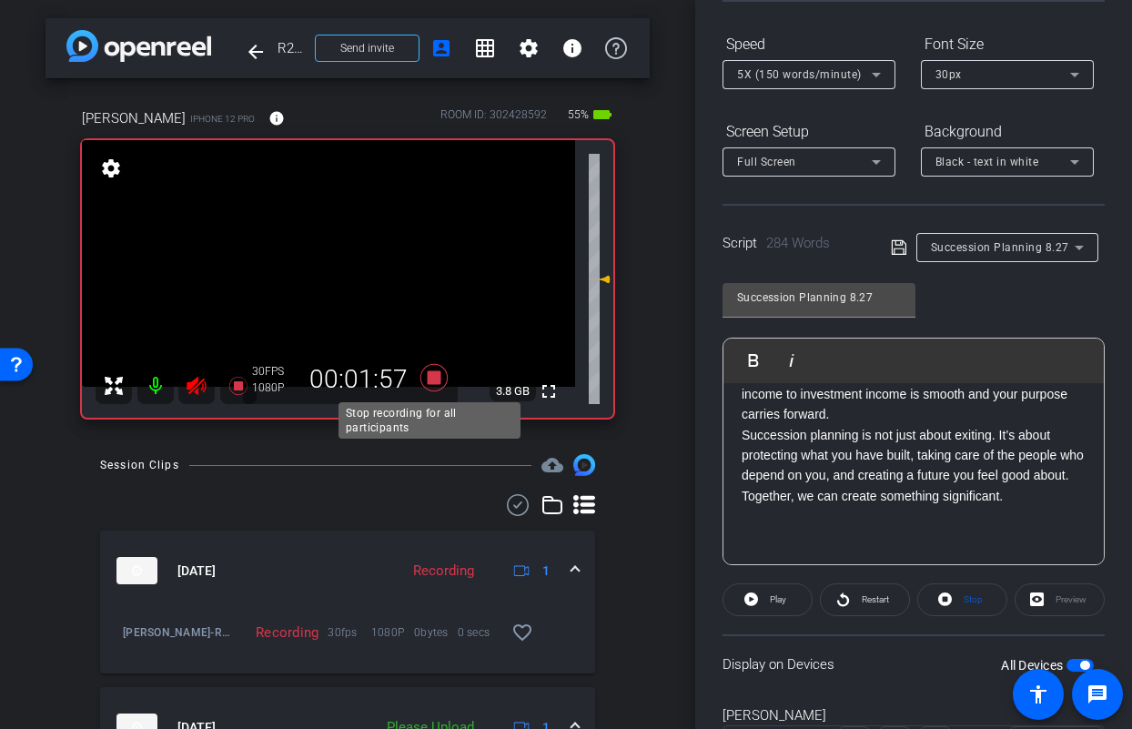
click at [428, 372] on icon at bounding box center [433, 377] width 27 height 27
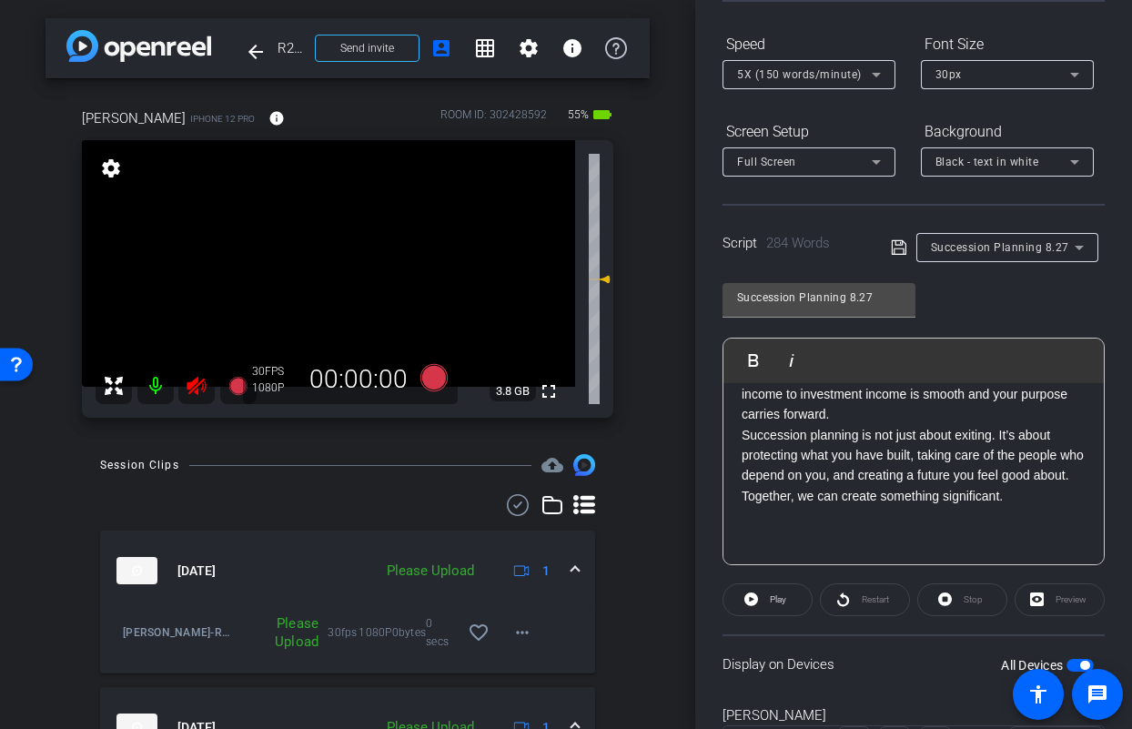
click at [199, 388] on icon at bounding box center [197, 386] width 22 height 22
click at [533, 625] on span at bounding box center [522, 632] width 44 height 44
click at [539, 550] on span "Upload" at bounding box center [542, 550] width 73 height 22
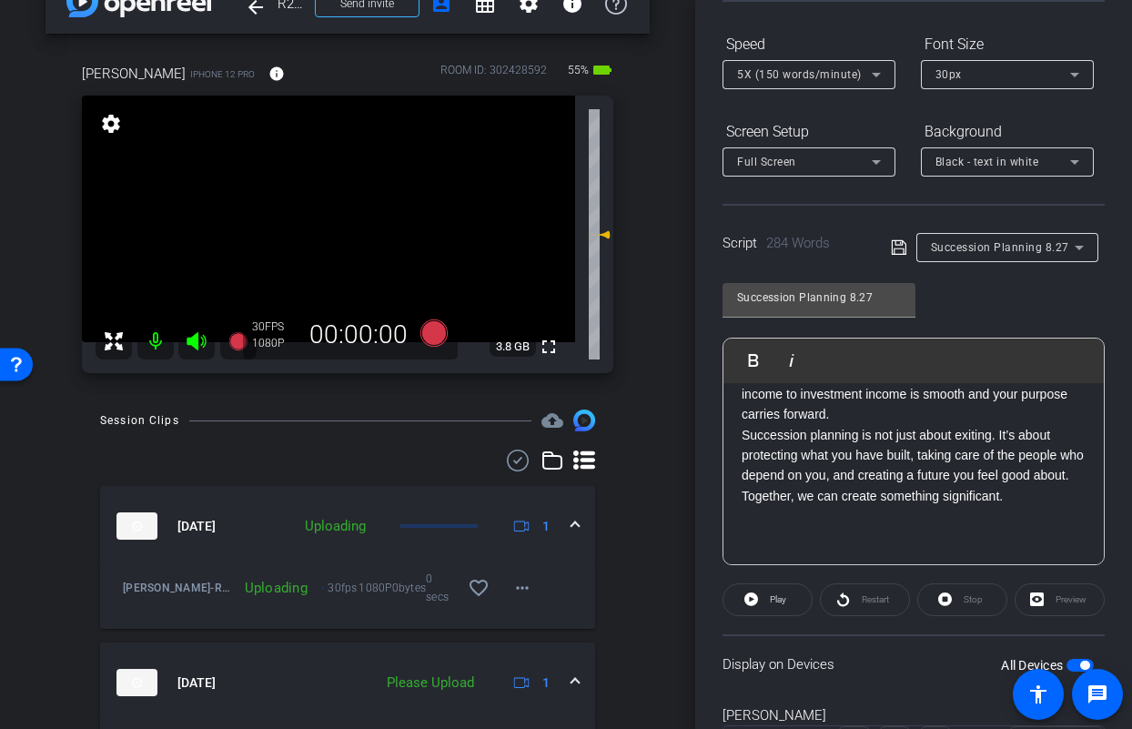
scroll to position [124, 0]
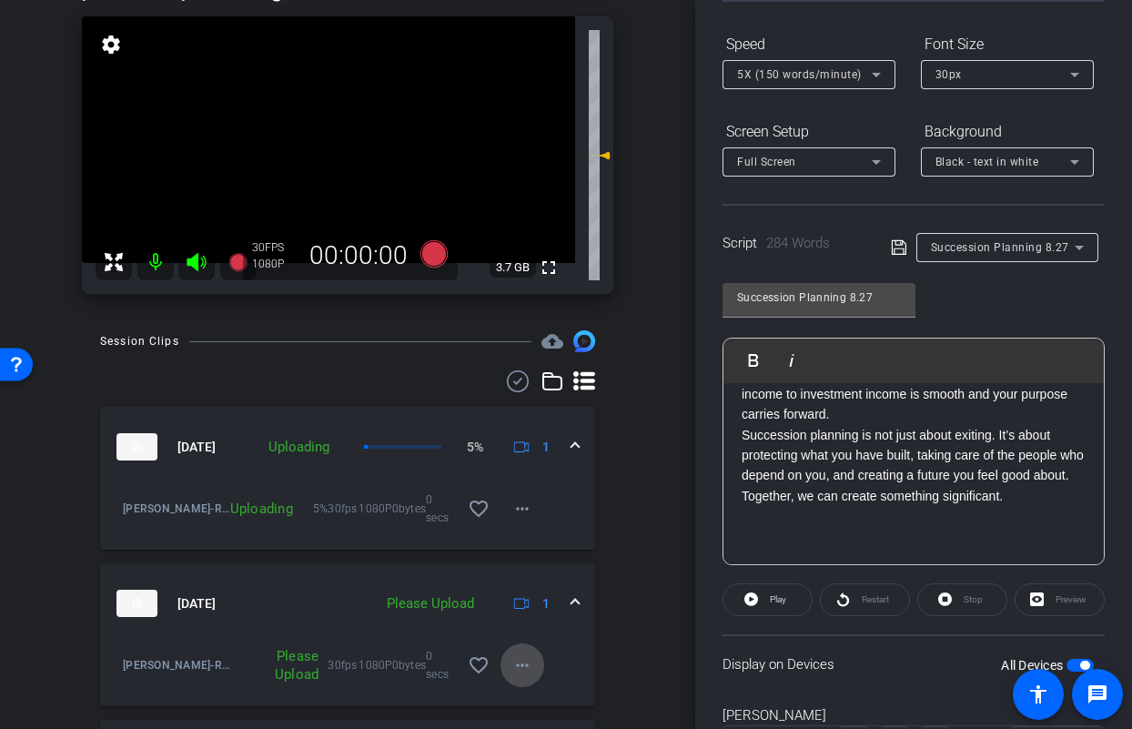
click at [520, 654] on mat-icon "more_horiz" at bounding box center [522, 665] width 22 height 22
click at [524, 590] on span "Upload" at bounding box center [542, 582] width 73 height 22
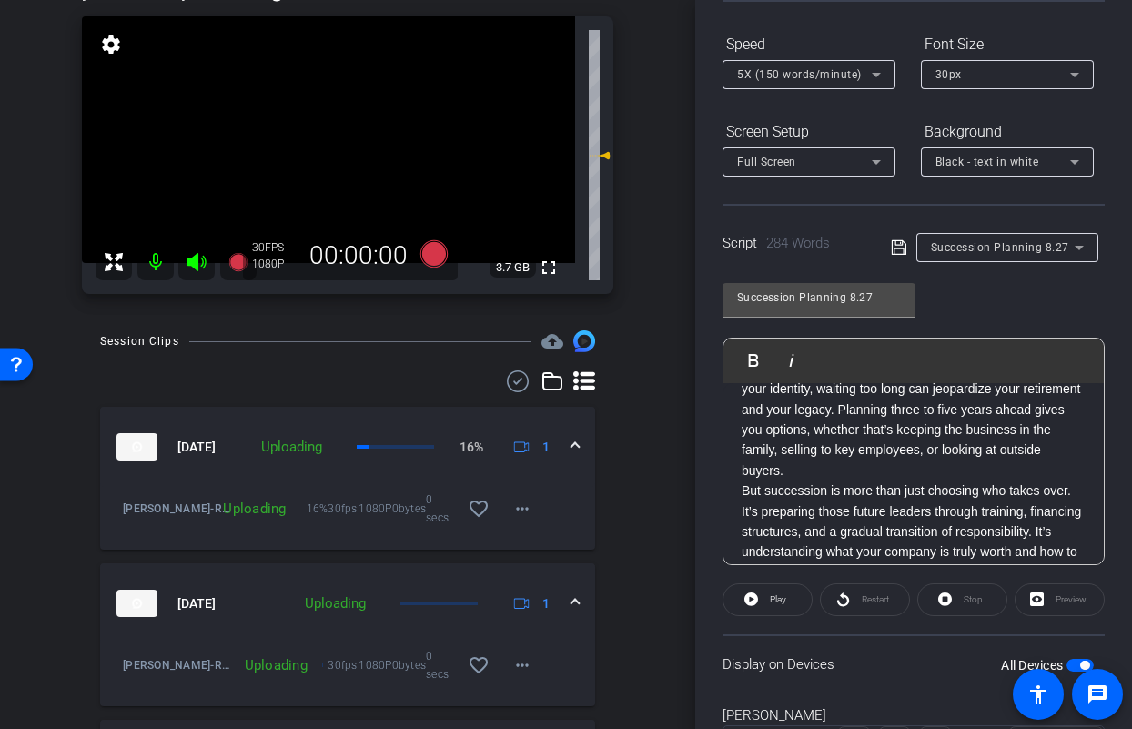
scroll to position [0, 0]
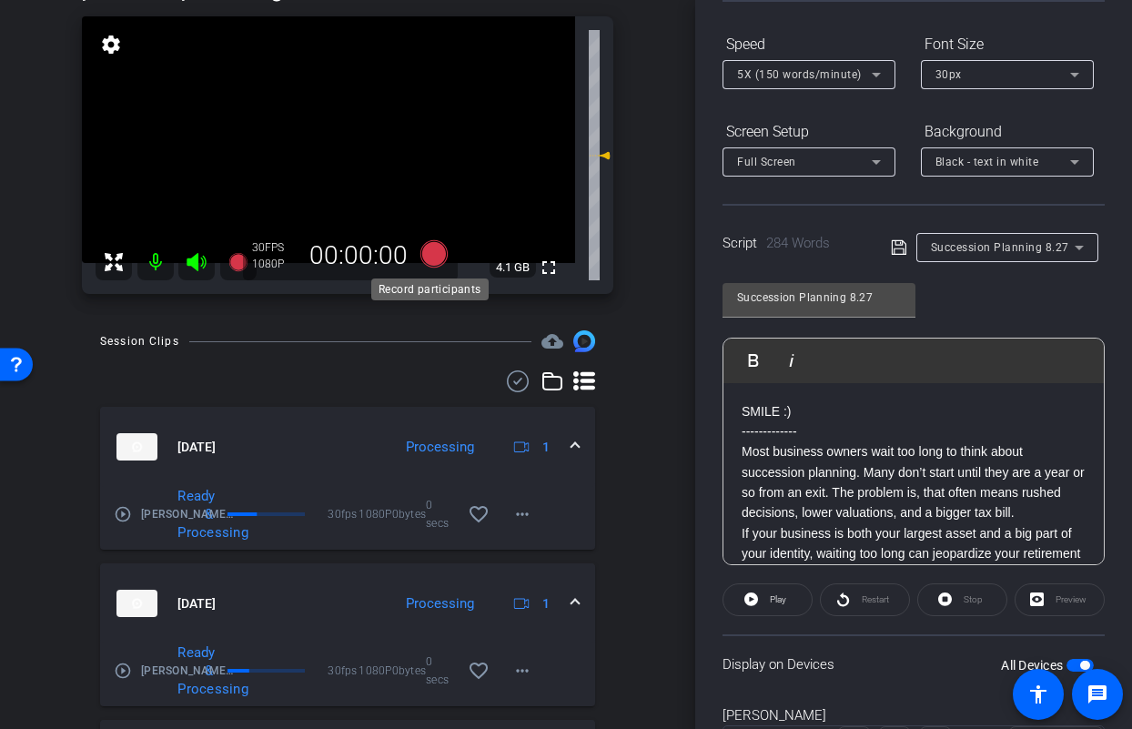
click at [429, 259] on icon at bounding box center [433, 253] width 27 height 27
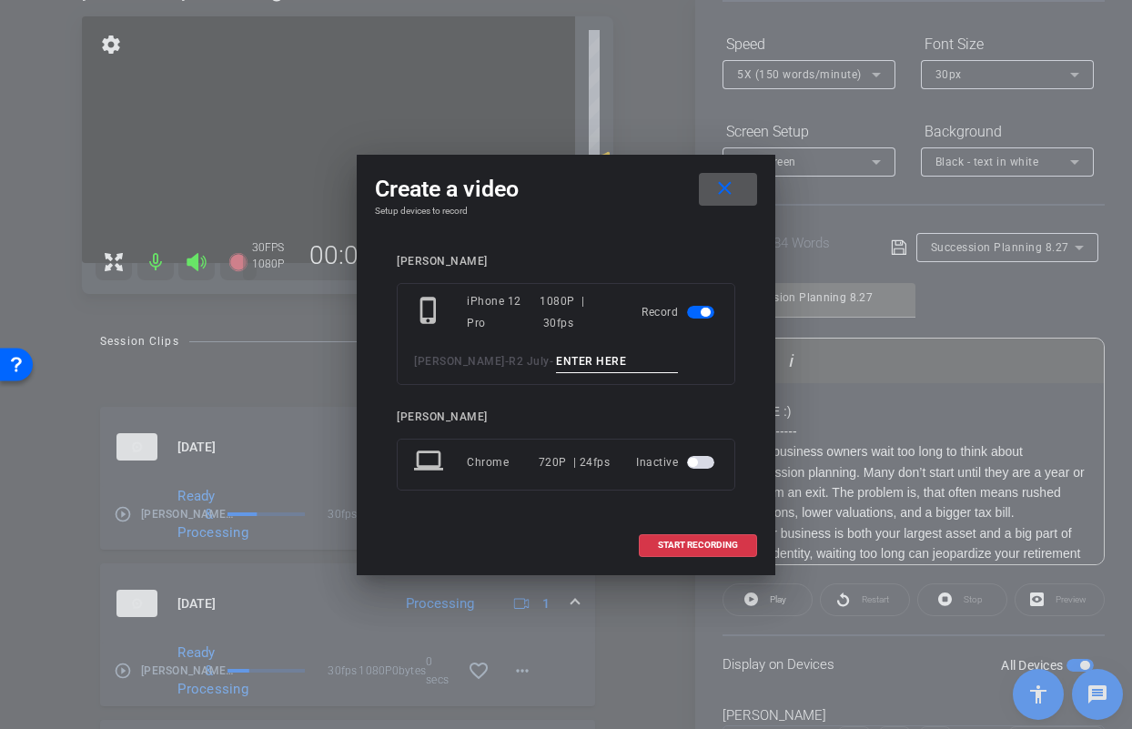
click at [612, 358] on input at bounding box center [617, 361] width 122 height 23
type input "Jason Succ TA3"
click at [708, 545] on span "START RECORDING" at bounding box center [698, 544] width 80 height 9
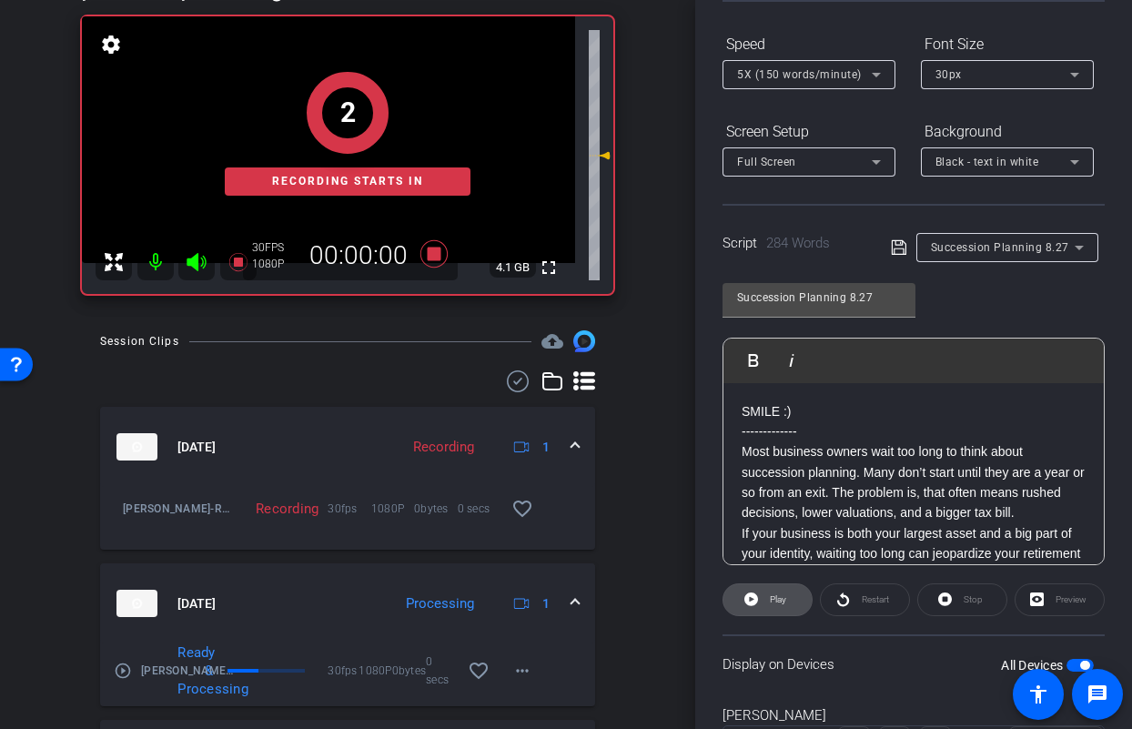
click at [755, 599] on icon at bounding box center [751, 599] width 14 height 14
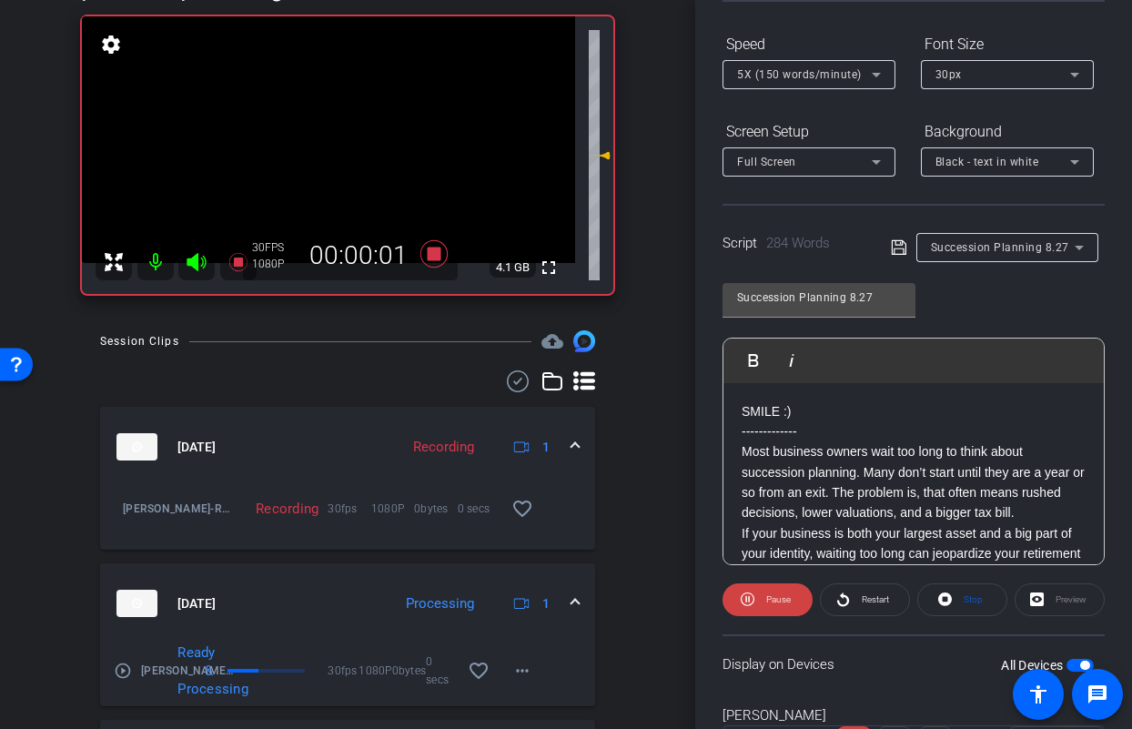
click at [204, 257] on icon at bounding box center [196, 262] width 19 height 18
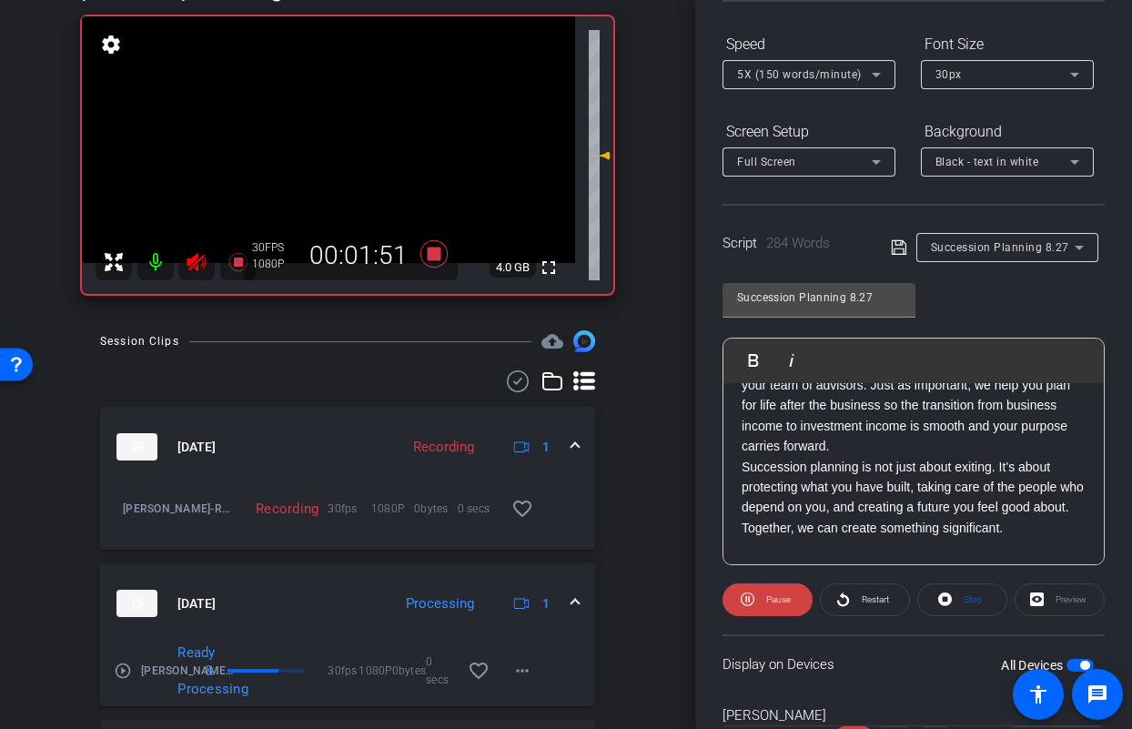
scroll to position [494, 0]
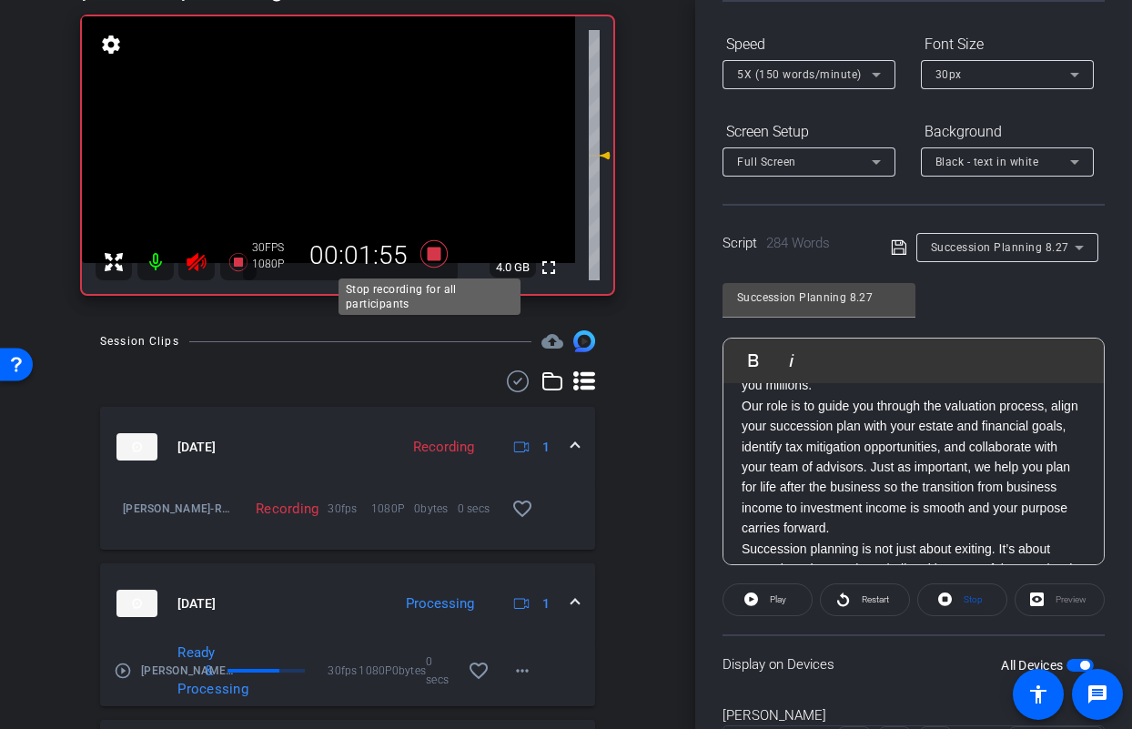
click at [425, 251] on icon at bounding box center [433, 253] width 27 height 27
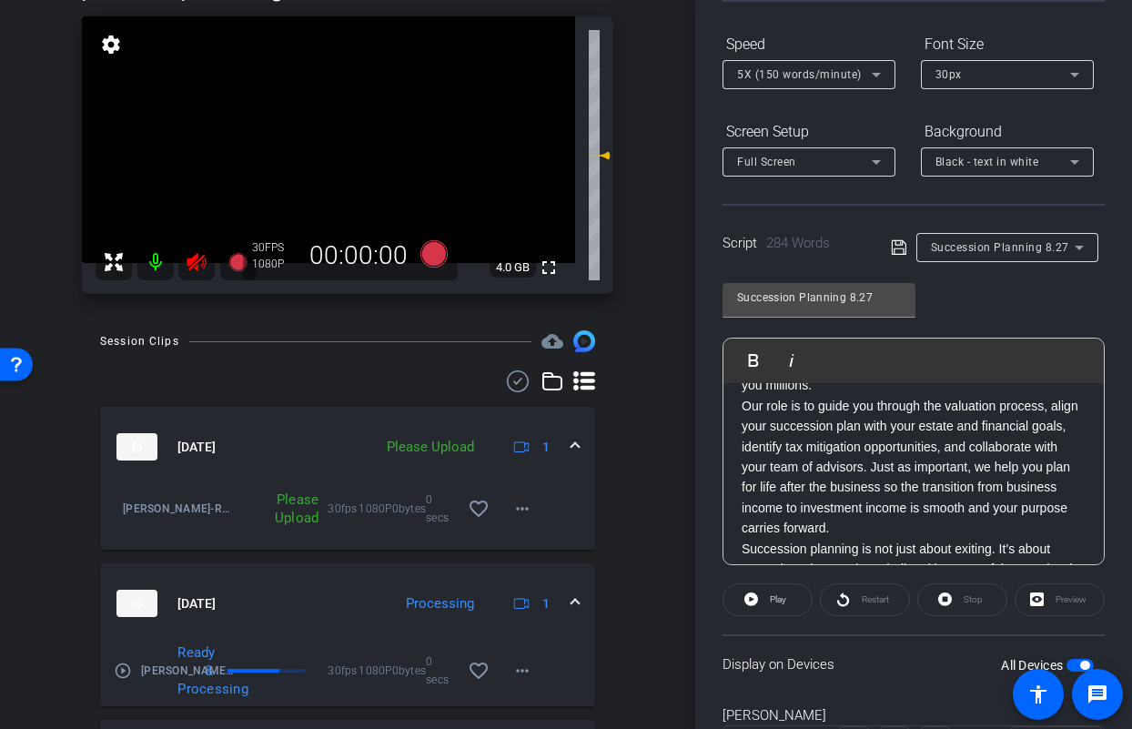
click at [201, 261] on icon at bounding box center [197, 262] width 22 height 22
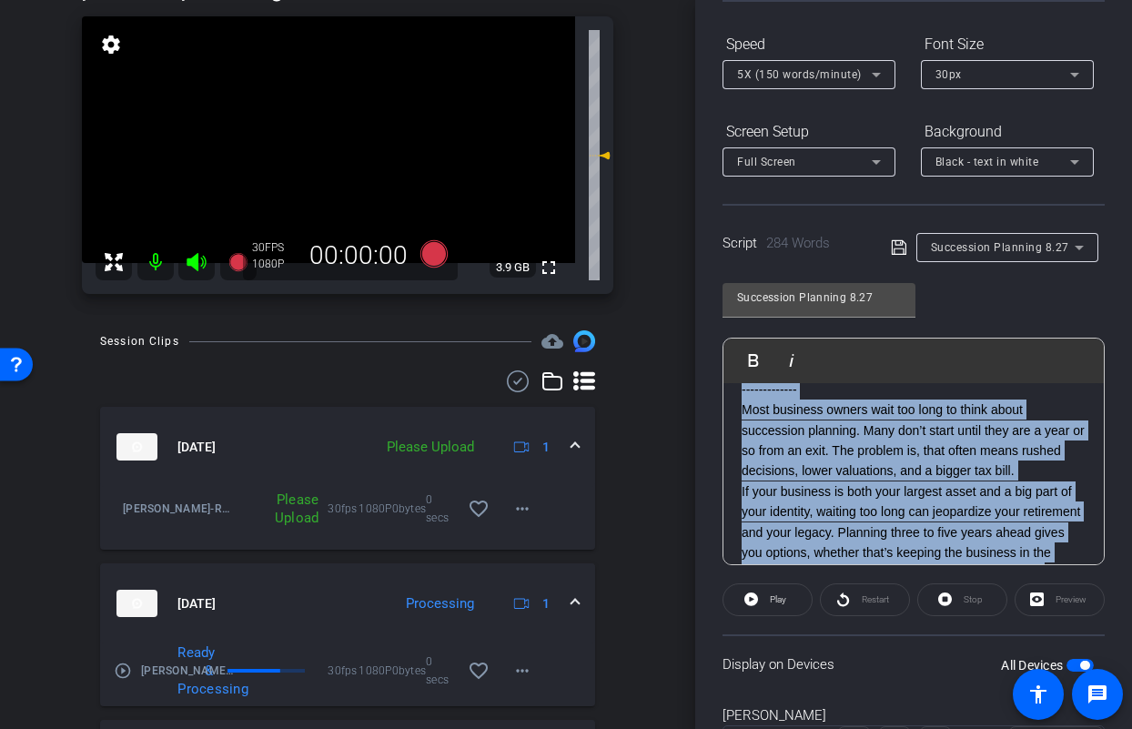
scroll to position [0, 0]
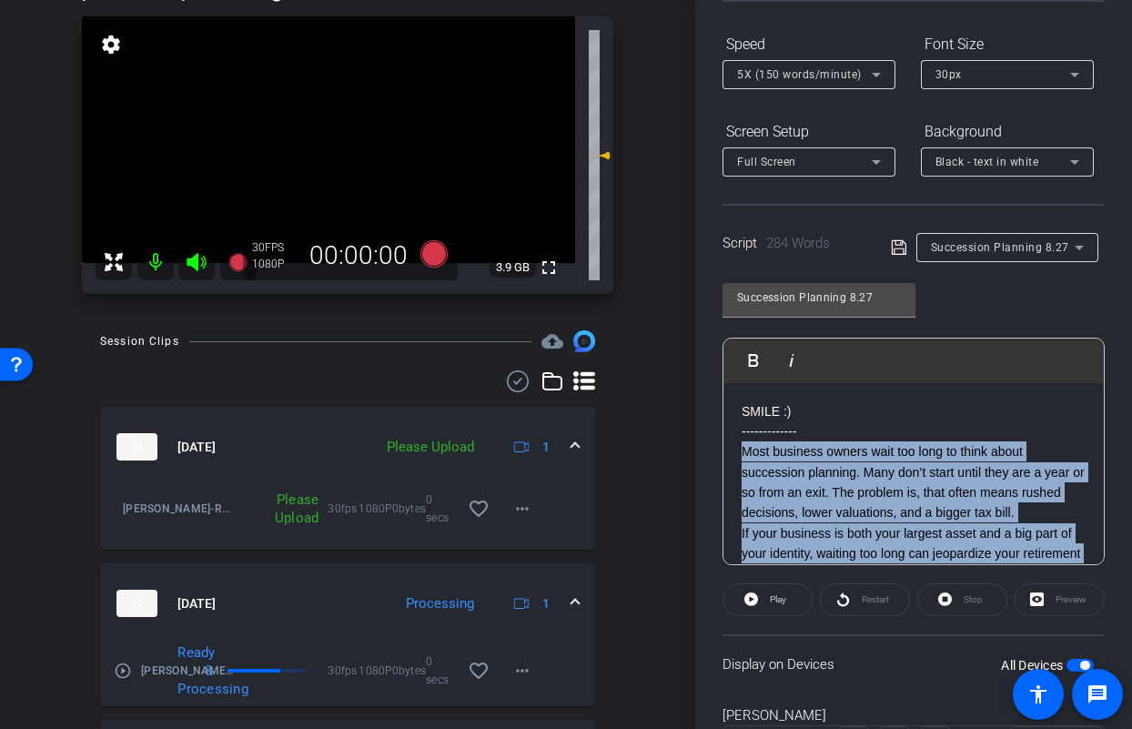
drag, startPoint x: 862, startPoint y: 447, endPoint x: 732, endPoint y: 449, distance: 129.2
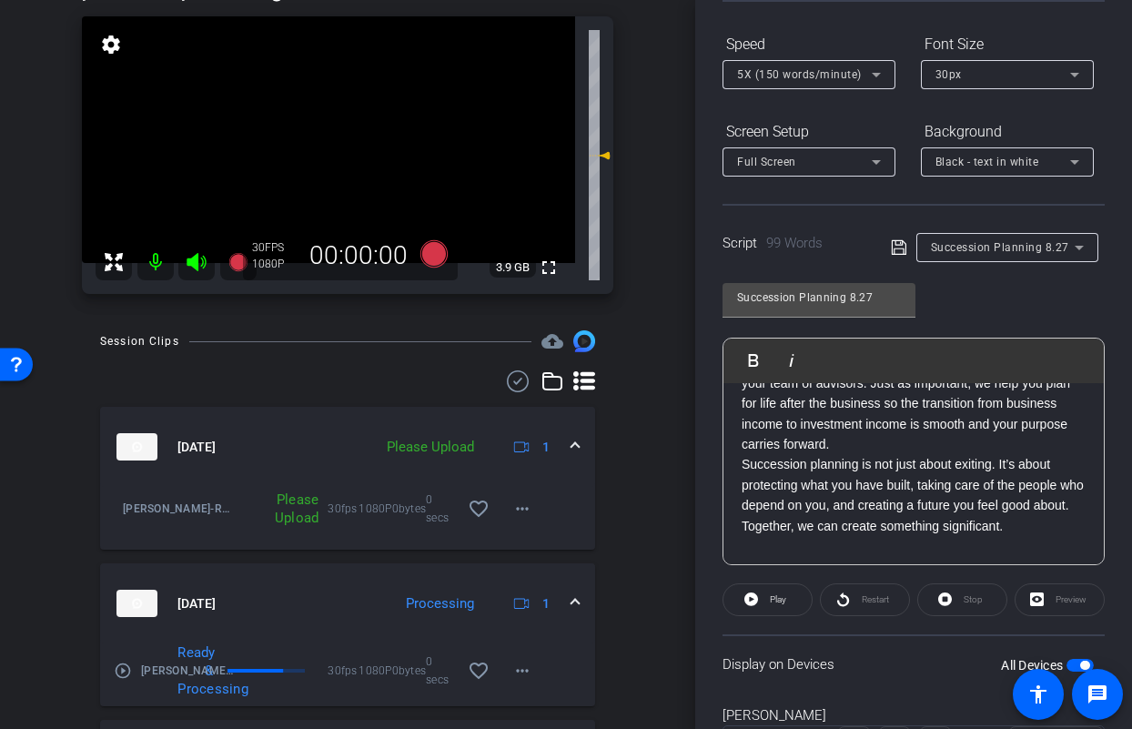
scroll to position [166, 0]
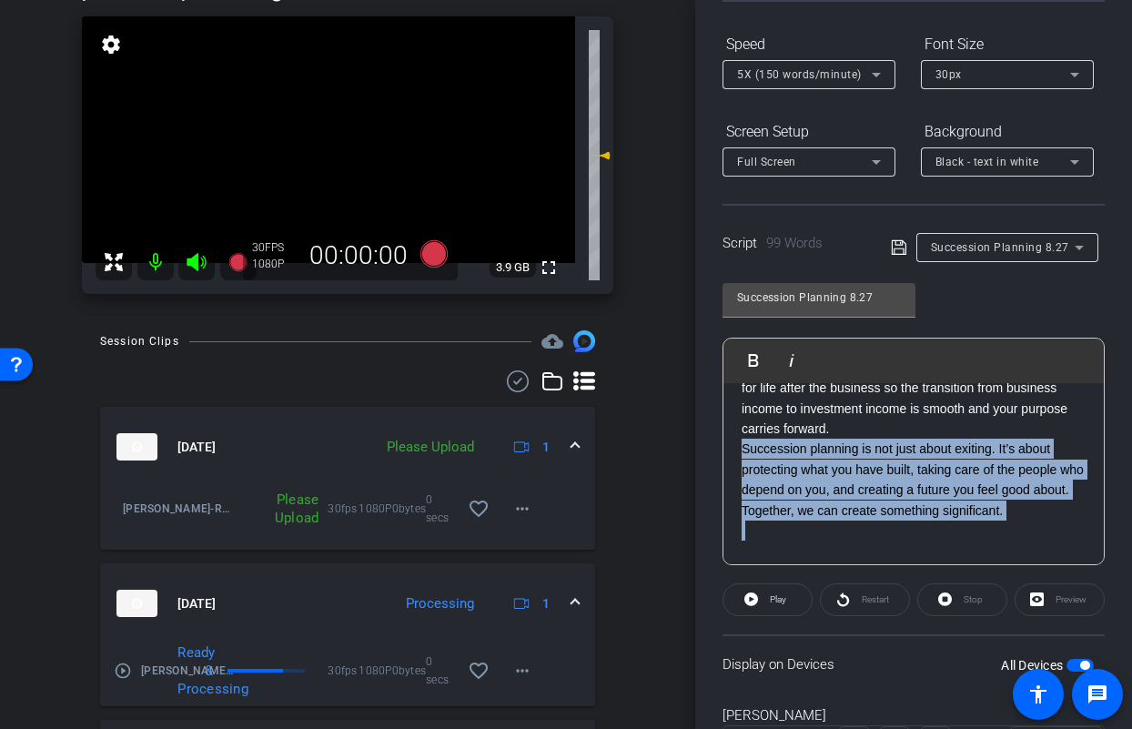
drag, startPoint x: 742, startPoint y: 448, endPoint x: 1012, endPoint y: 542, distance: 285.4
click at [1012, 542] on div "SMILE :) ------------- ​ Our role is to guide you through the valuation process…" at bounding box center [913, 398] width 380 height 362
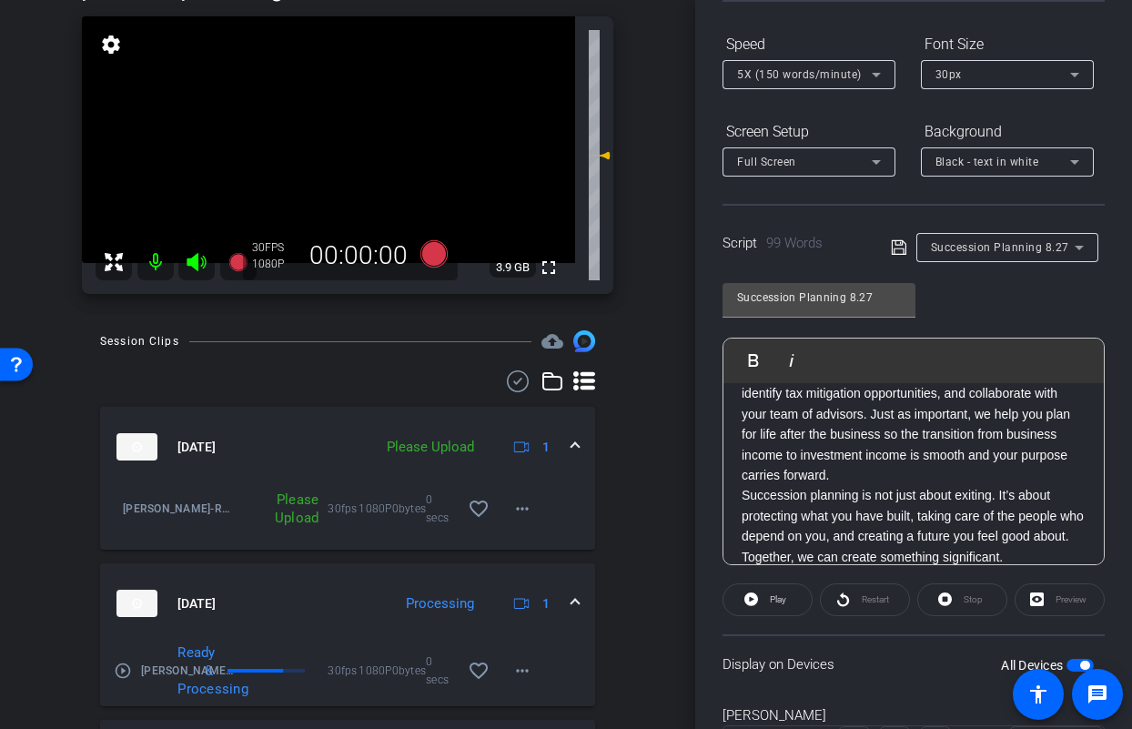
scroll to position [224, 0]
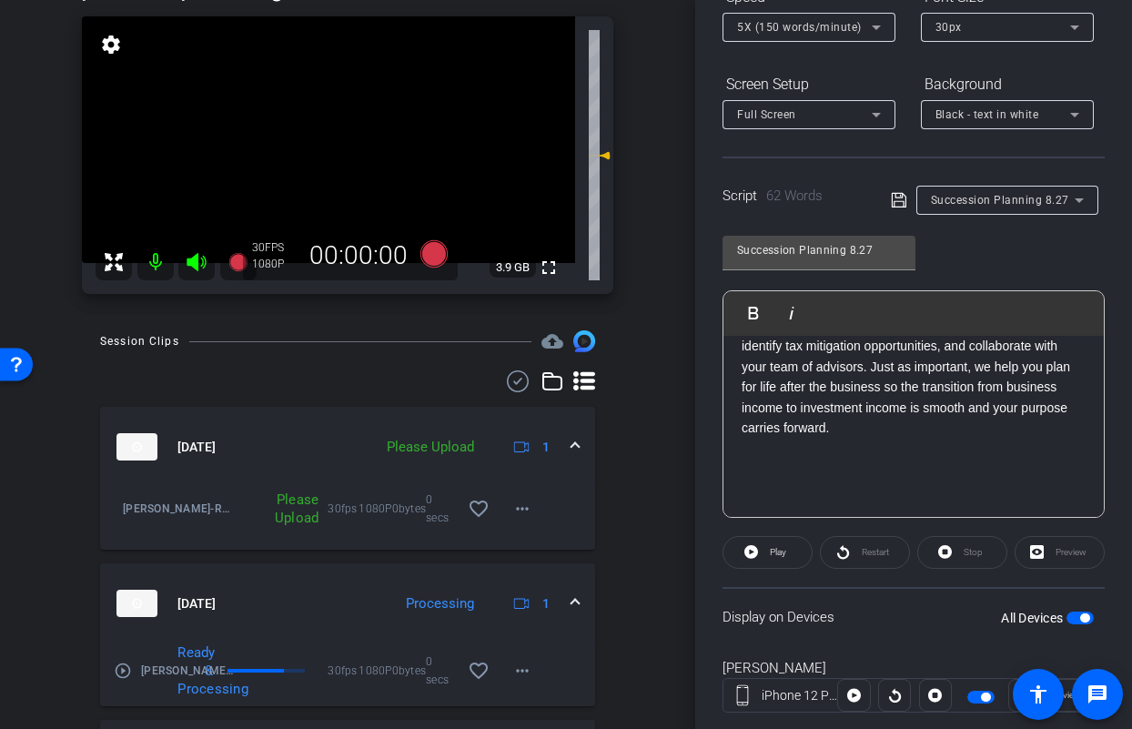
click at [1066, 616] on span "button" at bounding box center [1079, 617] width 27 height 13
click at [1073, 617] on span "button" at bounding box center [1079, 617] width 27 height 13
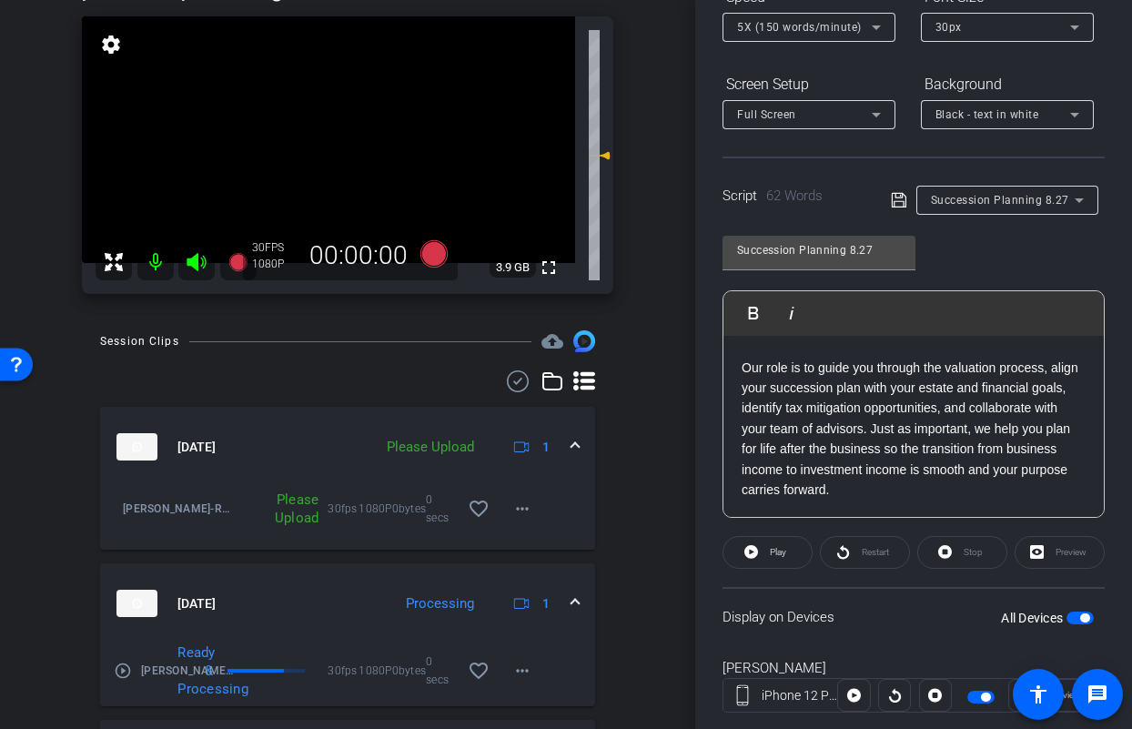
scroll to position [58, 0]
click at [523, 513] on mat-icon "more_horiz" at bounding box center [522, 509] width 22 height 22
click at [532, 540] on span "Upload" at bounding box center [542, 547] width 73 height 22
click at [443, 260] on icon at bounding box center [434, 253] width 44 height 33
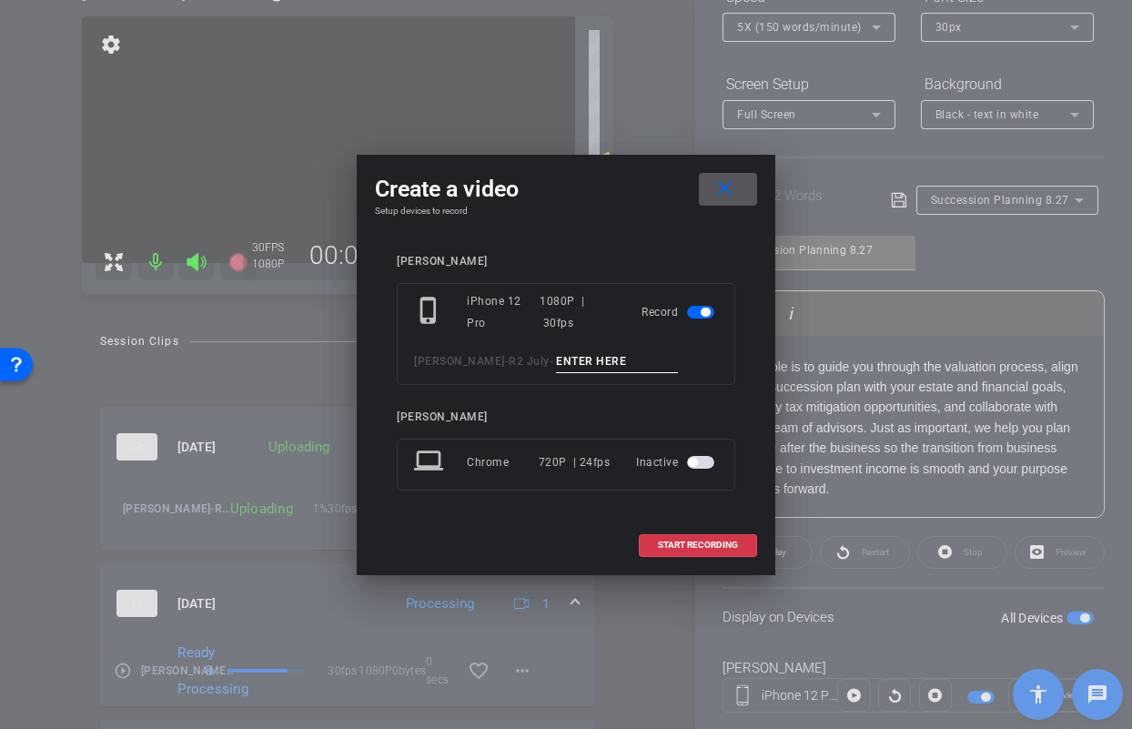
click at [567, 368] on input at bounding box center [617, 361] width 122 height 23
type input "Jason Succ pick up"
click at [725, 550] on span at bounding box center [698, 545] width 116 height 44
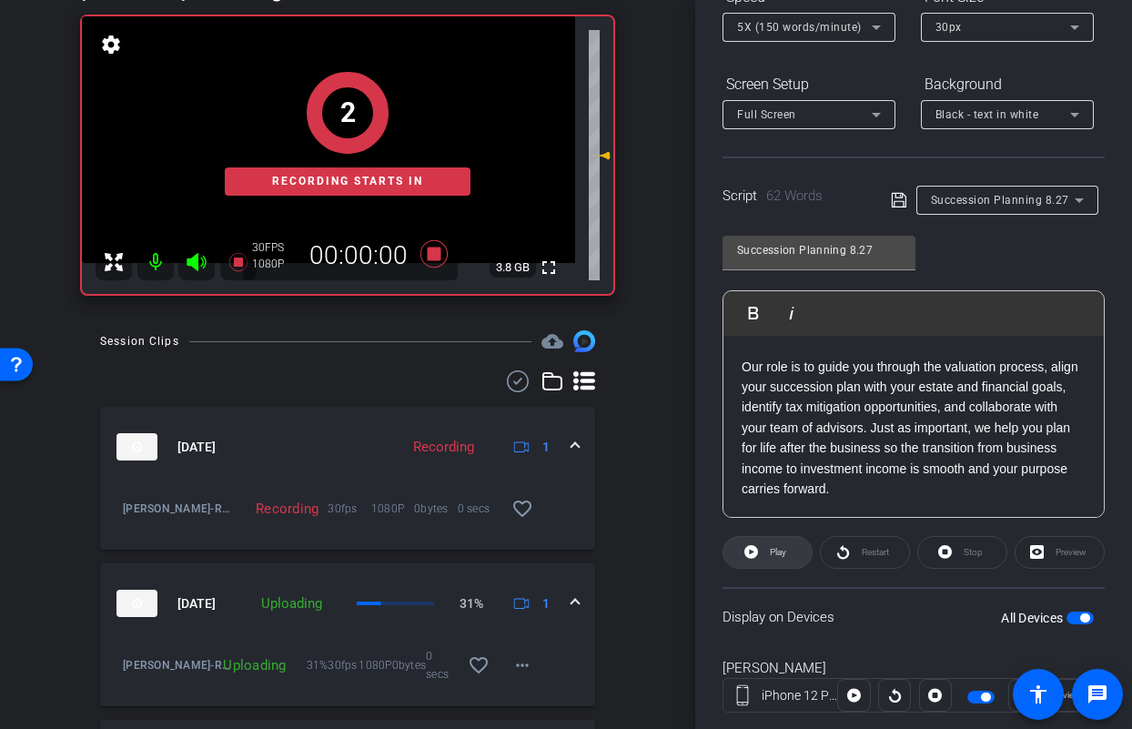
click at [748, 556] on icon at bounding box center [751, 552] width 14 height 14
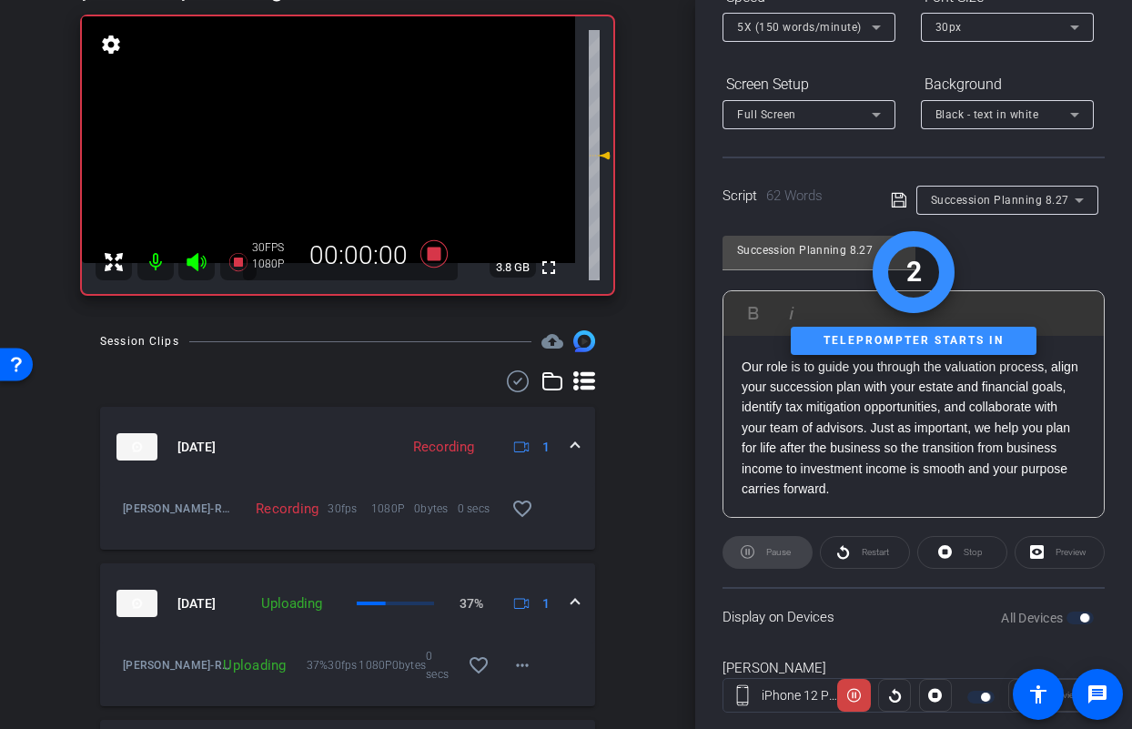
click at [196, 262] on icon at bounding box center [196, 262] width 19 height 18
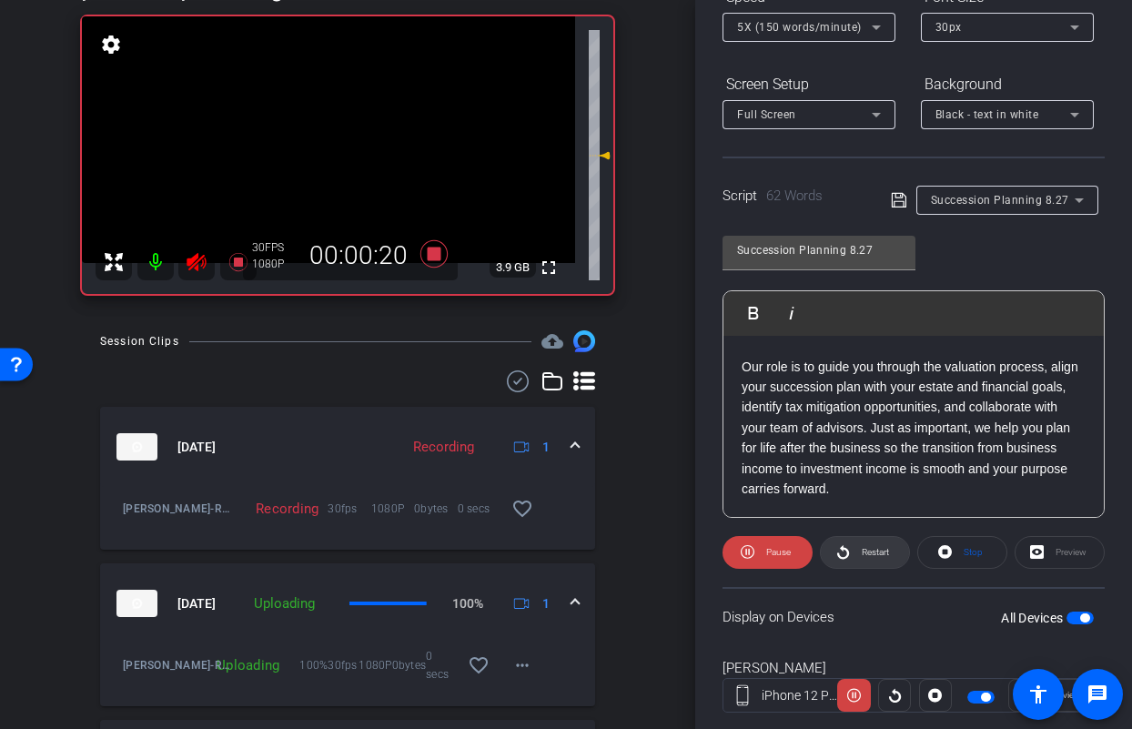
click at [836, 542] on icon at bounding box center [843, 551] width 14 height 23
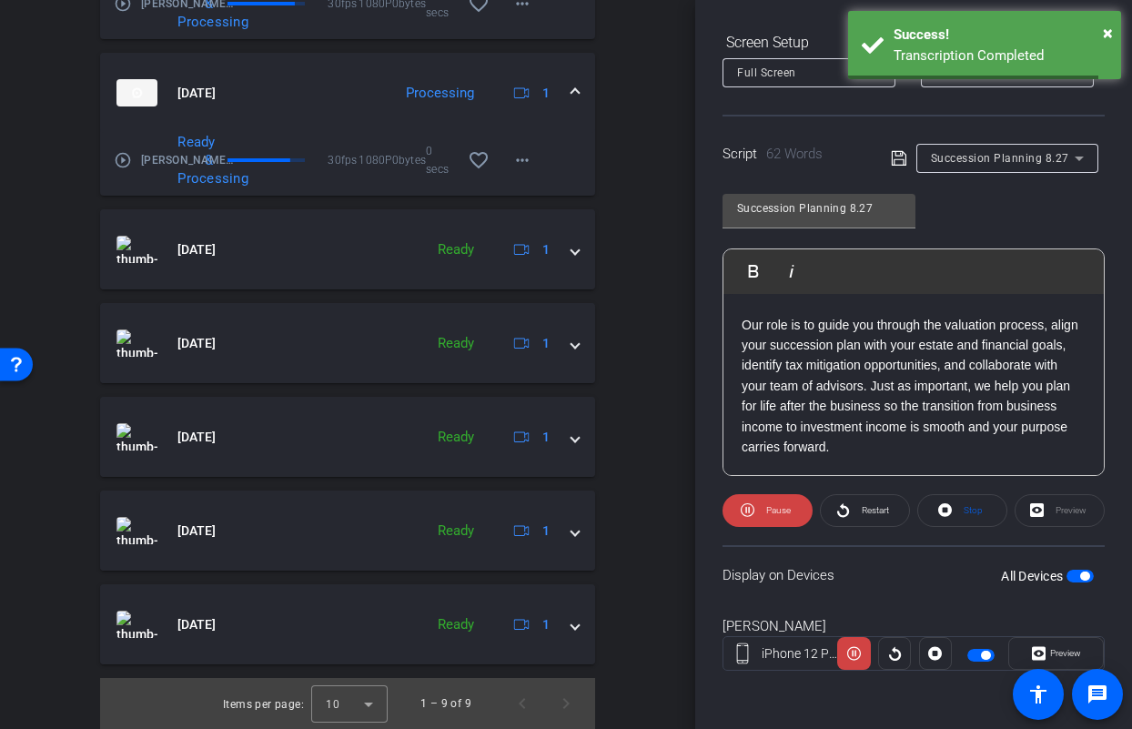
scroll to position [0, 0]
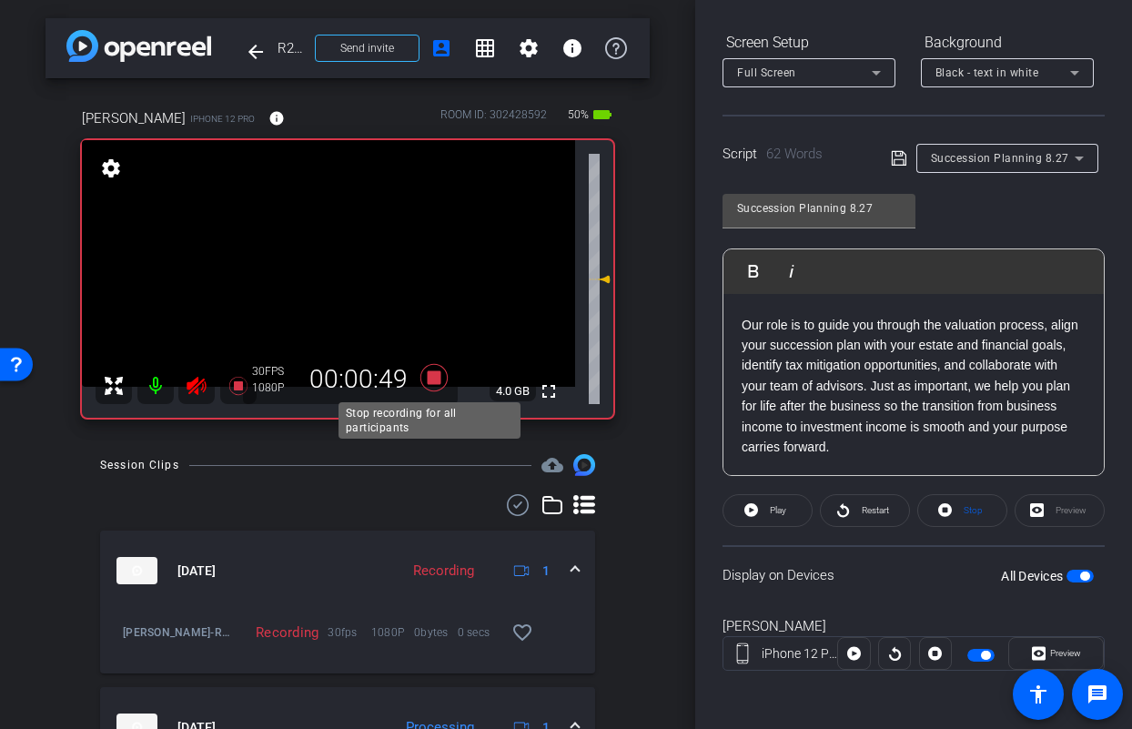
click at [431, 378] on icon at bounding box center [433, 377] width 27 height 27
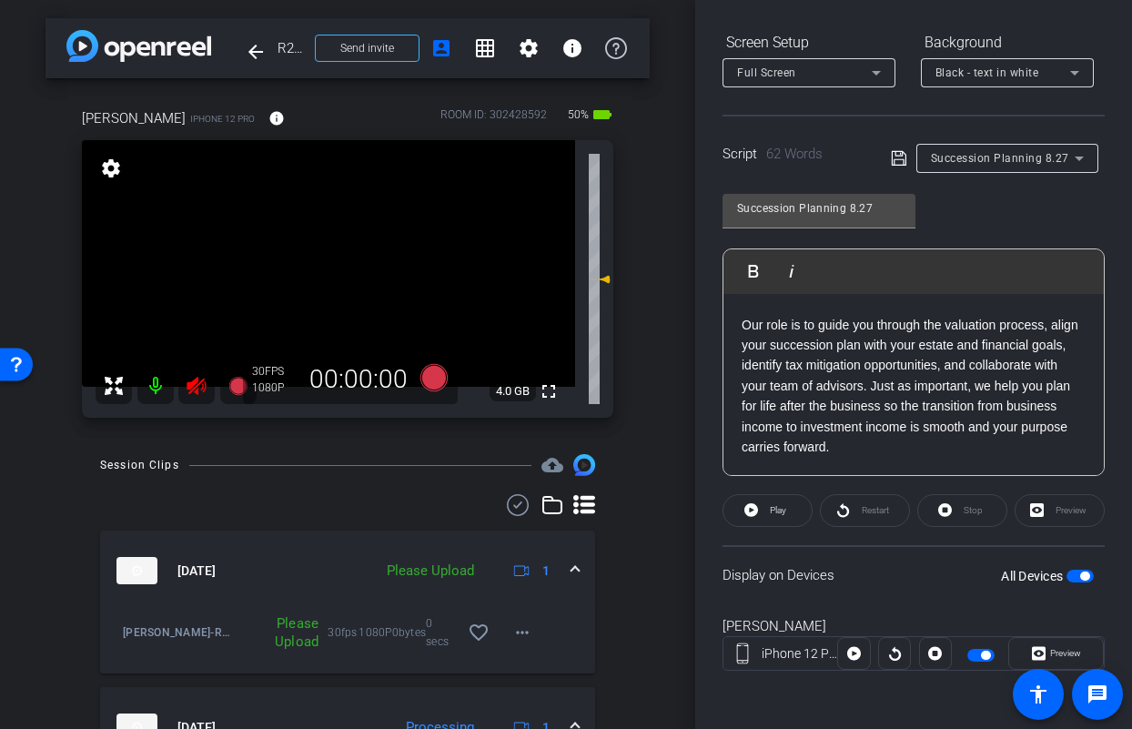
click at [196, 388] on icon at bounding box center [197, 386] width 22 height 22
click at [429, 391] on icon at bounding box center [433, 377] width 27 height 27
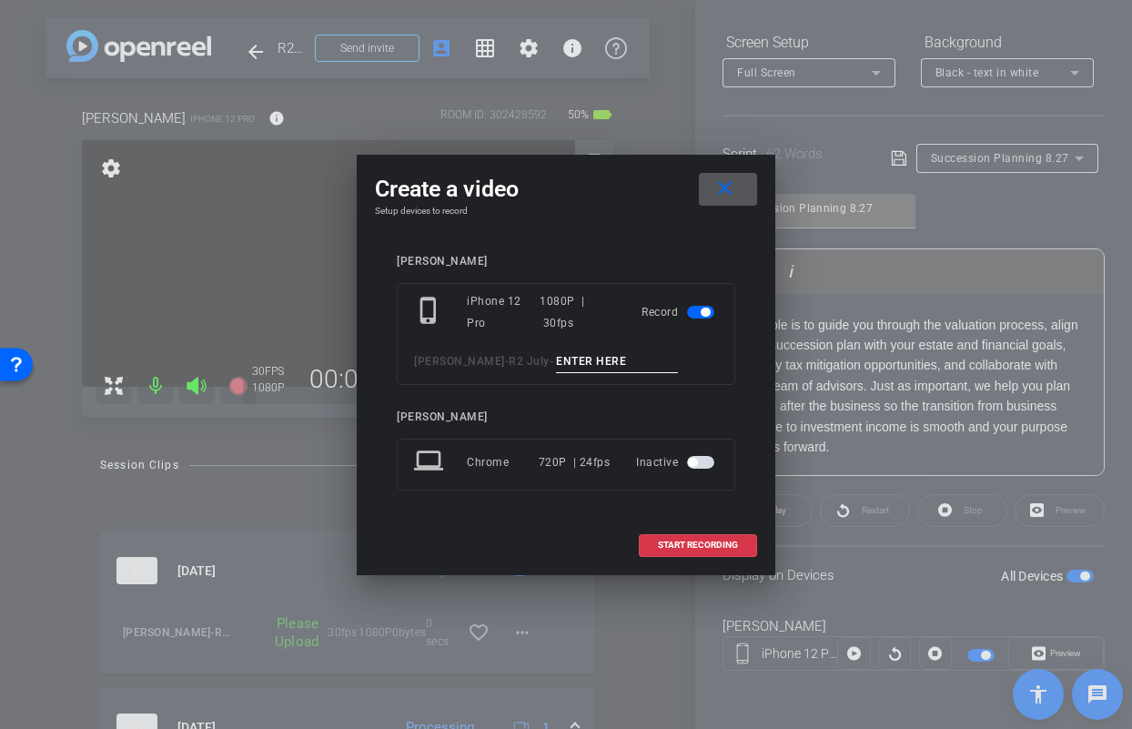
click at [561, 370] on input at bounding box center [617, 361] width 122 height 23
type input "Jason succ pick up 2"
click at [717, 548] on span "START RECORDING" at bounding box center [698, 544] width 80 height 9
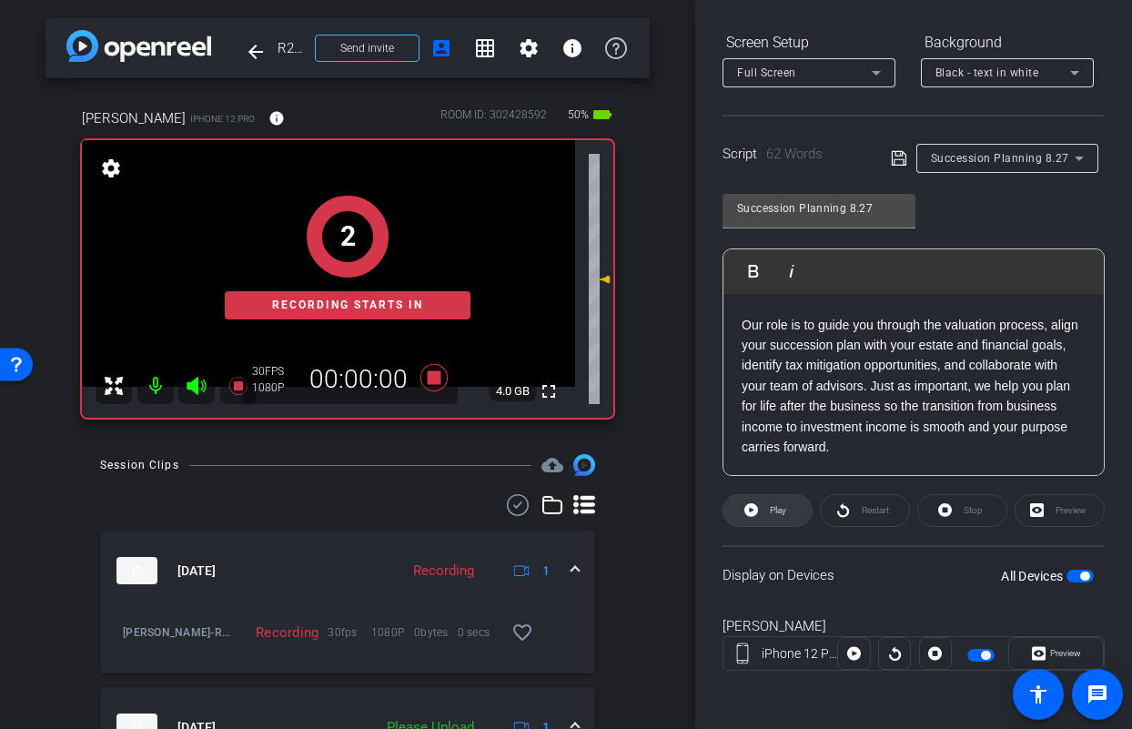
click at [756, 513] on icon at bounding box center [751, 510] width 14 height 23
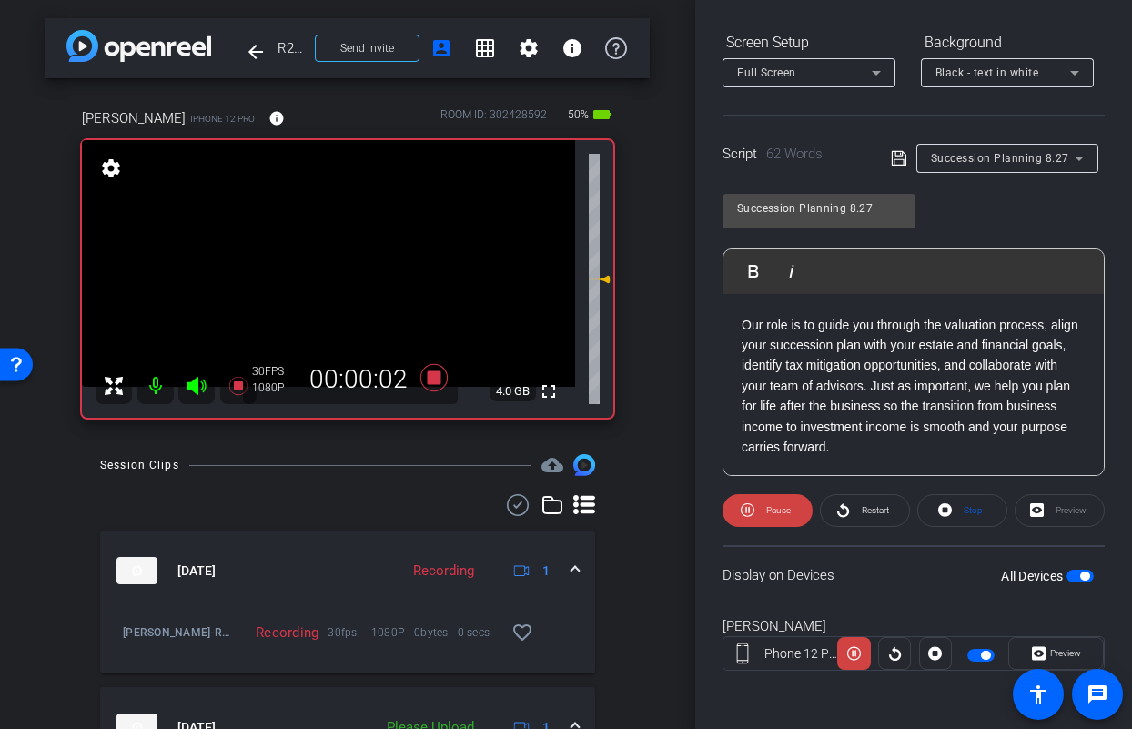
click at [190, 377] on icon at bounding box center [197, 386] width 22 height 22
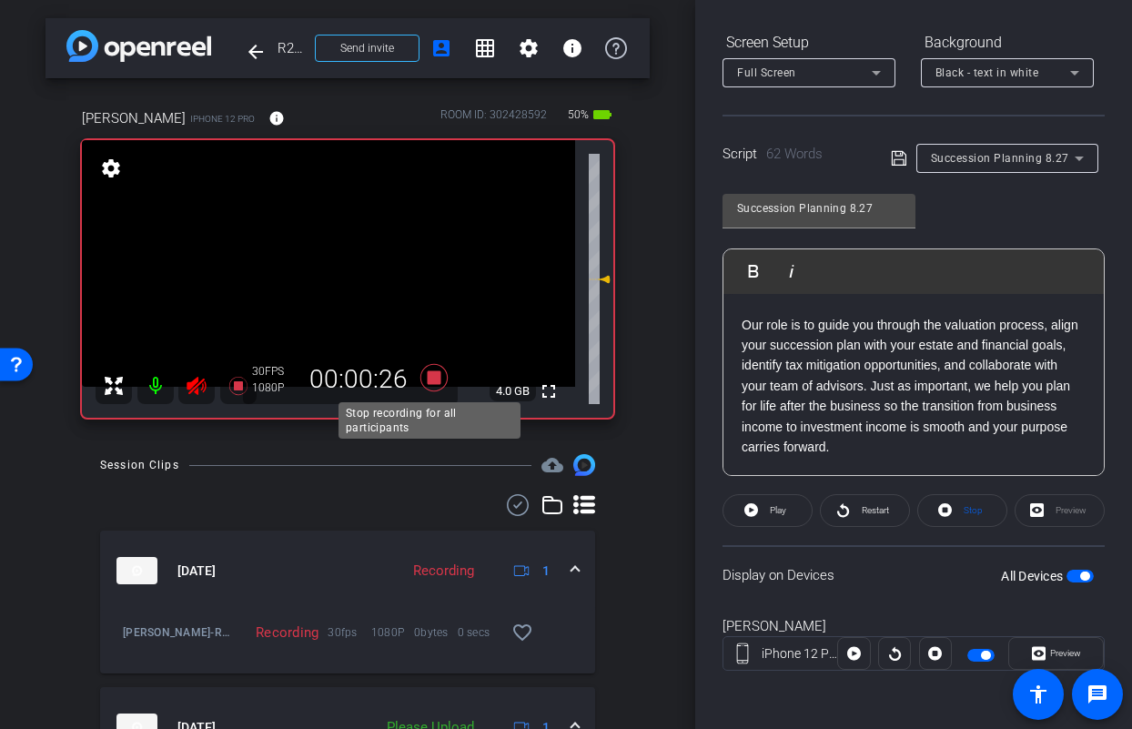
click at [438, 378] on icon at bounding box center [434, 377] width 44 height 33
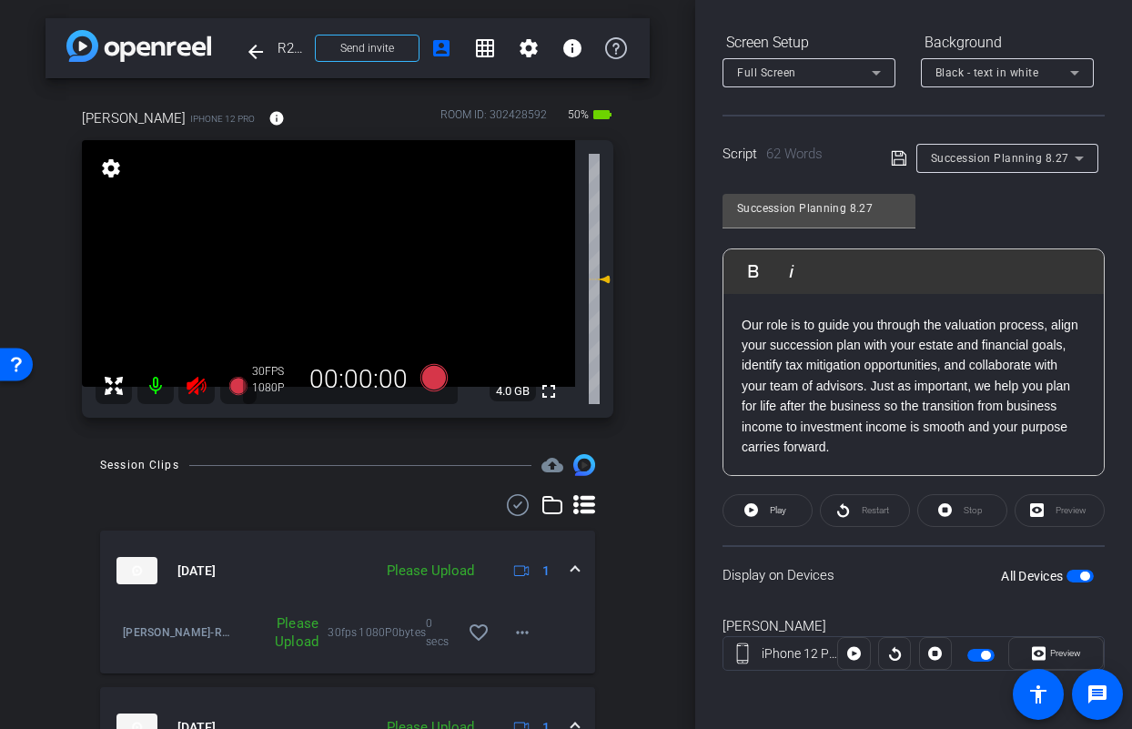
click at [190, 383] on icon at bounding box center [196, 386] width 19 height 18
click at [1064, 583] on div "All Devices" at bounding box center [1047, 576] width 93 height 18
click at [1066, 580] on span "button" at bounding box center [1079, 576] width 27 height 13
click at [983, 160] on span "Succession Planning 8.27" at bounding box center [1000, 158] width 138 height 13
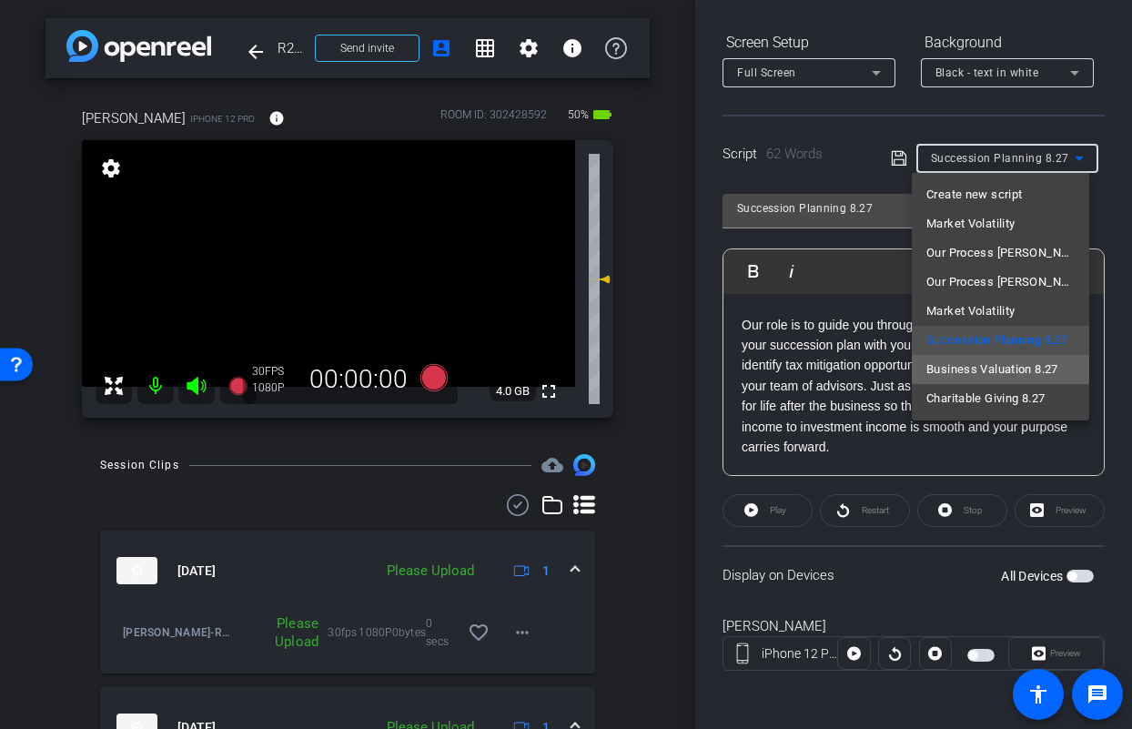
click at [977, 366] on span "Business Valuation 8.27" at bounding box center [992, 369] width 132 height 22
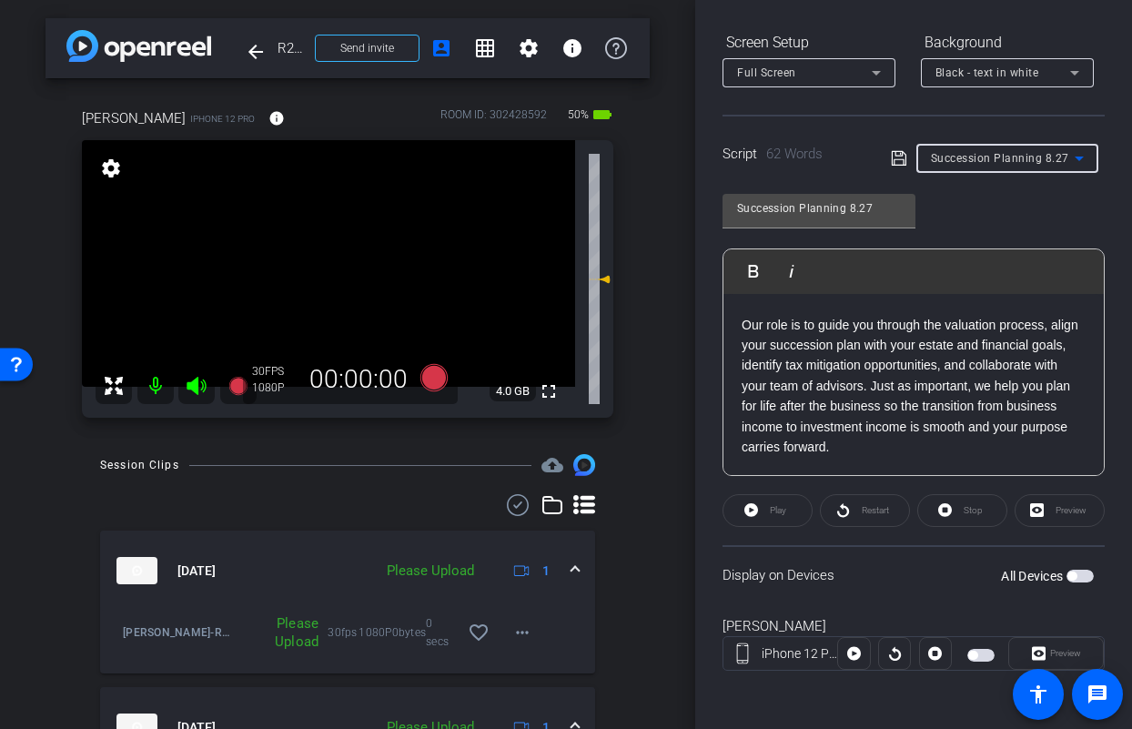
type input "Business Valuation 8.27"
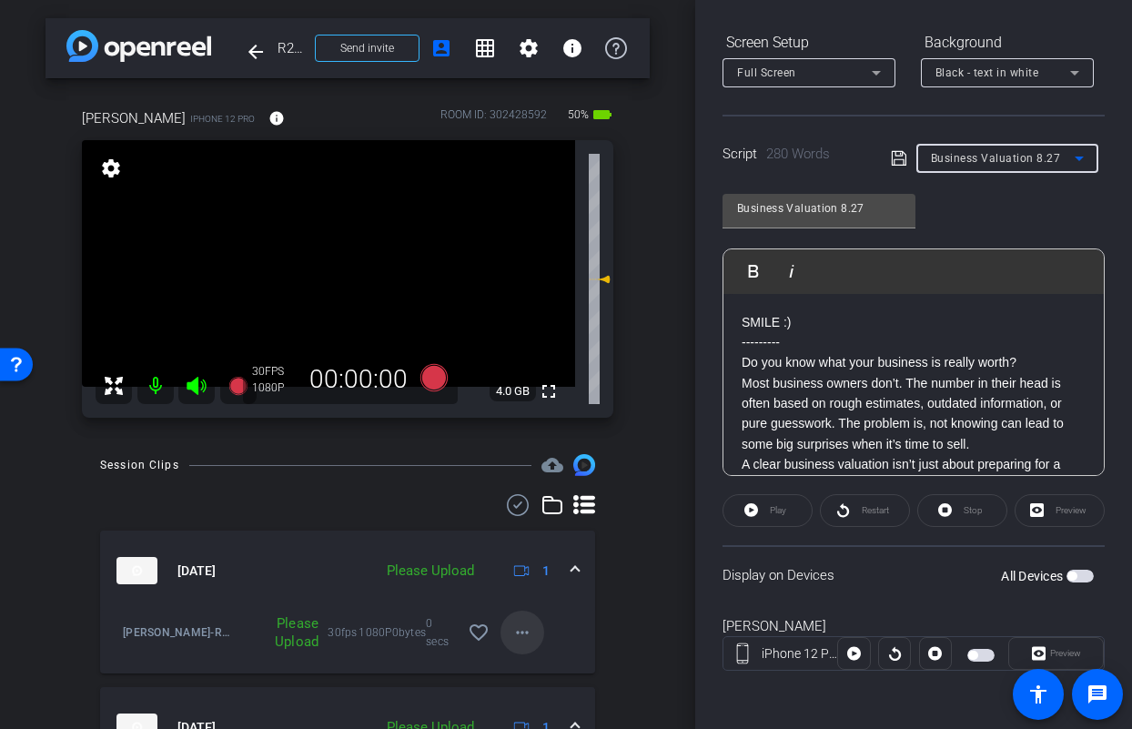
click at [516, 639] on mat-icon "more_horiz" at bounding box center [522, 632] width 22 height 22
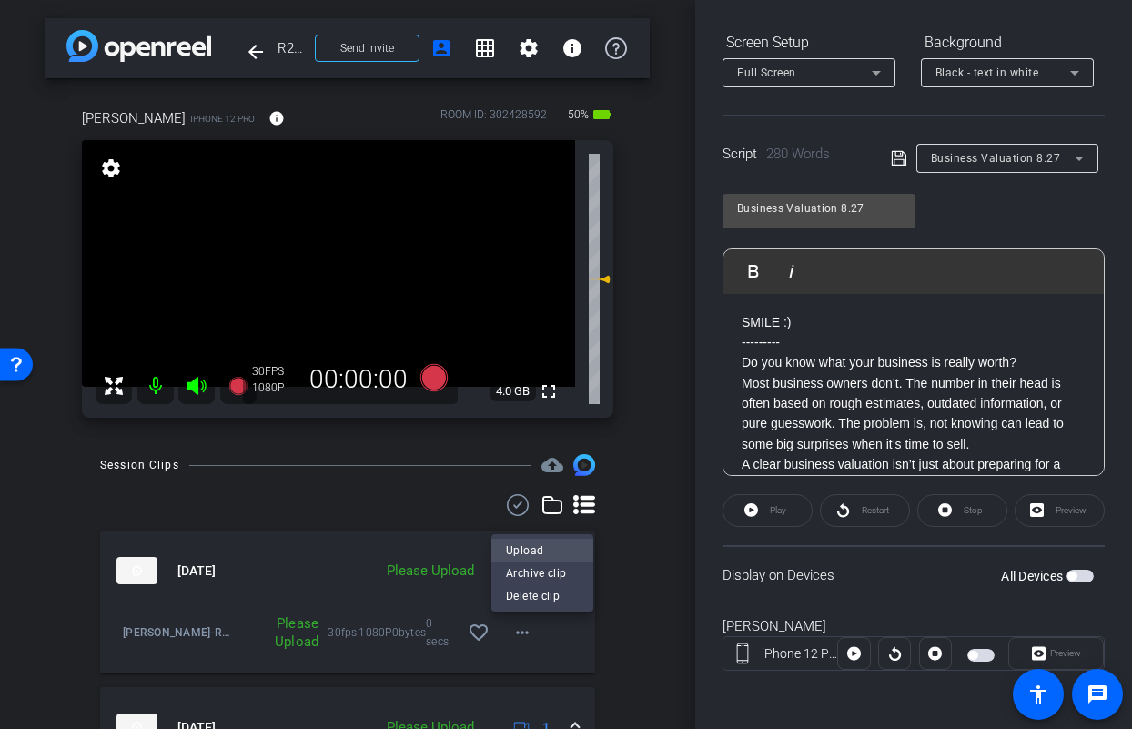
click at [525, 553] on span "Upload" at bounding box center [542, 550] width 73 height 22
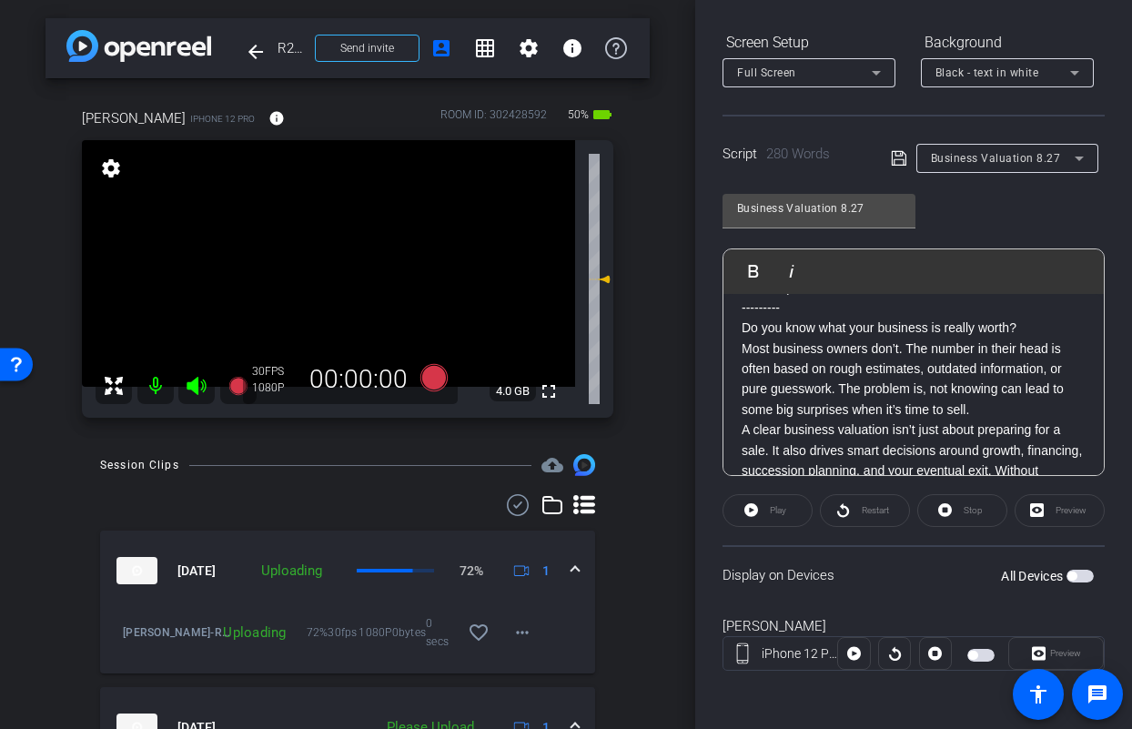
scroll to position [35, 0]
click at [1080, 574] on span "button" at bounding box center [1079, 576] width 27 height 13
click at [430, 380] on icon at bounding box center [433, 377] width 27 height 27
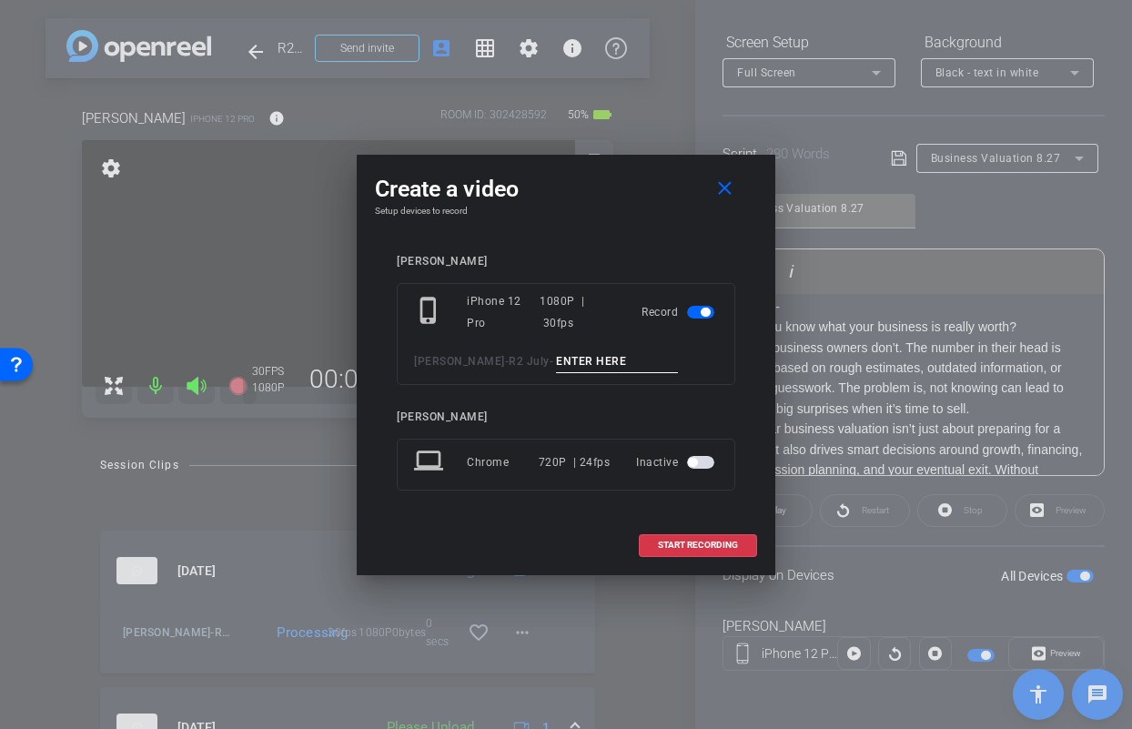
click at [576, 367] on input at bounding box center [617, 361] width 122 height 23
type input "Jason Biz TA1"
click at [679, 550] on span "START RECORDING" at bounding box center [698, 544] width 80 height 9
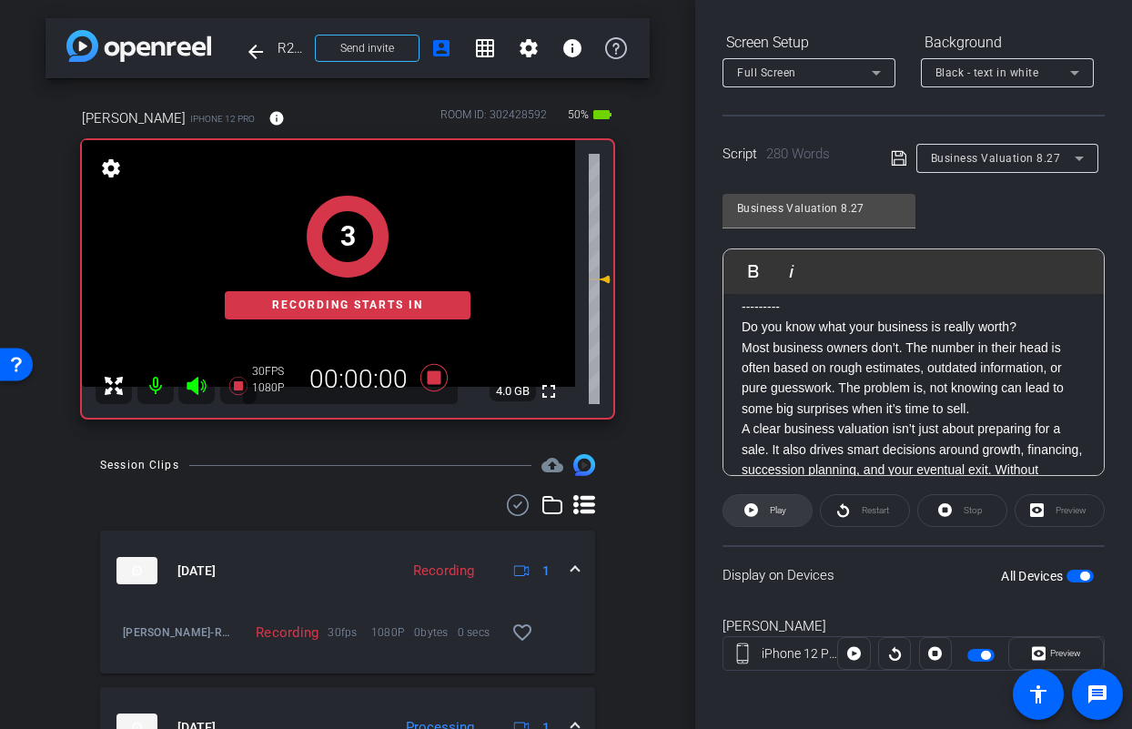
click at [741, 514] on span at bounding box center [767, 511] width 88 height 44
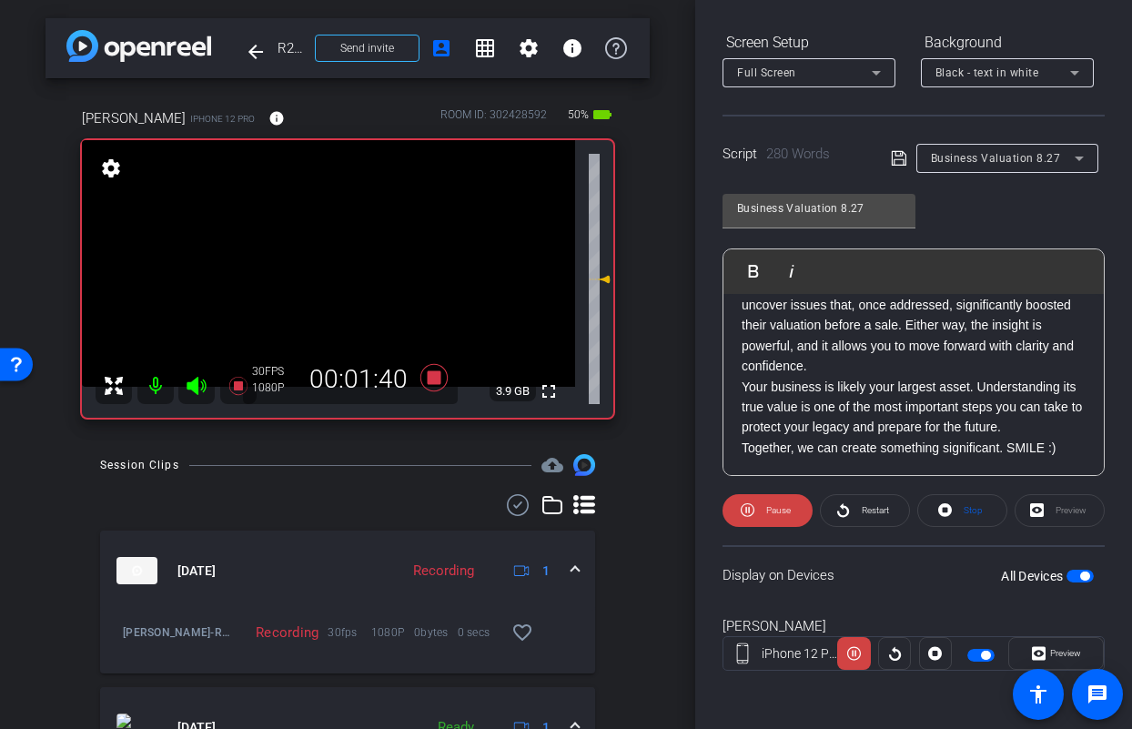
scroll to position [568, 0]
click at [429, 381] on icon at bounding box center [433, 377] width 27 height 27
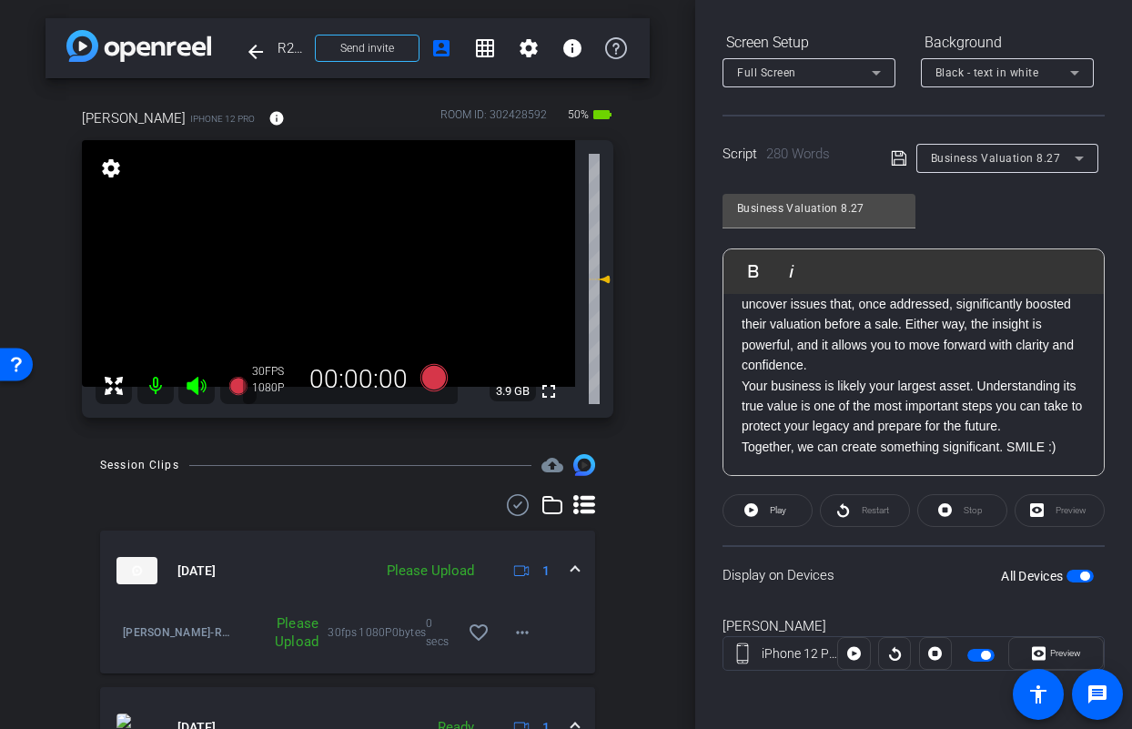
click at [197, 388] on icon at bounding box center [196, 386] width 19 height 18
click at [198, 383] on icon at bounding box center [196, 386] width 19 height 18
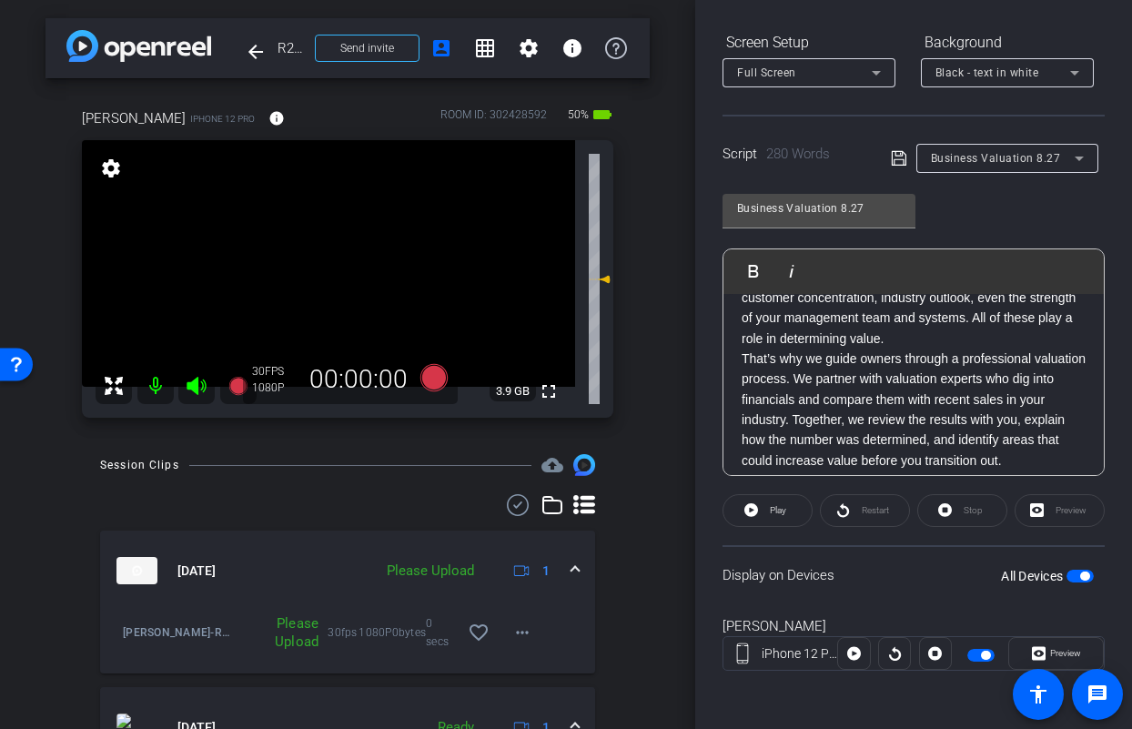
scroll to position [344, 0]
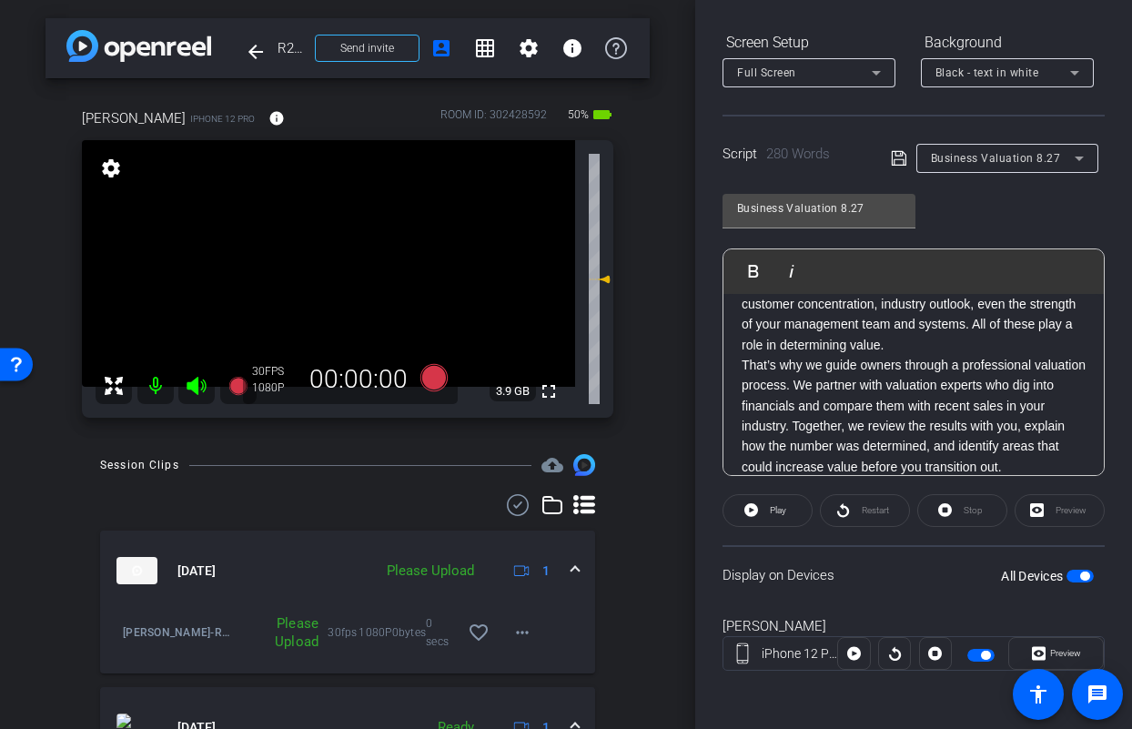
click at [797, 346] on p "There are several factors that influence valuation, and they matter long before…" at bounding box center [914, 294] width 344 height 122
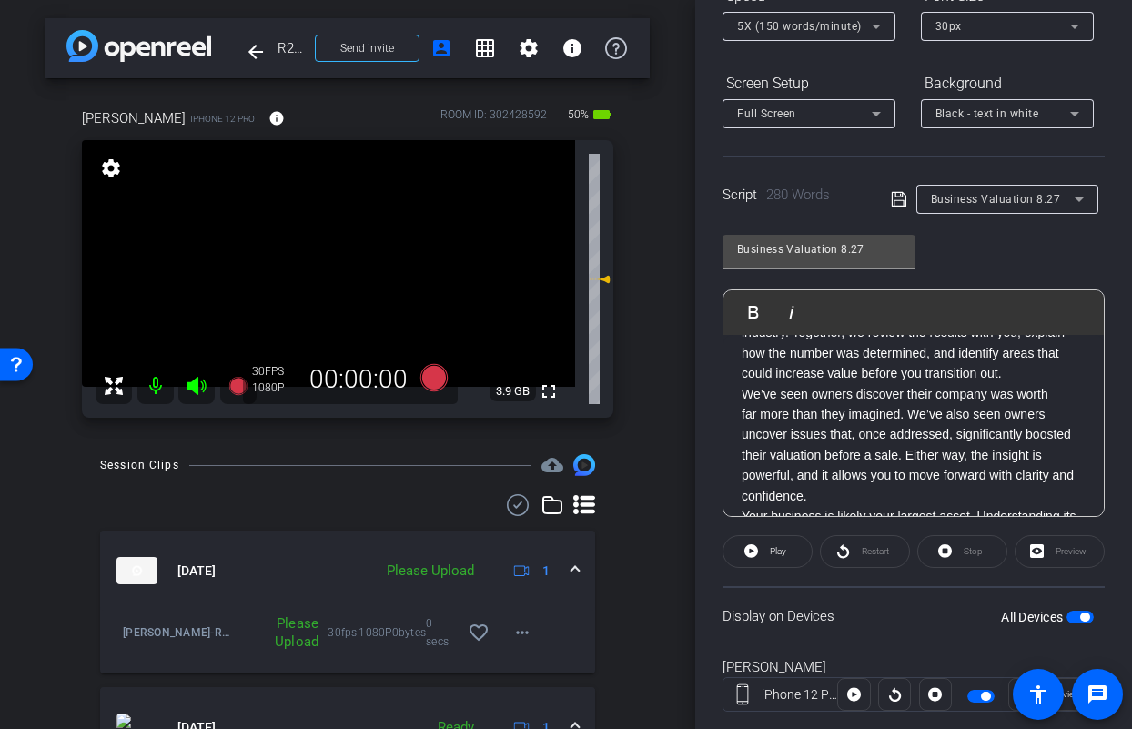
scroll to position [500, 0]
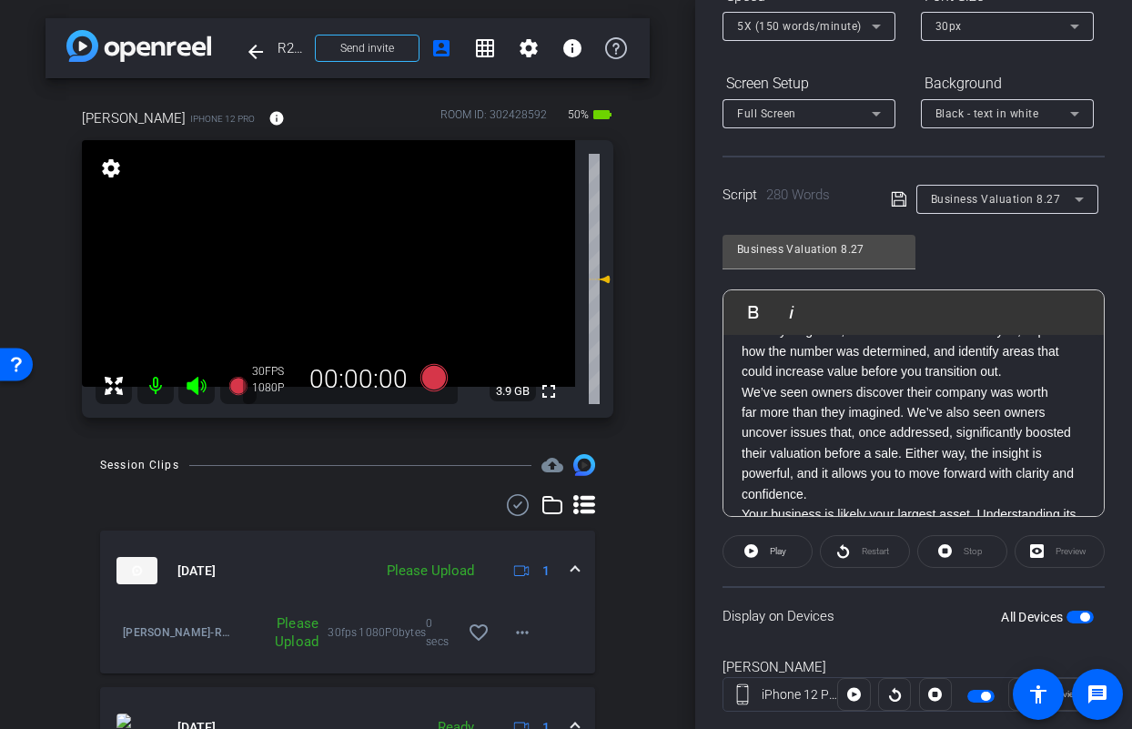
click at [1064, 381] on p "That’s why we guide owners through a professional valuation process. We partner…" at bounding box center [914, 320] width 344 height 122
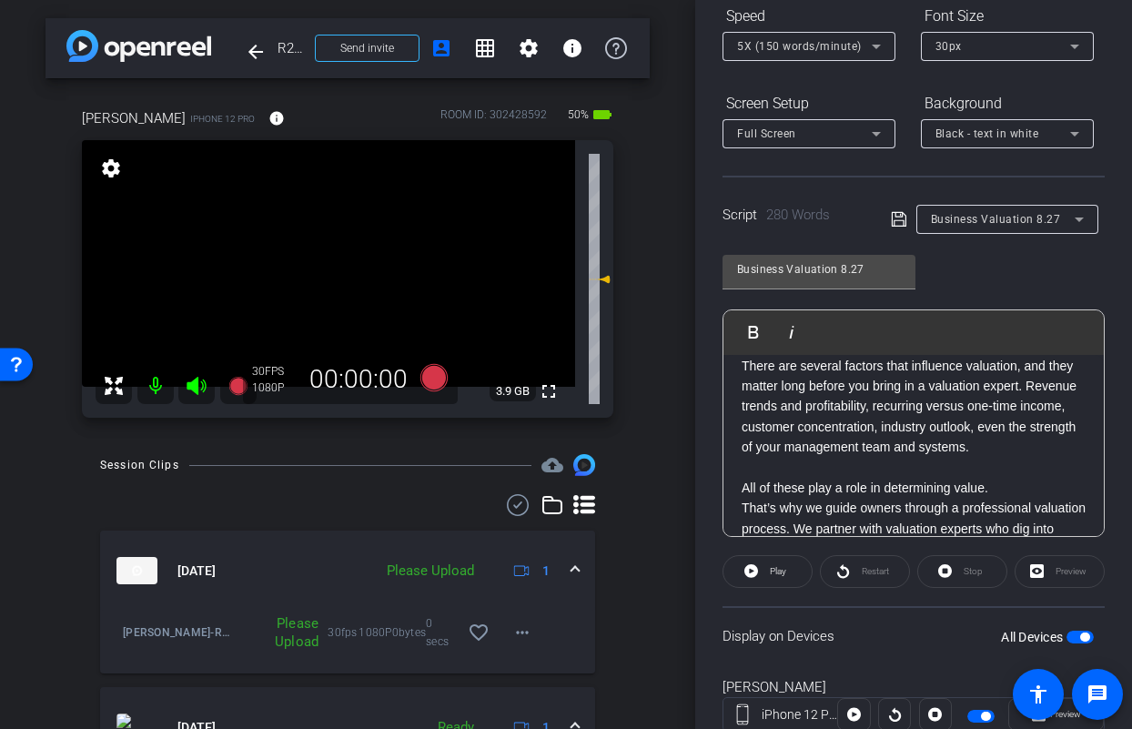
scroll to position [252, 0]
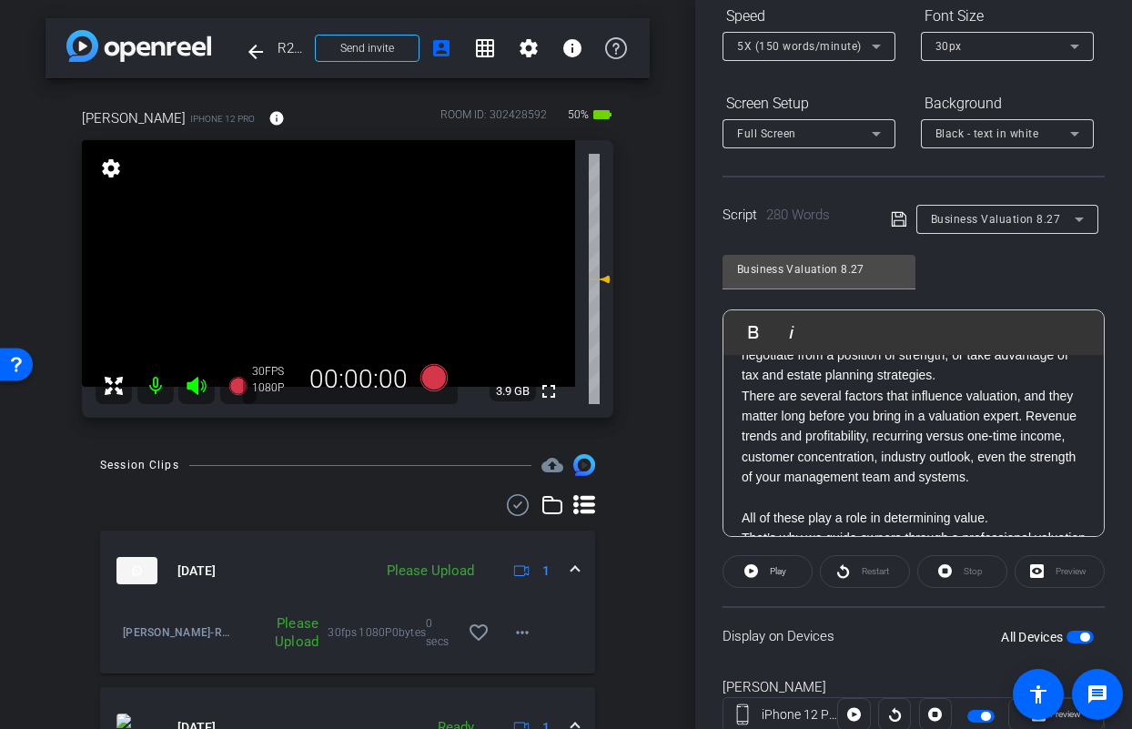
click at [1054, 384] on p "A clear business valuation isn’t just about preparing for a sale. It also drive…" at bounding box center [914, 324] width 344 height 122
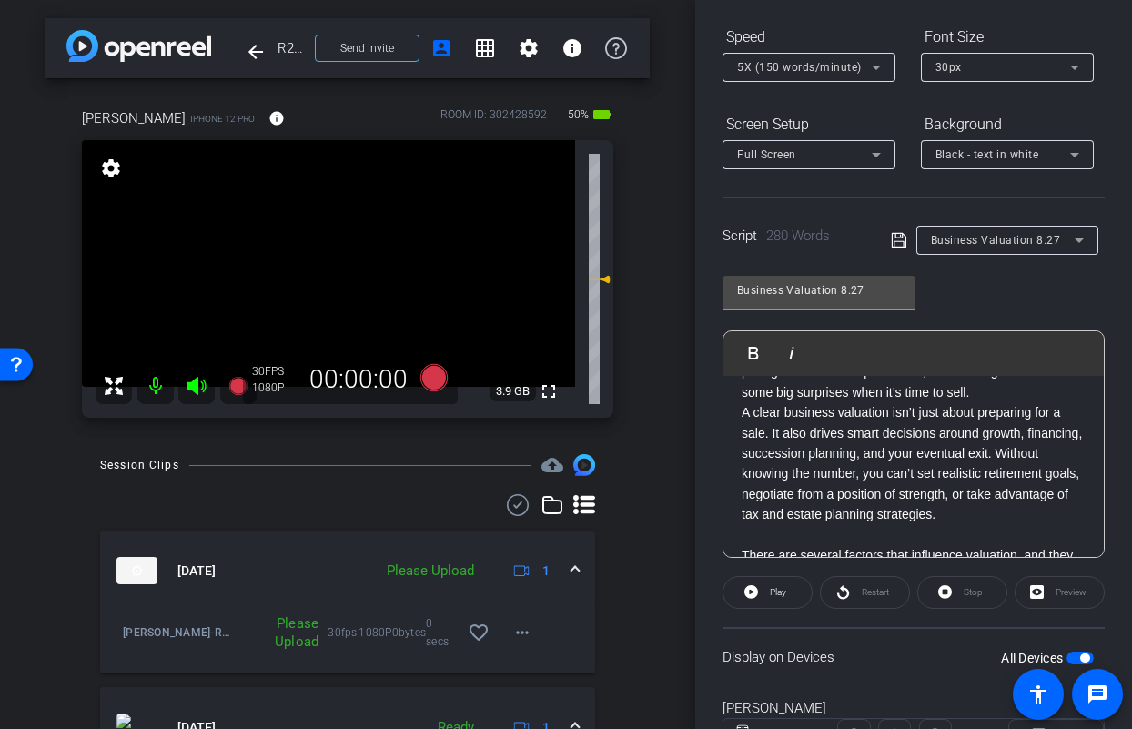
scroll to position [98, 0]
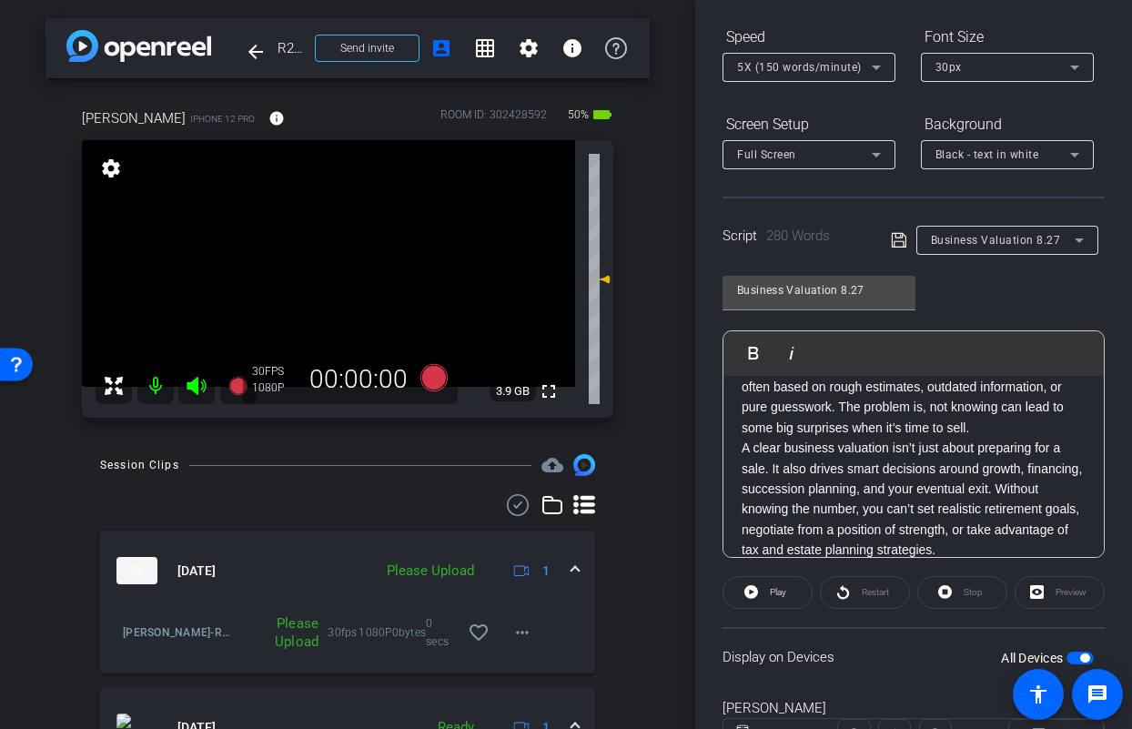
click at [1018, 430] on p "Most business owners don’t. The number in their head is often based on rough es…" at bounding box center [914, 398] width 344 height 82
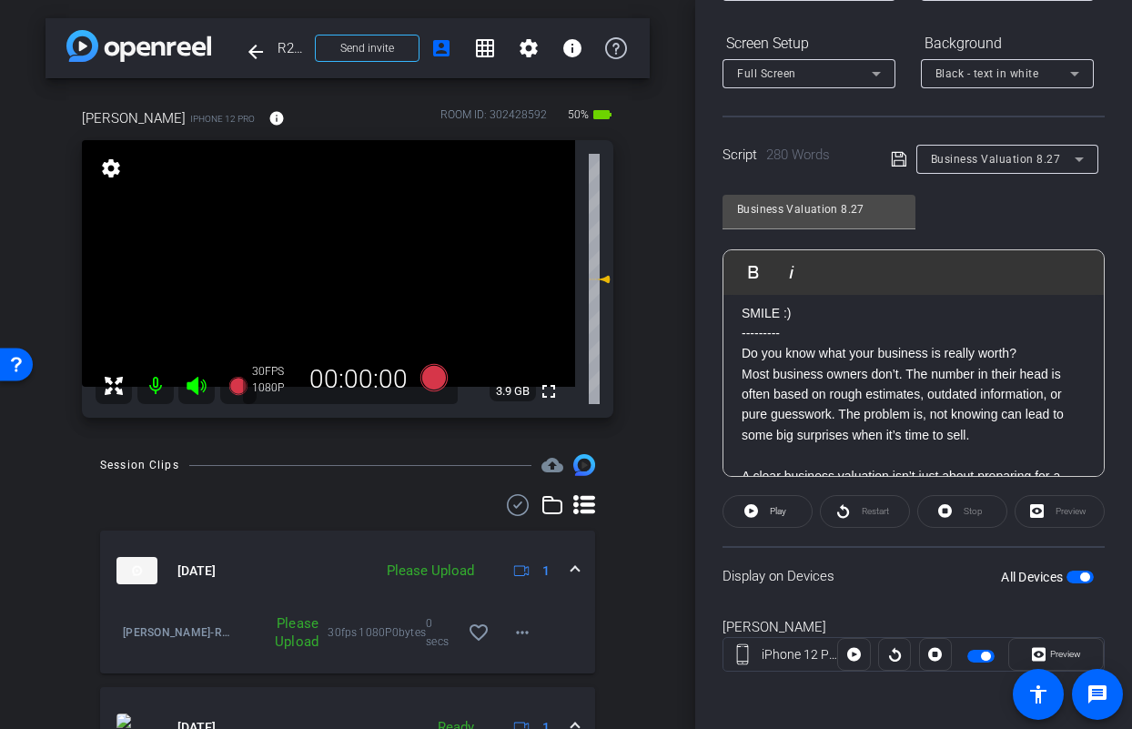
scroll to position [266, 0]
click at [1066, 576] on span "button" at bounding box center [1079, 576] width 27 height 13
click at [1072, 576] on span "button" at bounding box center [1079, 576] width 27 height 13
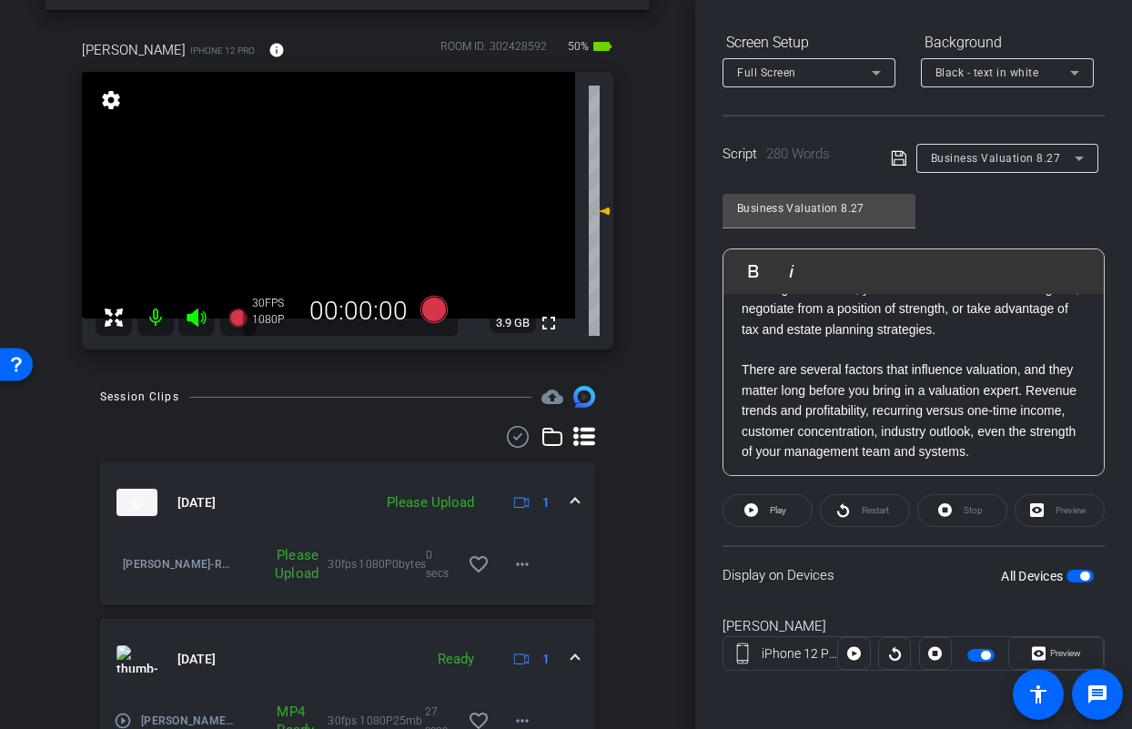
scroll to position [275, 0]
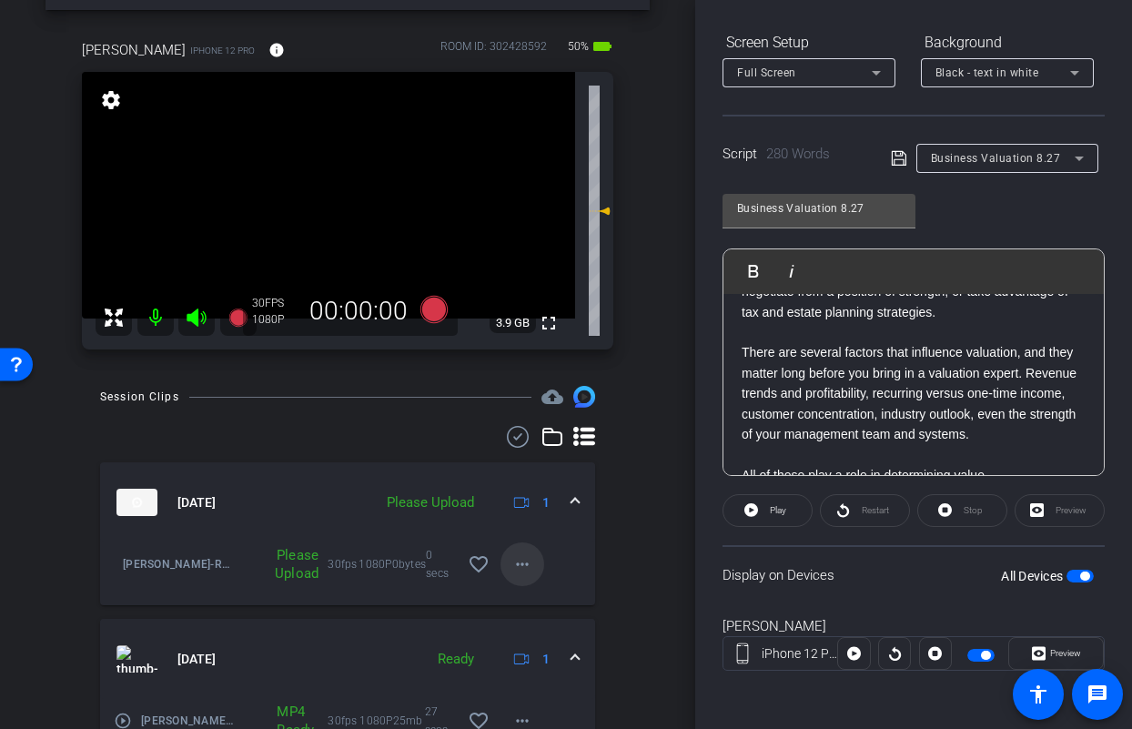
click at [528, 559] on span at bounding box center [522, 564] width 44 height 44
click at [511, 597] on span "Upload" at bounding box center [542, 602] width 73 height 22
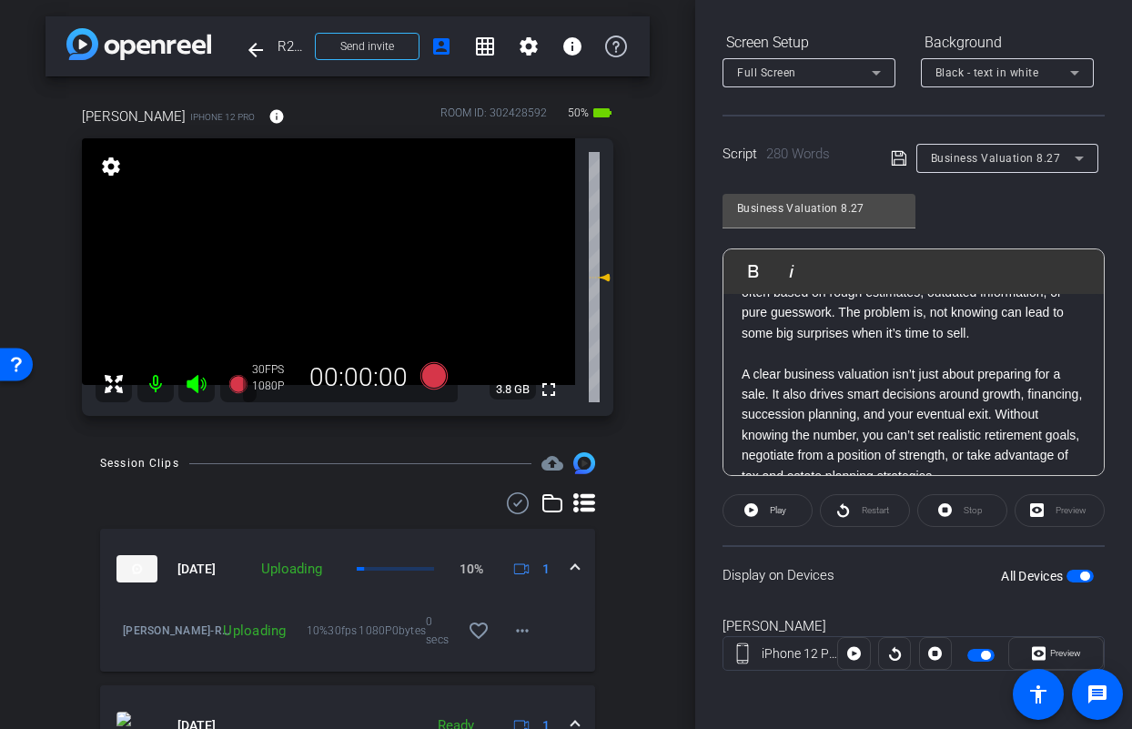
scroll to position [4, 0]
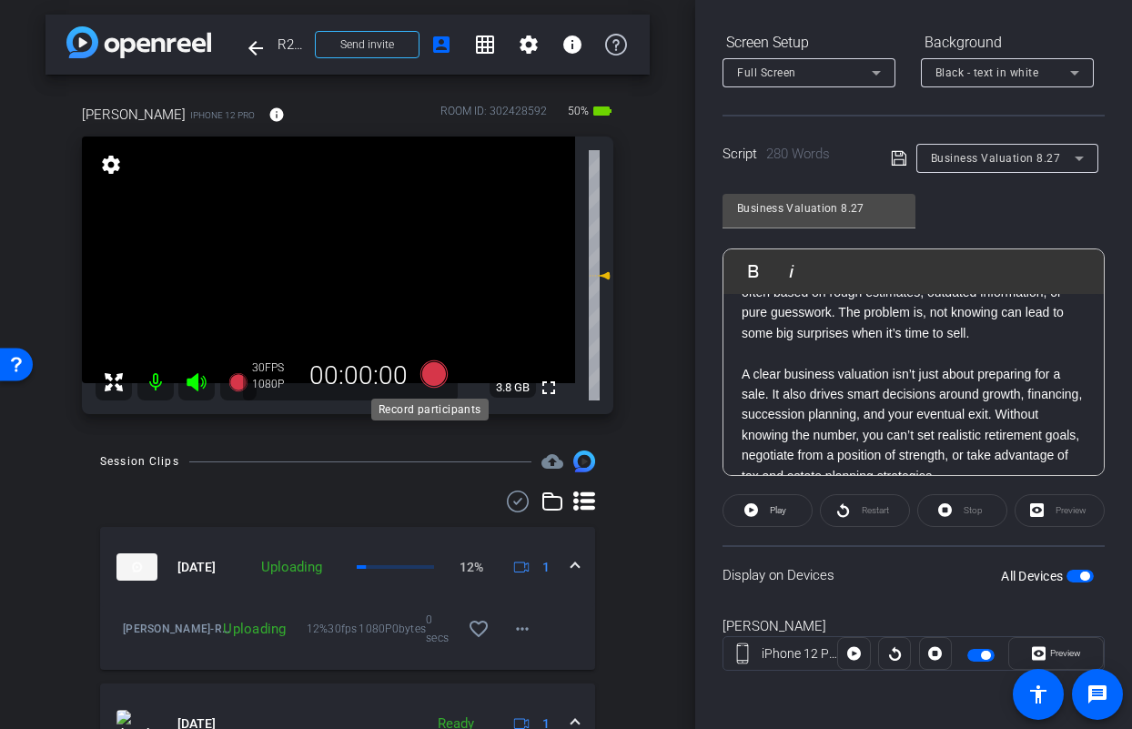
click at [431, 378] on icon at bounding box center [433, 373] width 27 height 27
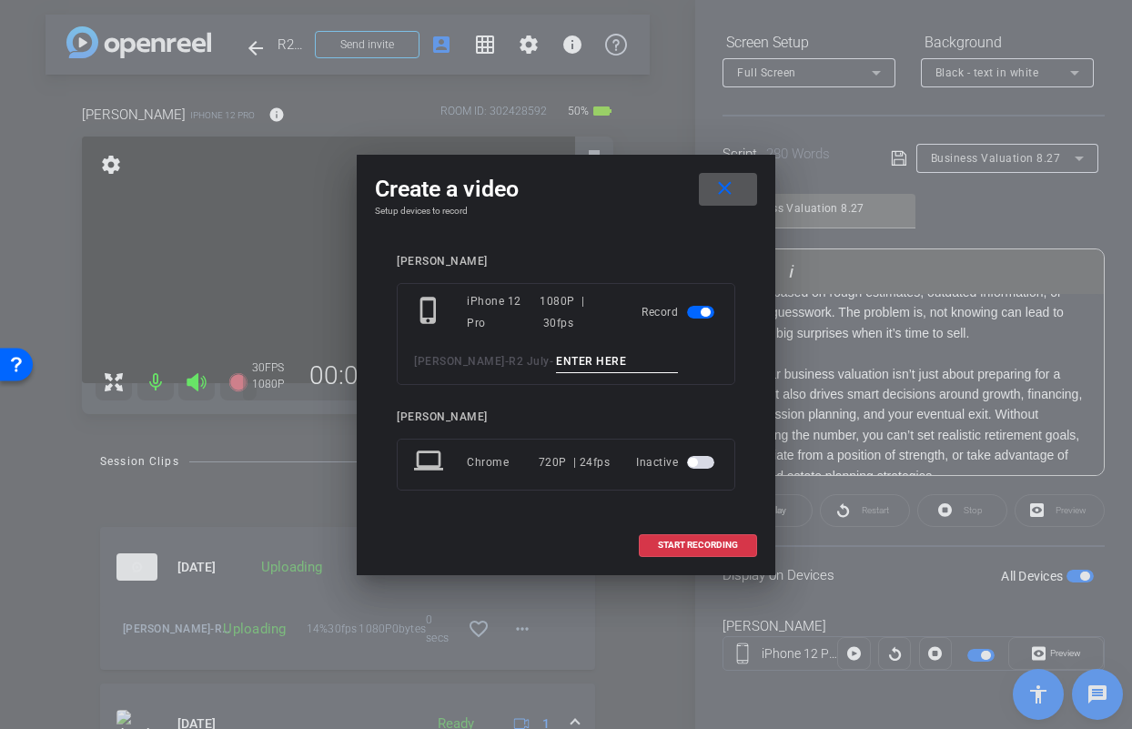
click at [593, 368] on input at bounding box center [617, 361] width 122 height 23
type input "Jason Biz TA2"
click at [667, 541] on span "START RECORDING" at bounding box center [698, 544] width 80 height 9
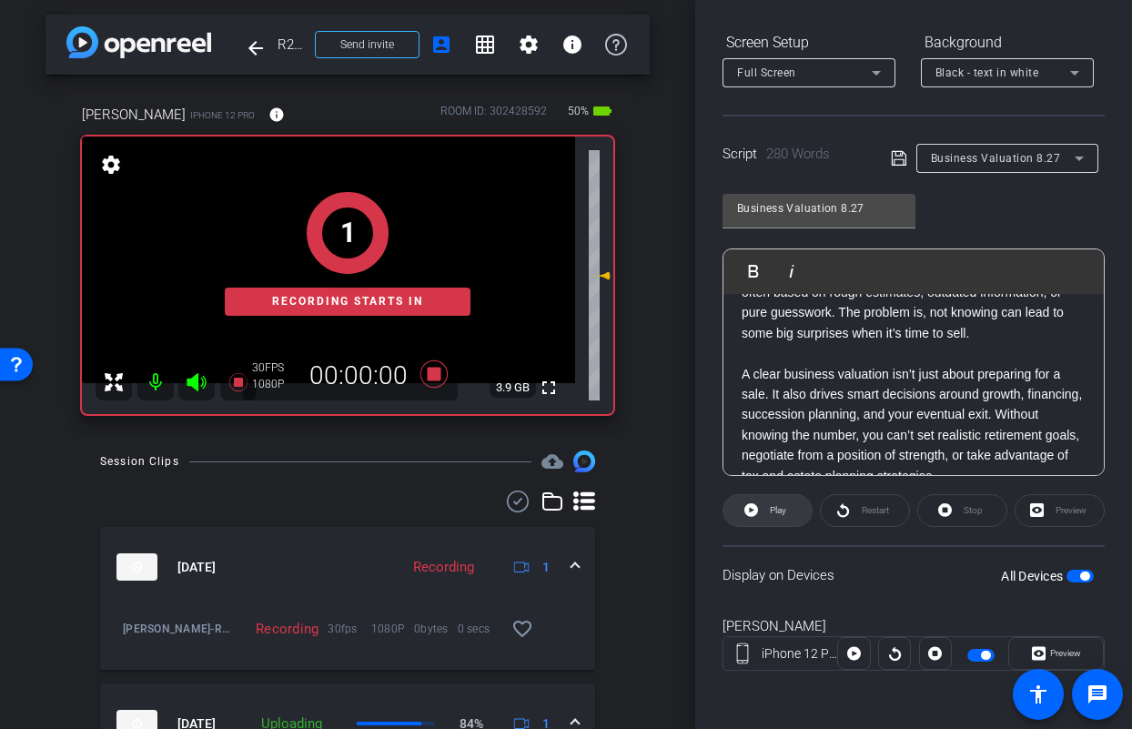
click at [772, 520] on span "Play" at bounding box center [775, 510] width 21 height 25
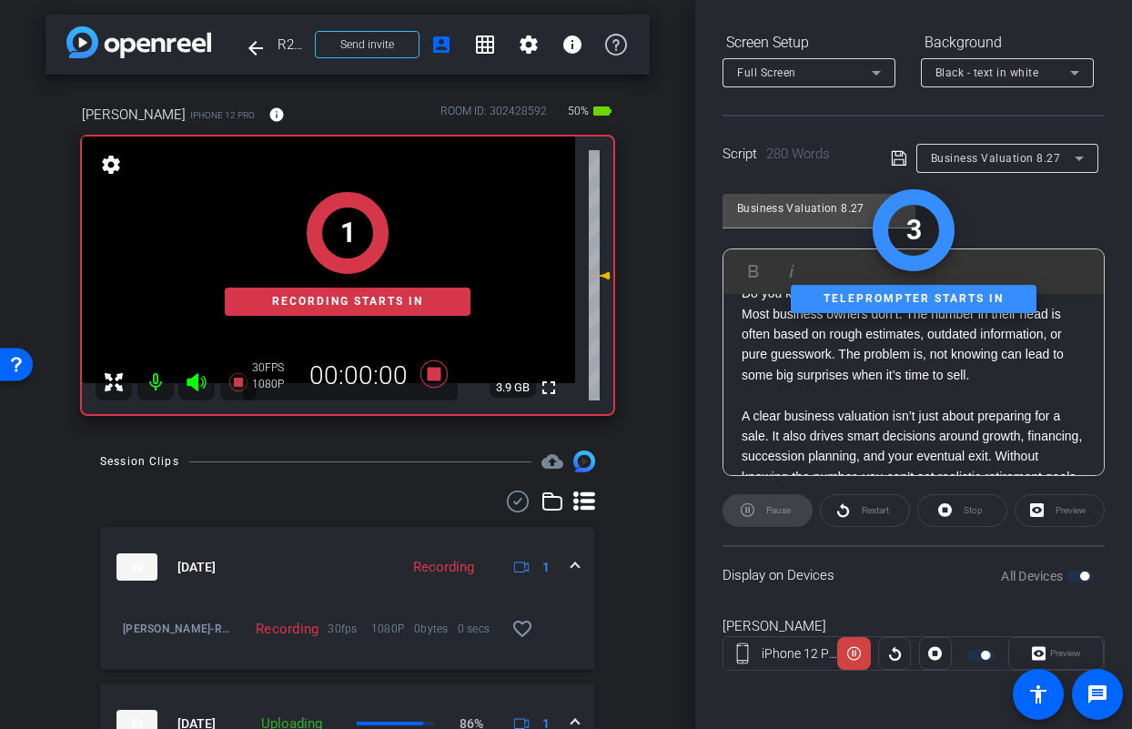
scroll to position [0, 0]
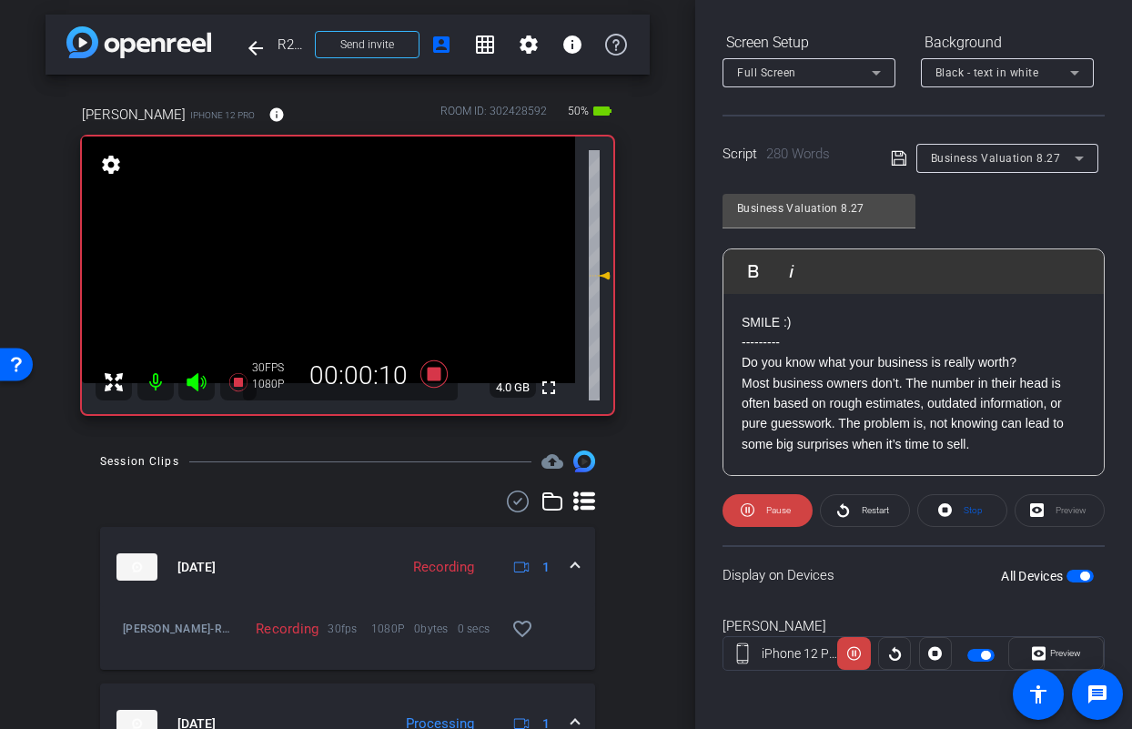
click at [193, 387] on icon at bounding box center [196, 382] width 19 height 18
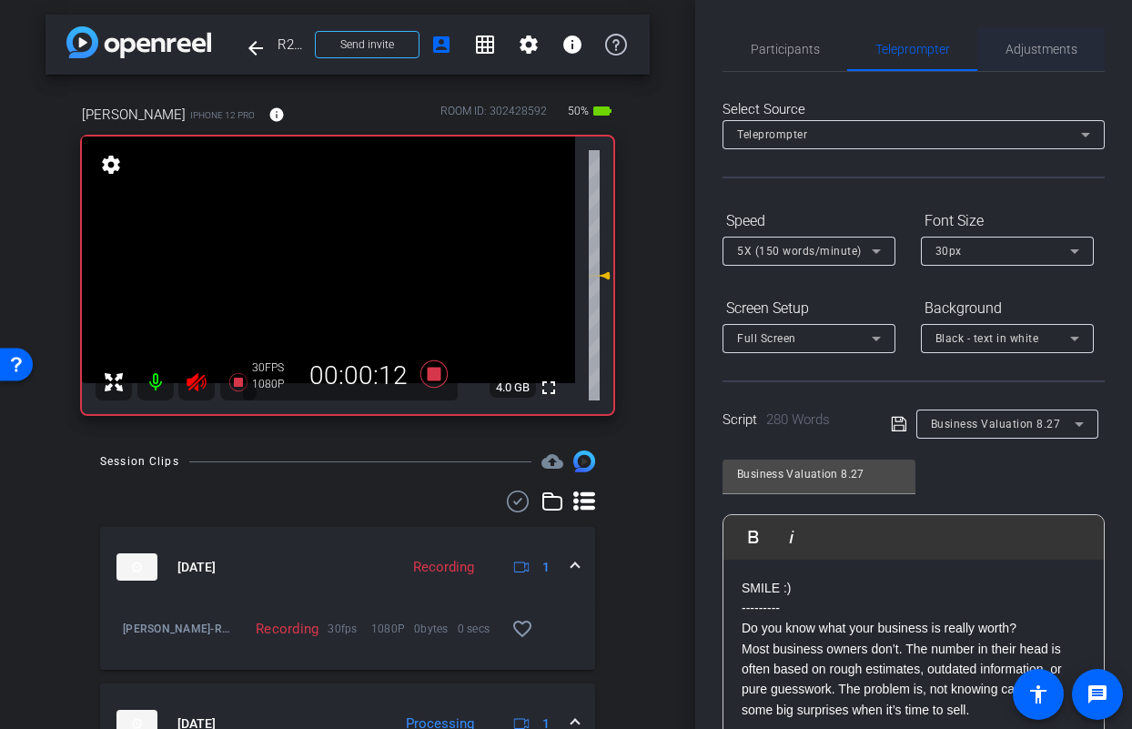
click at [1023, 47] on span "Adjustments" at bounding box center [1041, 49] width 72 height 13
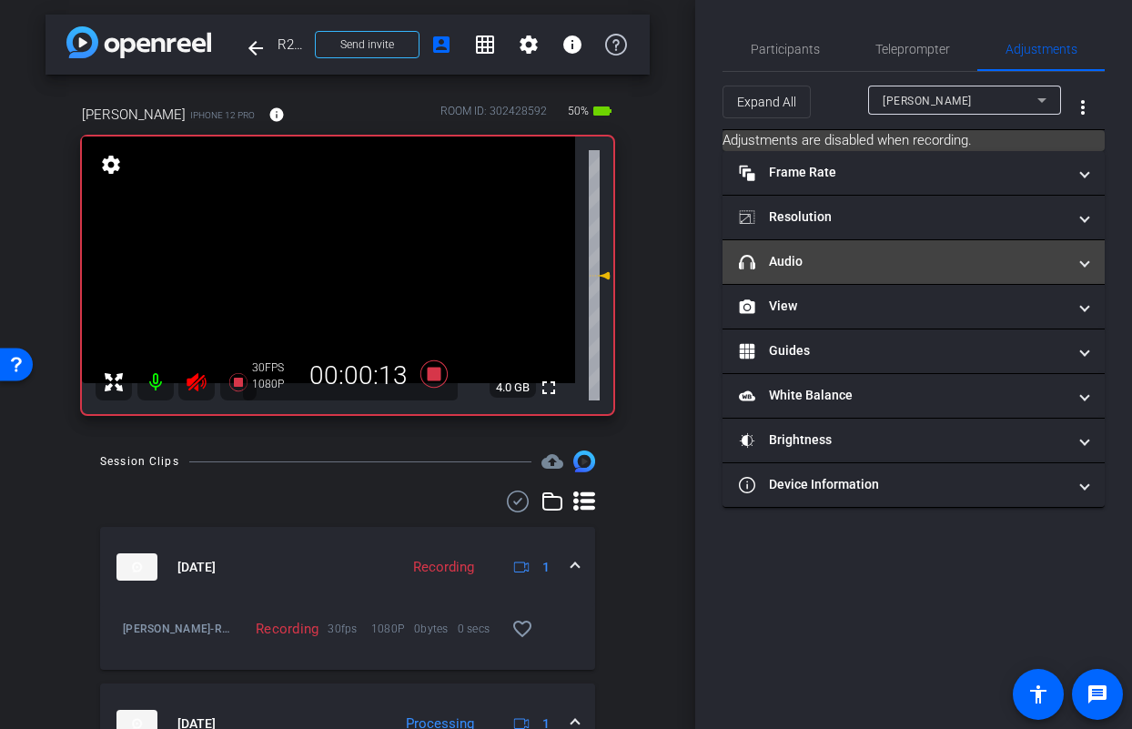
click at [854, 259] on mat-panel-title "headphone icon Audio" at bounding box center [903, 261] width 328 height 19
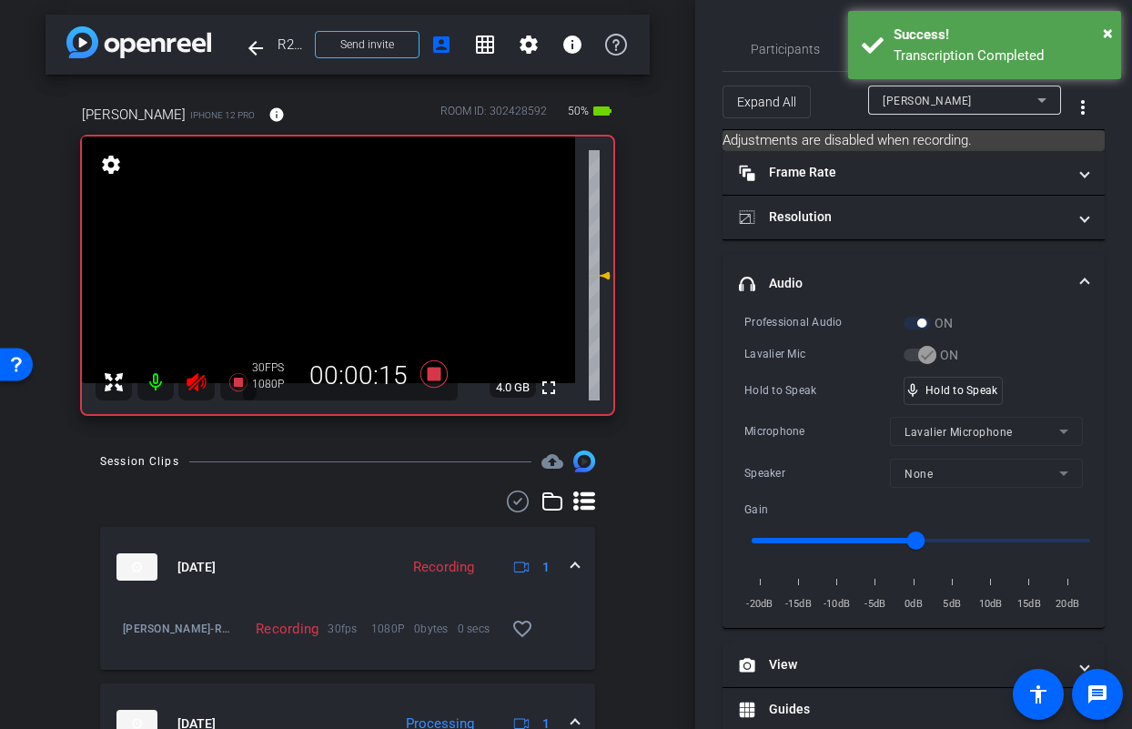
click at [908, 60] on div "Transcription Completed" at bounding box center [1000, 55] width 214 height 21
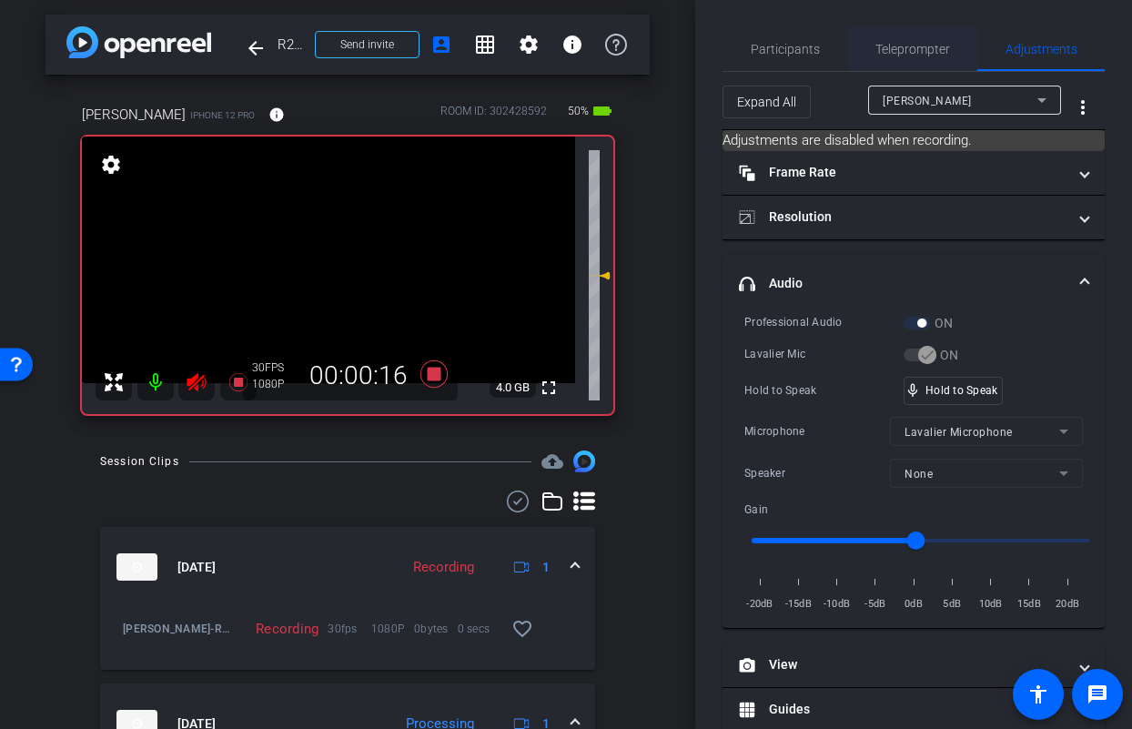
click at [886, 55] on span "Teleprompter" at bounding box center [912, 49] width 75 height 13
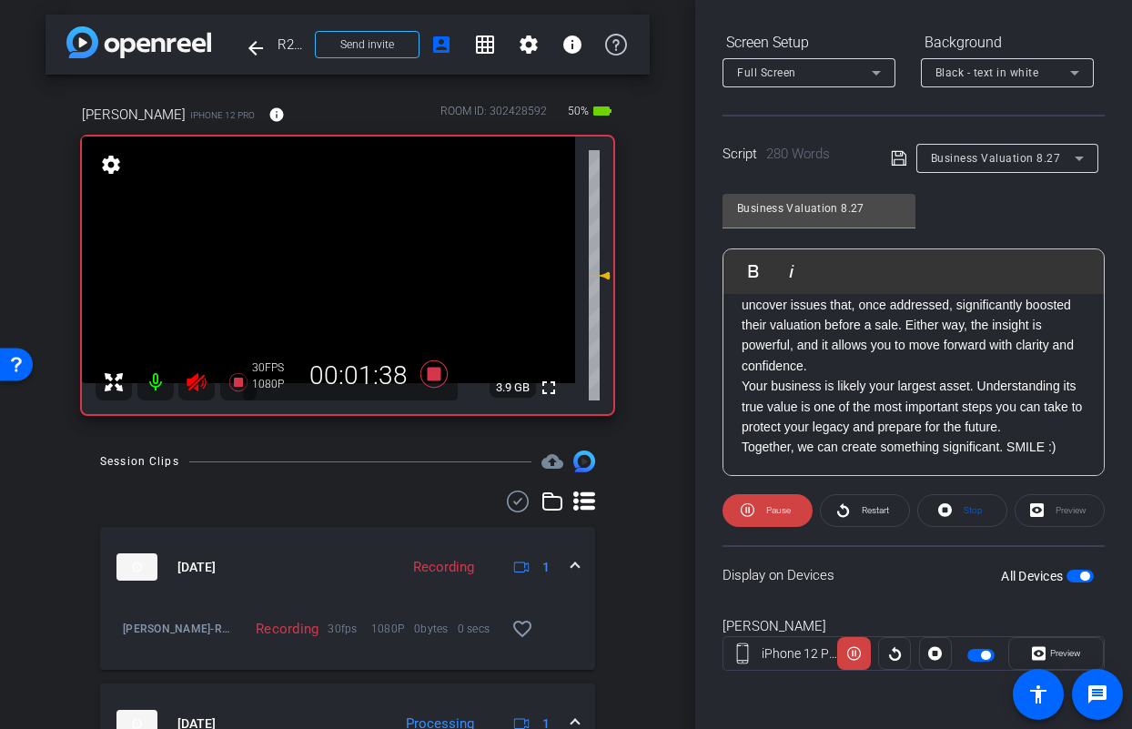
scroll to position [670, 0]
click at [429, 373] on icon at bounding box center [433, 373] width 27 height 27
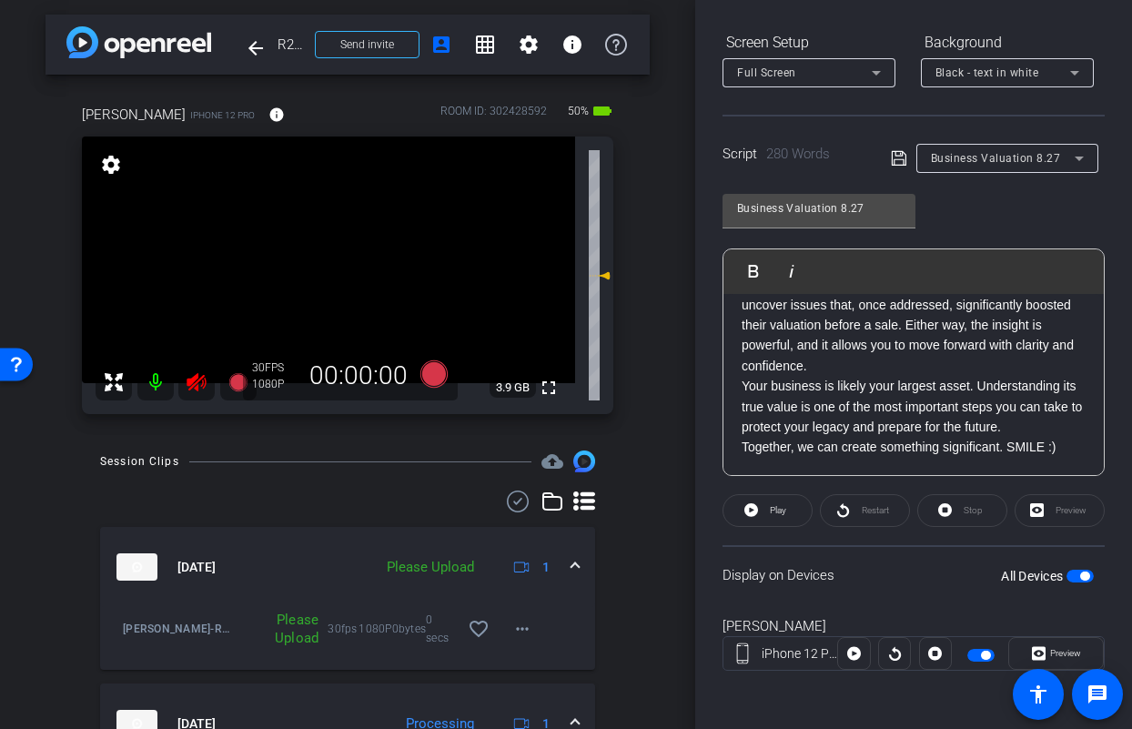
click at [203, 378] on icon at bounding box center [197, 382] width 22 height 22
click at [430, 383] on icon at bounding box center [433, 373] width 27 height 27
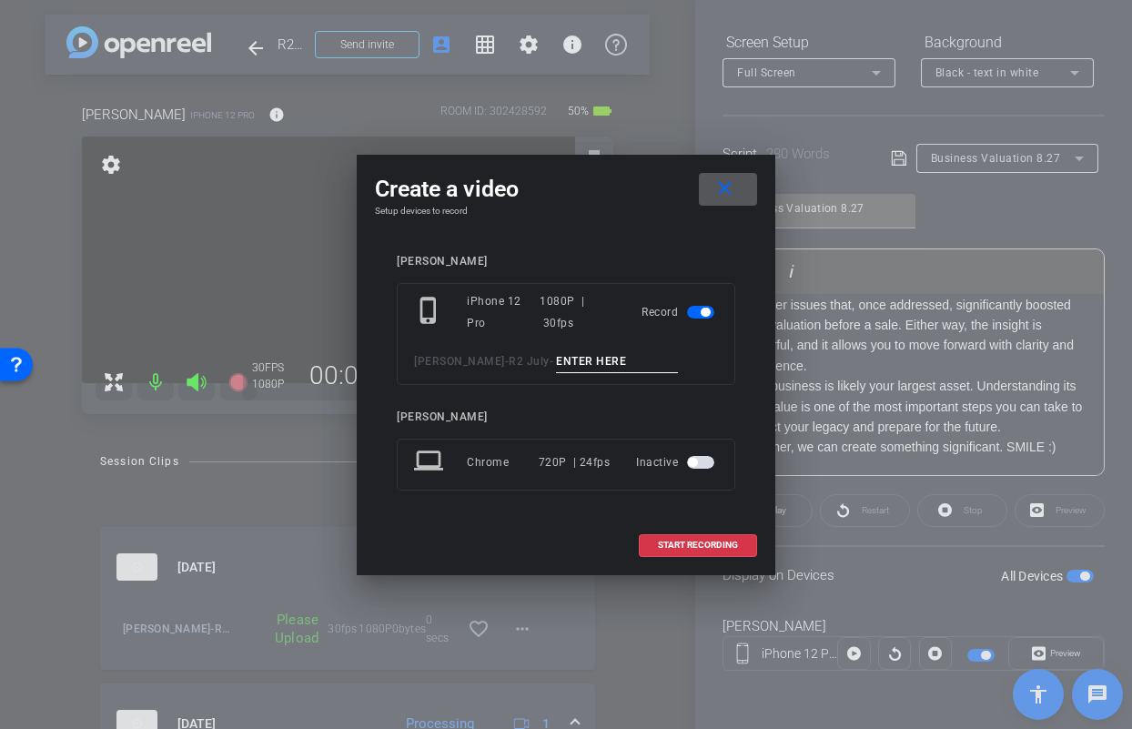
click at [607, 358] on input at bounding box center [617, 361] width 122 height 23
type input "Jason Biz TA3"
click at [677, 540] on span "START RECORDING" at bounding box center [698, 544] width 80 height 9
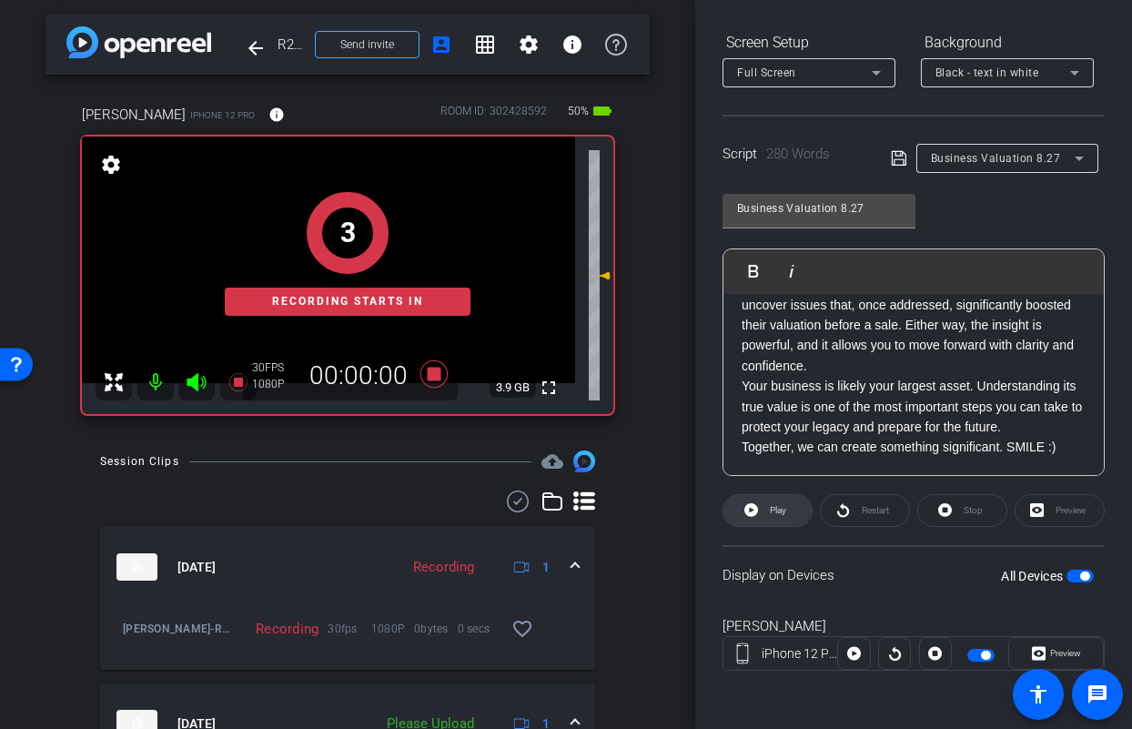
click at [794, 505] on span at bounding box center [767, 511] width 88 height 44
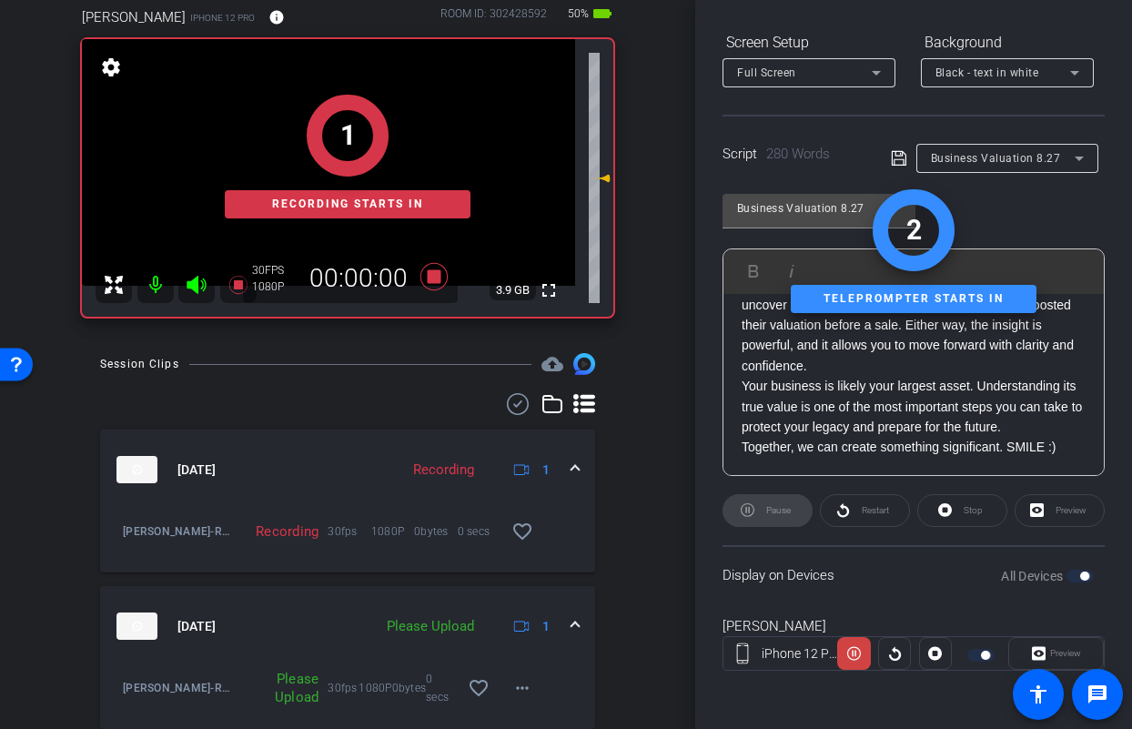
scroll to position [344, 0]
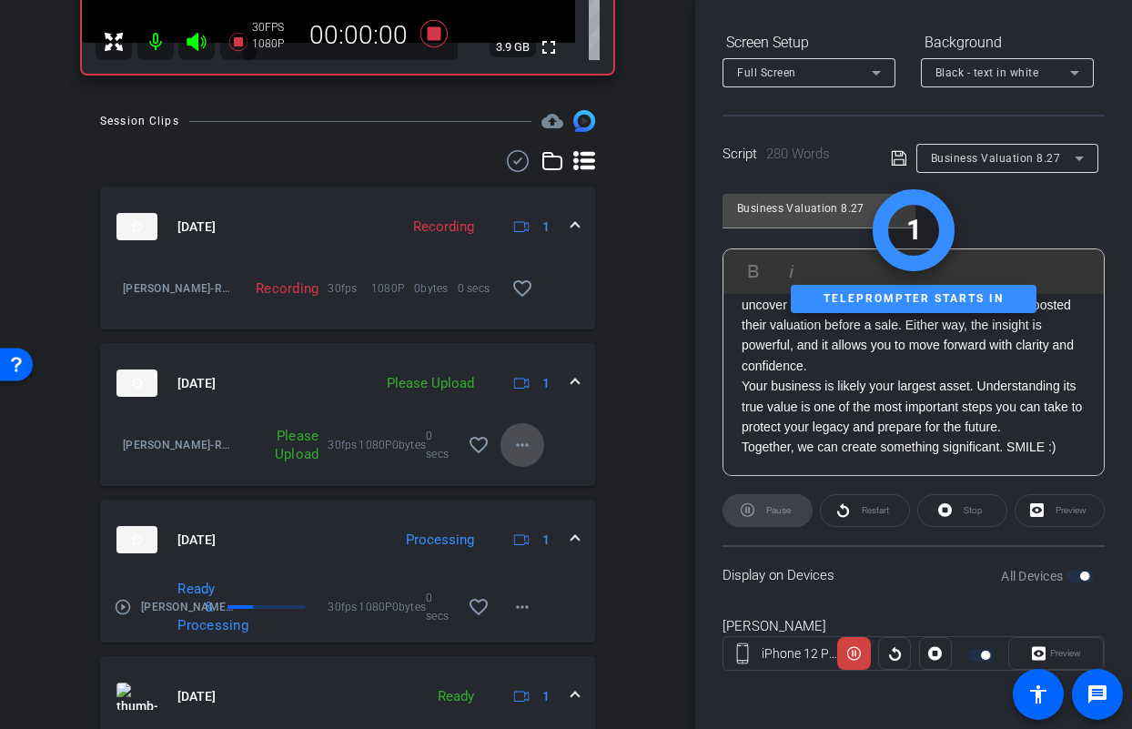
click at [514, 449] on mat-icon "more_horiz" at bounding box center [522, 445] width 22 height 22
click at [524, 481] on span "Upload" at bounding box center [542, 483] width 73 height 22
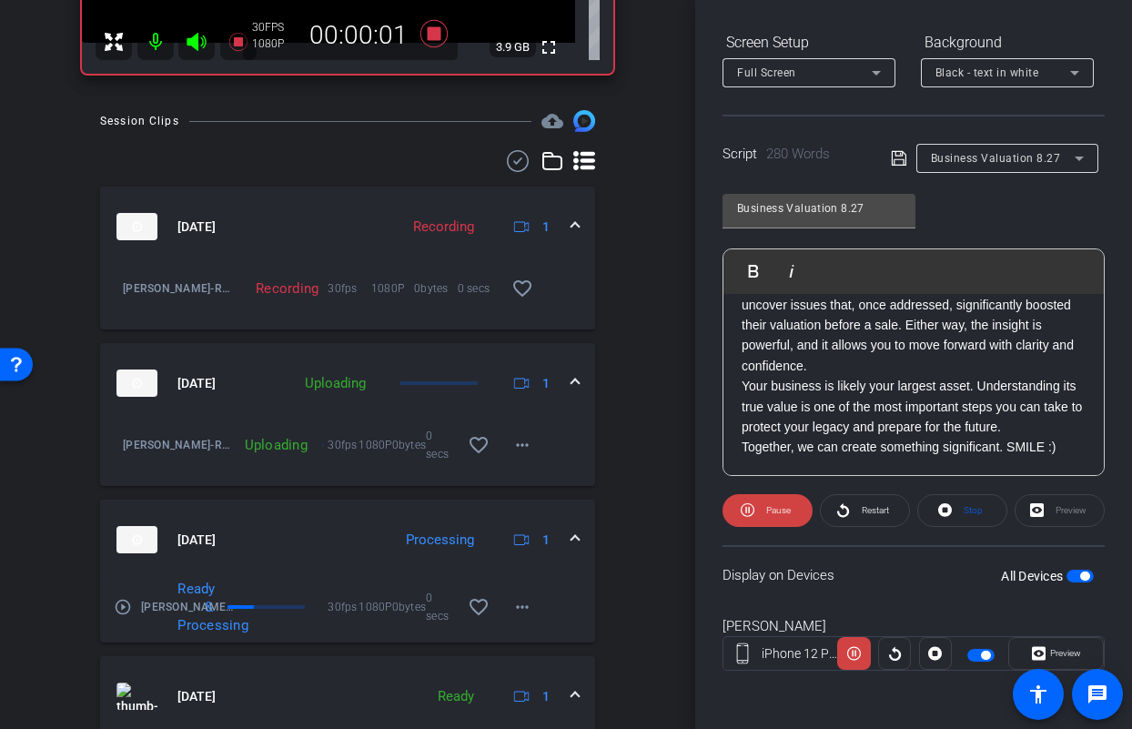
scroll to position [0, 0]
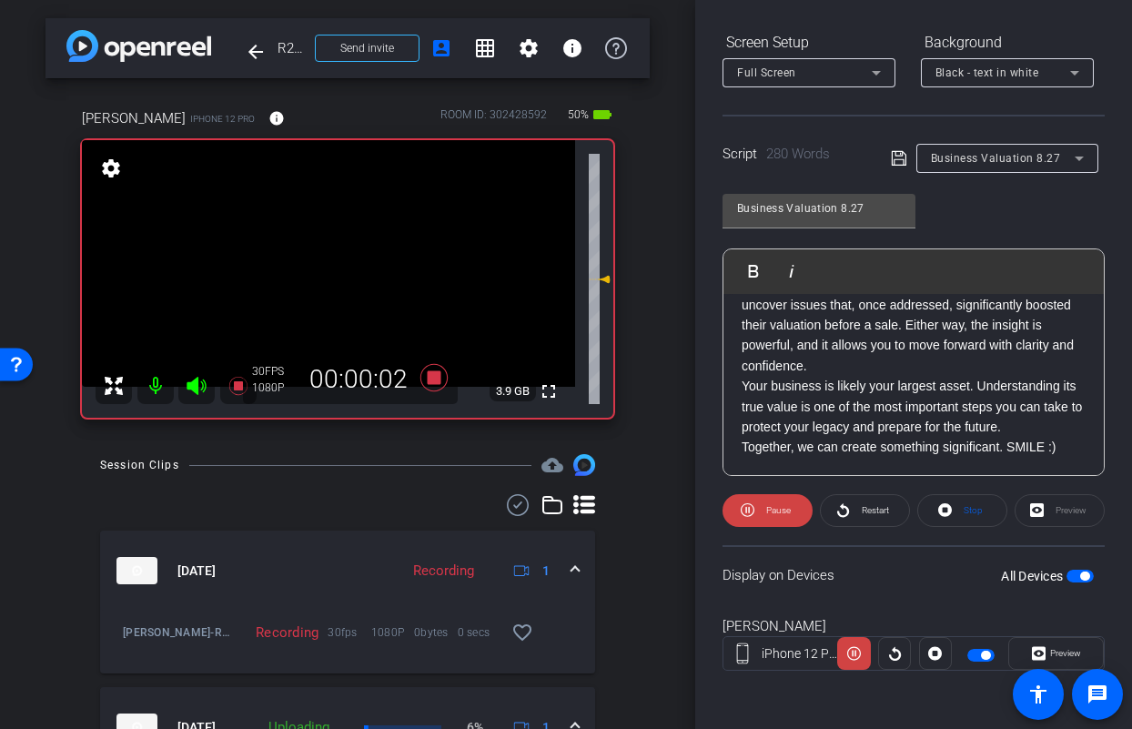
click at [197, 383] on icon at bounding box center [196, 386] width 19 height 18
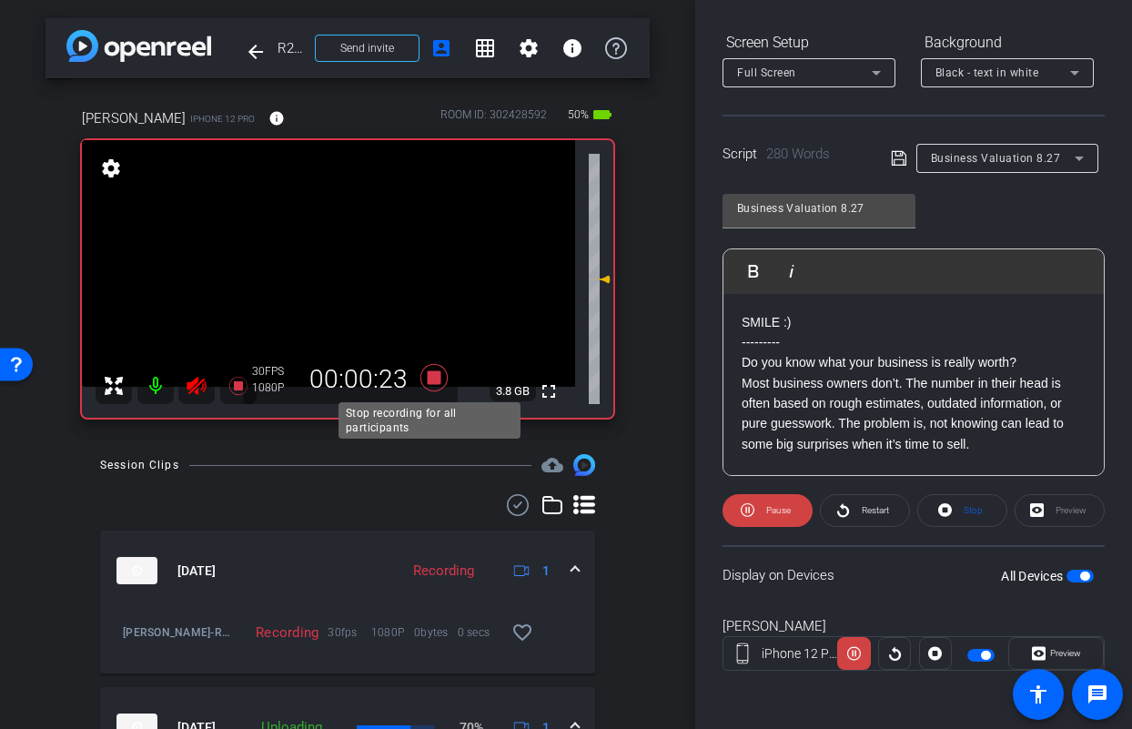
click at [429, 377] on icon at bounding box center [433, 377] width 27 height 27
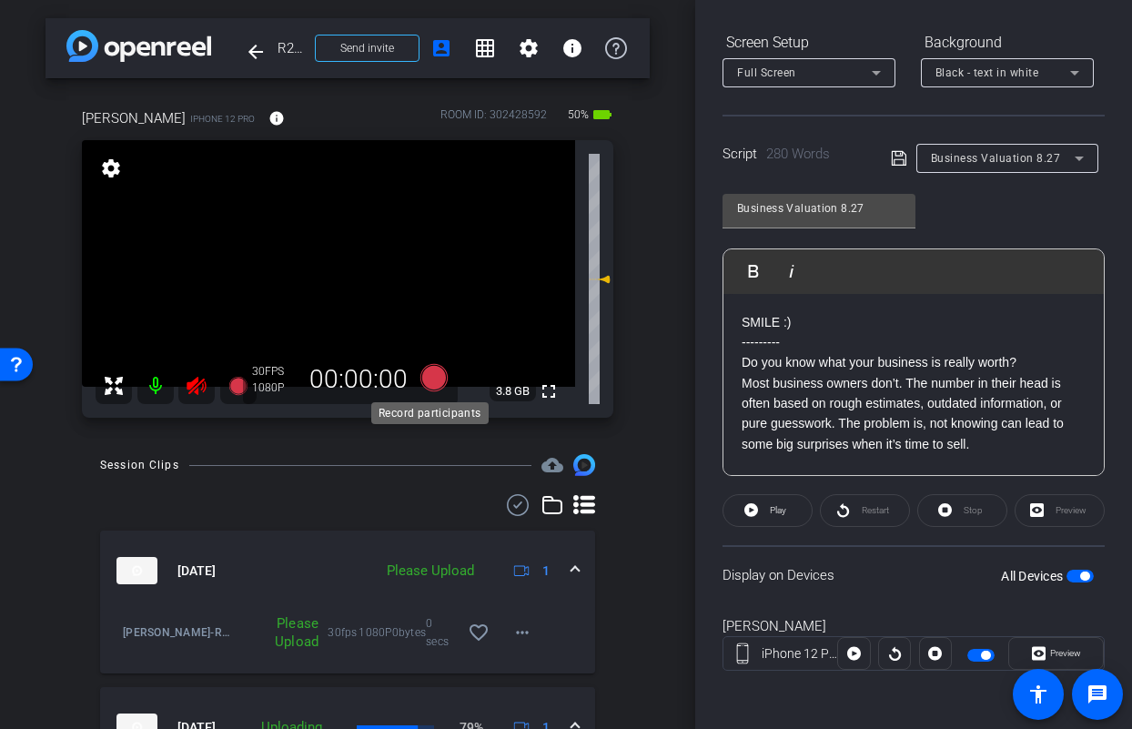
click at [426, 375] on icon at bounding box center [433, 377] width 27 height 27
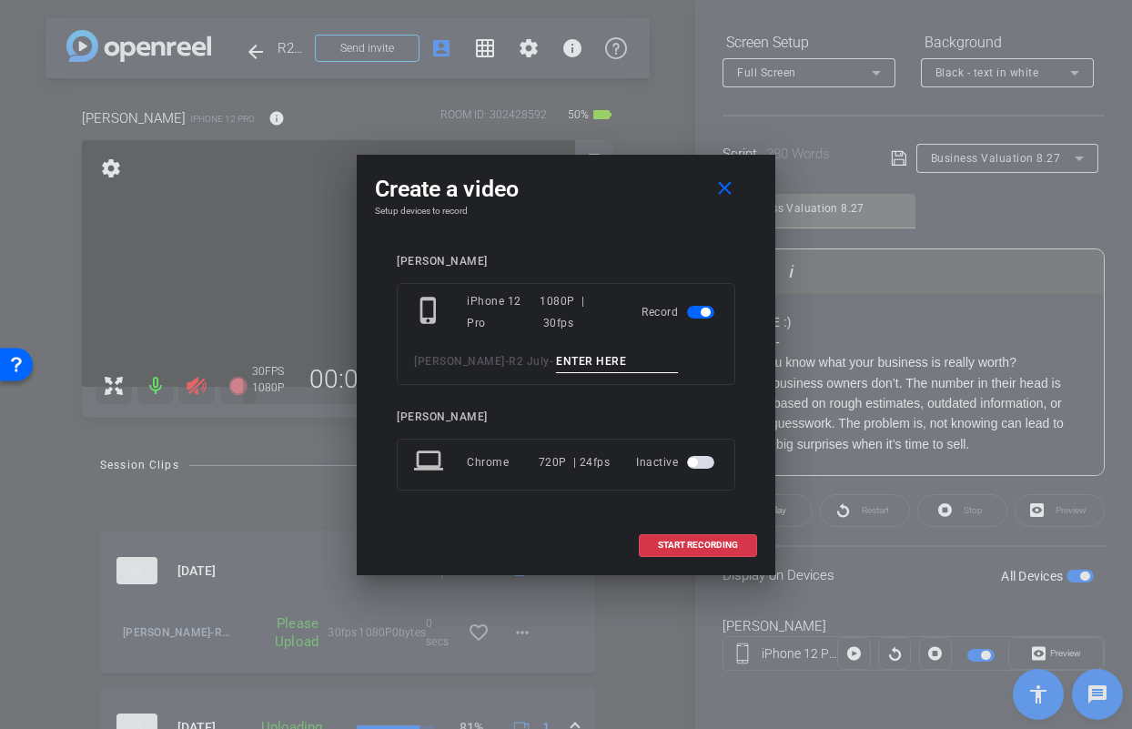
click at [571, 354] on input at bounding box center [617, 361] width 122 height 23
type input "Jason Biz TA4"
click at [691, 543] on span "START RECORDING" at bounding box center [698, 544] width 80 height 9
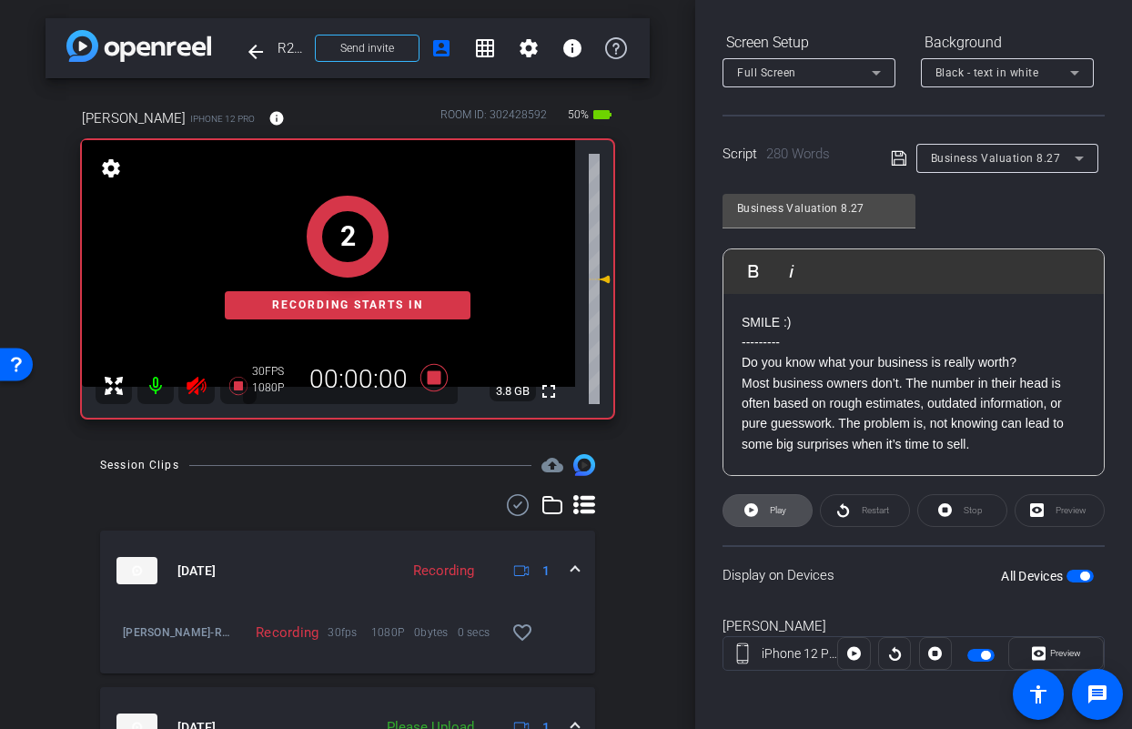
click at [784, 510] on span "Play" at bounding box center [778, 510] width 16 height 10
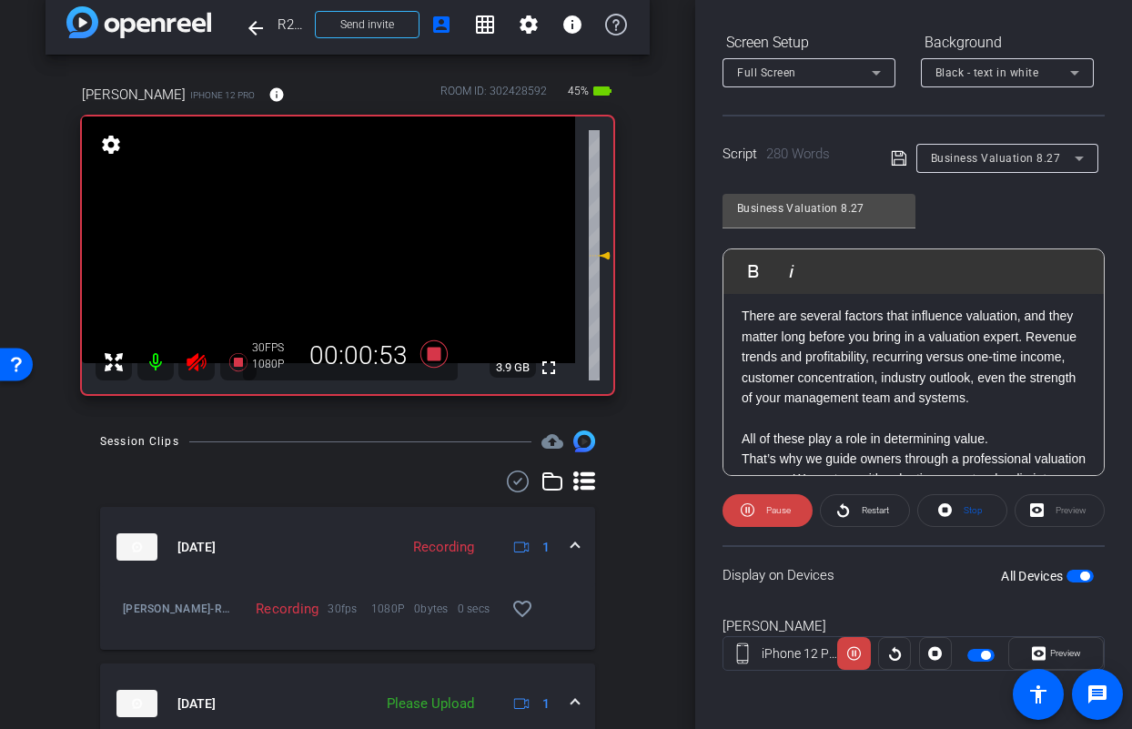
scroll to position [311, 0]
click at [439, 353] on icon at bounding box center [434, 354] width 44 height 33
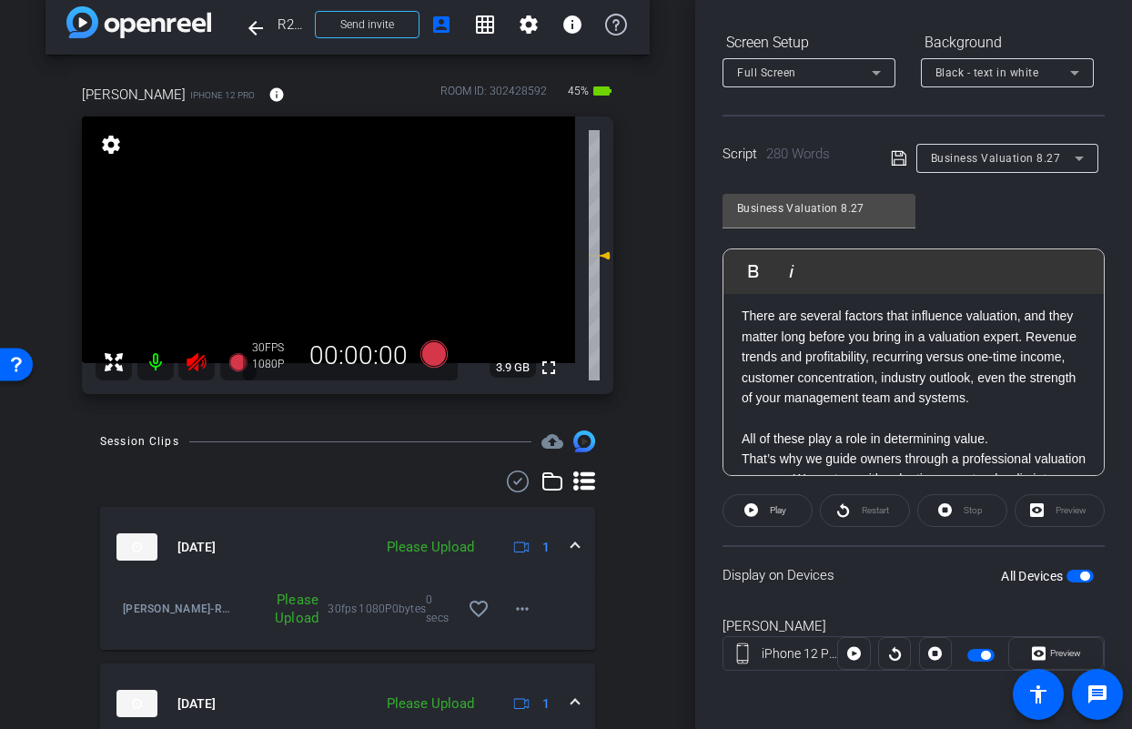
click at [204, 370] on icon at bounding box center [197, 362] width 22 height 22
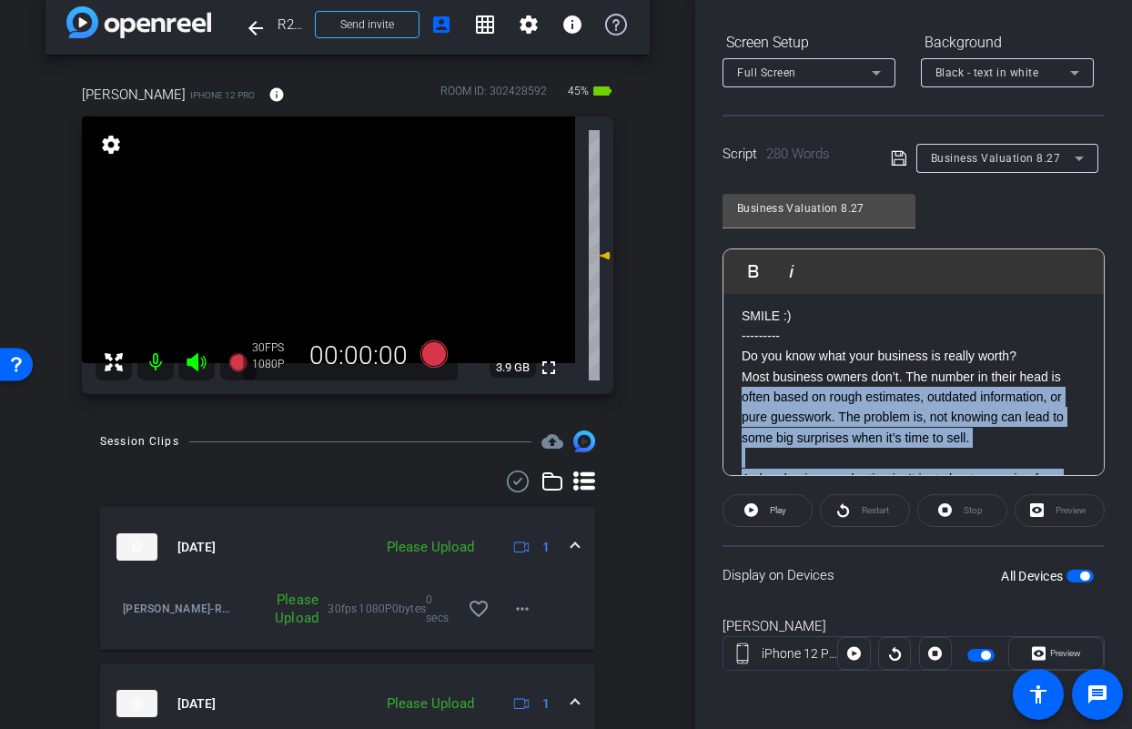
scroll to position [0, 0]
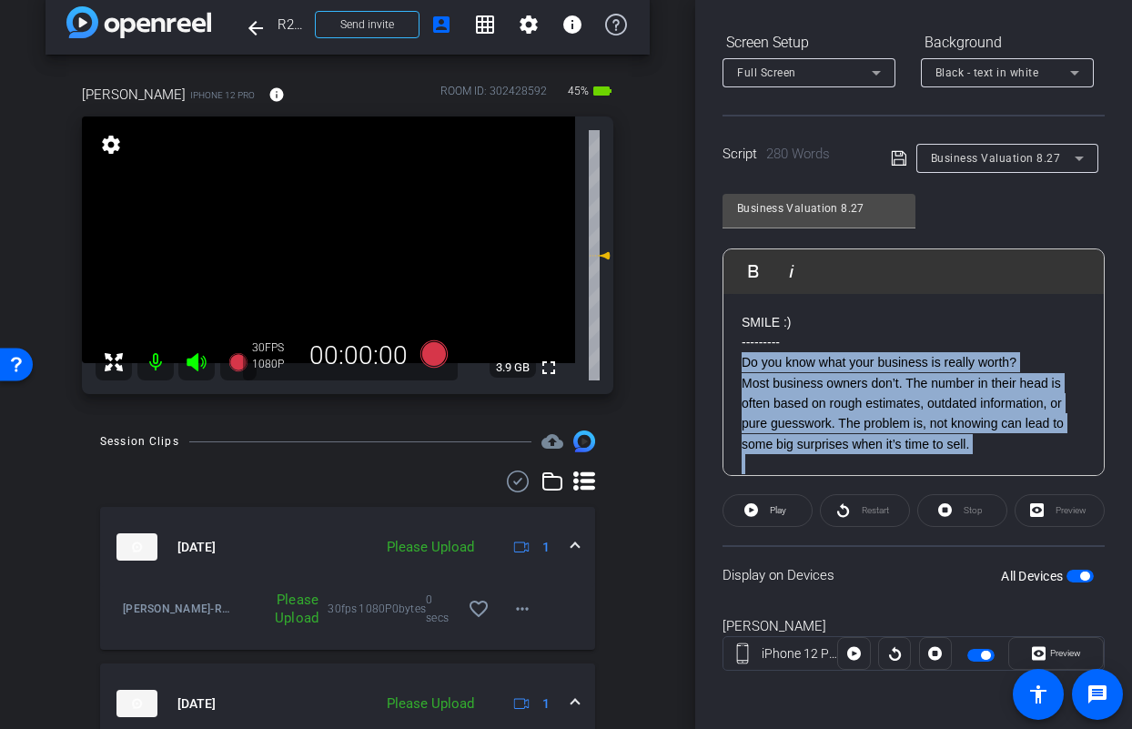
drag, startPoint x: 1053, startPoint y: 411, endPoint x: 734, endPoint y: 368, distance: 321.4
click at [734, 368] on div "SMILE :) --------- Do you know what your business is really worth? Most busines…" at bounding box center [913, 709] width 380 height 831
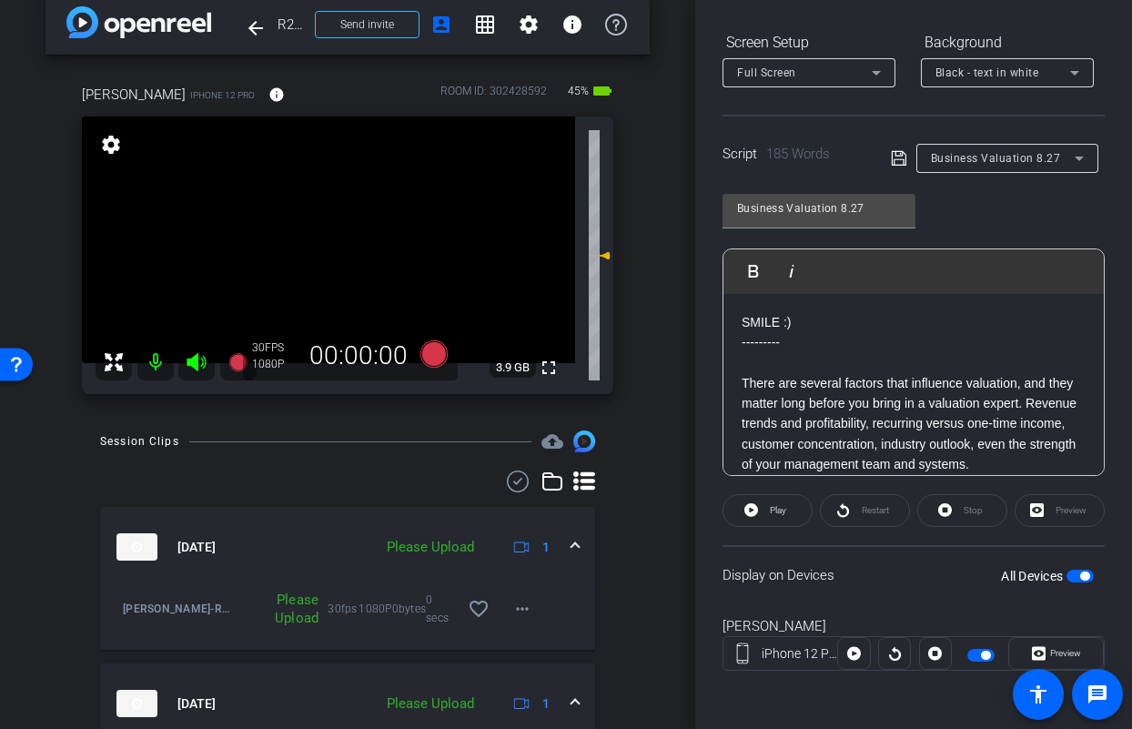
click at [1067, 578] on span "button" at bounding box center [1079, 576] width 27 height 13
click at [1072, 577] on span "button" at bounding box center [1079, 576] width 27 height 13
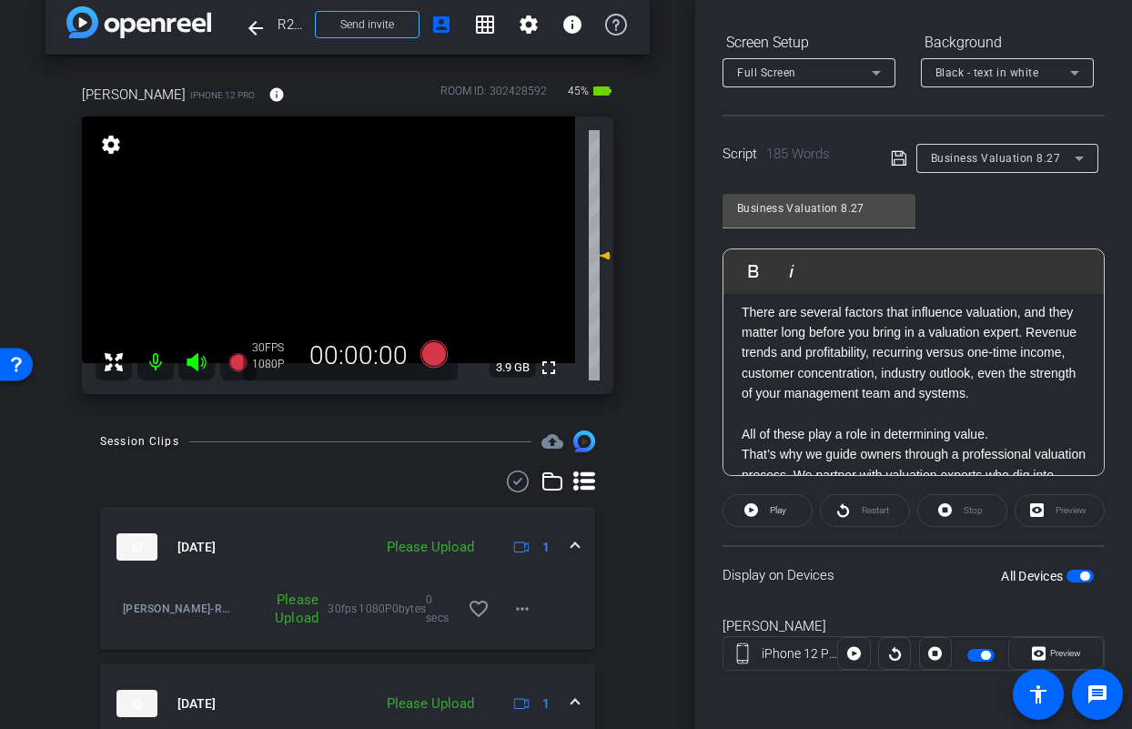
scroll to position [69, 0]
click at [1066, 572] on span "button" at bounding box center [1079, 576] width 27 height 13
click at [1074, 574] on span "button" at bounding box center [1079, 576] width 27 height 13
click at [232, 371] on icon at bounding box center [238, 362] width 22 height 22
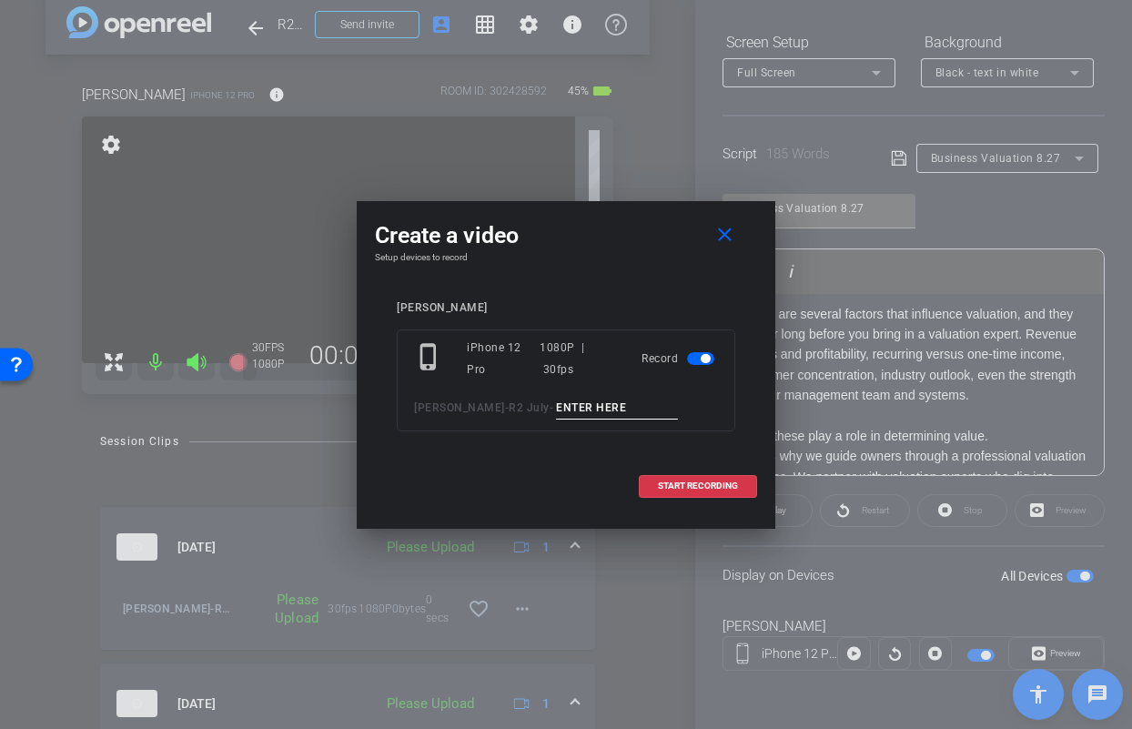
click at [576, 408] on input at bounding box center [617, 408] width 122 height 23
type input "Jason Bix pick up 1"
click at [697, 487] on span "START RECORDING" at bounding box center [698, 485] width 80 height 9
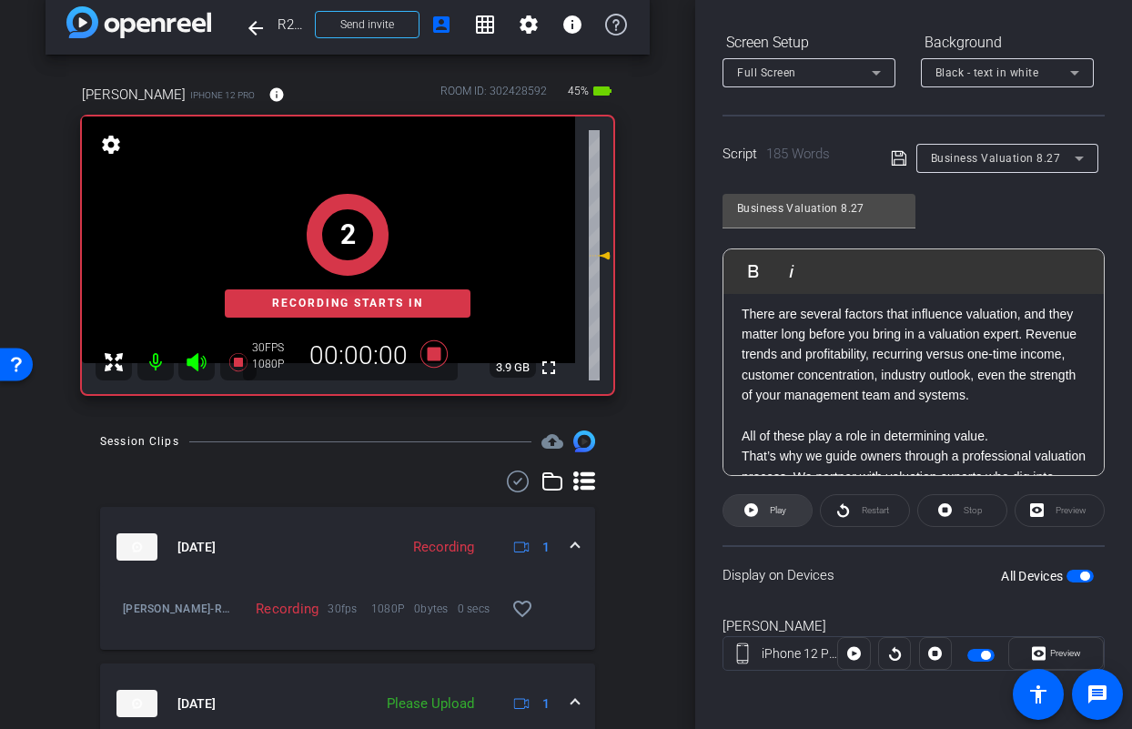
click at [761, 507] on span at bounding box center [767, 511] width 88 height 44
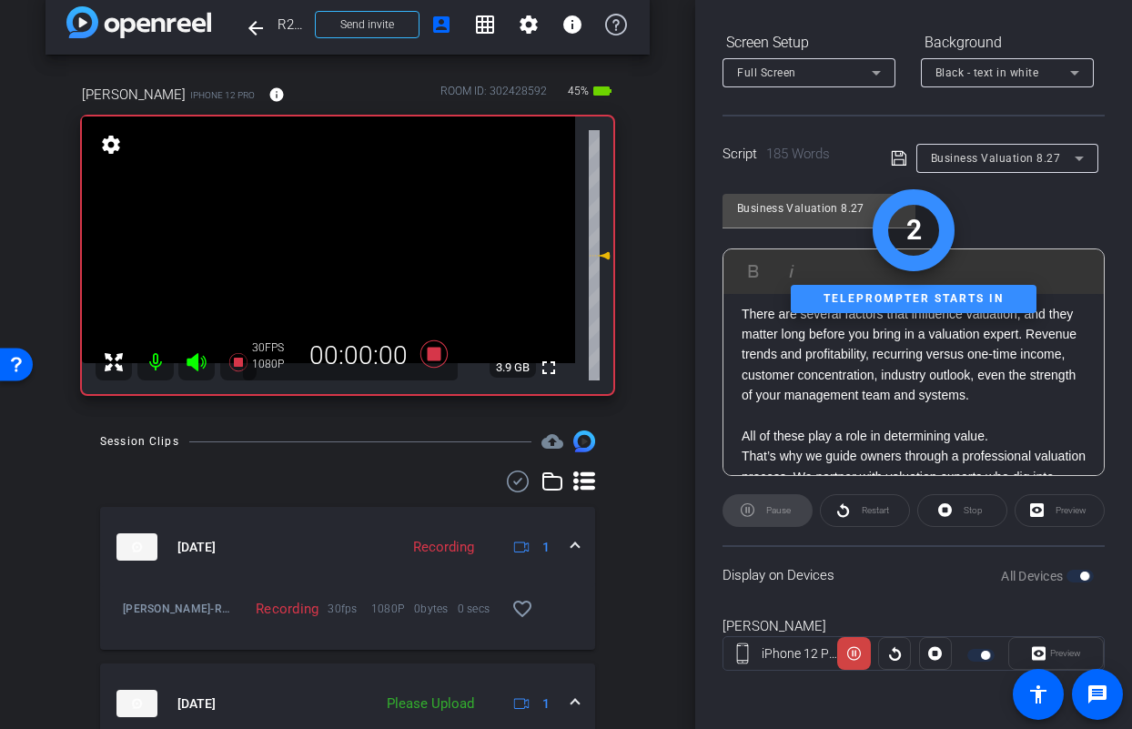
click at [192, 360] on icon at bounding box center [196, 362] width 19 height 18
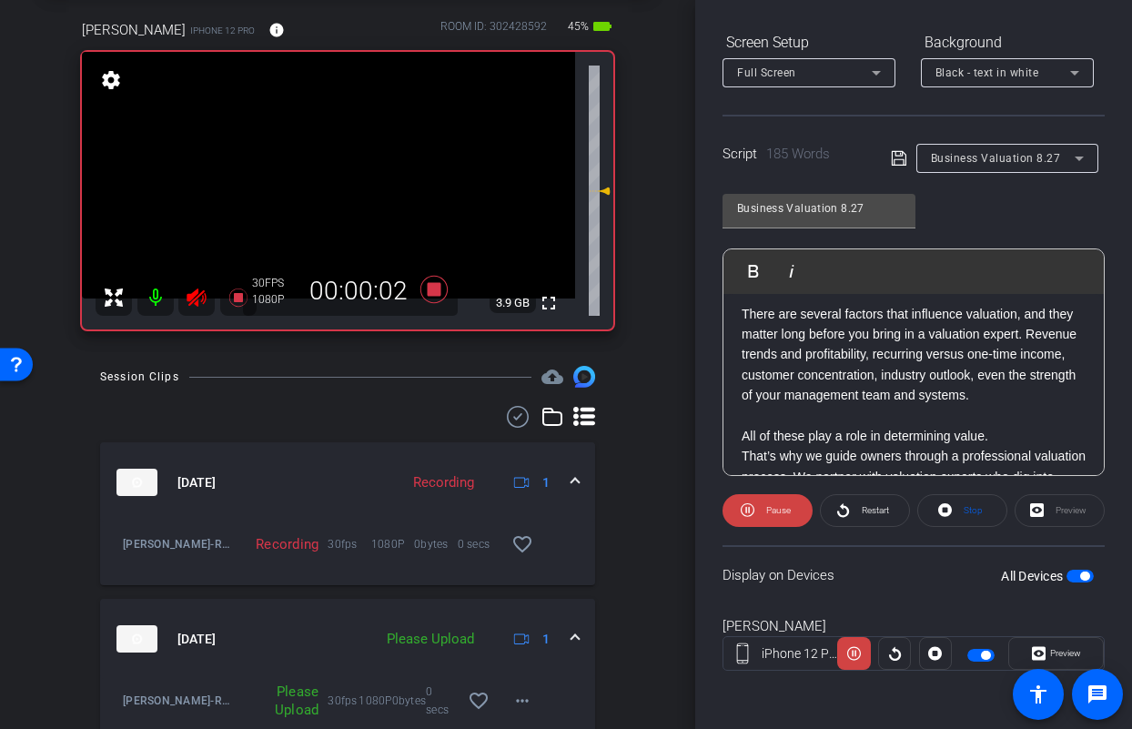
scroll to position [88, 0]
click at [511, 710] on mat-icon "more_horiz" at bounding box center [522, 701] width 22 height 22
click at [521, 618] on span "Upload" at bounding box center [542, 618] width 73 height 22
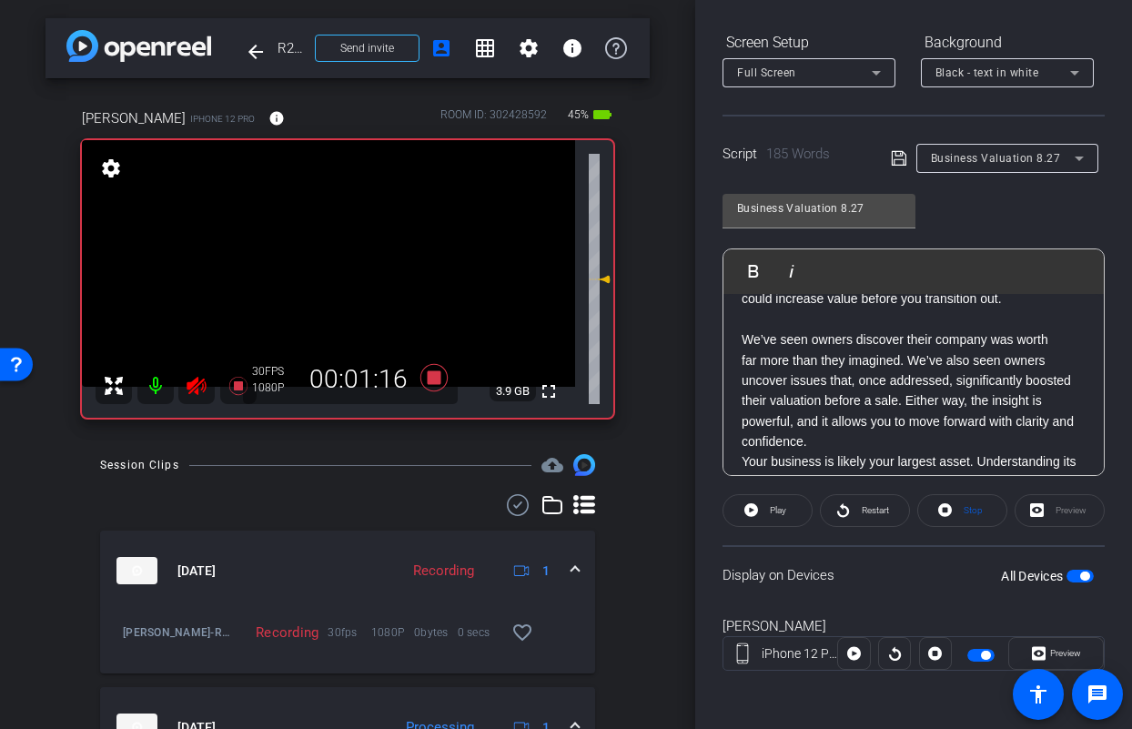
scroll to position [310, 0]
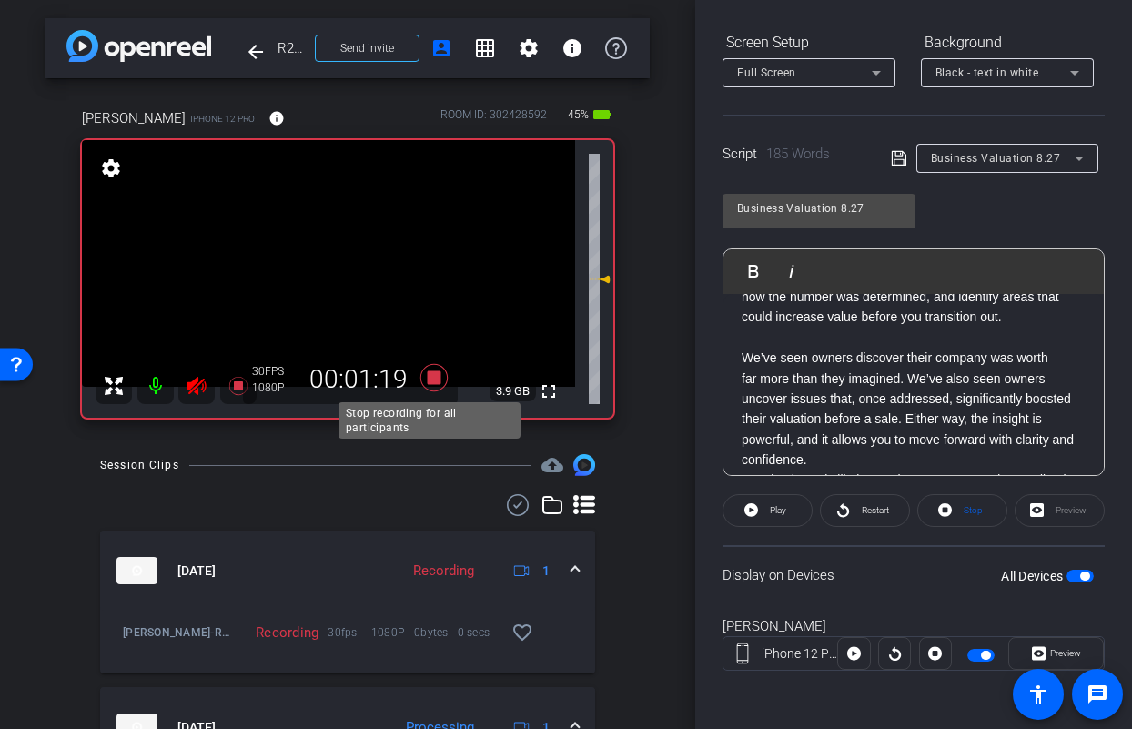
click at [429, 380] on icon at bounding box center [433, 377] width 27 height 27
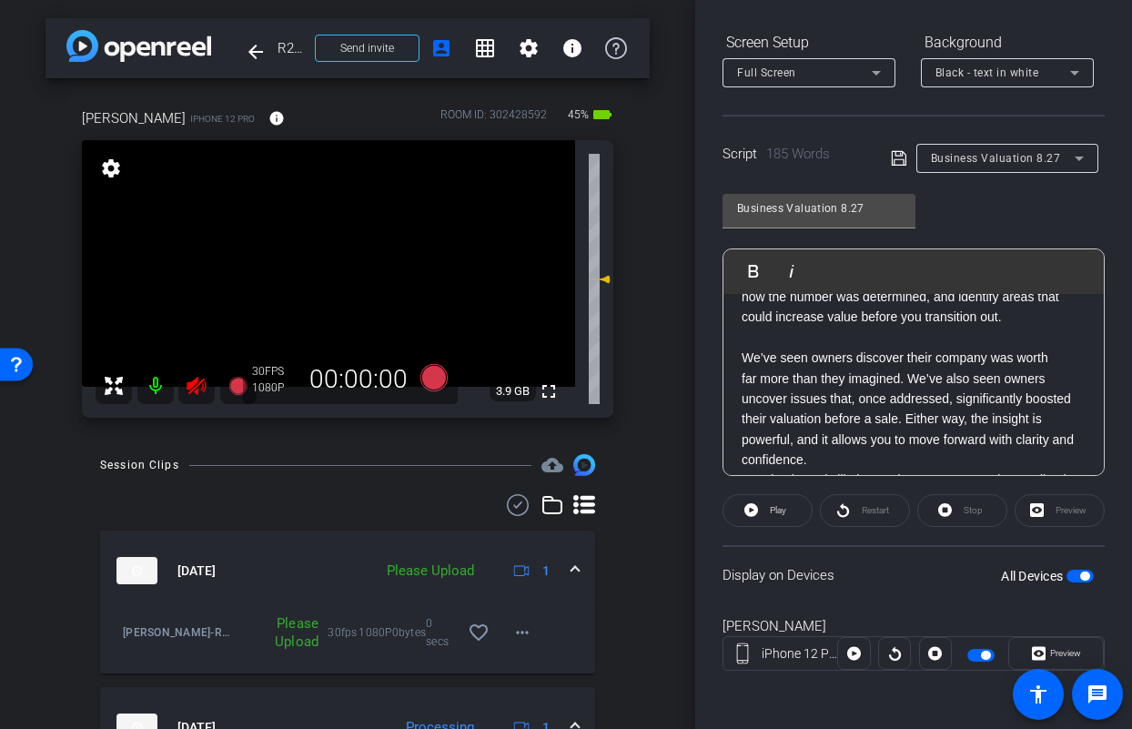
click at [199, 386] on icon at bounding box center [197, 386] width 22 height 22
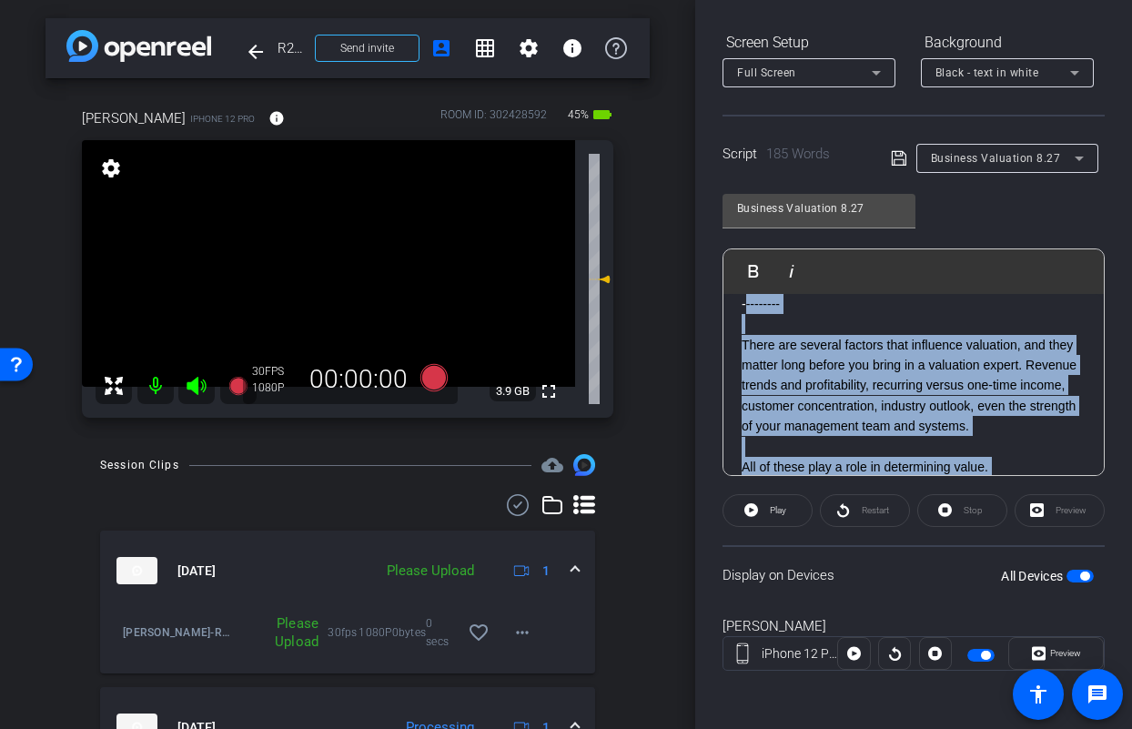
scroll to position [36, 0]
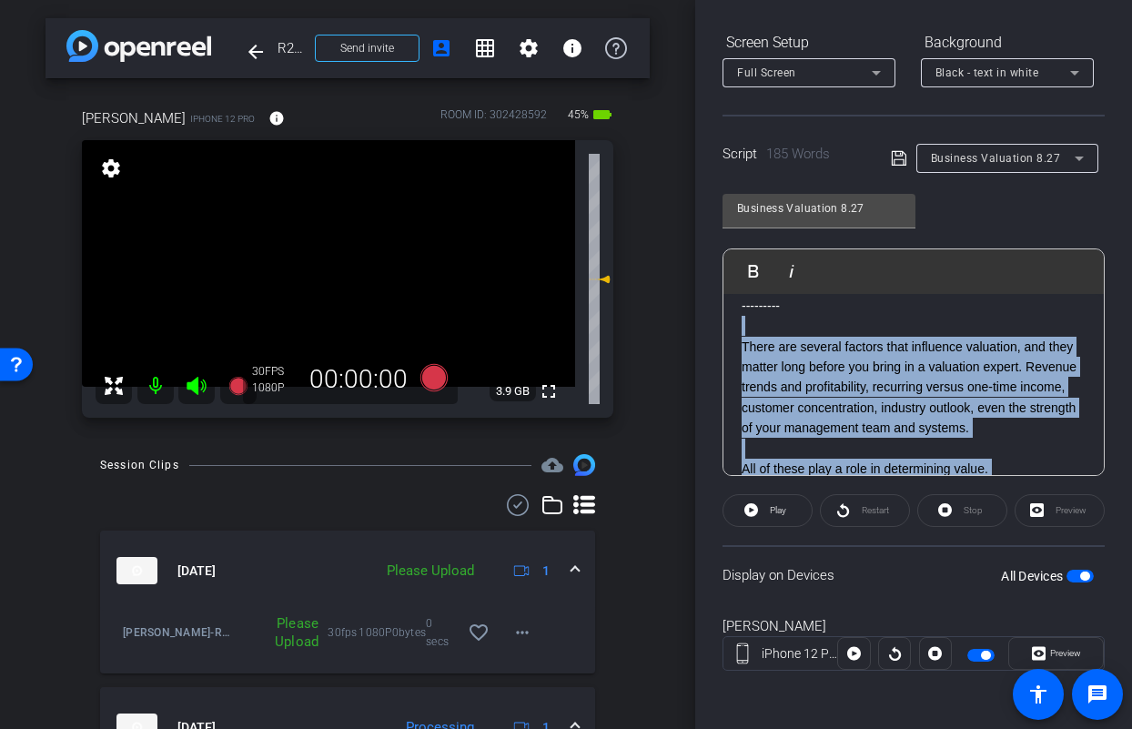
drag, startPoint x: 1070, startPoint y: 396, endPoint x: 744, endPoint y: 331, distance: 332.1
click at [744, 331] on div "SMILE :) --------- There are several factors that influence valuation, and they…" at bounding box center [913, 550] width 380 height 587
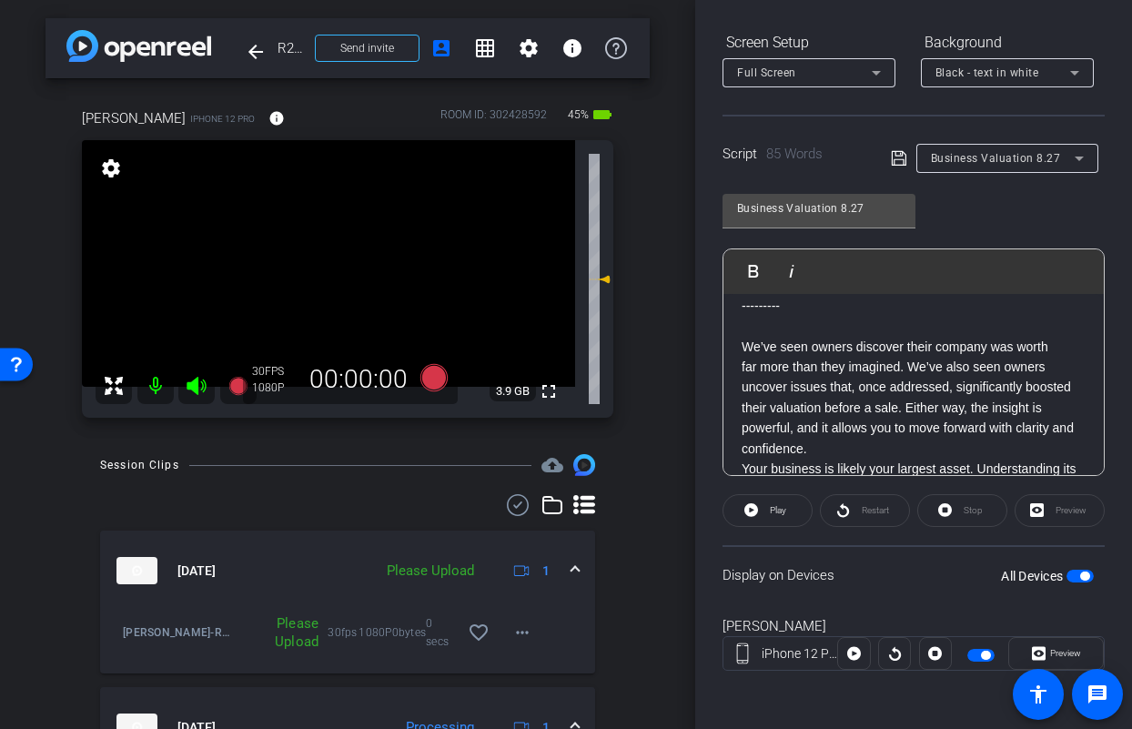
click at [1066, 572] on span "button" at bounding box center [1079, 576] width 27 height 13
click at [1072, 574] on span "button" at bounding box center [1079, 576] width 27 height 13
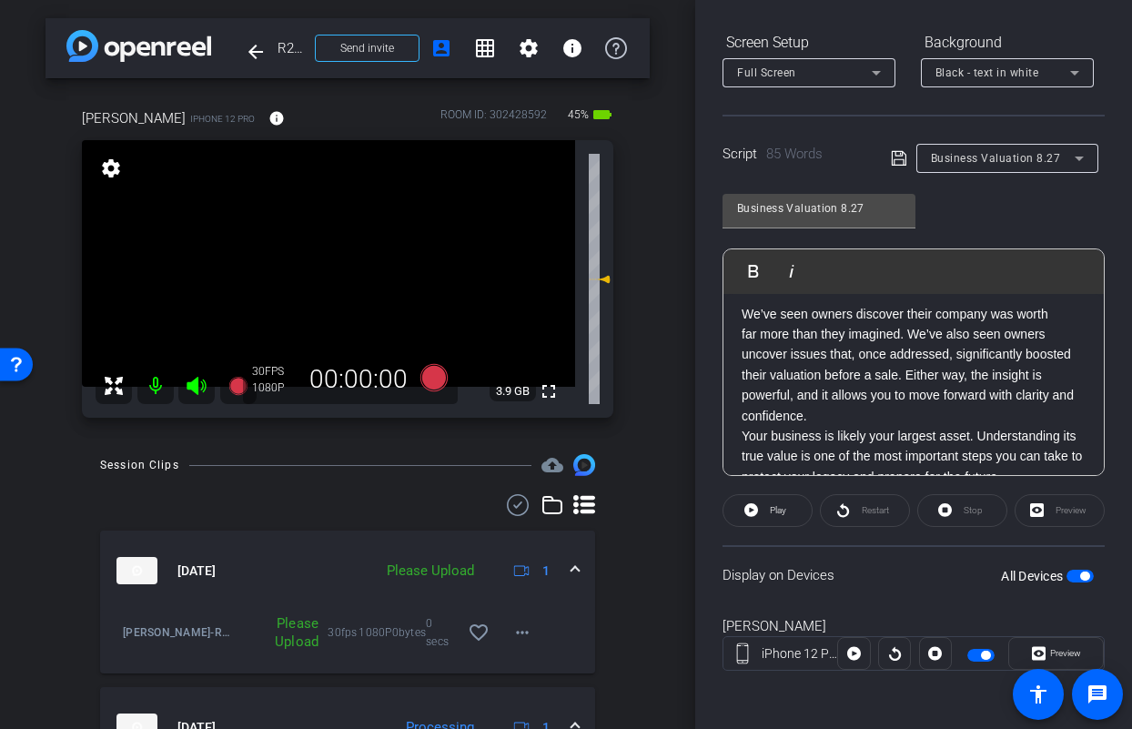
scroll to position [101, 0]
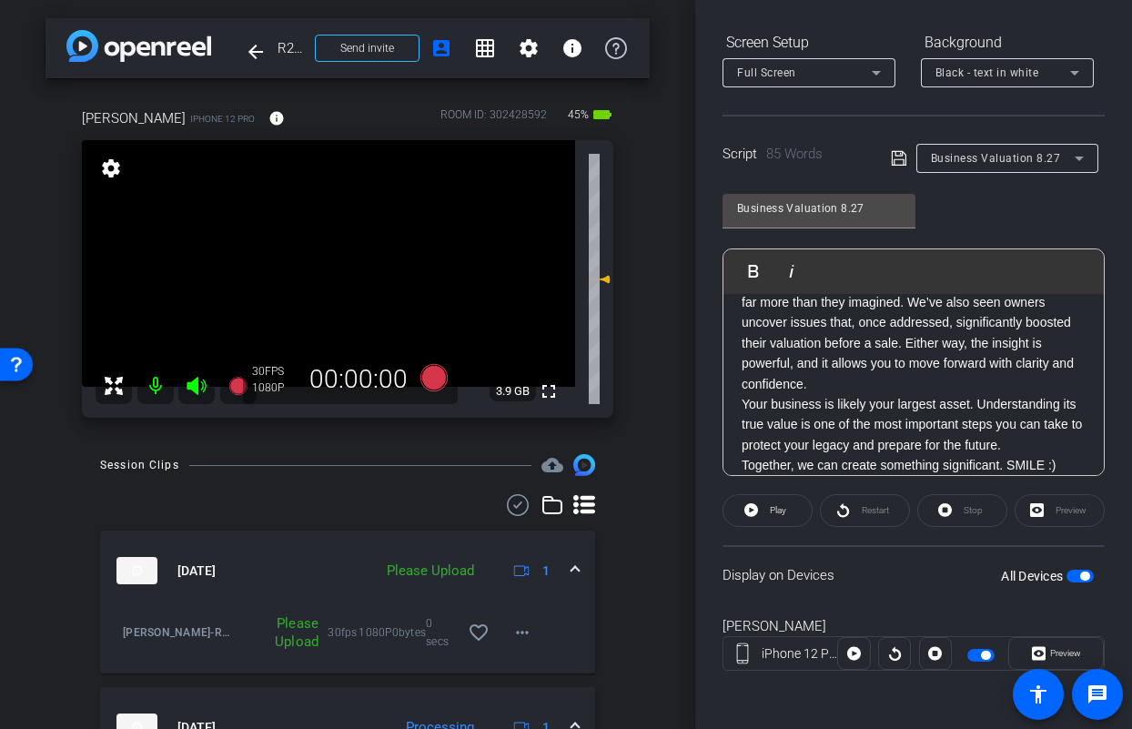
click at [917, 386] on p "We’ve seen owners discover their company was worth far more than they imagined.…" at bounding box center [914, 333] width 344 height 122
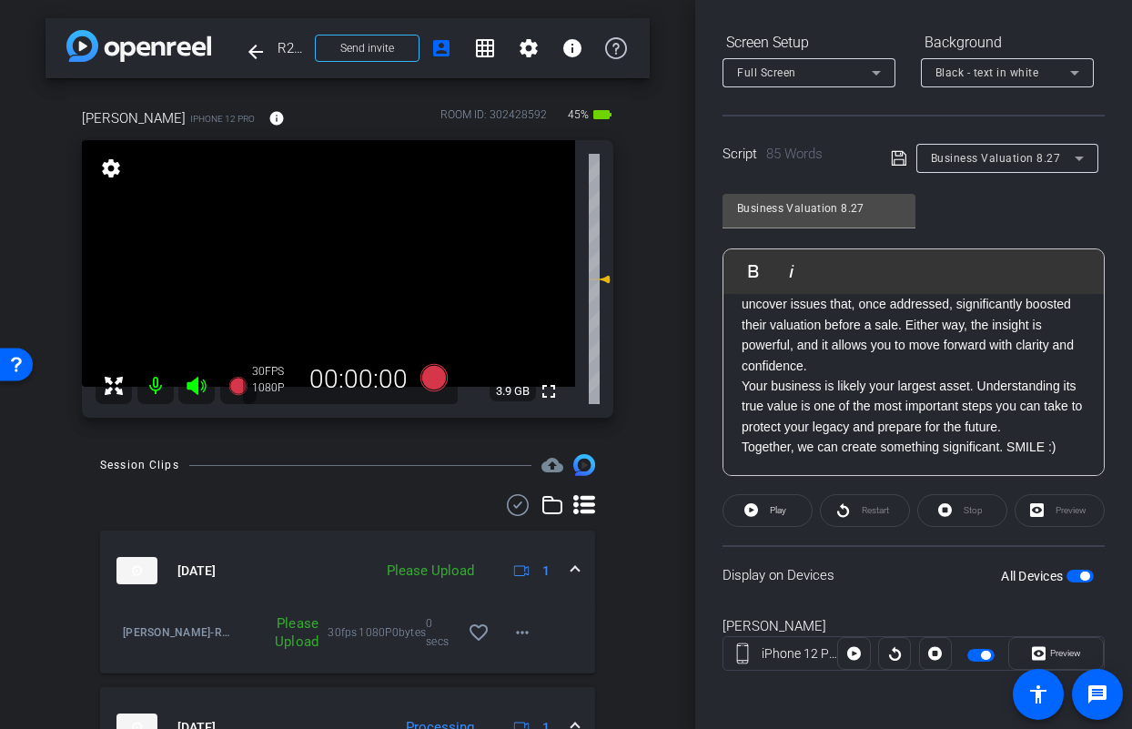
scroll to position [245, 0]
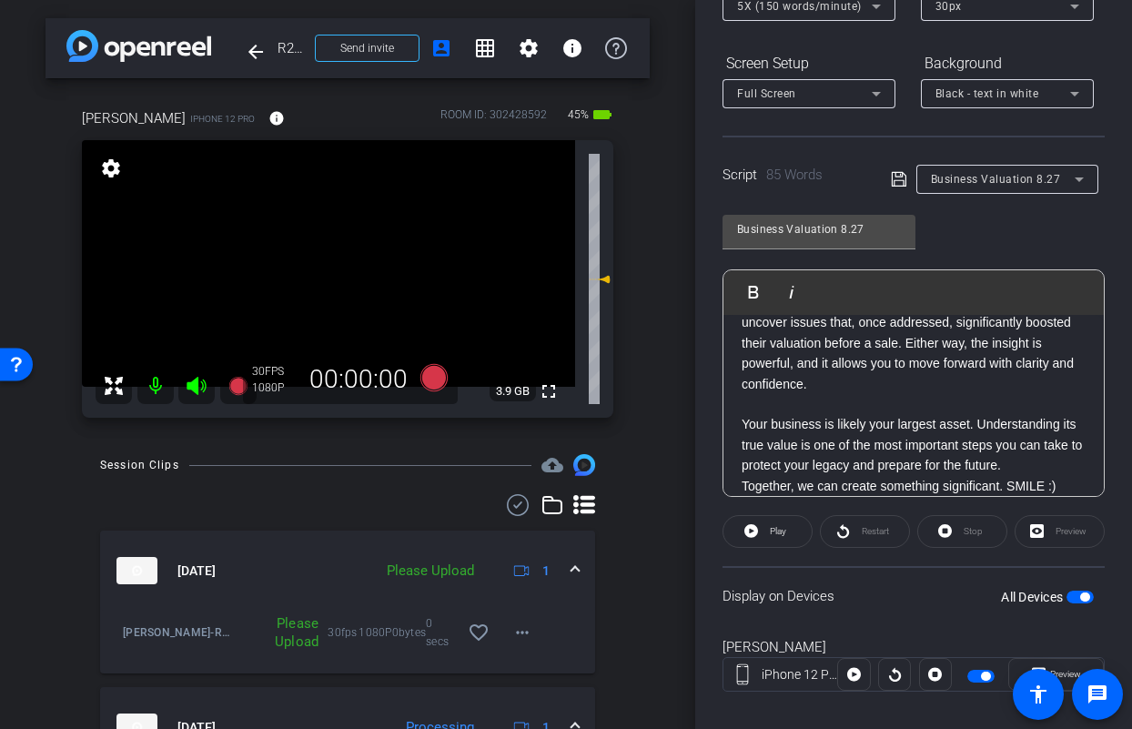
click at [1066, 595] on span "button" at bounding box center [1079, 596] width 27 height 13
click at [1073, 596] on span "button" at bounding box center [1079, 596] width 27 height 13
click at [429, 381] on icon at bounding box center [433, 377] width 27 height 27
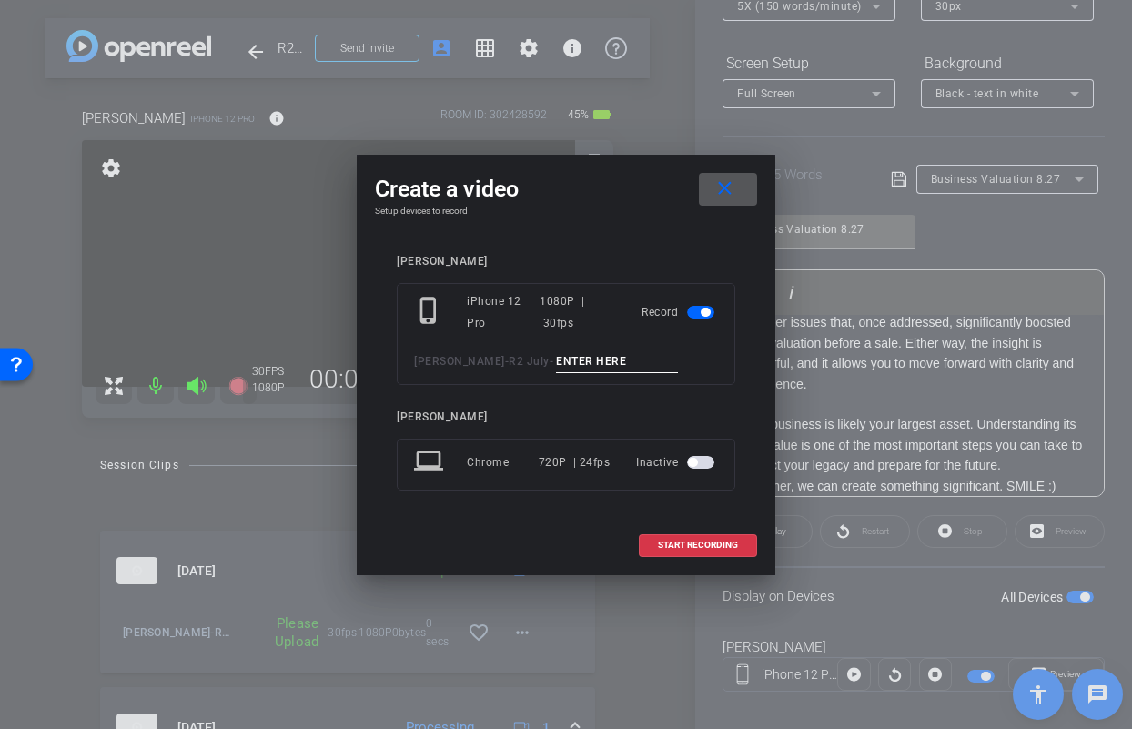
click at [571, 363] on input at bounding box center [617, 361] width 122 height 23
type input "Jason biz pick up 2"
click at [674, 543] on span "START RECORDING" at bounding box center [698, 544] width 80 height 9
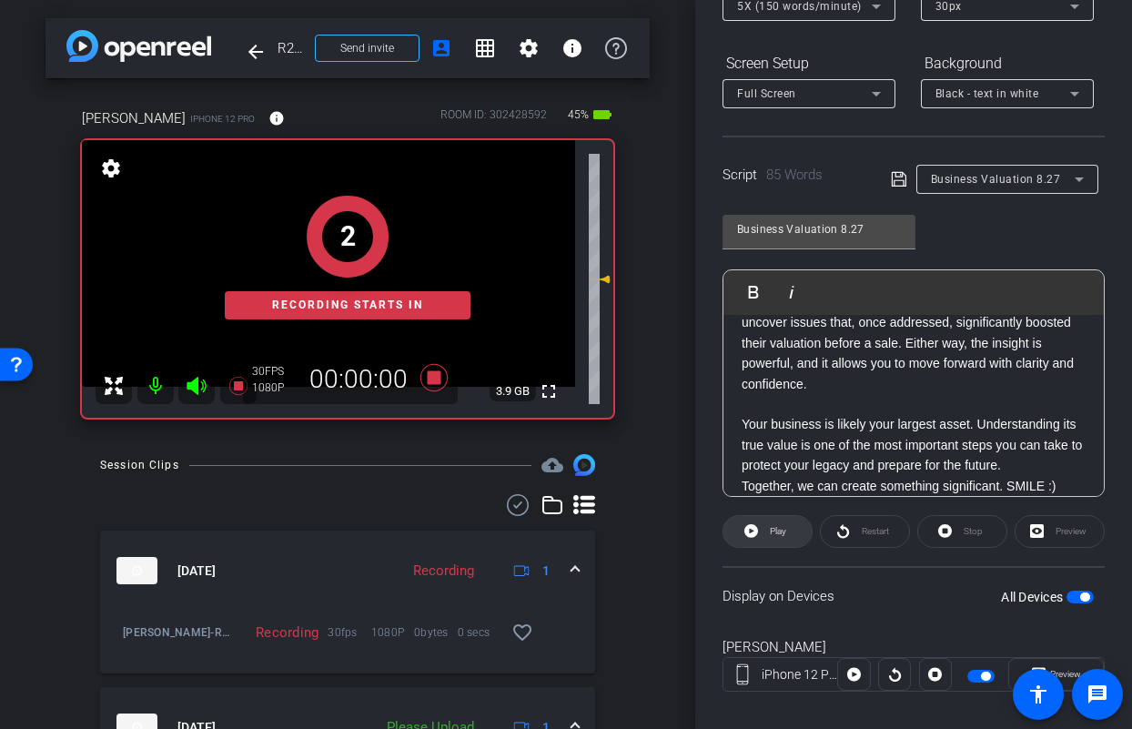
click at [772, 535] on span "Play" at bounding box center [778, 531] width 16 height 10
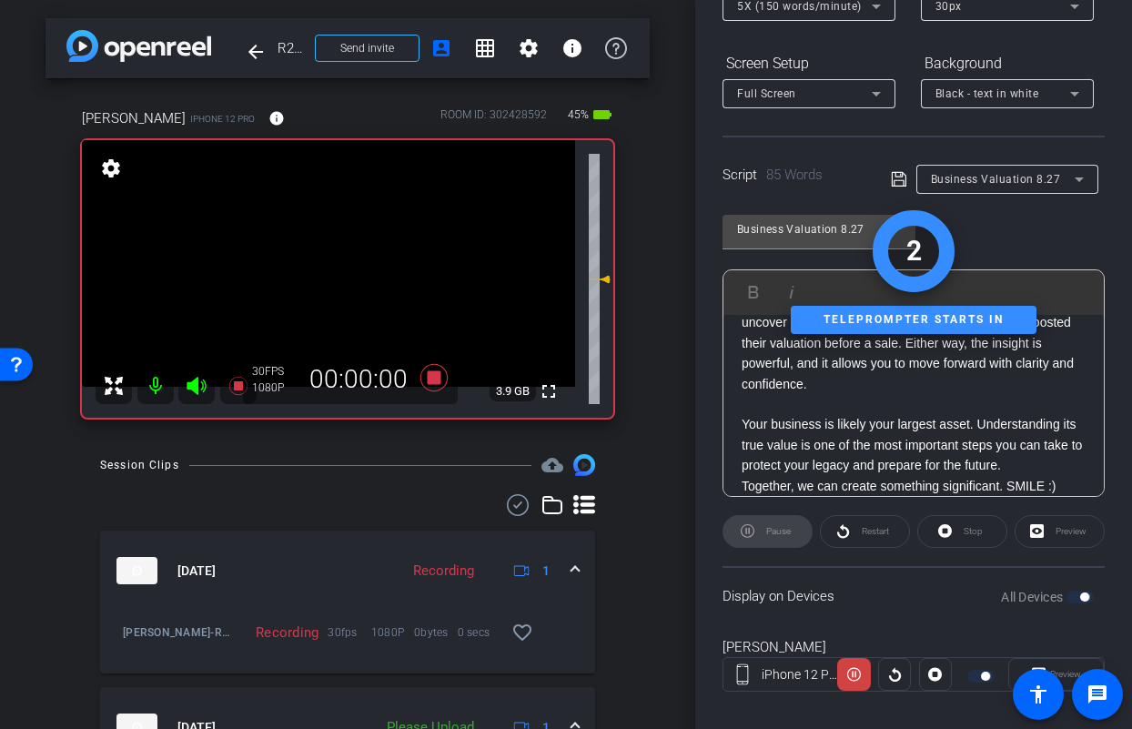
click at [193, 381] on icon at bounding box center [196, 386] width 19 height 18
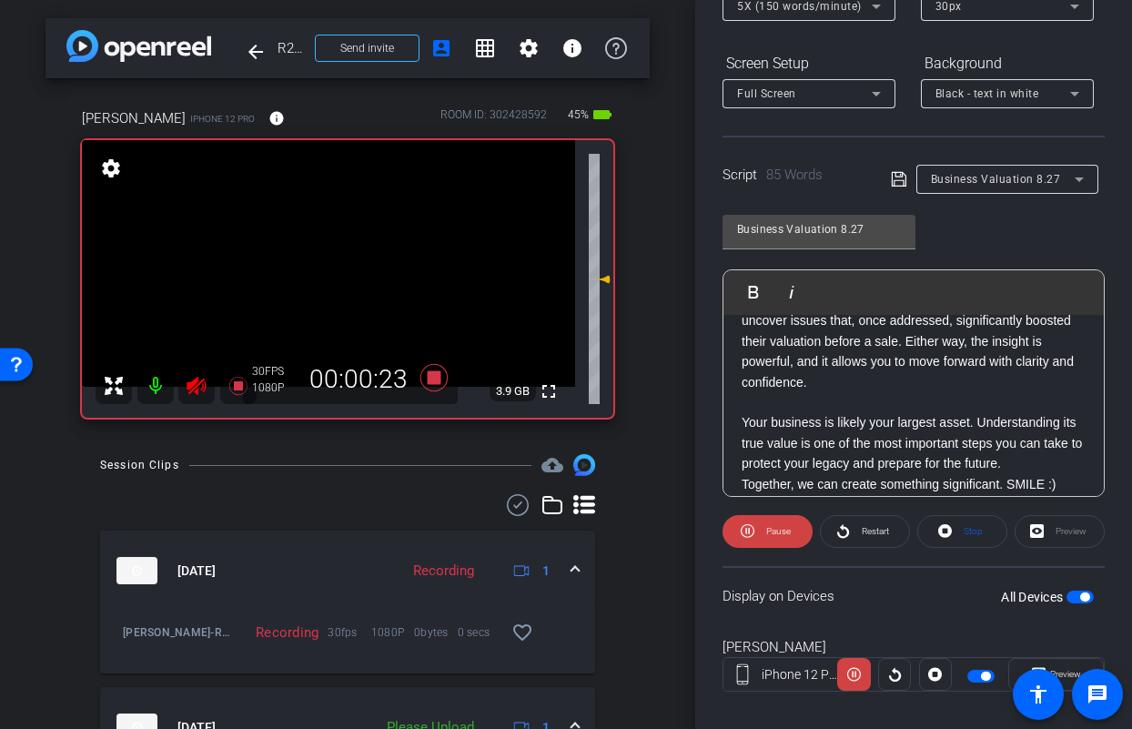
scroll to position [139, 0]
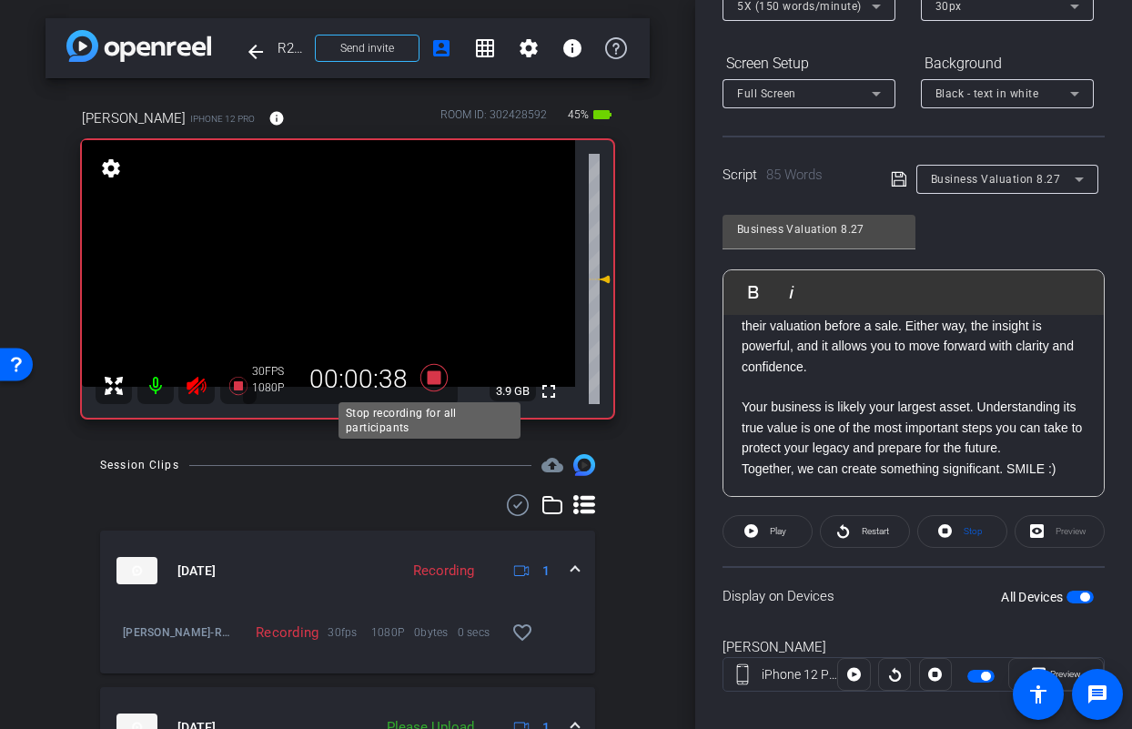
click at [427, 380] on icon at bounding box center [433, 377] width 27 height 27
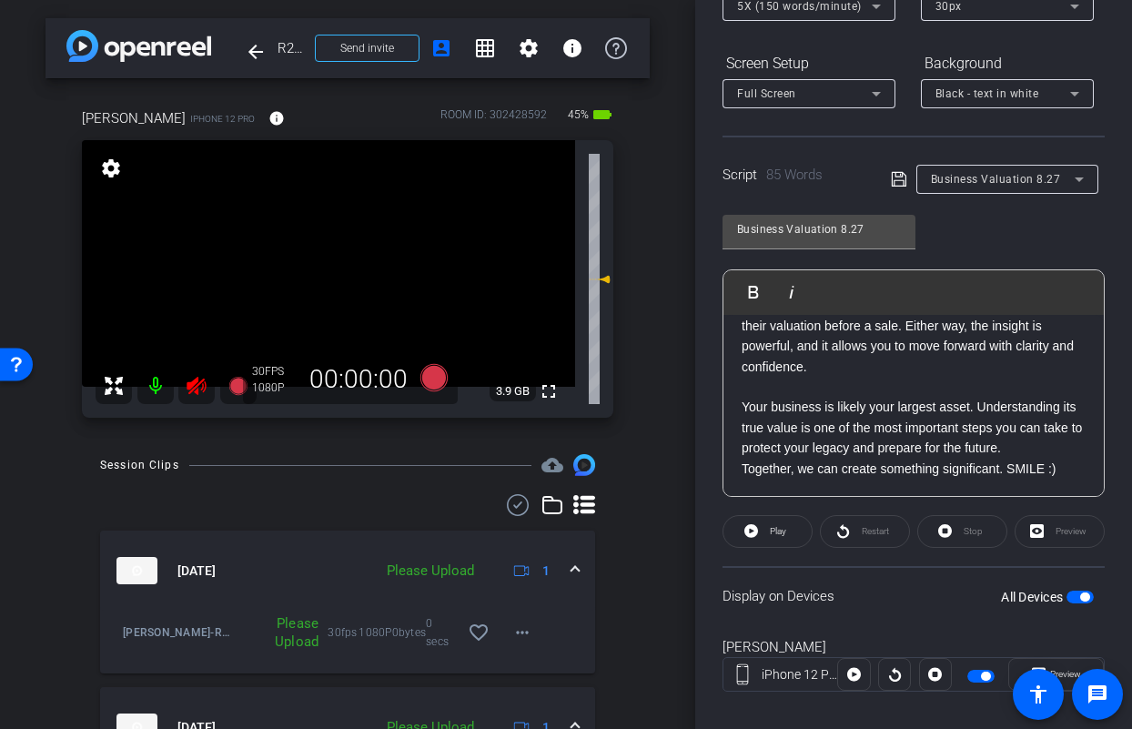
click at [201, 378] on icon at bounding box center [197, 386] width 22 height 22
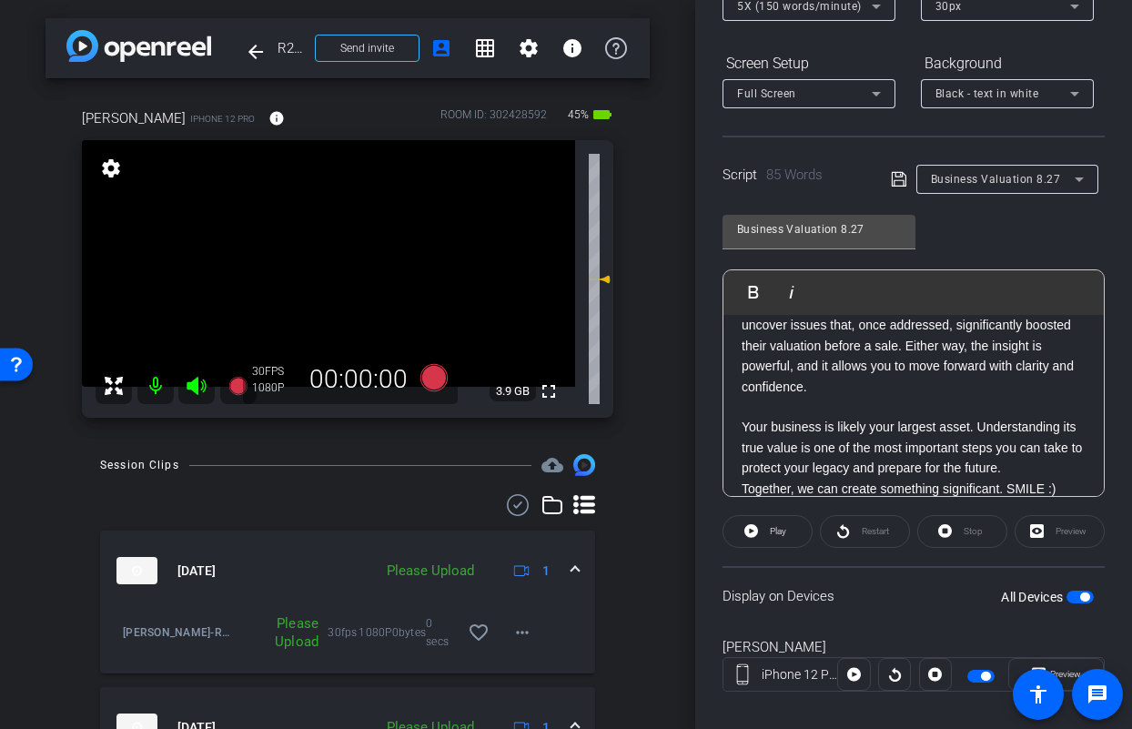
scroll to position [116, 0]
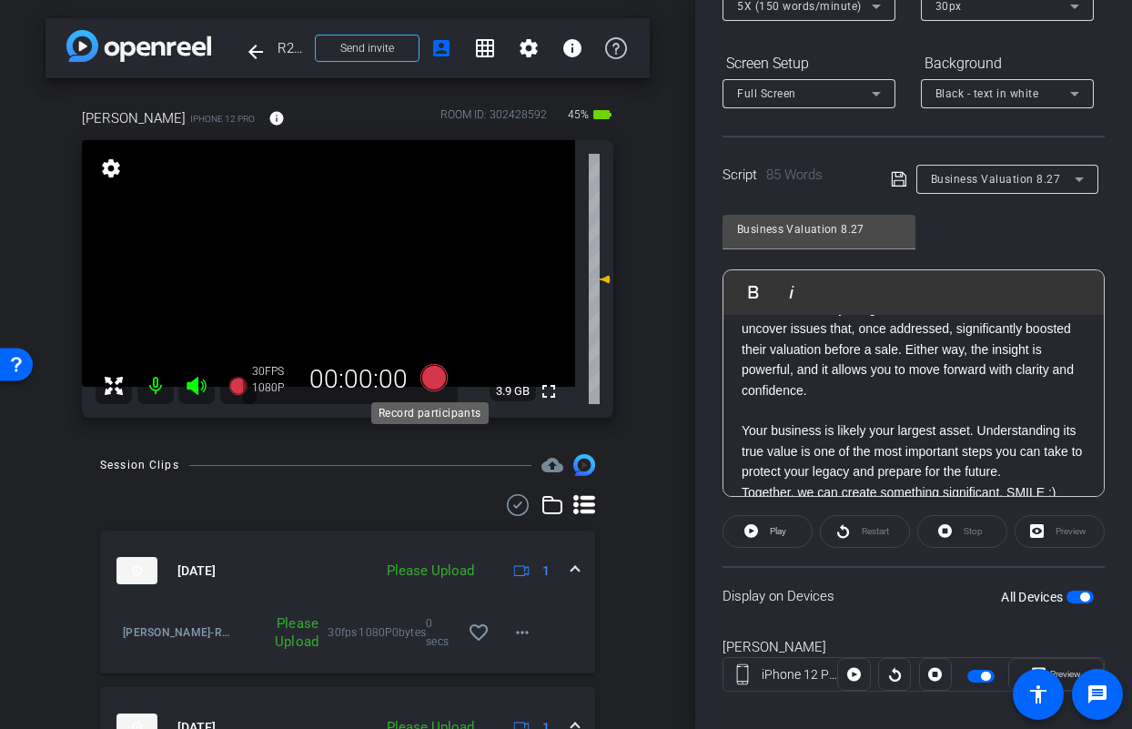
click at [420, 378] on icon at bounding box center [433, 377] width 27 height 27
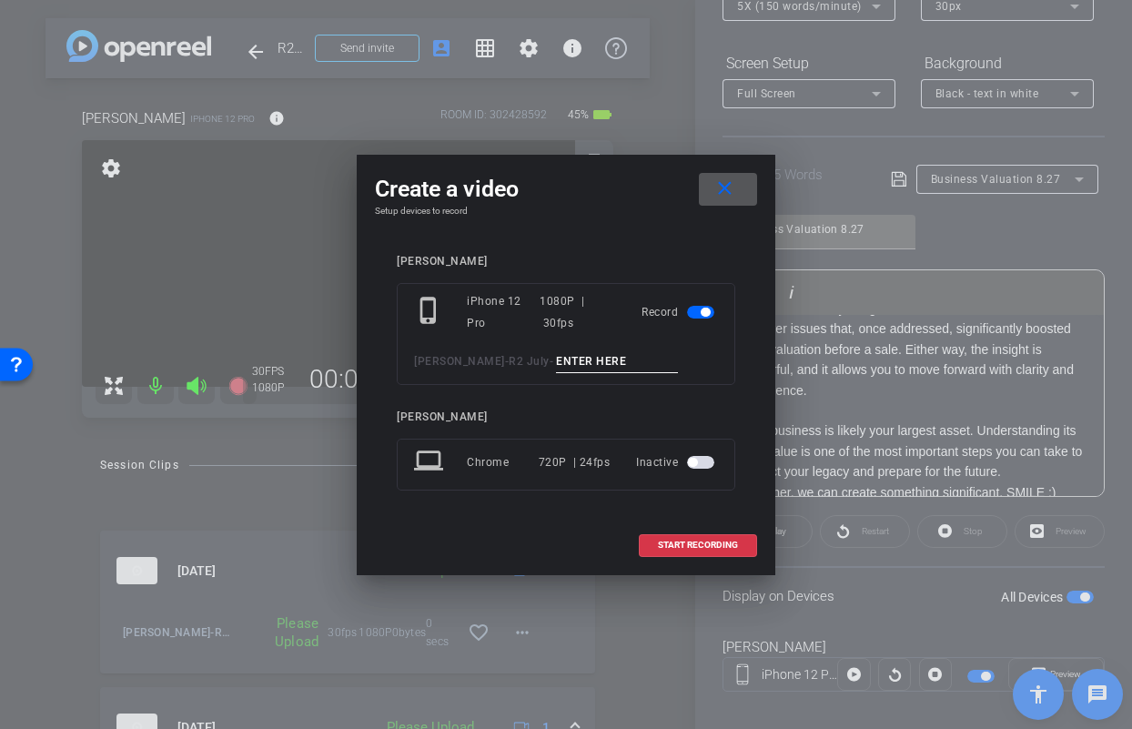
click at [567, 360] on input at bounding box center [617, 361] width 122 height 23
type input "Jason Biz pick up 3"
click at [732, 175] on span at bounding box center [728, 189] width 58 height 44
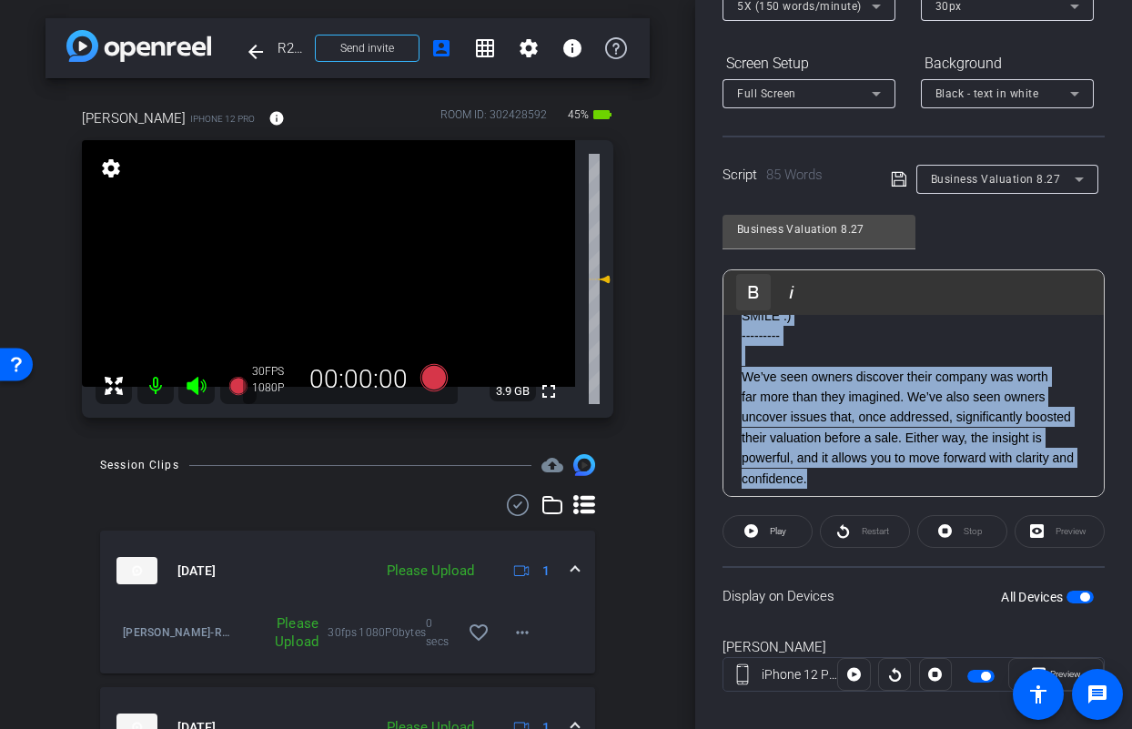
scroll to position [0, 0]
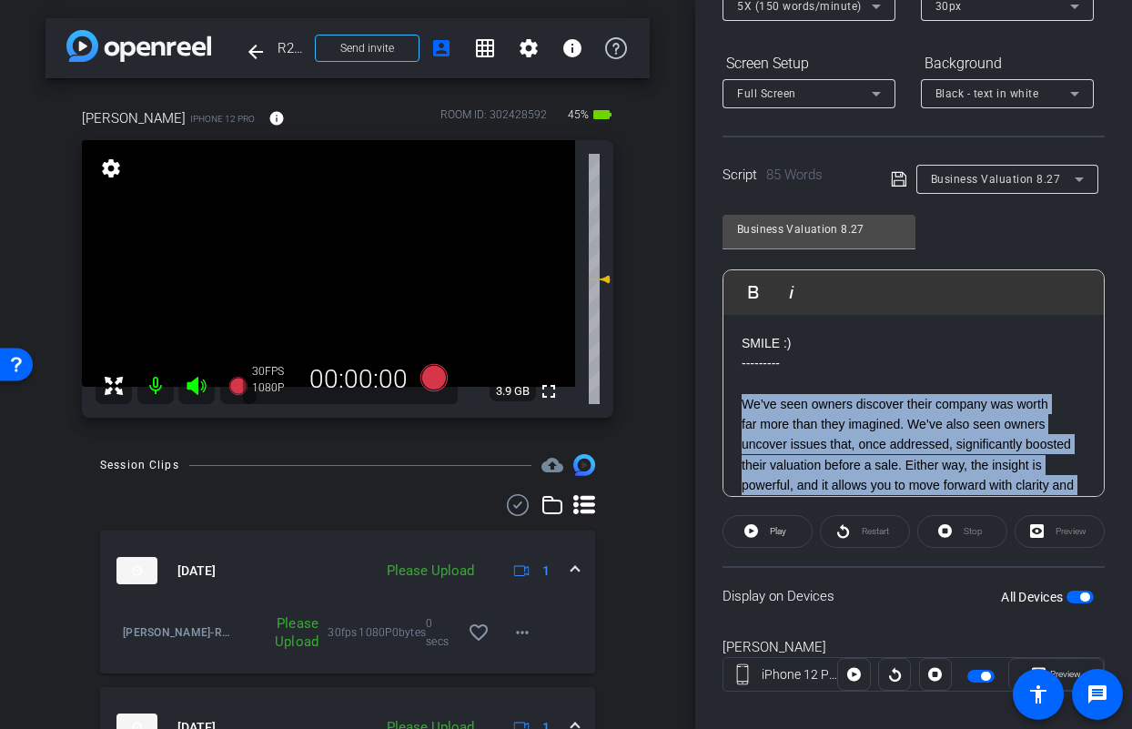
drag, startPoint x: 909, startPoint y: 394, endPoint x: 747, endPoint y: 394, distance: 161.9
click at [747, 394] on p "We’ve seen owners discover their company was worth far more than they imagined.…" at bounding box center [914, 455] width 344 height 122
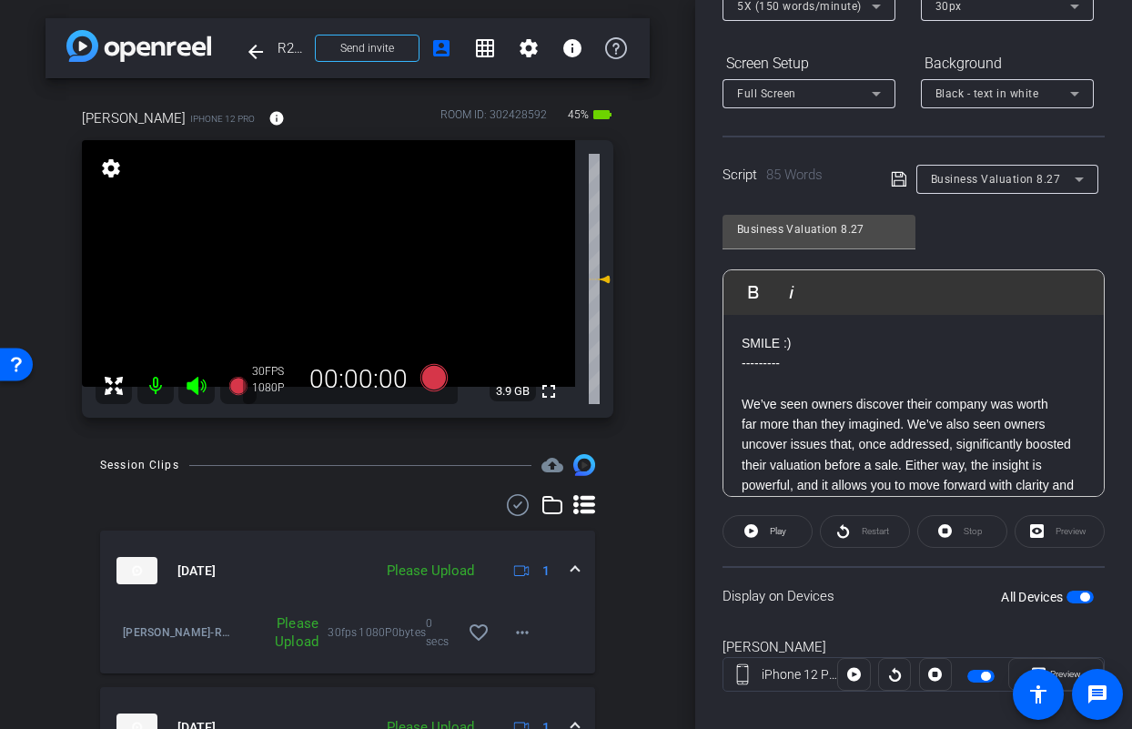
click at [783, 408] on p "We’ve seen owners discover their company was worth far more than they imagined.…" at bounding box center [914, 455] width 344 height 122
click at [426, 377] on icon at bounding box center [433, 377] width 27 height 27
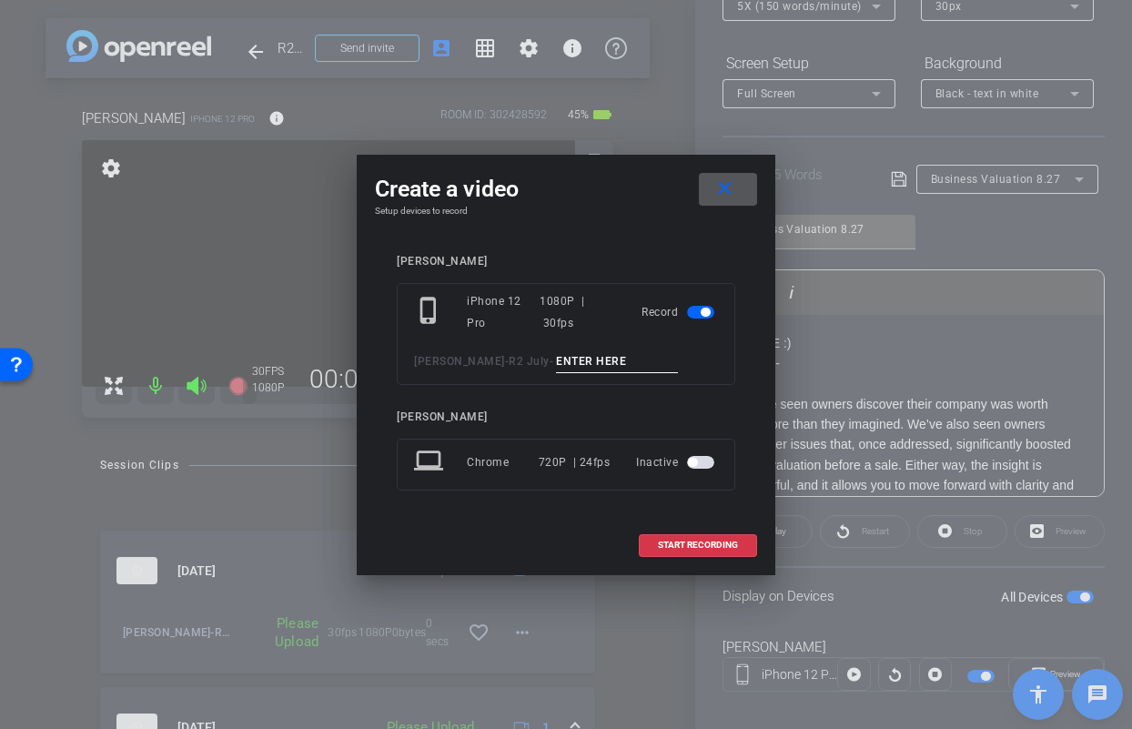
click at [599, 350] on input at bounding box center [617, 361] width 122 height 23
type input "Jason Biz pick up 3"
click at [671, 541] on span "START RECORDING" at bounding box center [698, 544] width 80 height 9
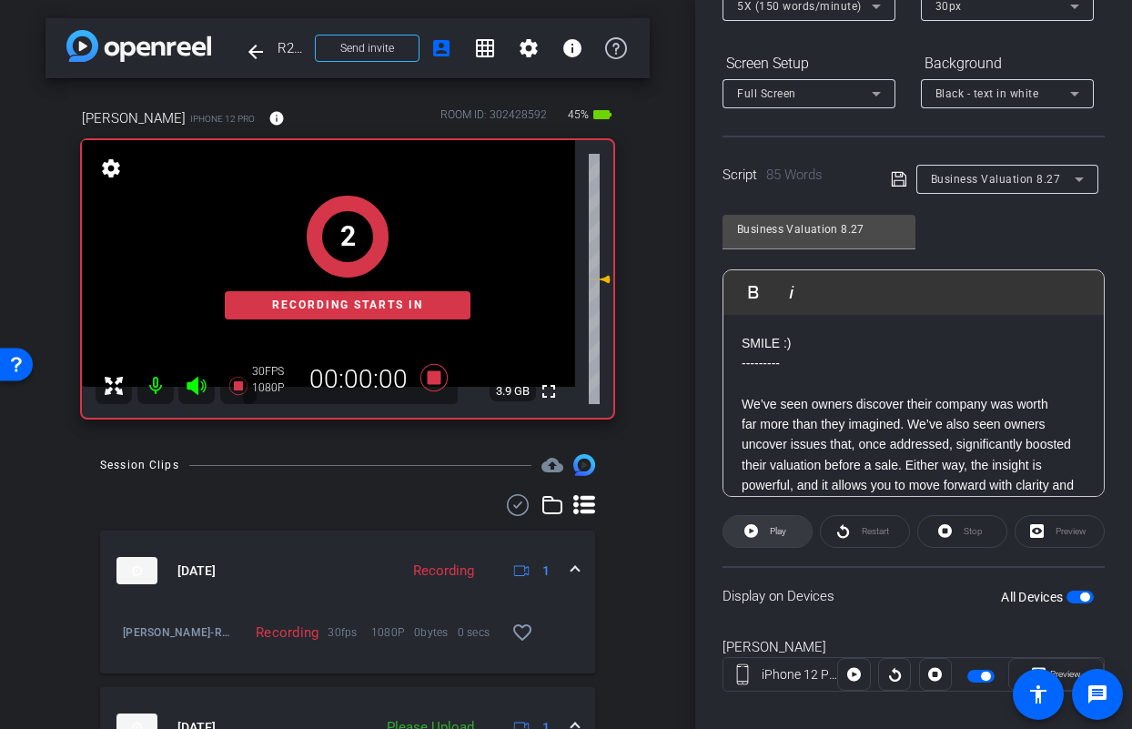
click at [776, 528] on span "Play" at bounding box center [778, 531] width 16 height 10
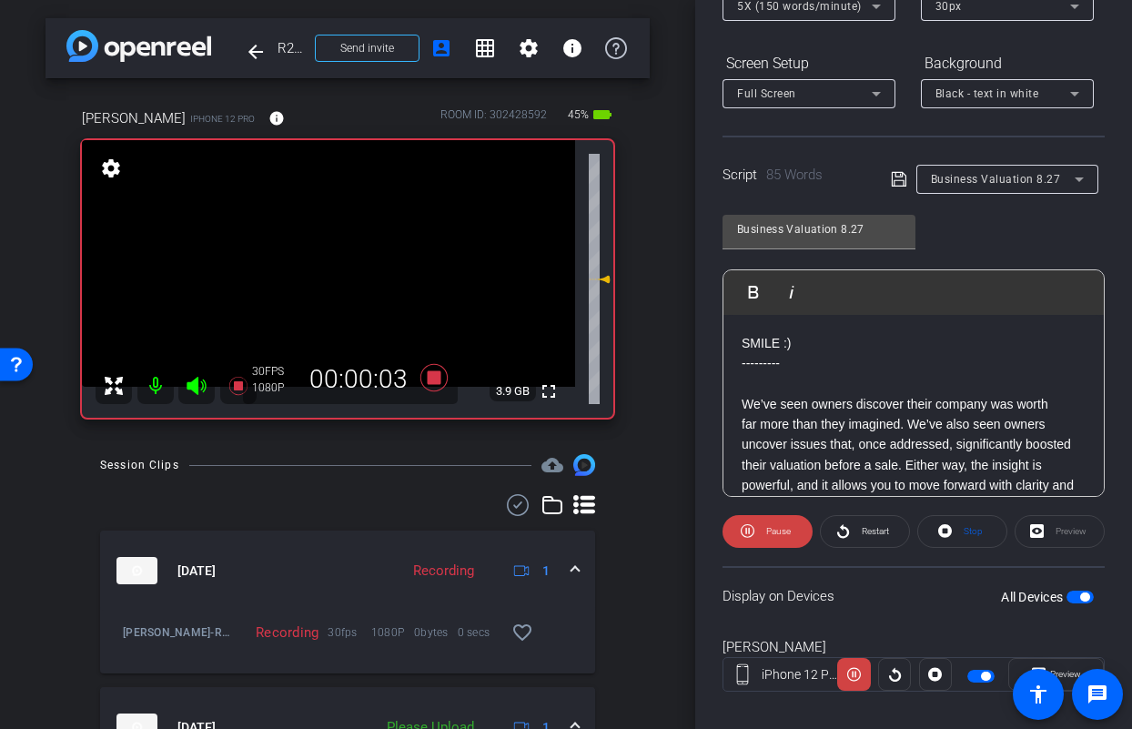
click at [192, 380] on icon at bounding box center [196, 386] width 19 height 18
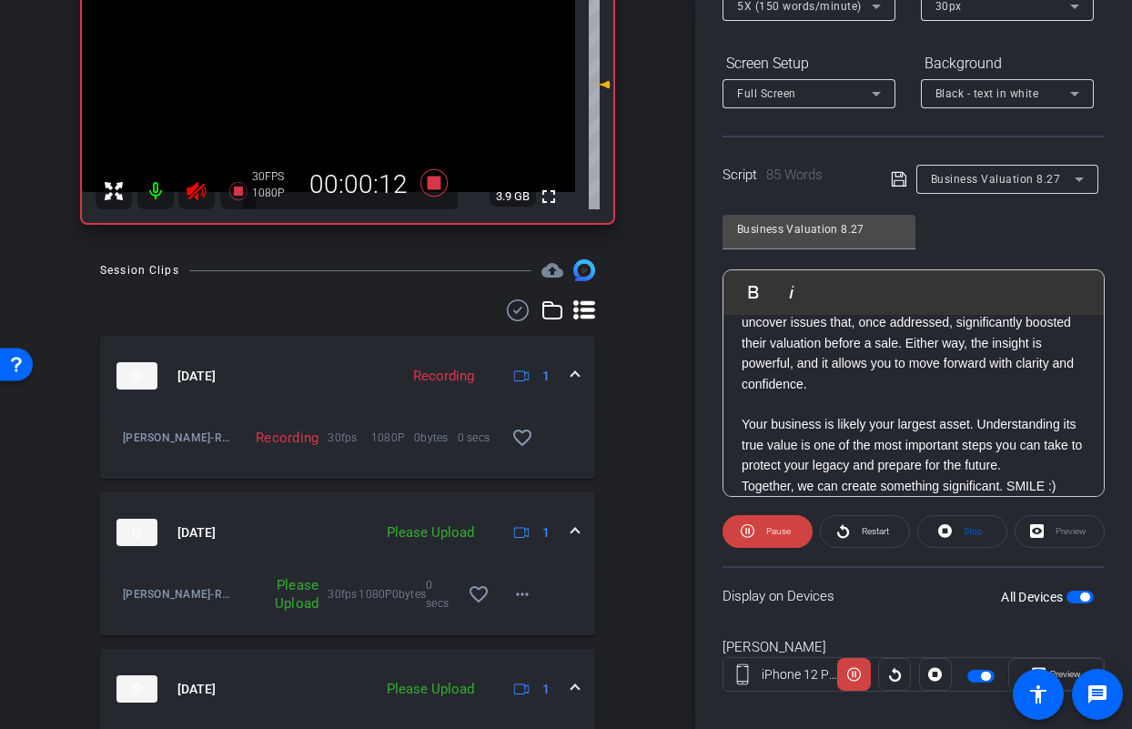
scroll to position [568, 0]
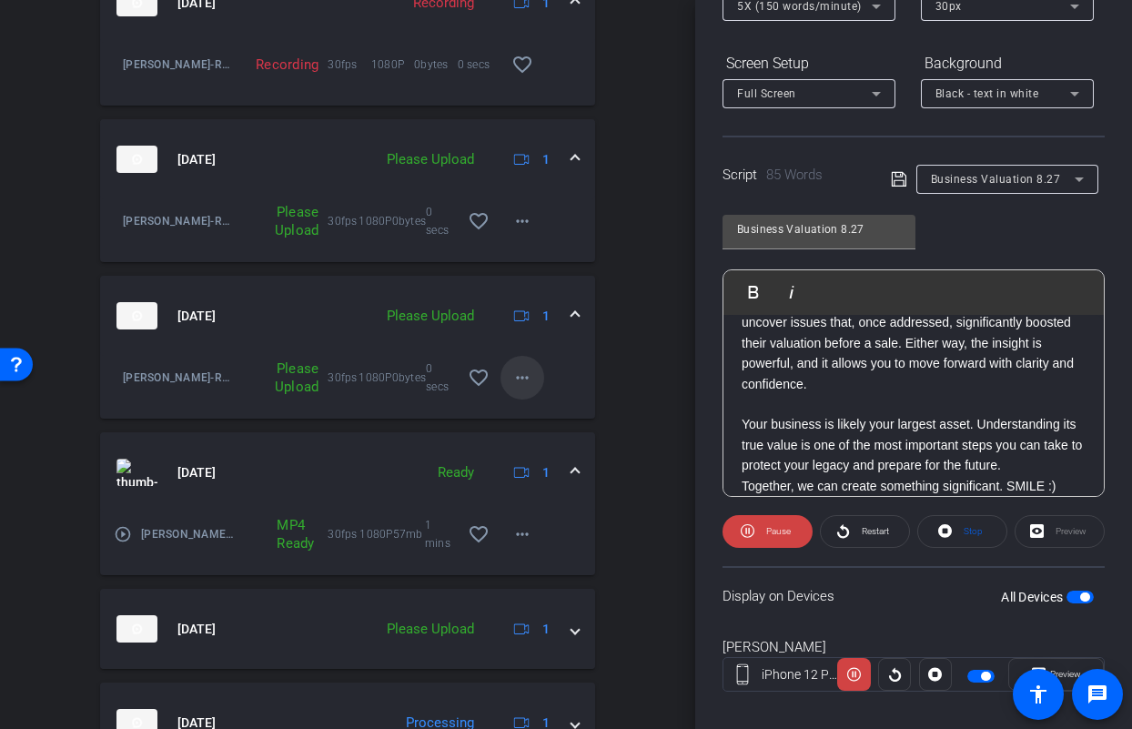
click at [518, 396] on span at bounding box center [522, 378] width 44 height 44
click at [523, 418] on span "Upload" at bounding box center [542, 416] width 73 height 22
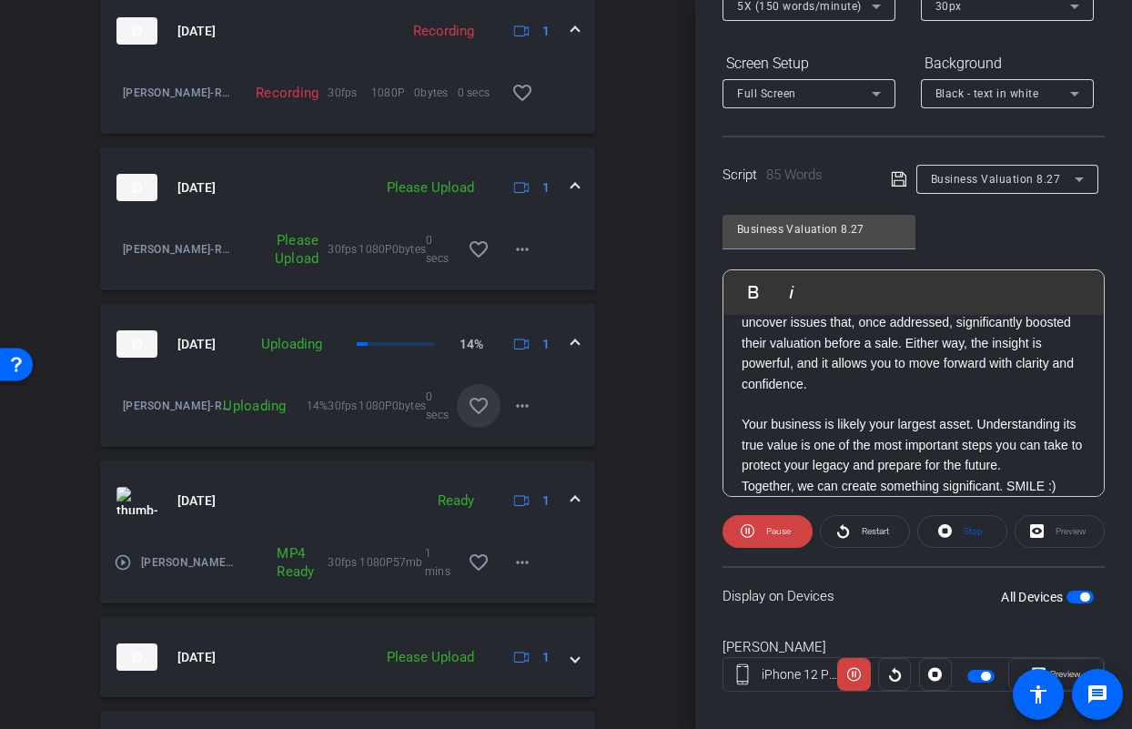
scroll to position [509, 0]
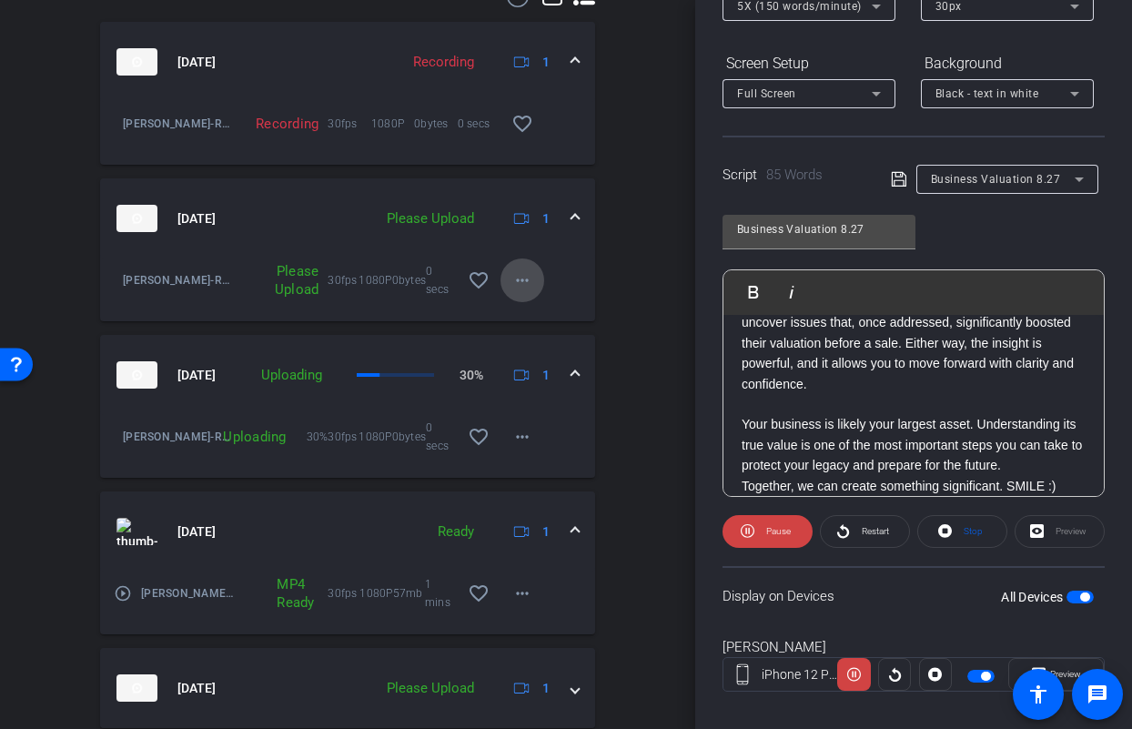
click at [511, 286] on mat-icon "more_horiz" at bounding box center [522, 280] width 22 height 22
click at [515, 309] on span "Upload" at bounding box center [542, 319] width 73 height 22
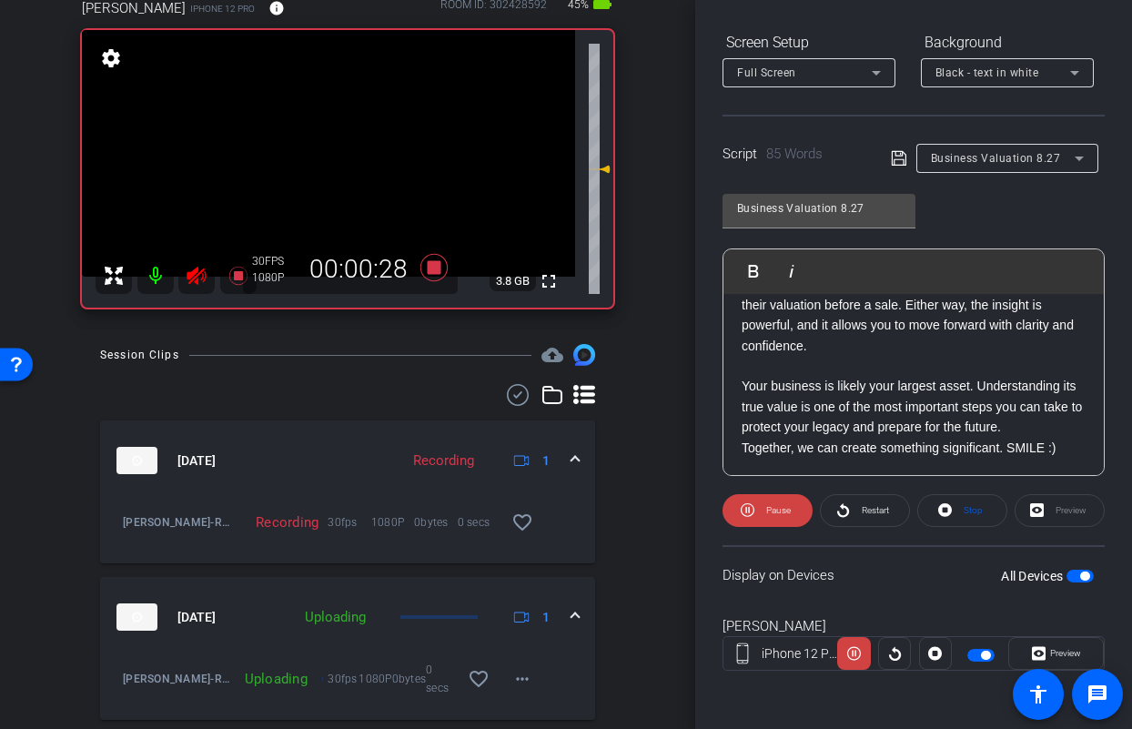
scroll to position [109, 0]
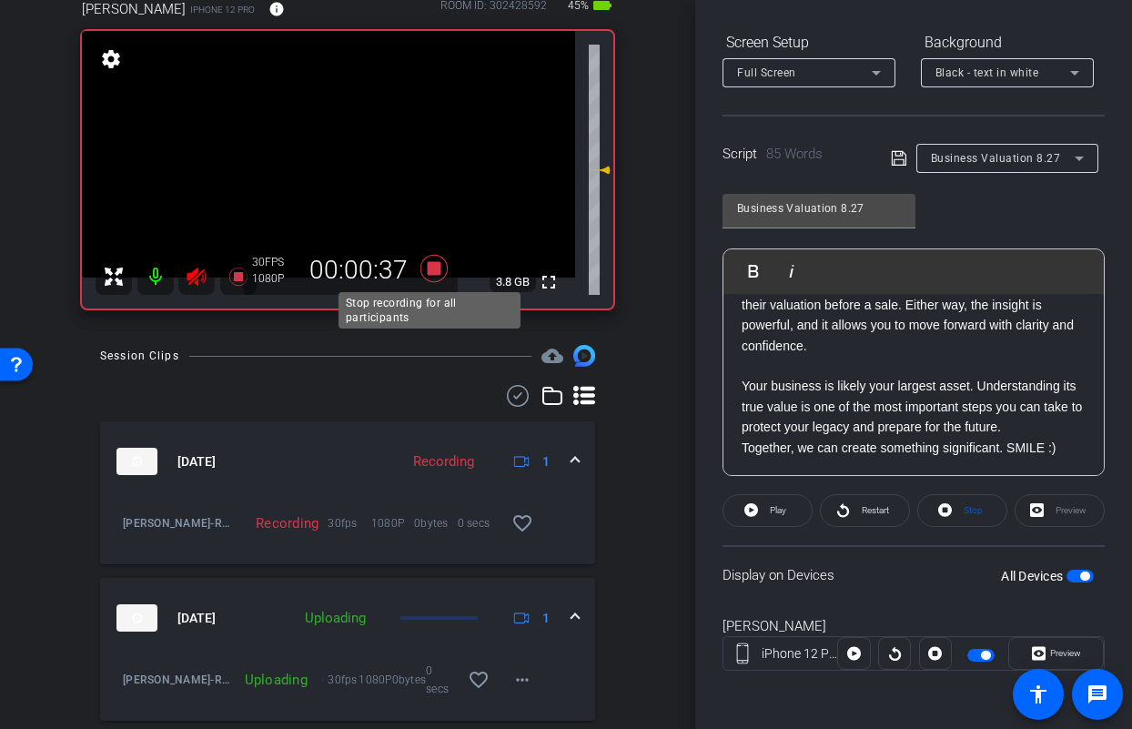
click at [423, 264] on icon at bounding box center [433, 268] width 27 height 27
click at [190, 274] on icon at bounding box center [196, 276] width 19 height 18
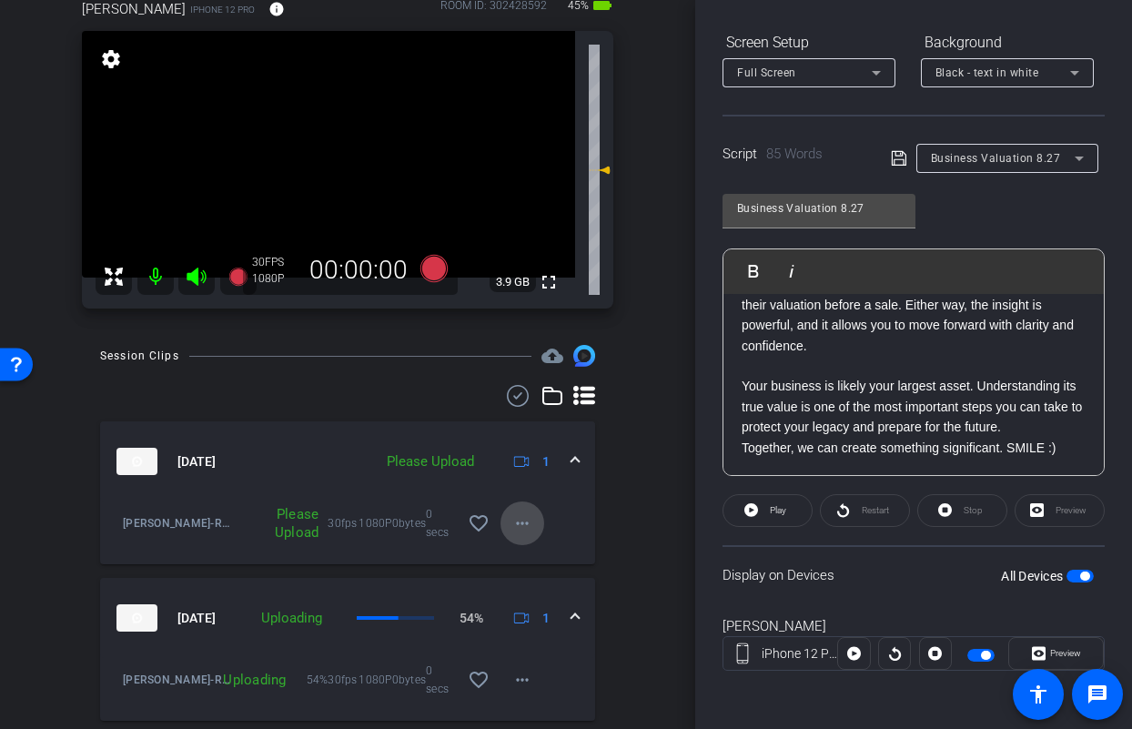
click at [511, 521] on mat-icon "more_horiz" at bounding box center [522, 523] width 22 height 22
click at [535, 557] on span "Upload" at bounding box center [542, 561] width 73 height 22
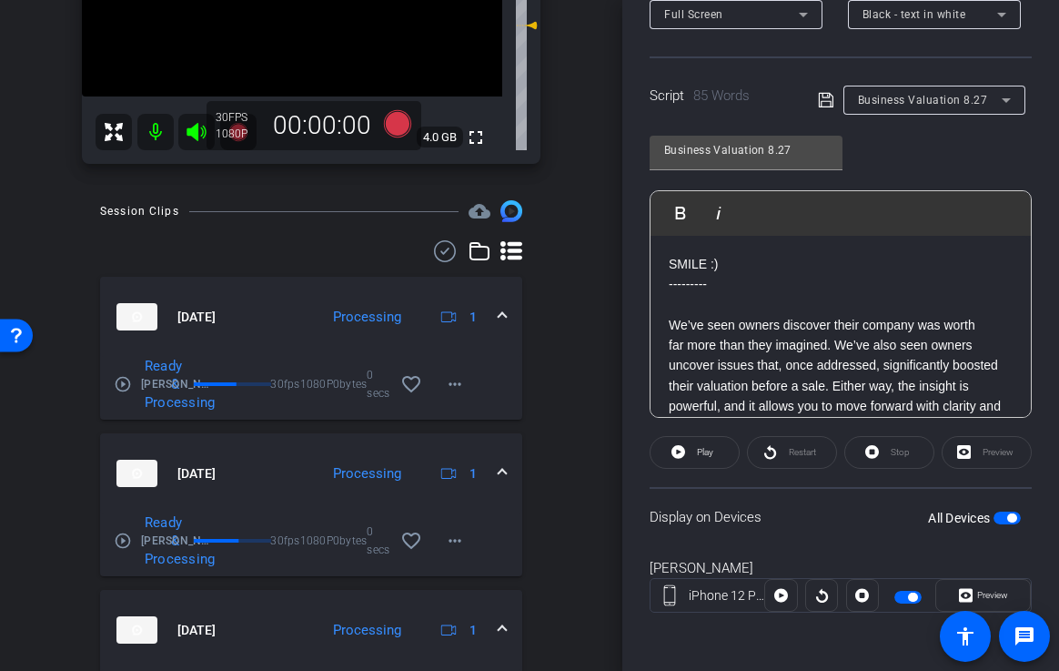
scroll to position [0, 0]
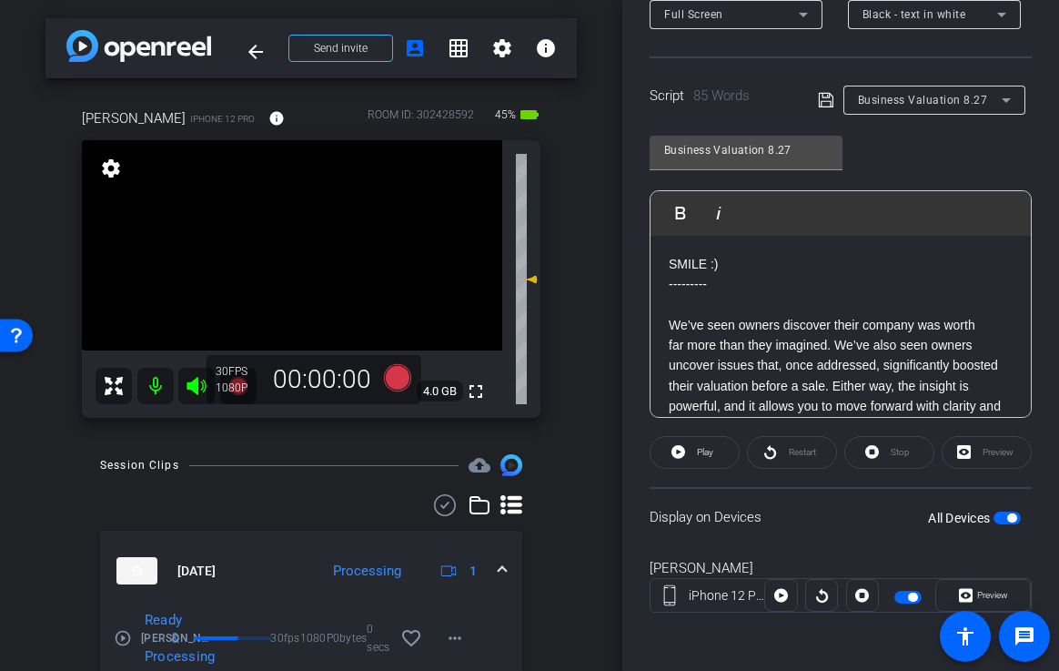
click at [994, 522] on span "button" at bounding box center [1007, 517] width 27 height 13
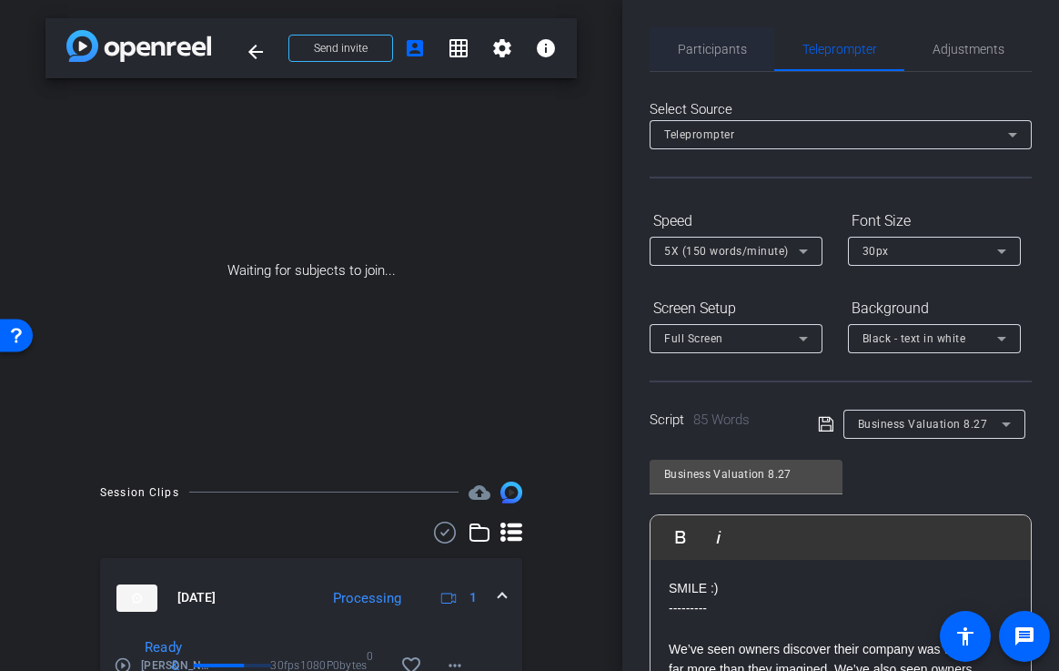
click at [721, 44] on span "Participants" at bounding box center [712, 49] width 69 height 13
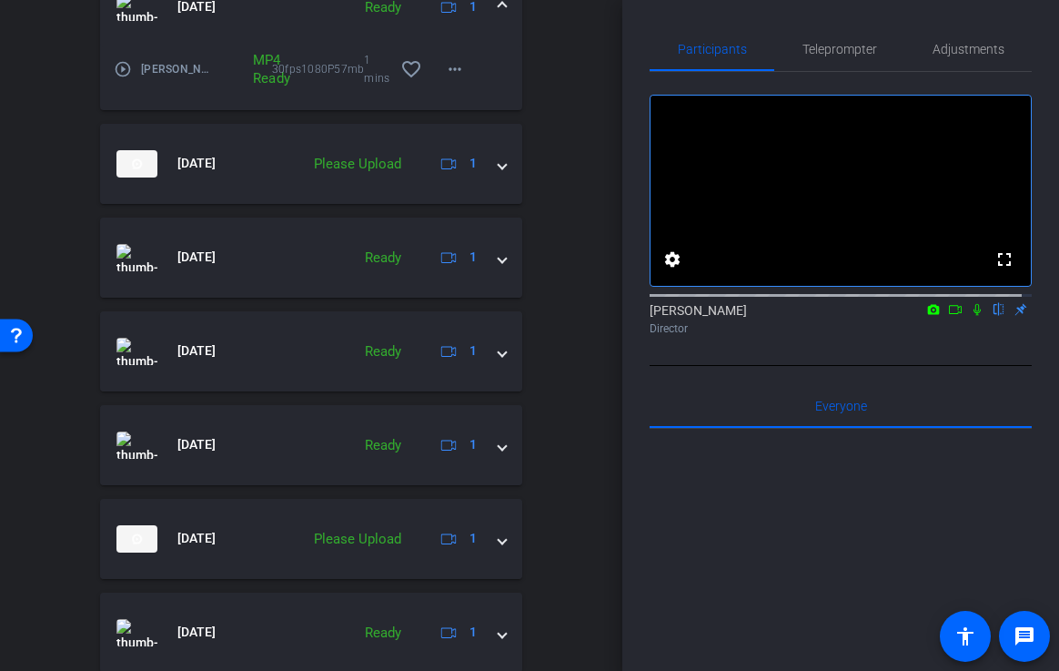
scroll to position [1126, 0]
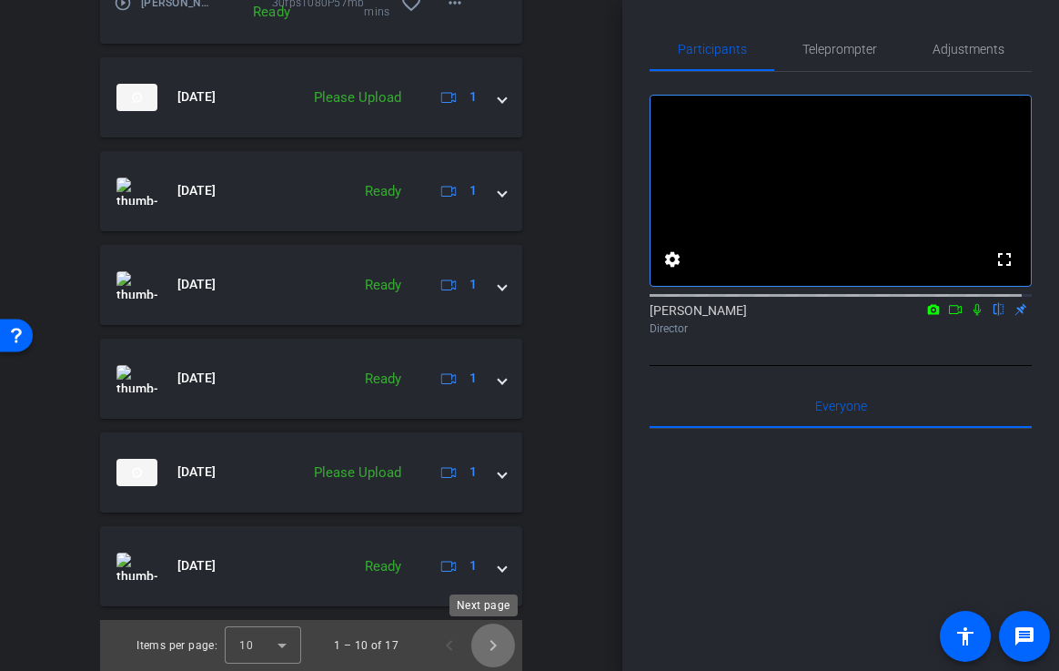
click at [494, 646] on span "Next page" at bounding box center [493, 645] width 44 height 44
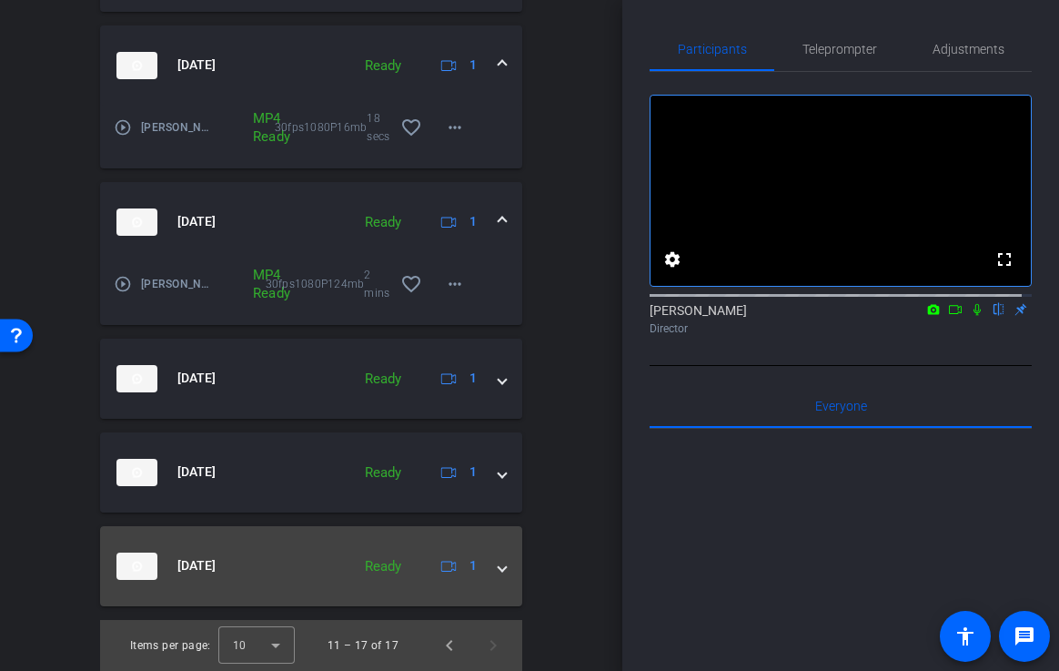
click at [499, 566] on span at bounding box center [502, 565] width 7 height 19
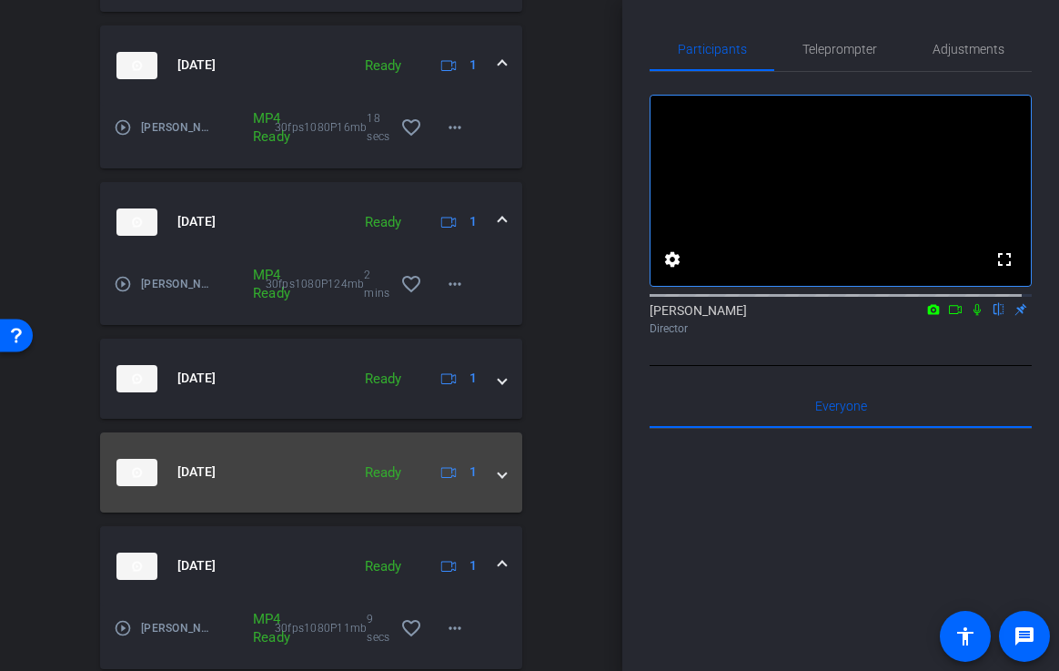
click at [499, 475] on span at bounding box center [502, 471] width 7 height 19
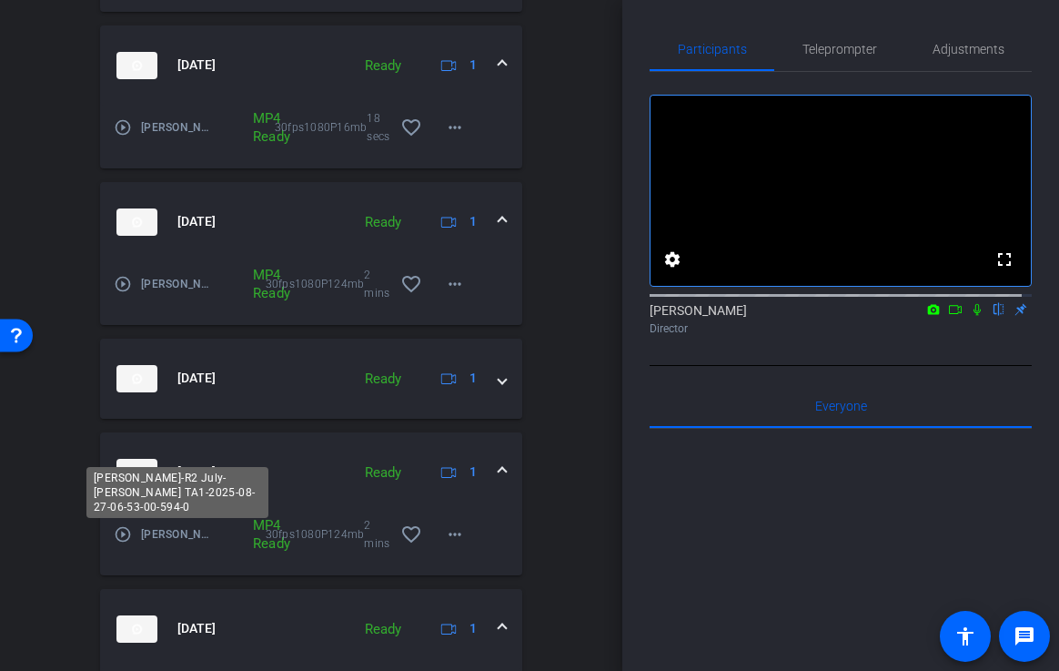
click at [175, 537] on span "Weston Banks-R2 July-Anisa TA1-2025-08-27-06-53-00-594-0" at bounding box center [179, 534] width 76 height 18
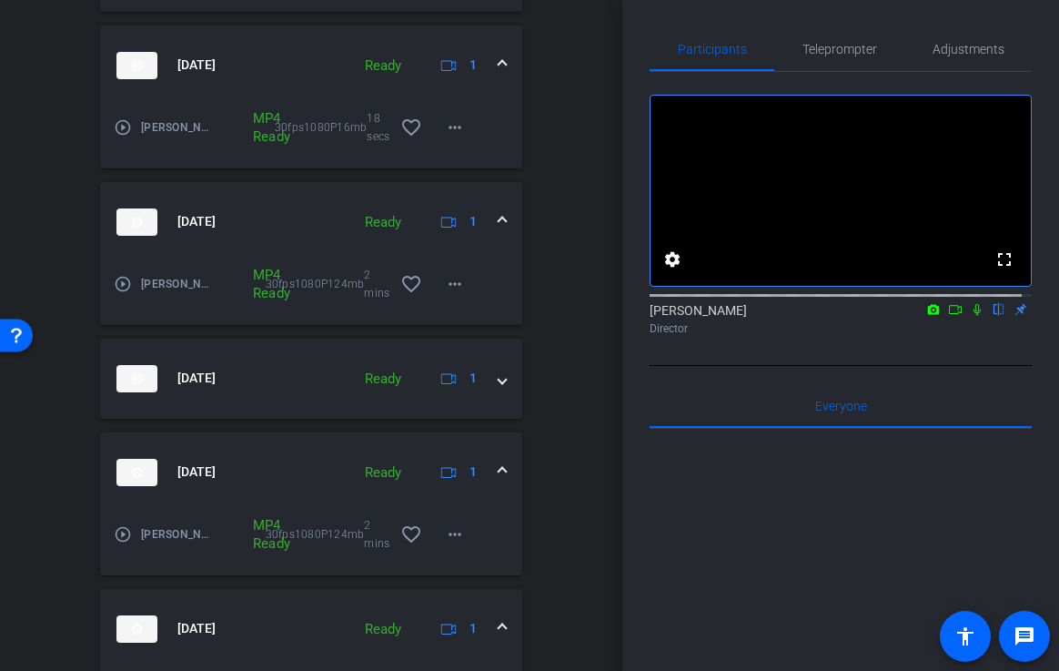
click at [497, 625] on mat-expansion-panel-header "Aug 27, 2025 Ready 1" at bounding box center [311, 629] width 422 height 80
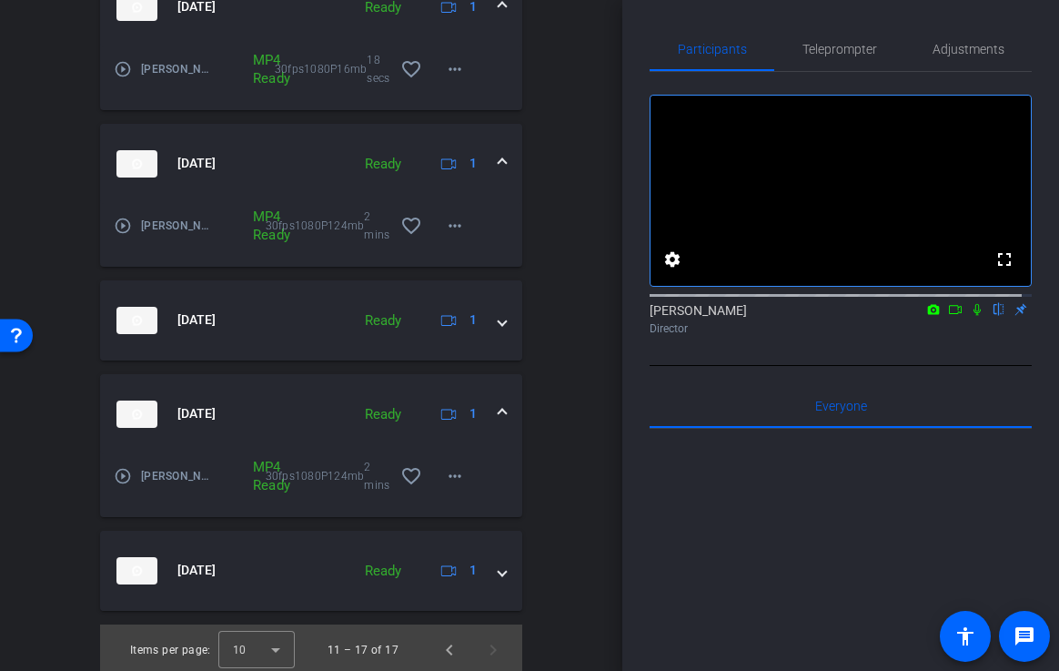
scroll to position [908, 0]
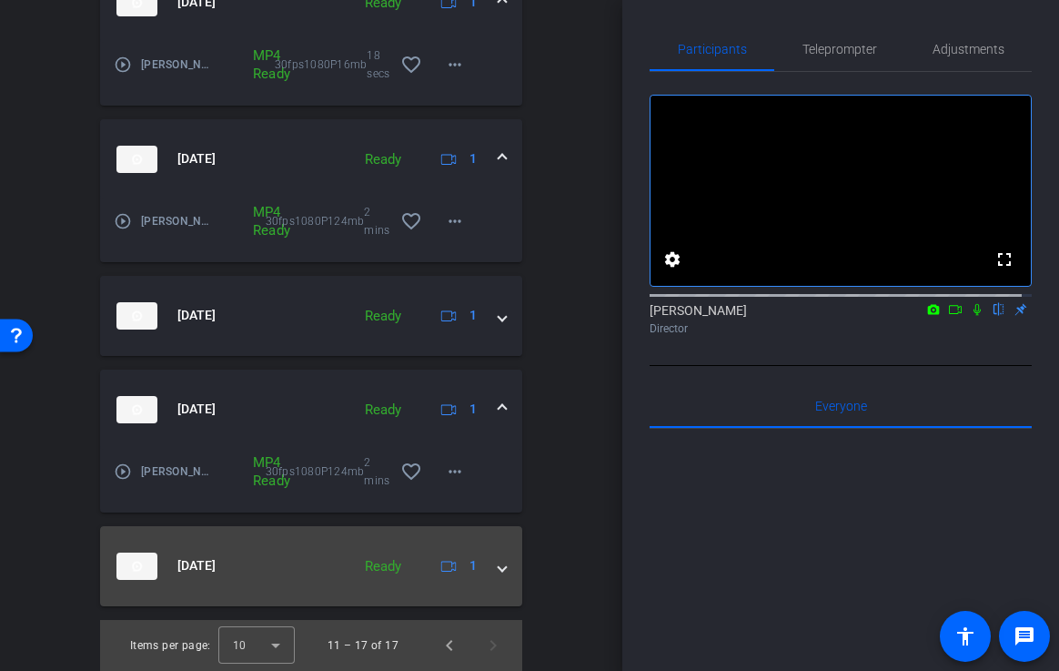
click at [487, 570] on div "Aug 27, 2025 Ready 1" at bounding box center [307, 565] width 382 height 27
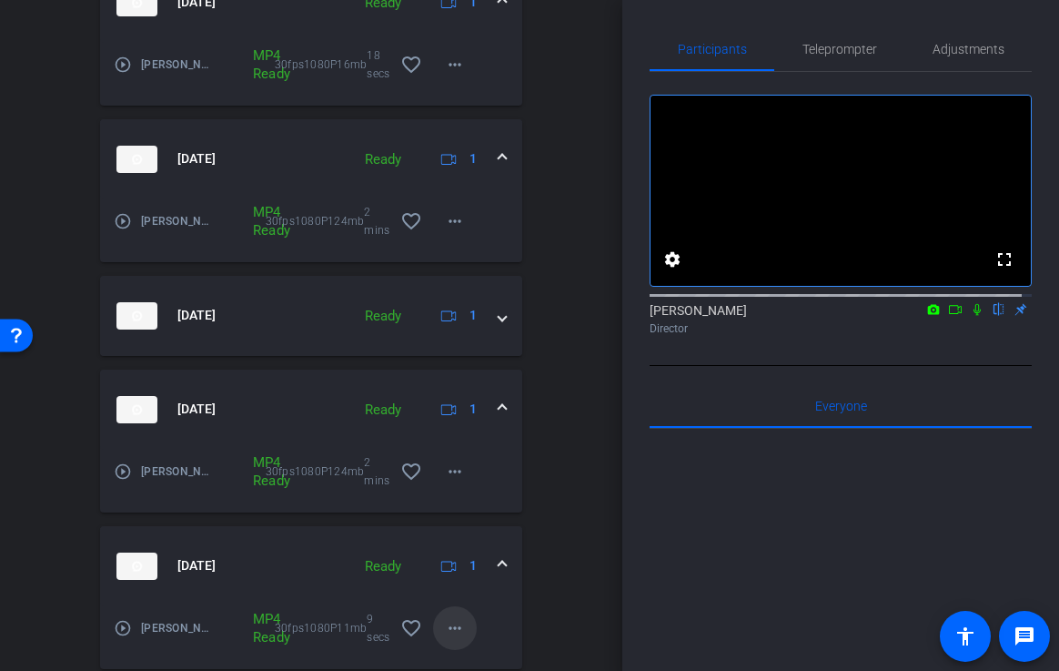
click at [444, 620] on mat-icon "more_horiz" at bounding box center [455, 628] width 22 height 22
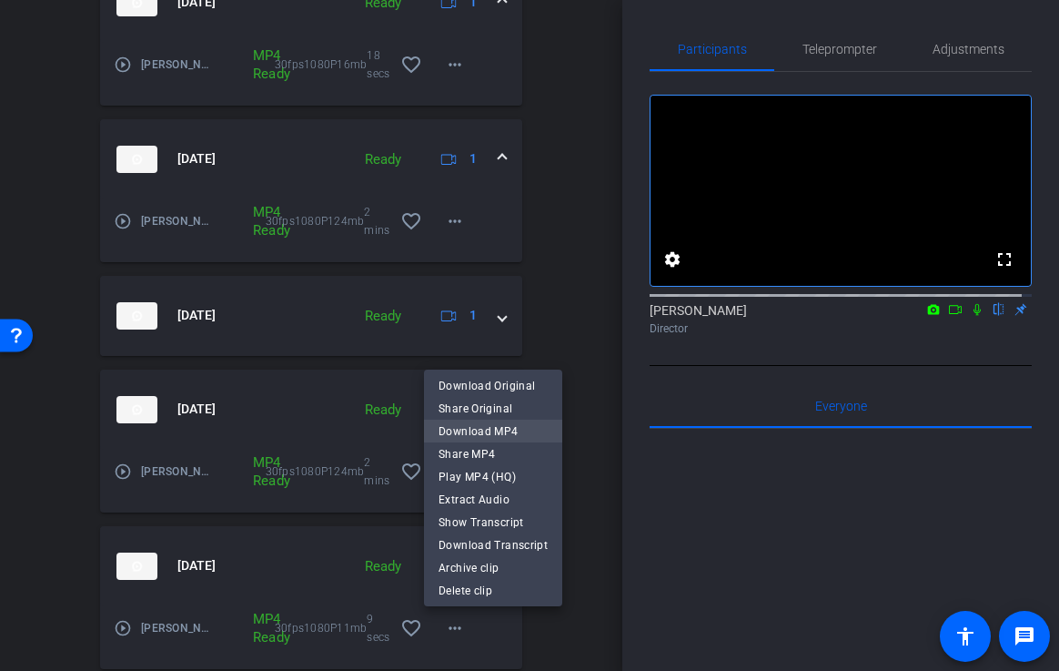
click at [466, 439] on span "Download MP4" at bounding box center [493, 431] width 109 height 22
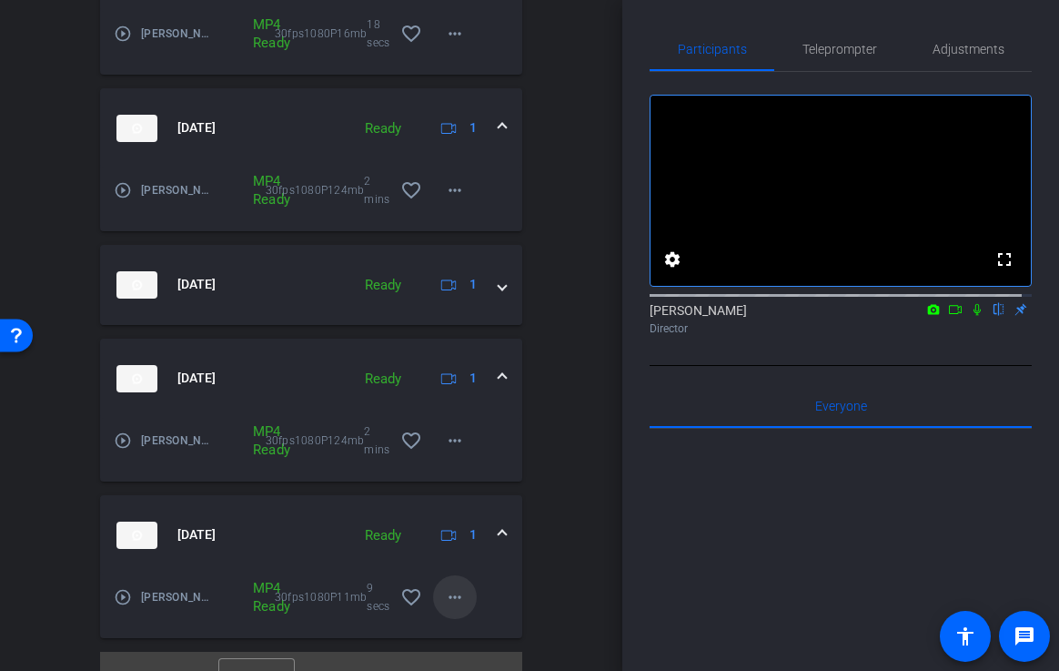
scroll to position [971, 0]
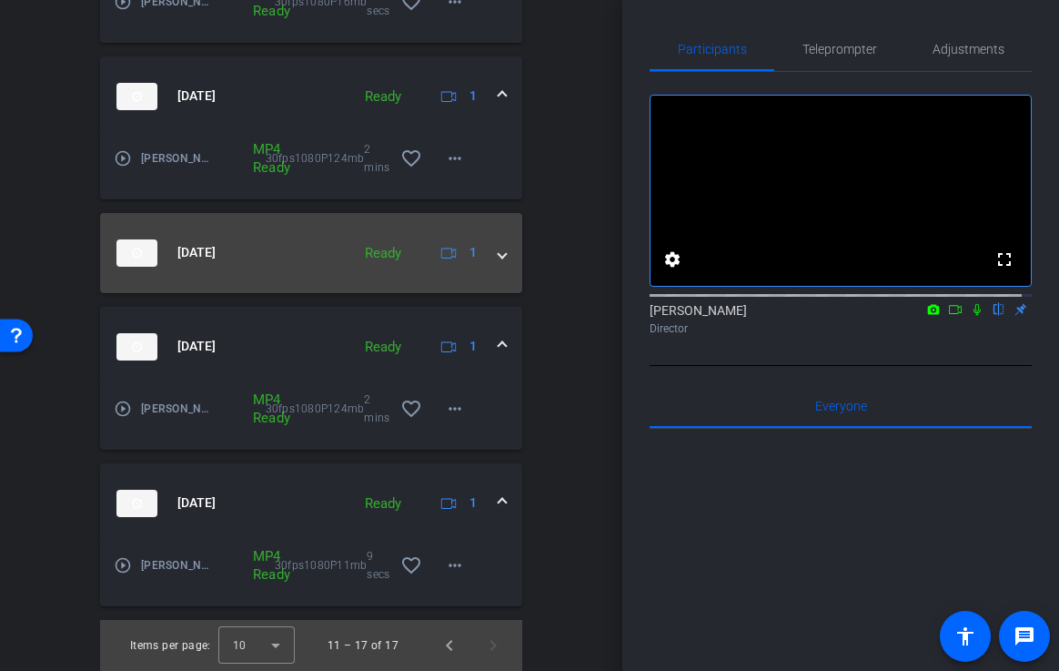
click at [499, 250] on span at bounding box center [502, 252] width 7 height 19
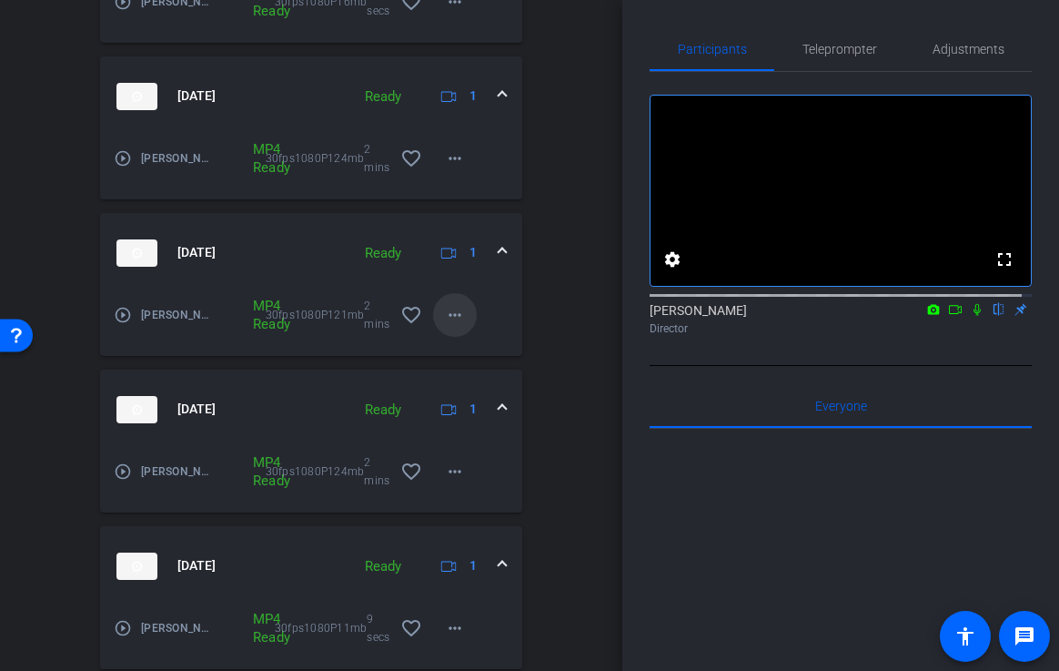
click at [444, 313] on mat-icon "more_horiz" at bounding box center [455, 315] width 22 height 22
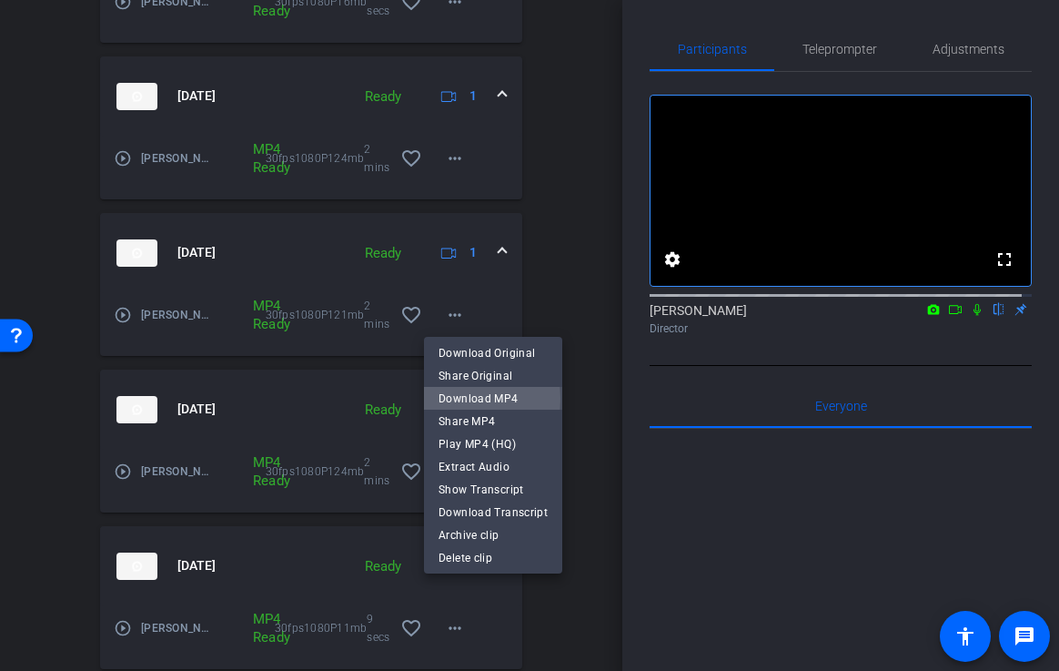
click at [452, 399] on span "Download MP4" at bounding box center [493, 399] width 109 height 22
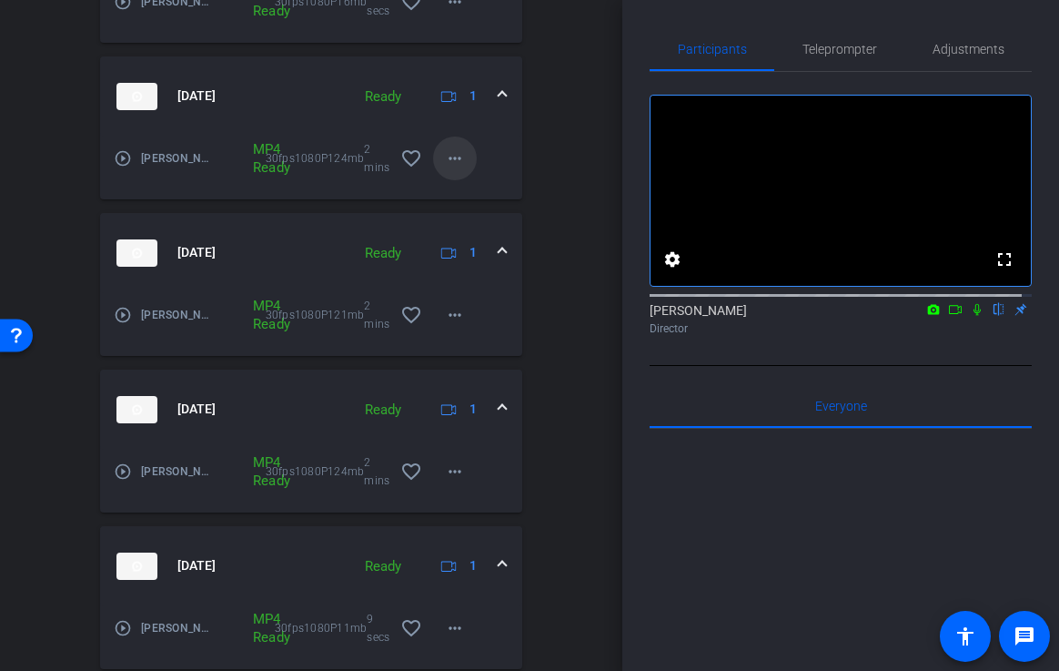
click at [445, 156] on mat-icon "more_horiz" at bounding box center [455, 158] width 22 height 22
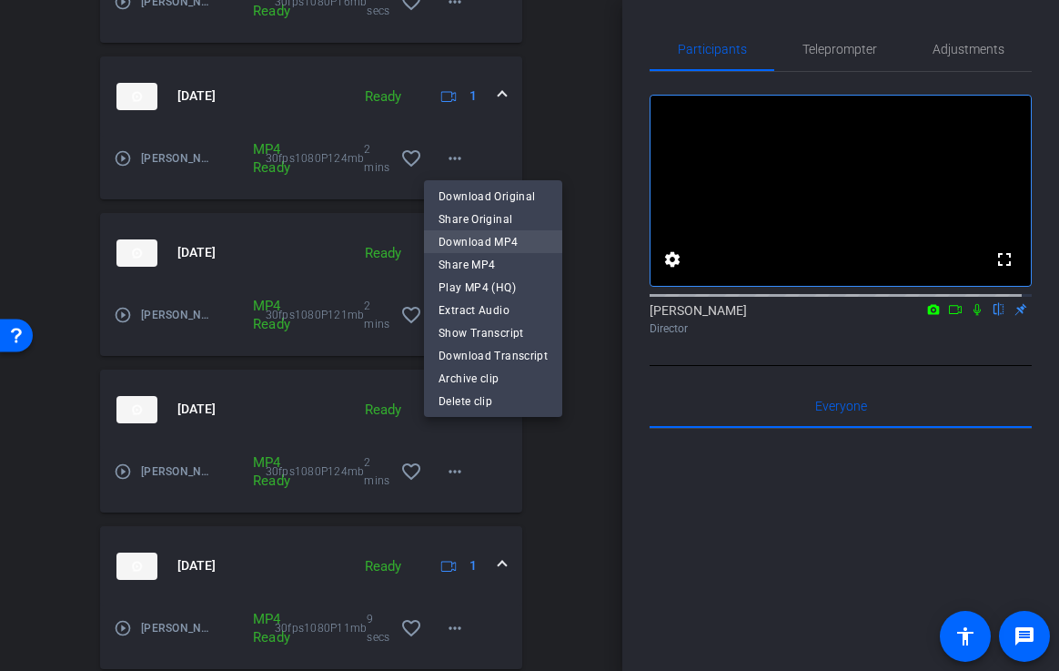
click at [472, 242] on span "Download MP4" at bounding box center [493, 242] width 109 height 22
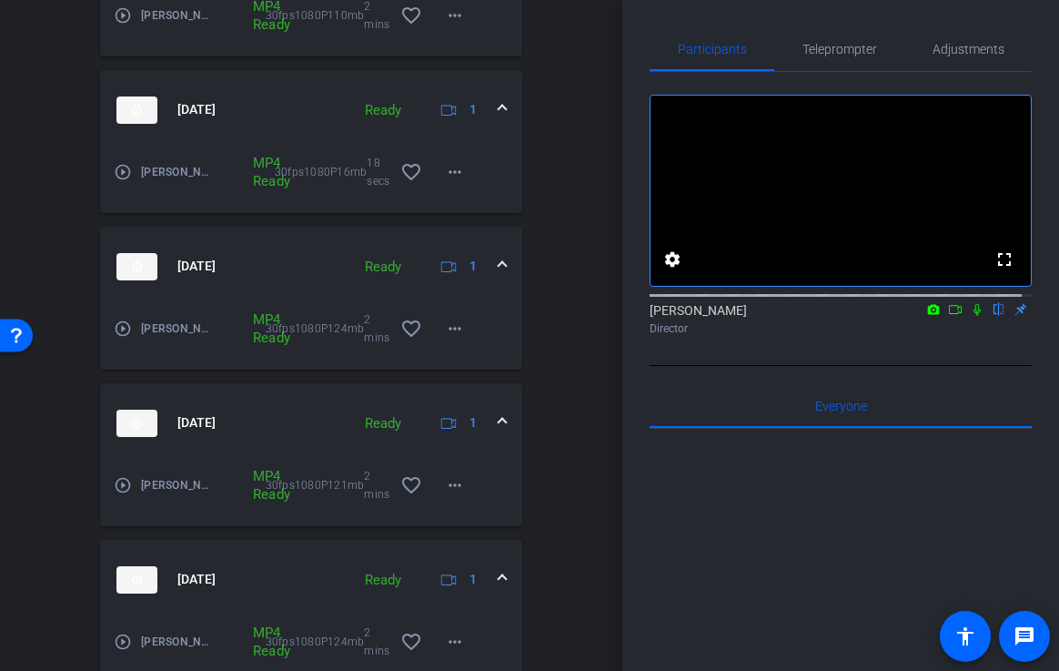
scroll to position [732, 0]
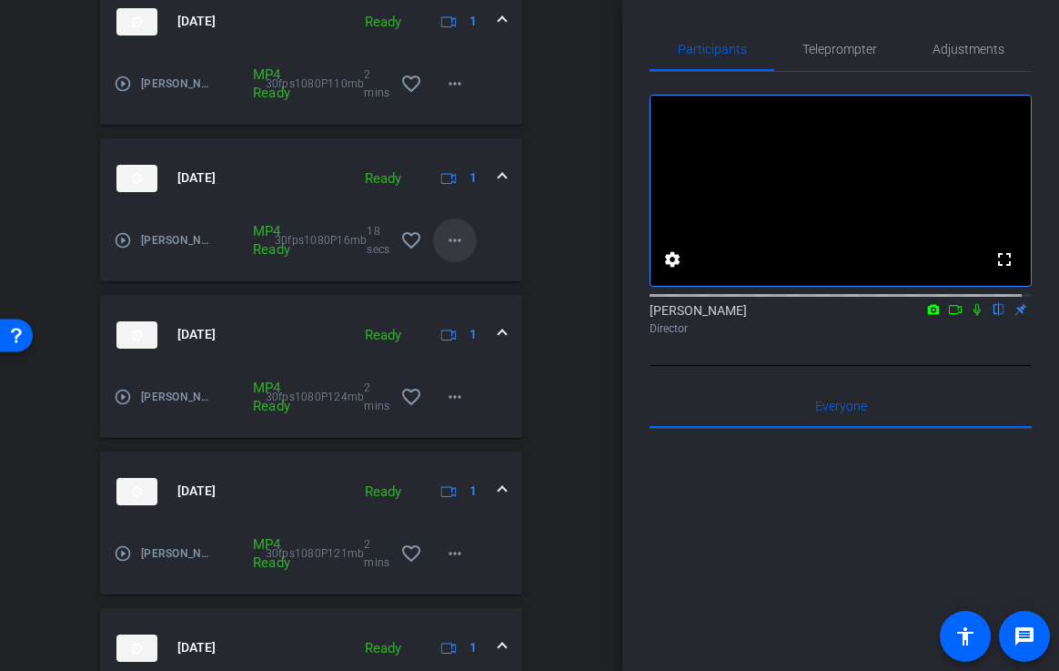
click at [444, 240] on mat-icon "more_horiz" at bounding box center [455, 240] width 22 height 22
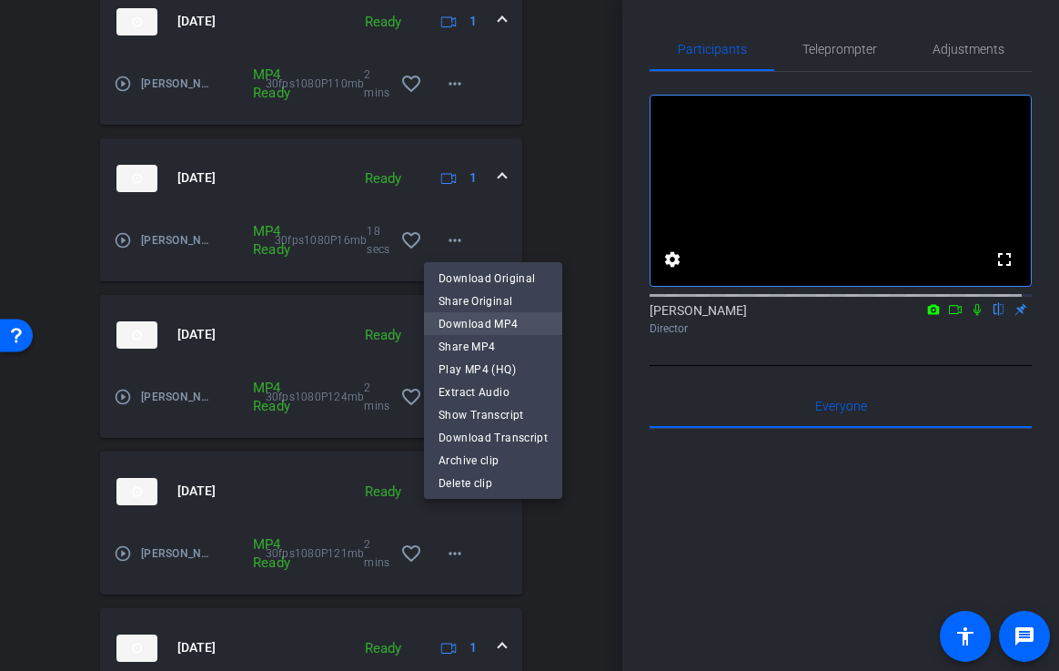
click at [458, 322] on span "Download MP4" at bounding box center [493, 324] width 109 height 22
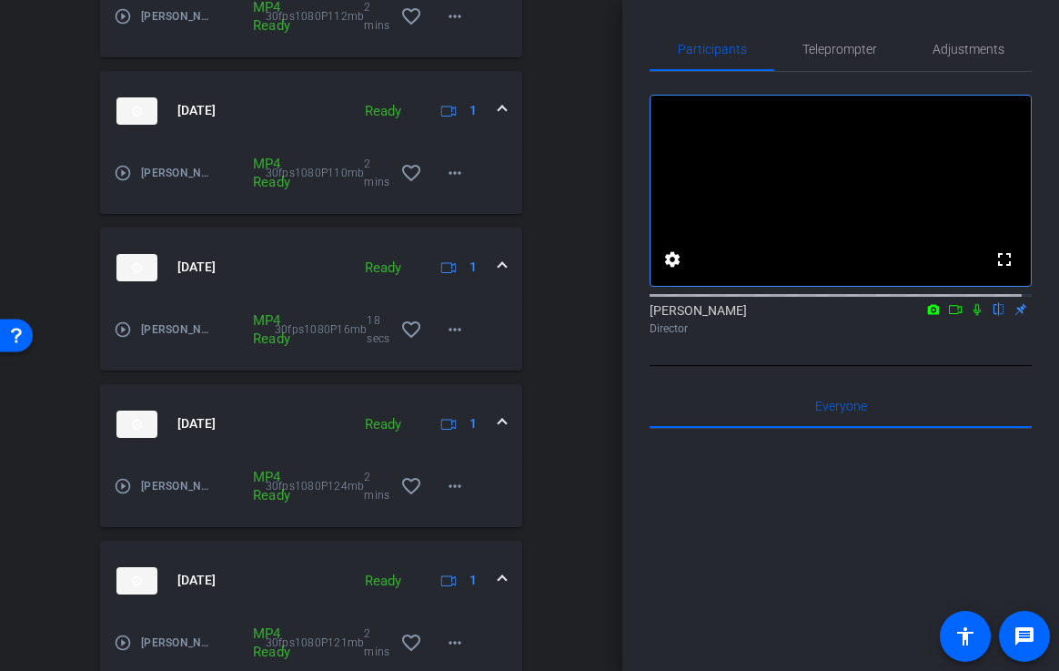
scroll to position [630, 0]
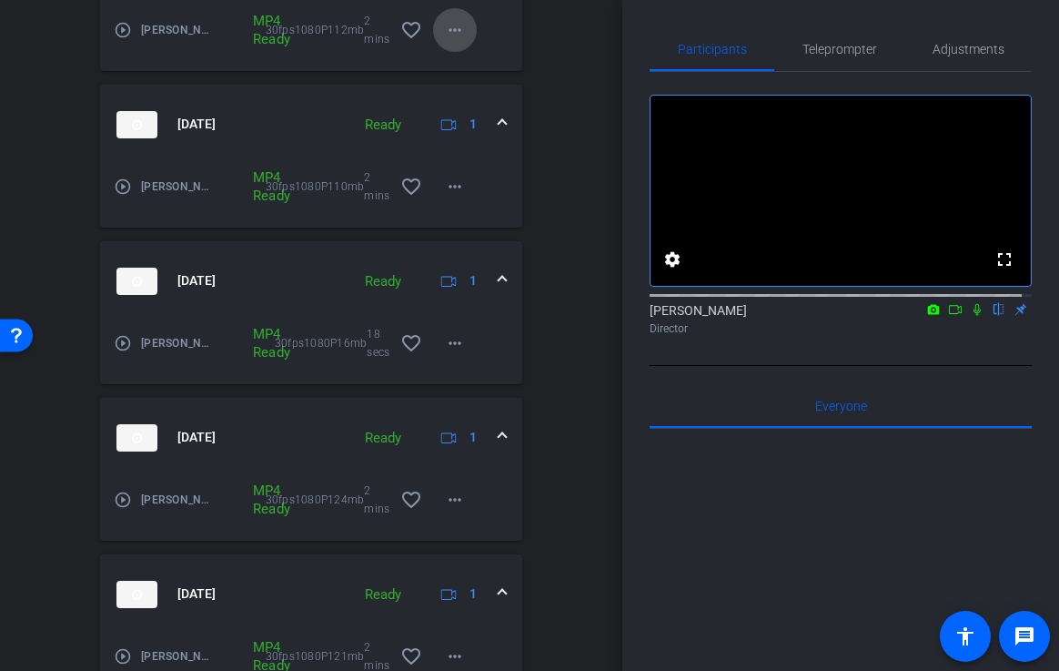
click at [456, 36] on mat-icon "more_horiz" at bounding box center [455, 30] width 22 height 22
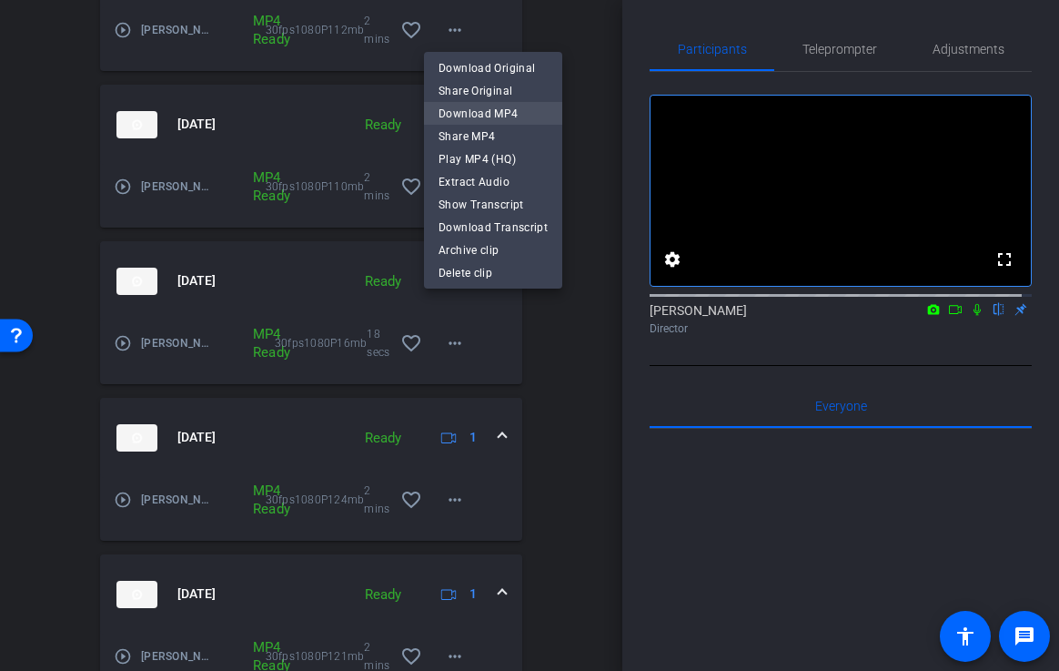
click at [464, 115] on span "Download MP4" at bounding box center [493, 114] width 109 height 22
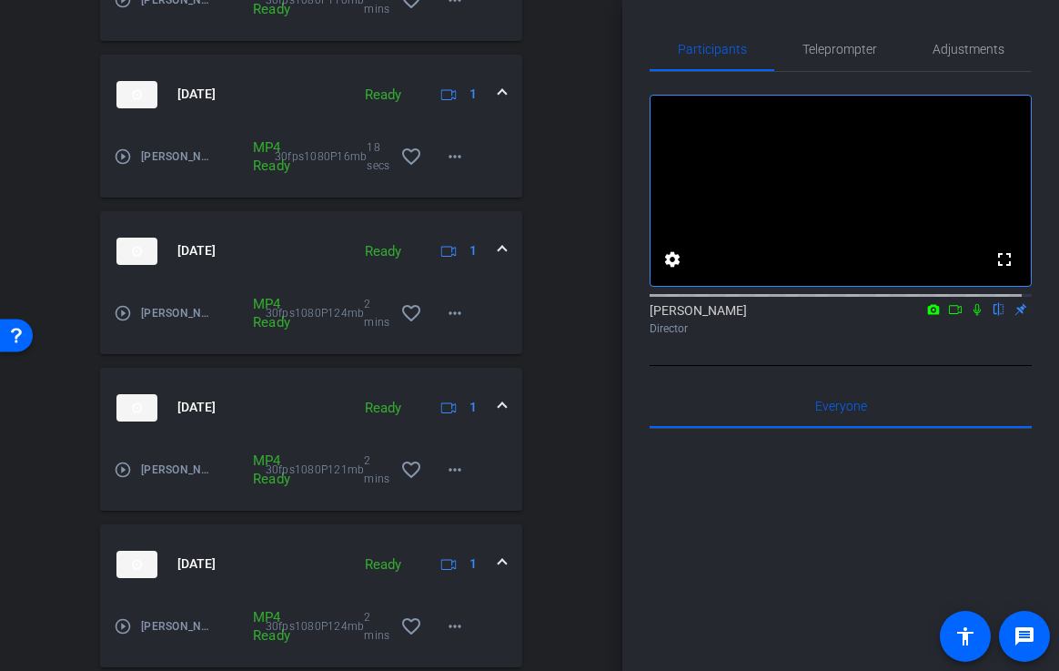
scroll to position [1034, 0]
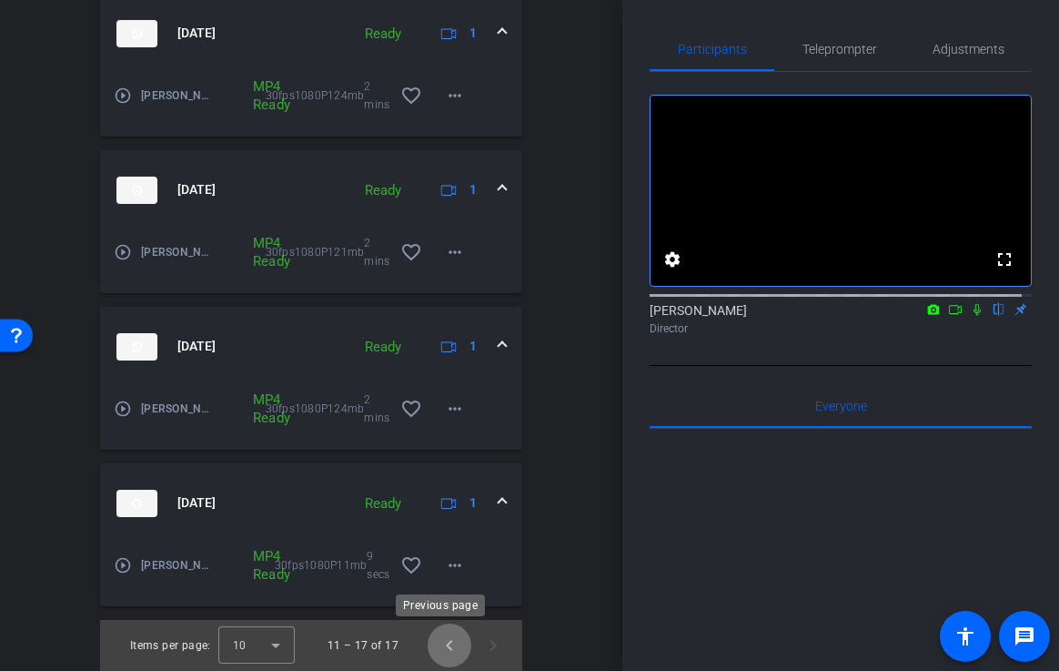
click at [436, 632] on span "Previous page" at bounding box center [450, 645] width 44 height 44
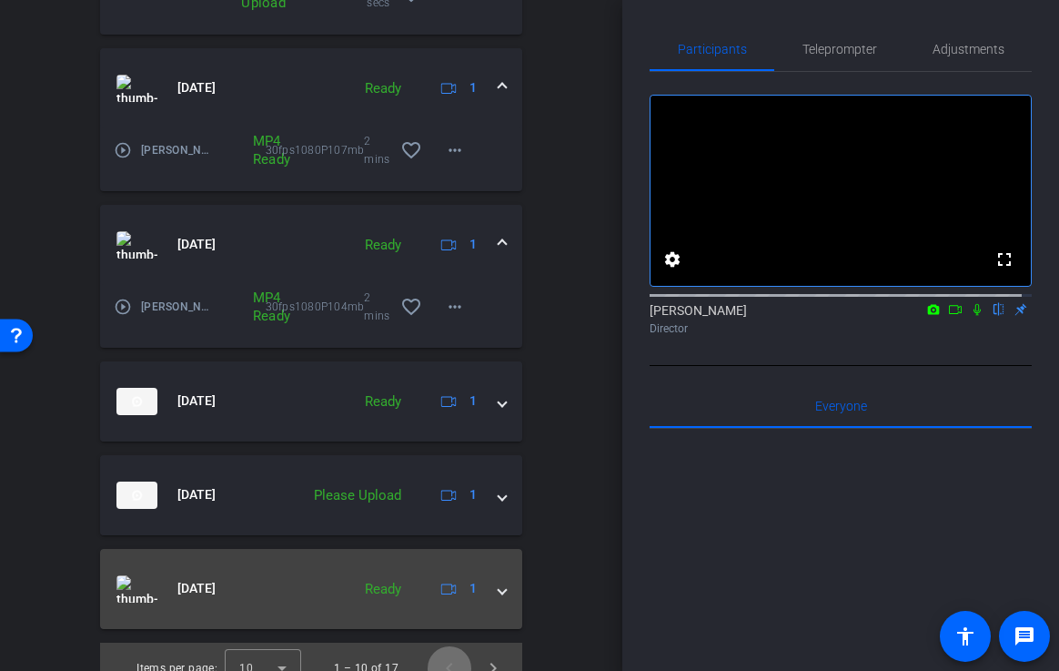
scroll to position [1315, 0]
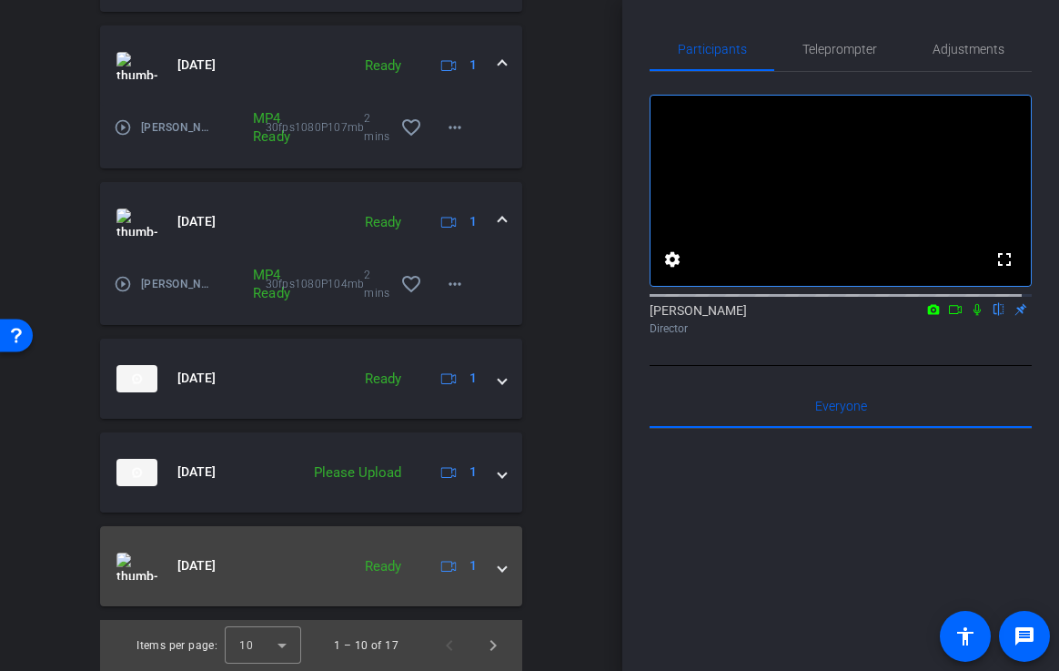
click at [499, 569] on span at bounding box center [502, 565] width 7 height 19
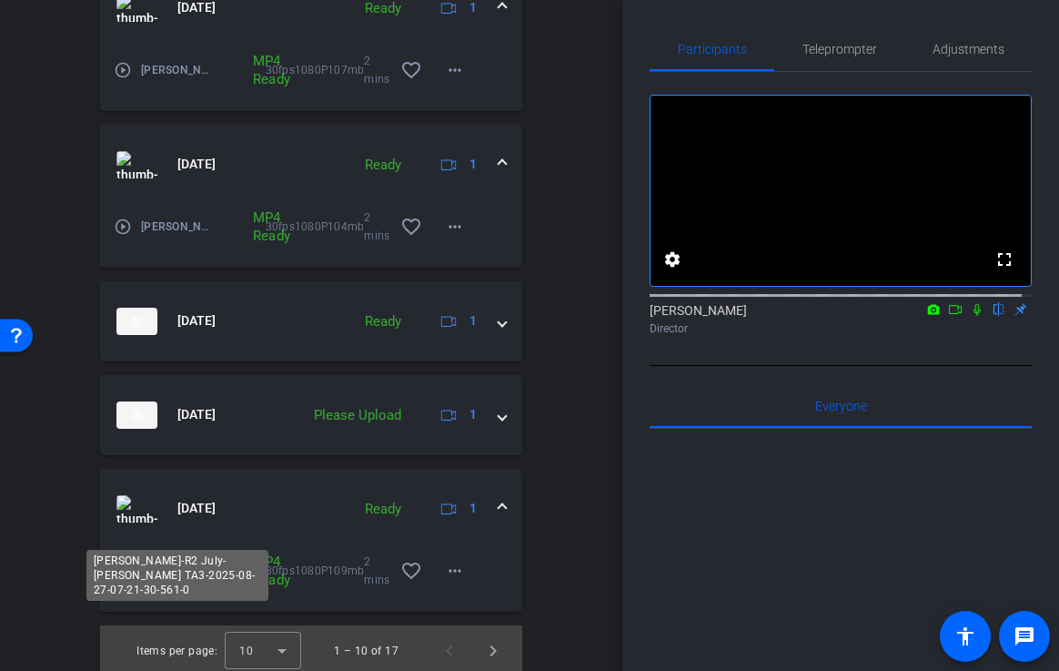
scroll to position [1377, 0]
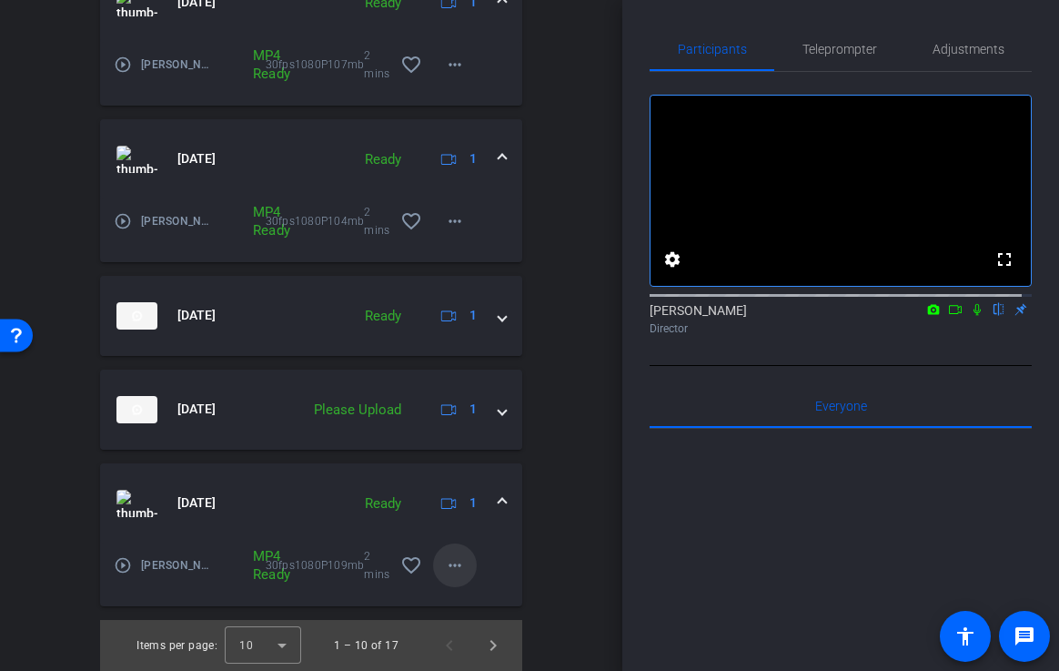
click at [444, 565] on mat-icon "more_horiz" at bounding box center [455, 565] width 22 height 22
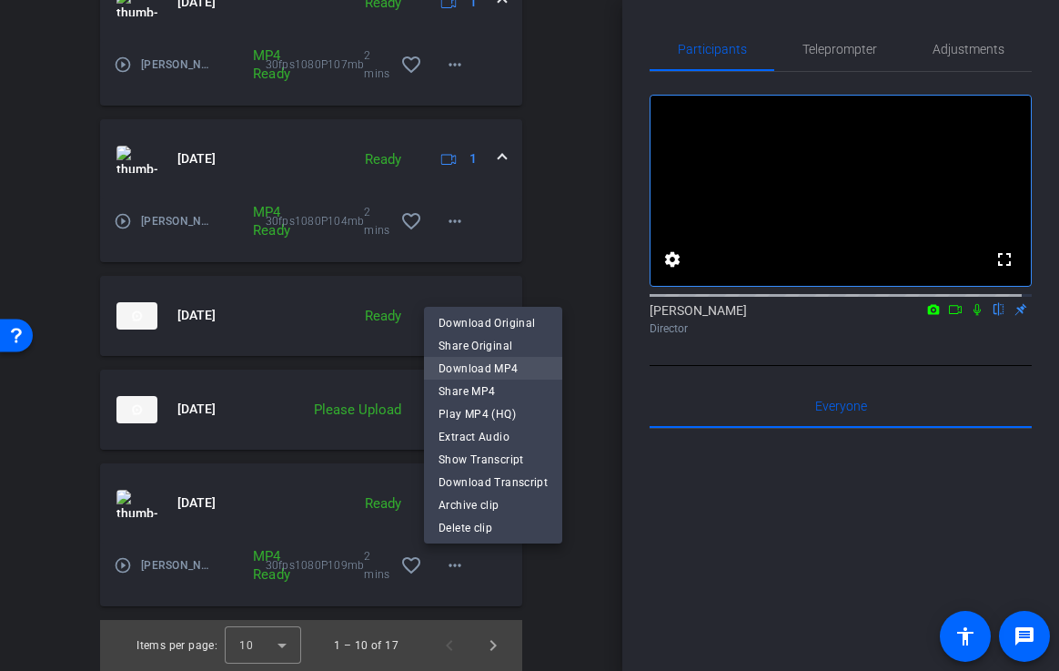
click at [459, 368] on span "Download MP4" at bounding box center [493, 369] width 109 height 22
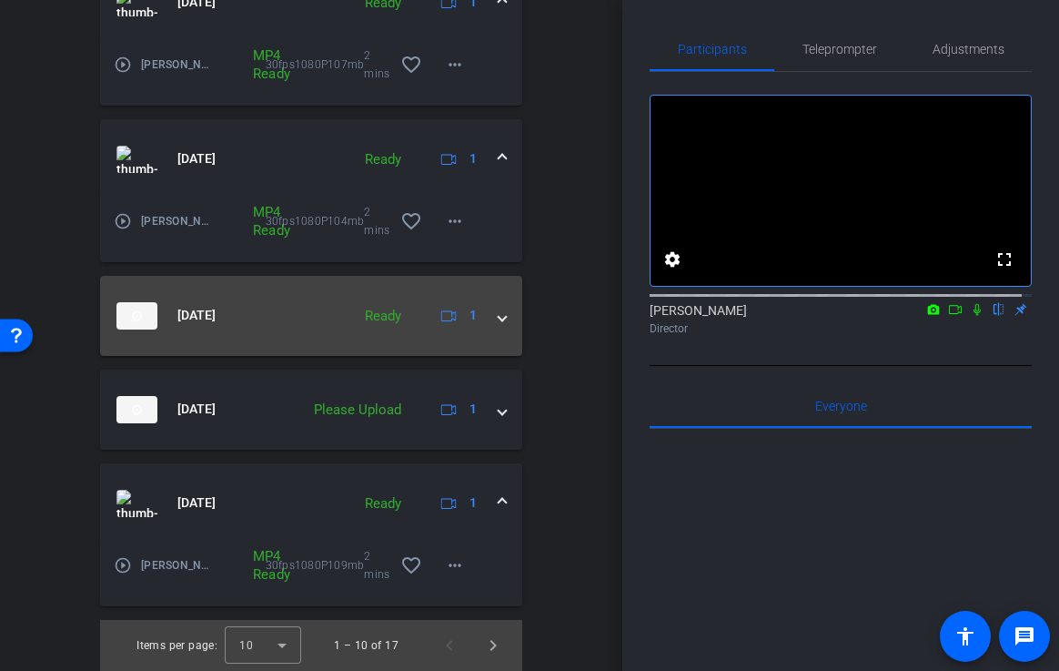
click at [499, 321] on span at bounding box center [502, 315] width 7 height 19
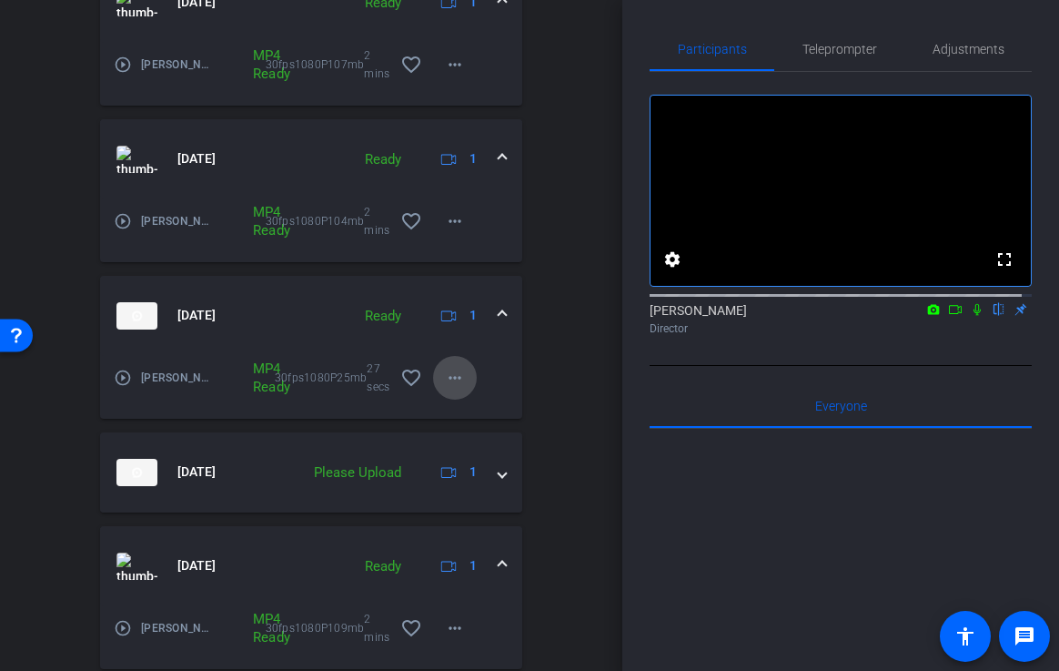
click at [445, 377] on mat-icon "more_horiz" at bounding box center [455, 378] width 22 height 22
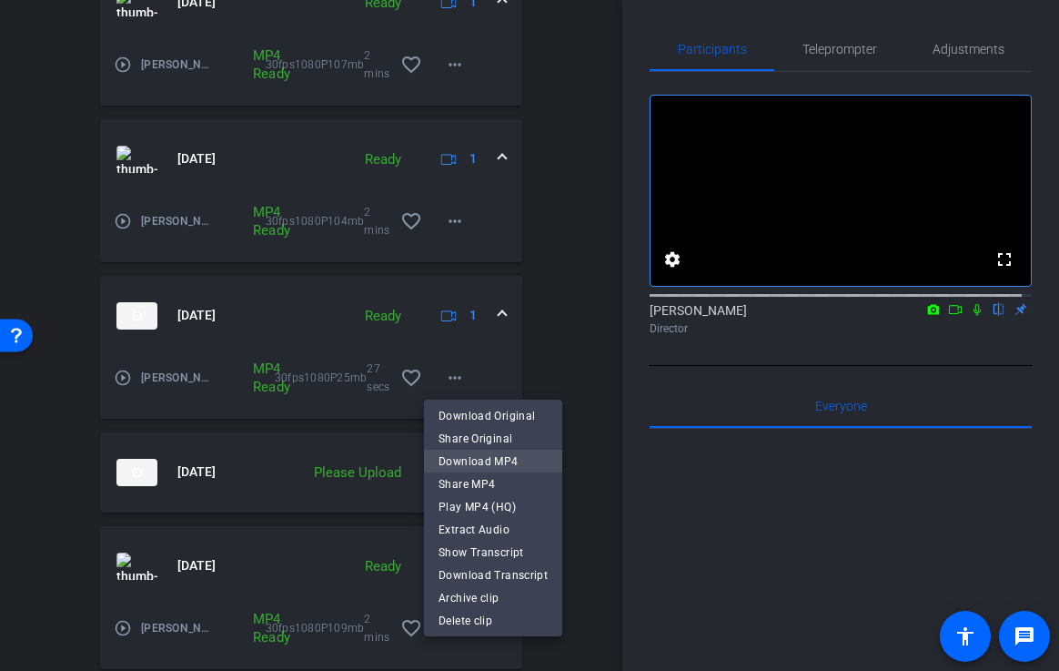
click at [455, 469] on span "Download MP4" at bounding box center [493, 461] width 109 height 22
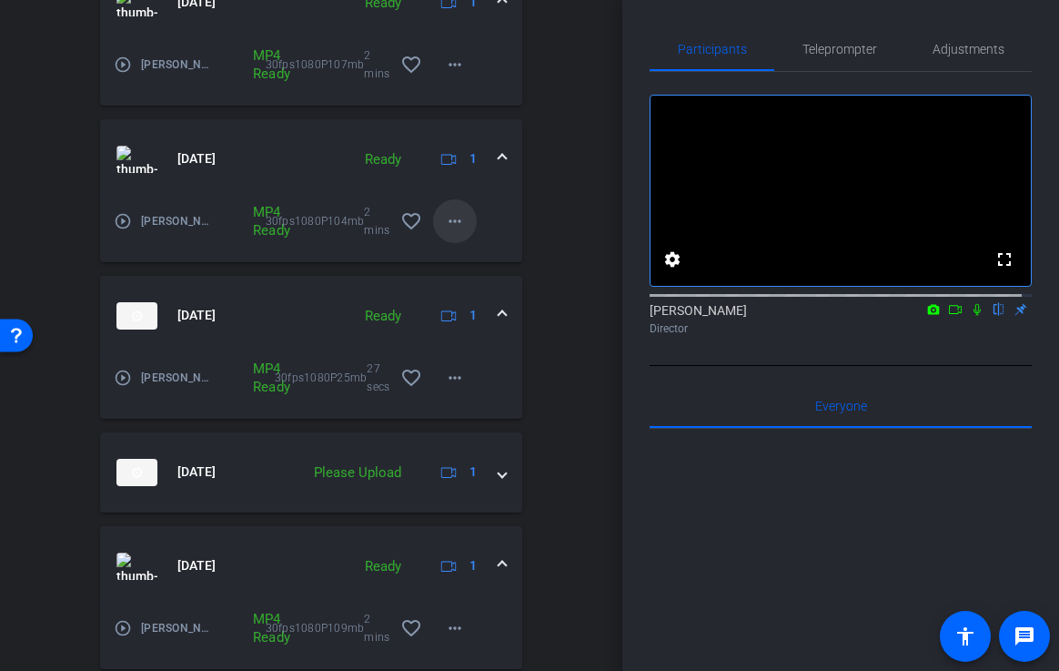
click at [455, 220] on mat-icon "more_horiz" at bounding box center [455, 221] width 22 height 22
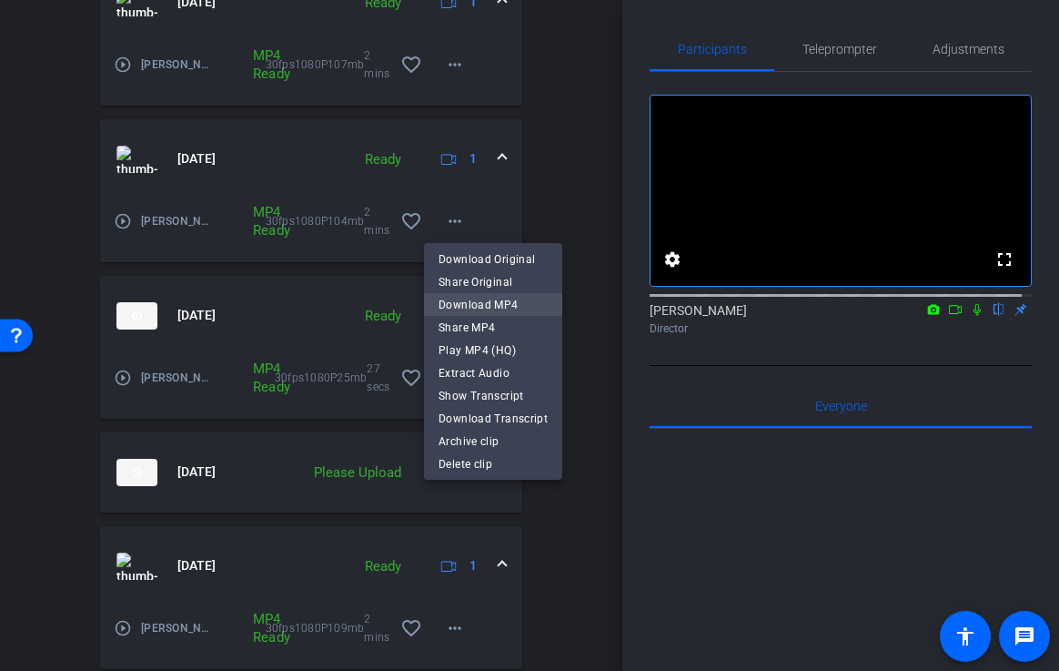
click at [453, 301] on span "Download MP4" at bounding box center [493, 305] width 109 height 22
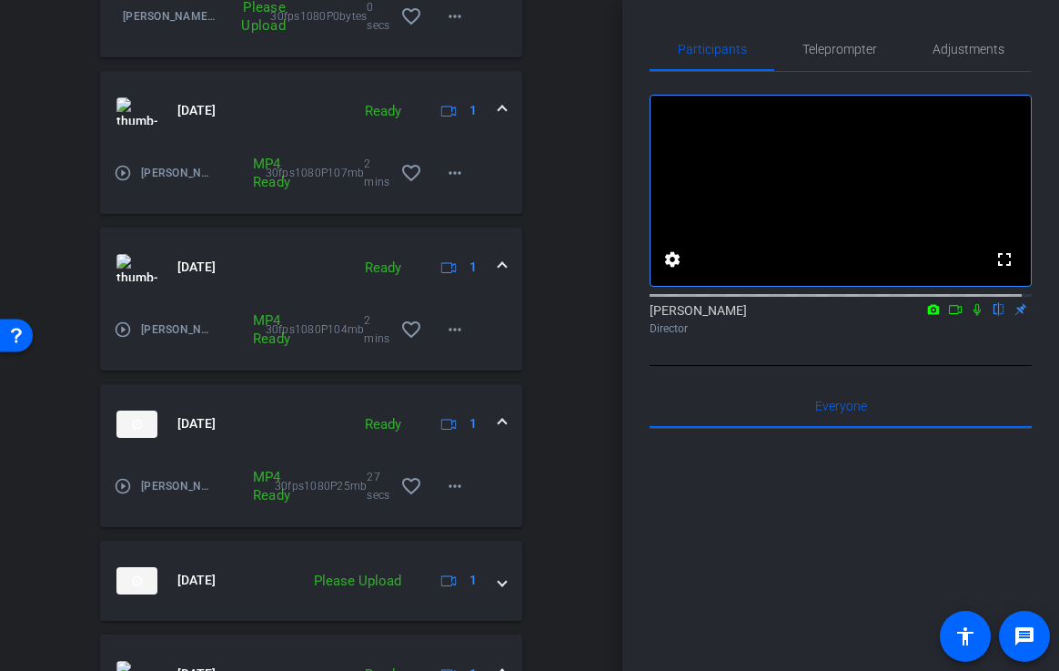
scroll to position [1266, 0]
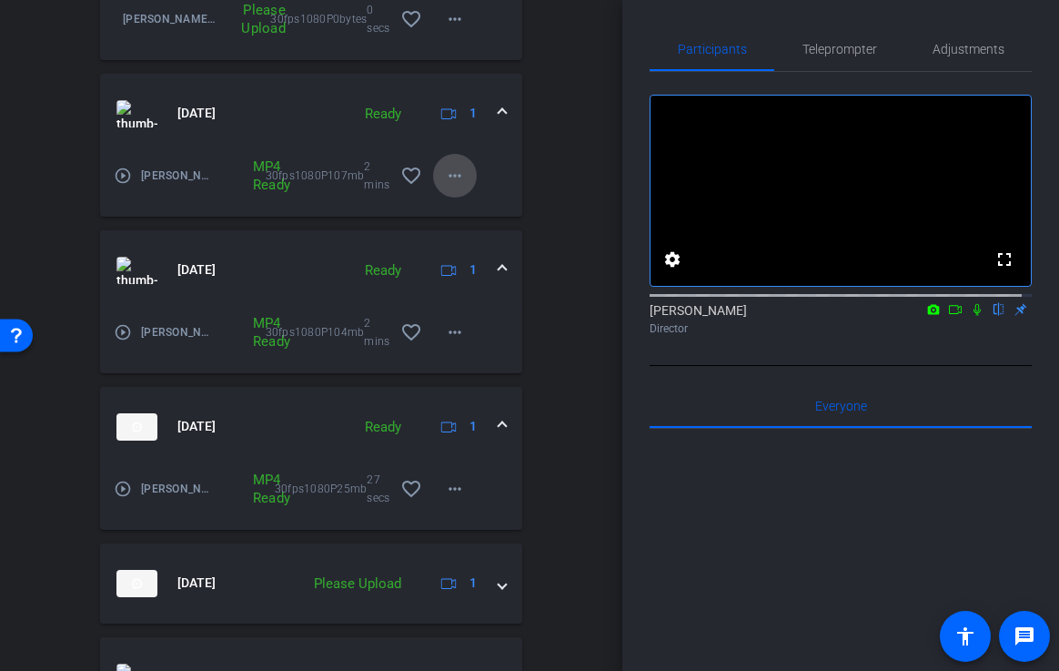
click at [444, 181] on mat-icon "more_horiz" at bounding box center [455, 176] width 22 height 22
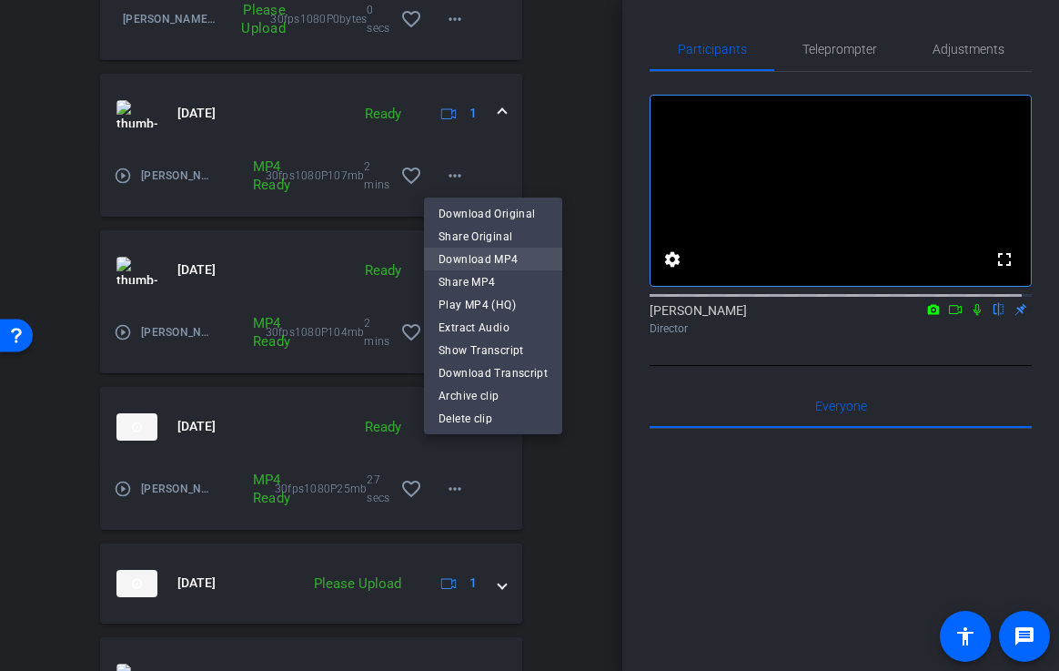
click at [451, 262] on span "Download MP4" at bounding box center [493, 258] width 109 height 22
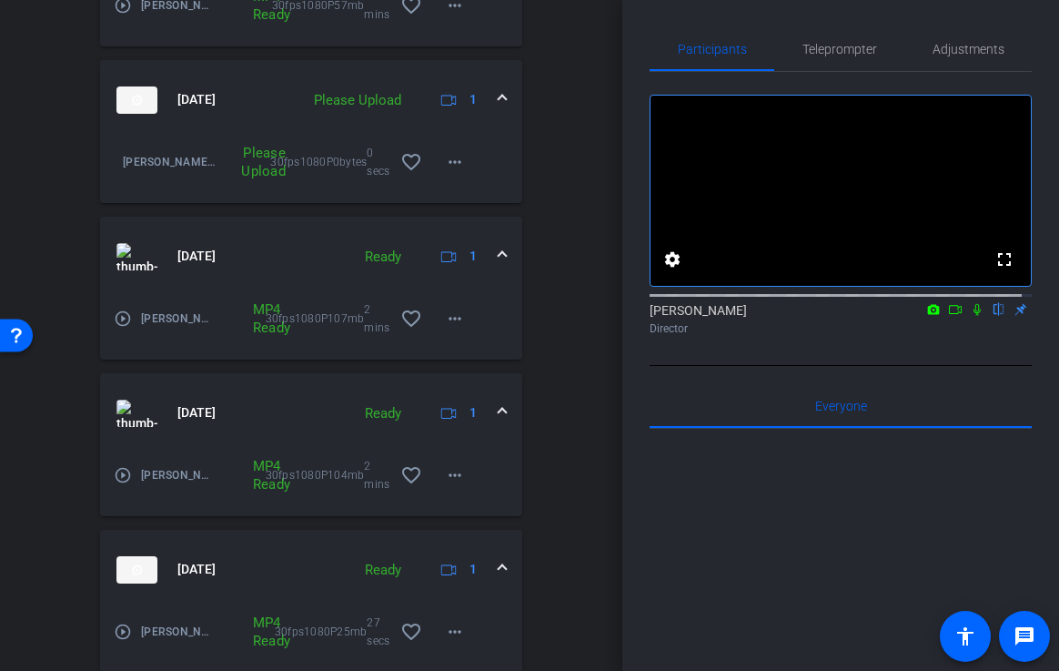
scroll to position [1018, 0]
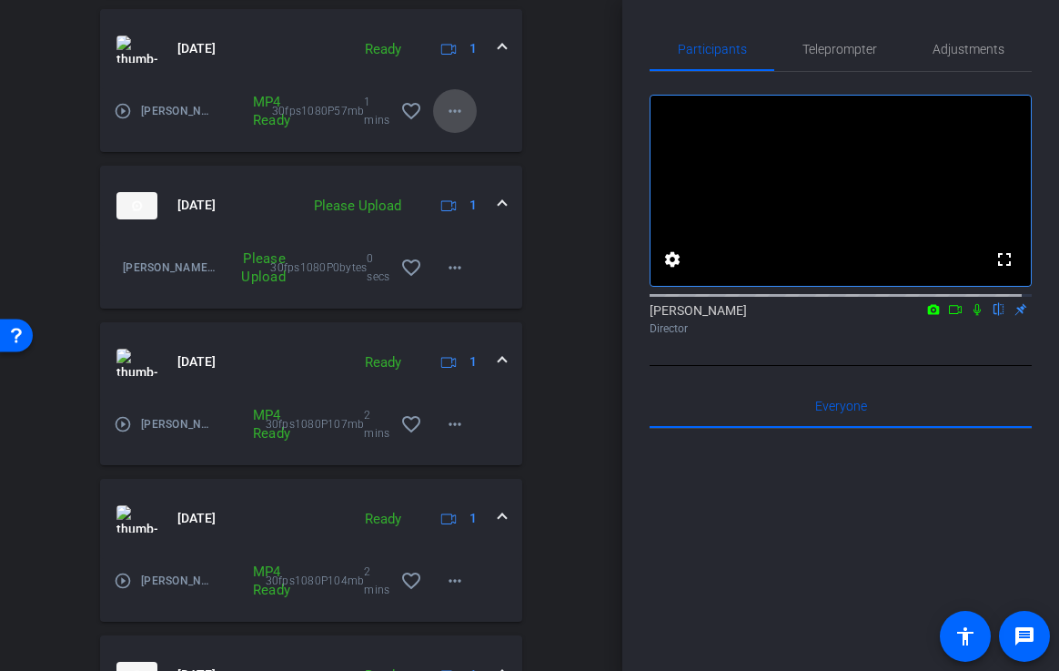
click at [452, 116] on mat-icon "more_horiz" at bounding box center [455, 111] width 22 height 22
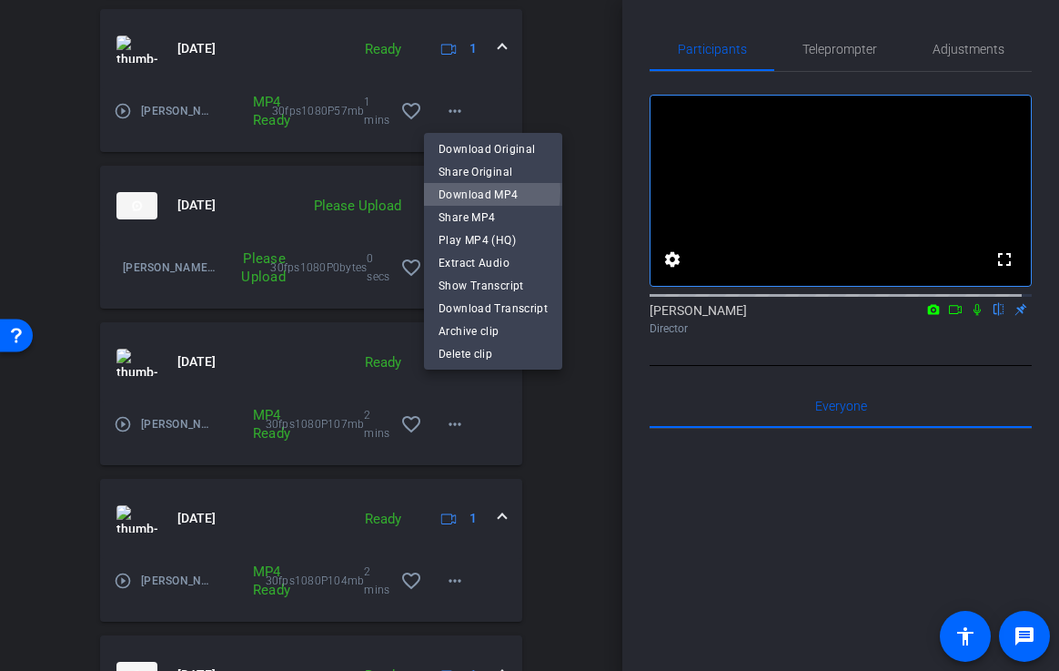
click at [459, 190] on span "Download MP4" at bounding box center [493, 194] width 109 height 22
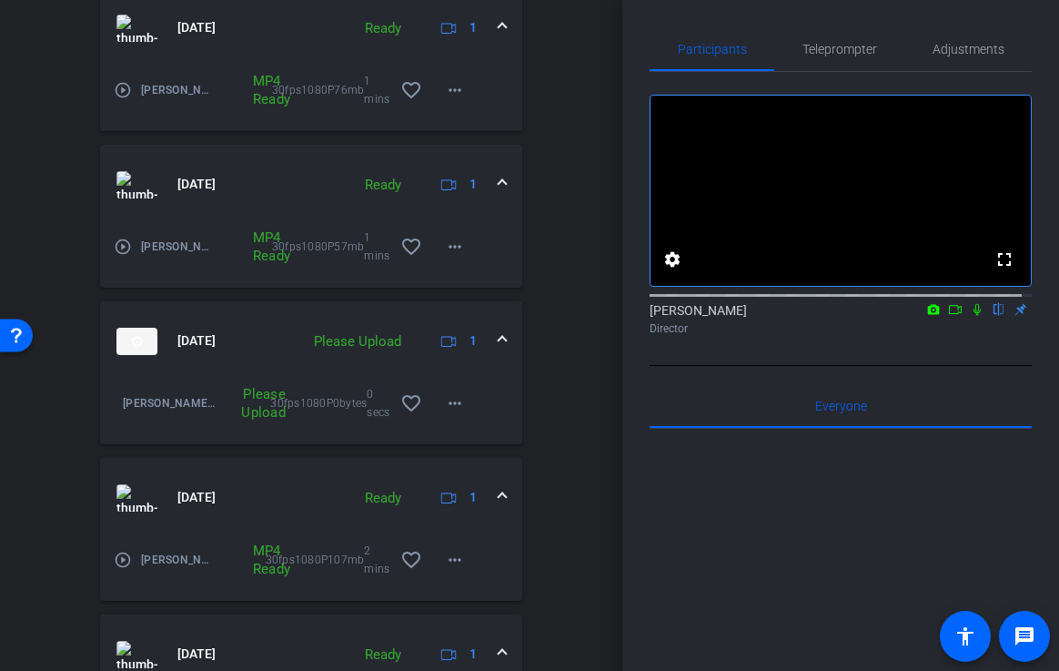
scroll to position [789, 0]
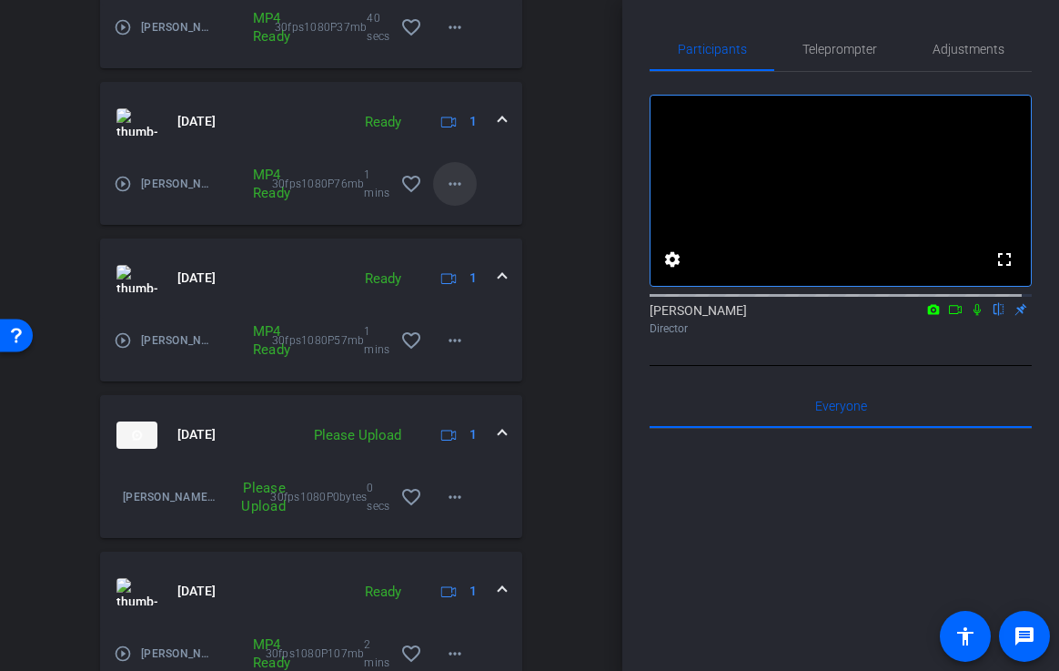
click at [446, 187] on mat-icon "more_horiz" at bounding box center [455, 184] width 22 height 22
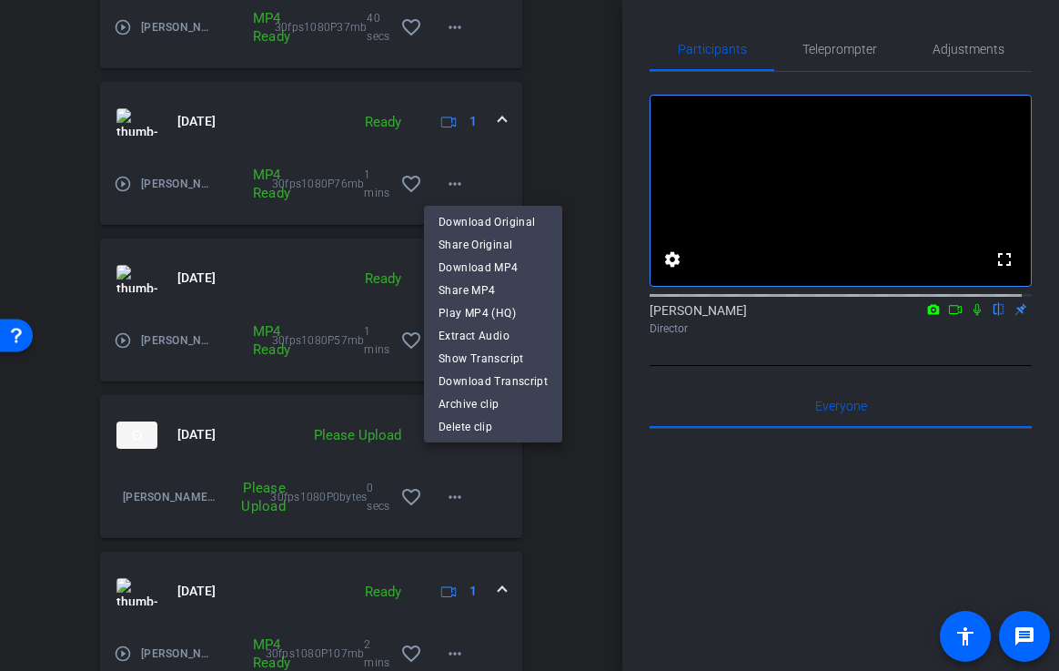
click at [457, 264] on span "Download MP4" at bounding box center [493, 267] width 109 height 22
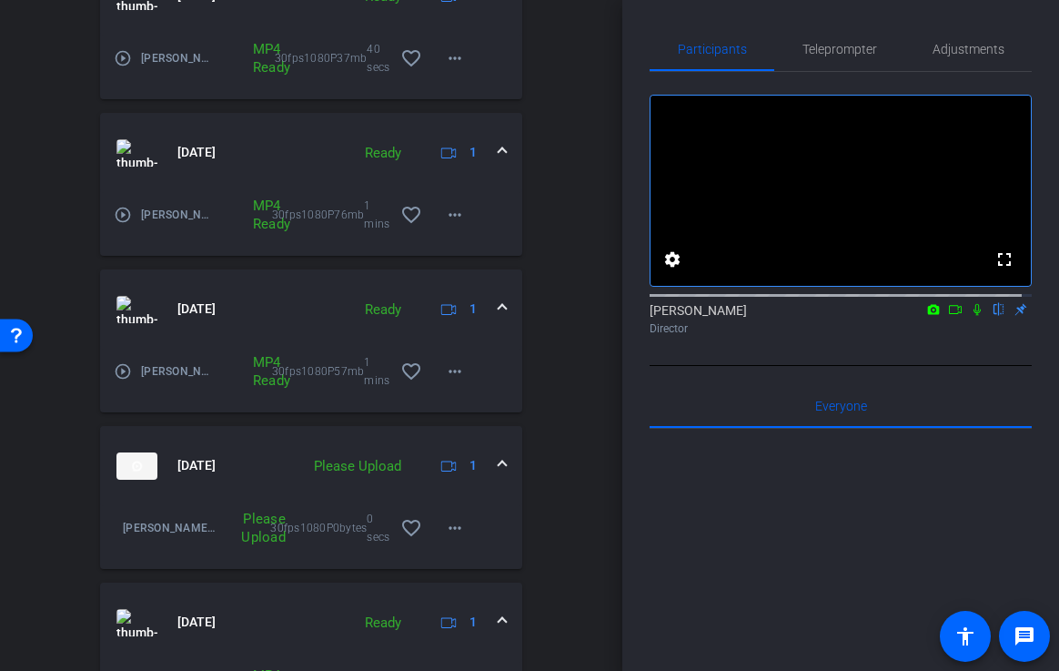
scroll to position [517, 0]
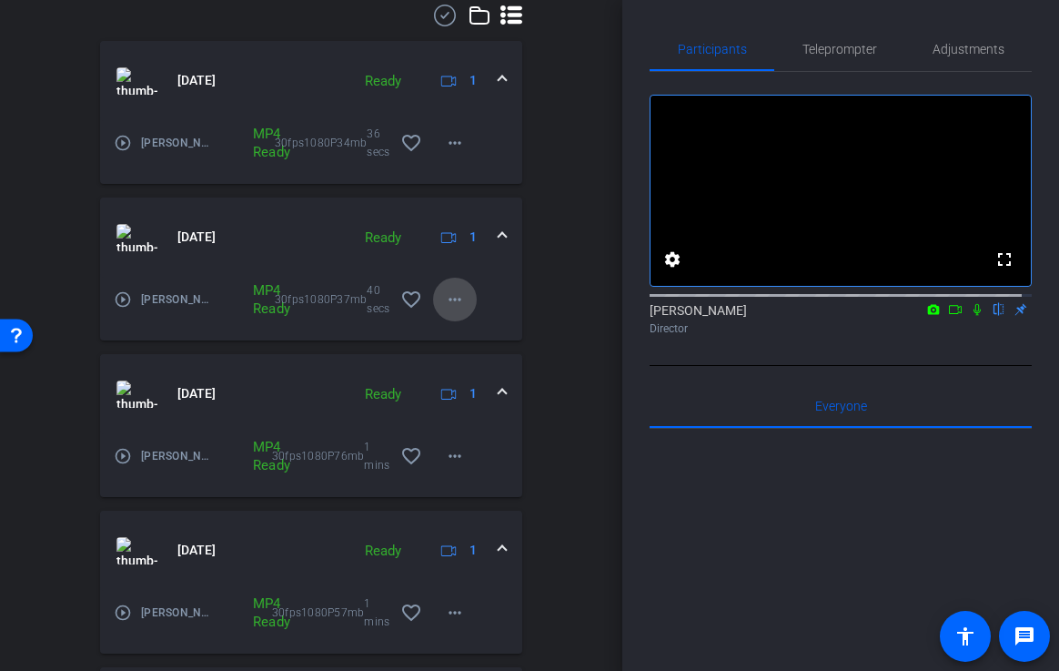
click at [447, 298] on mat-icon "more_horiz" at bounding box center [455, 299] width 22 height 22
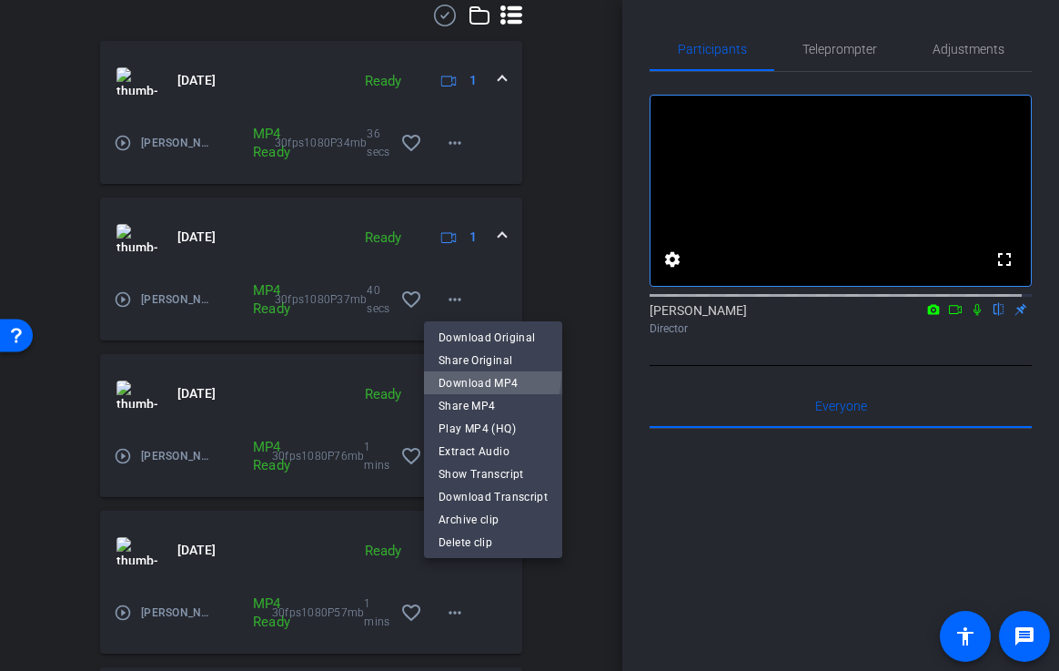
click at [470, 375] on span "Download MP4" at bounding box center [493, 383] width 109 height 22
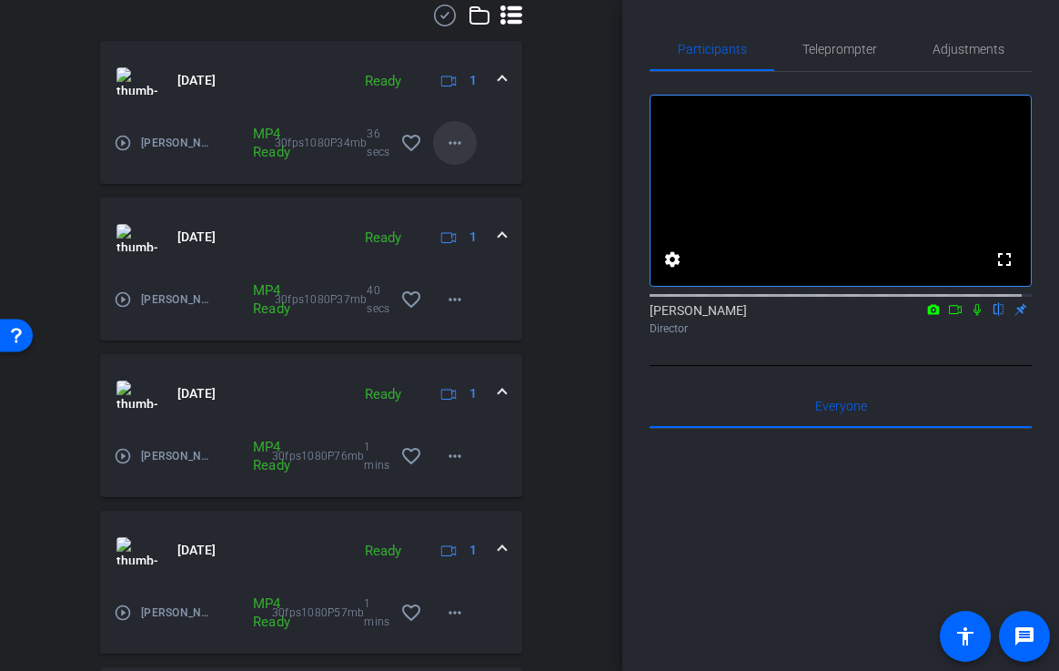
click at [451, 150] on mat-icon "more_horiz" at bounding box center [455, 143] width 22 height 22
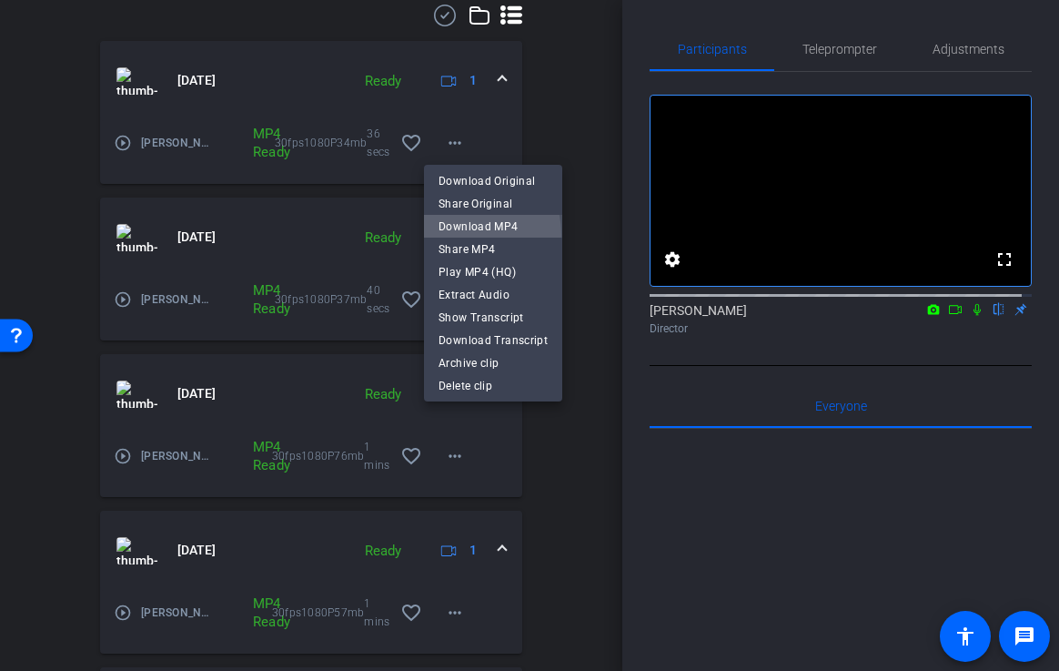
click at [457, 235] on span "Download MP4" at bounding box center [493, 227] width 109 height 22
